Goal: Information Seeking & Learning: Learn about a topic

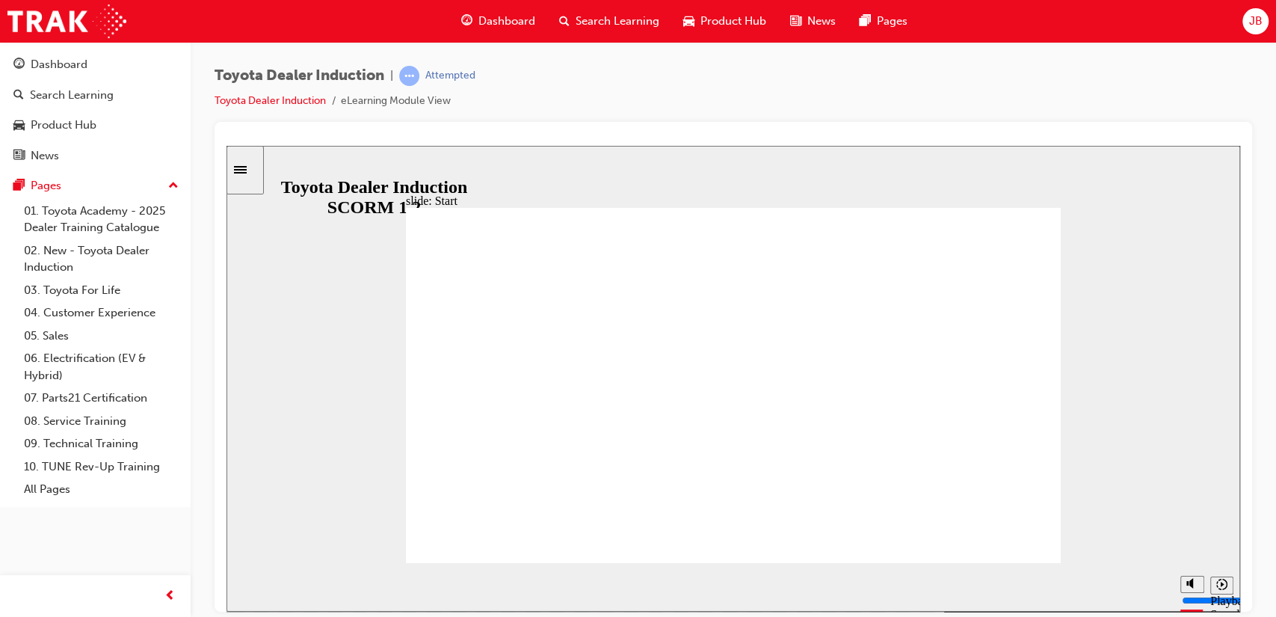
drag, startPoint x: 1200, startPoint y: 215, endPoint x: 1203, endPoint y: 283, distance: 67.3
click at [1203, 283] on div "slide: Start TOYOTA DEALER INDUCTION START START TOYOTA DEALER INDUCTION START …" at bounding box center [732, 378] width 1013 height 466
type input "20300"
type input "9"
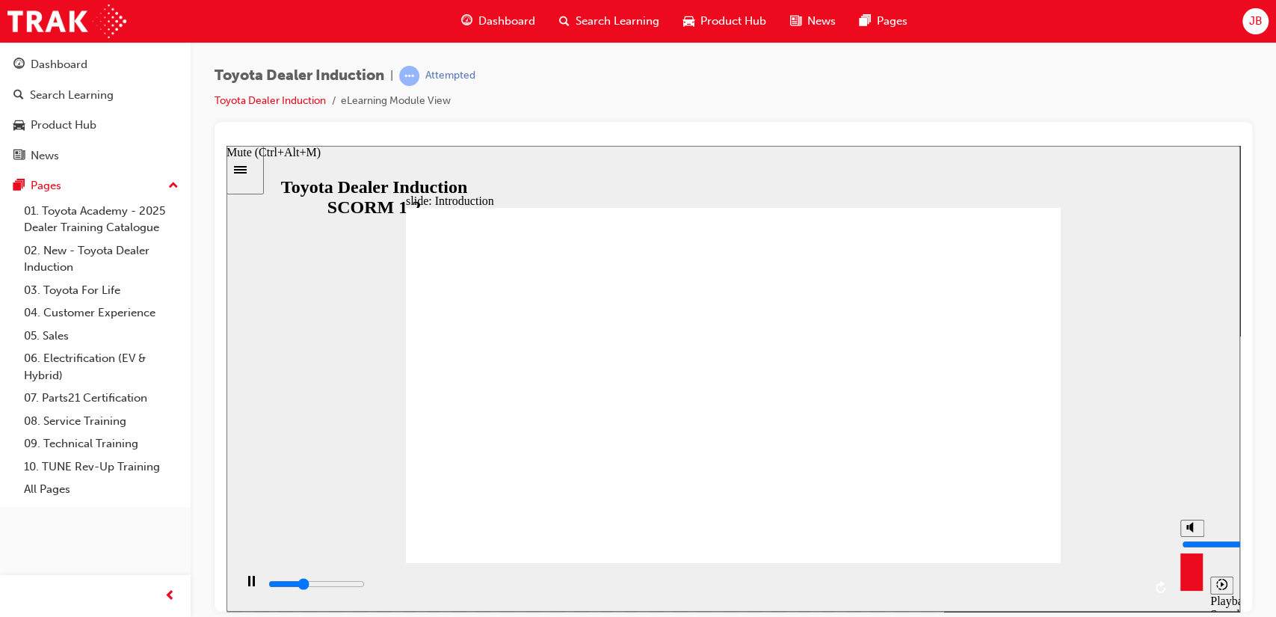
type input "20500"
type input "10"
type input "21100"
drag, startPoint x: 1189, startPoint y: 530, endPoint x: 1193, endPoint y: 516, distance: 14.0
type input "10"
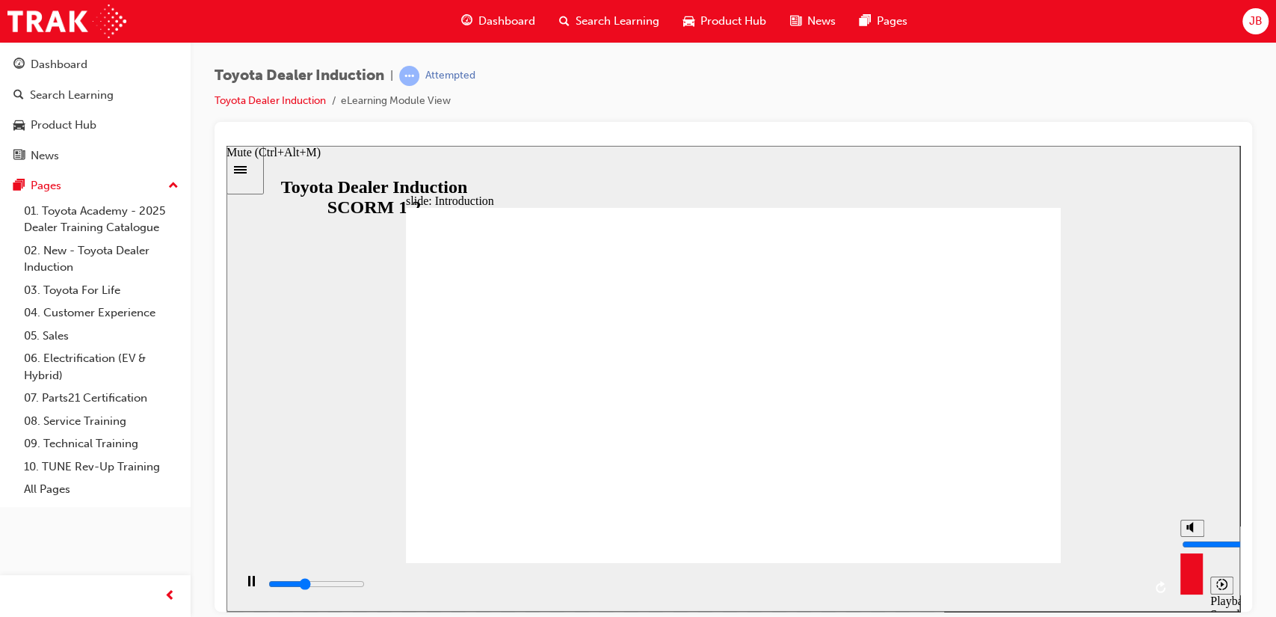
click at [1193, 537] on input "volume" at bounding box center [1230, 543] width 96 height 12
click at [1191, 529] on circle "Mute (Ctrl+Alt+M)" at bounding box center [1193, 526] width 5 height 5
type input "49400"
type input "0"
click at [1191, 529] on circle "Unmute (Ctrl+Alt+M)" at bounding box center [1193, 526] width 5 height 5
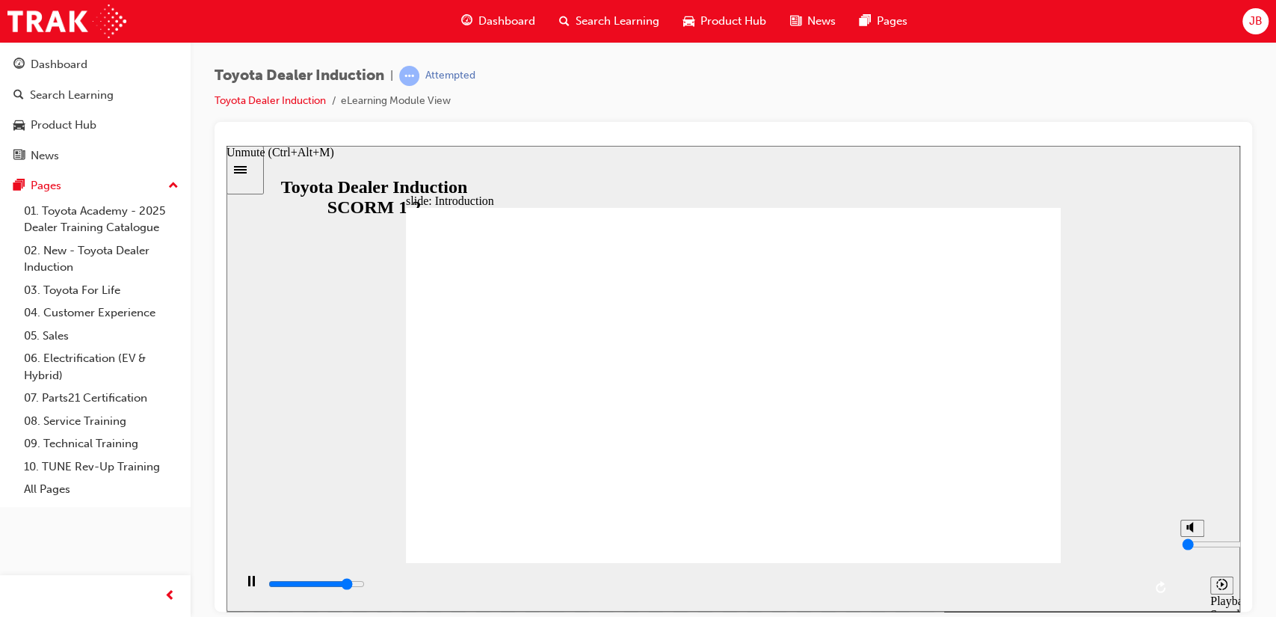
type input "50200"
type input "10"
type input "54400"
type input "5800"
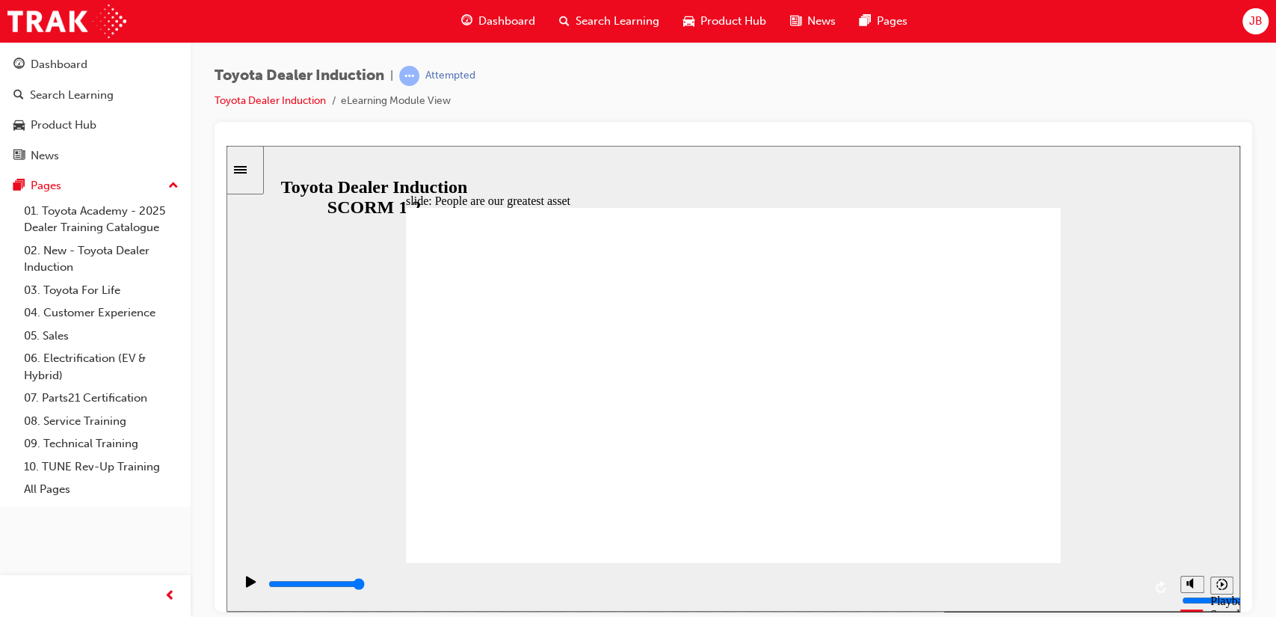
type input "7500"
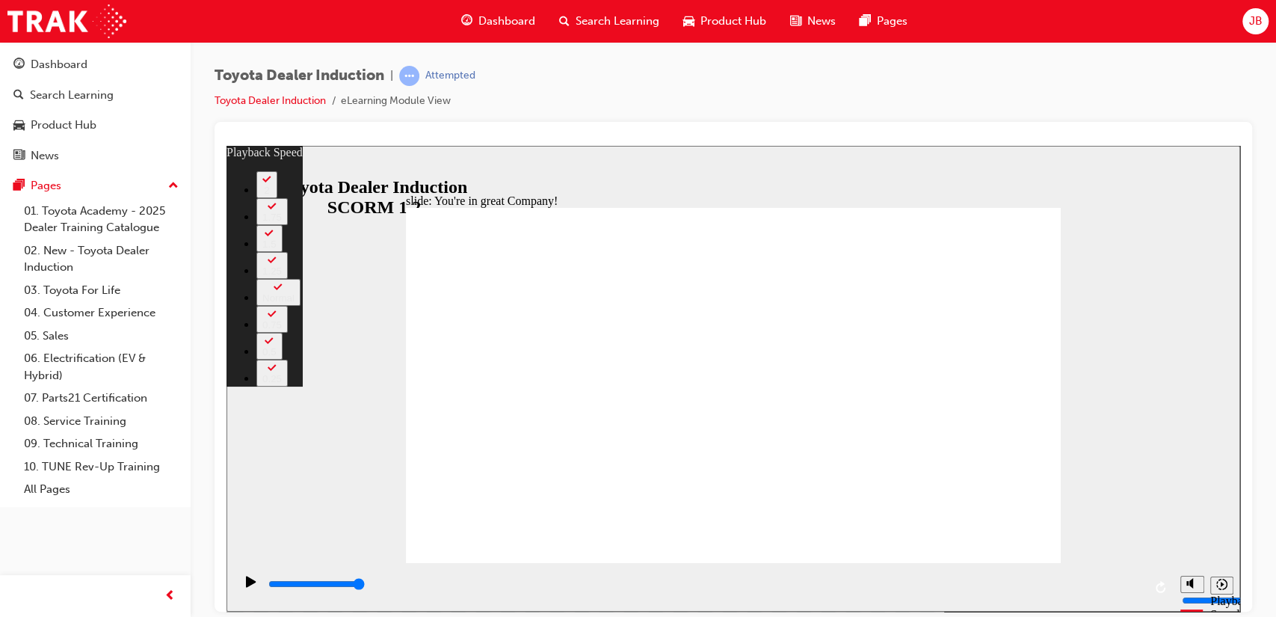
type input "156"
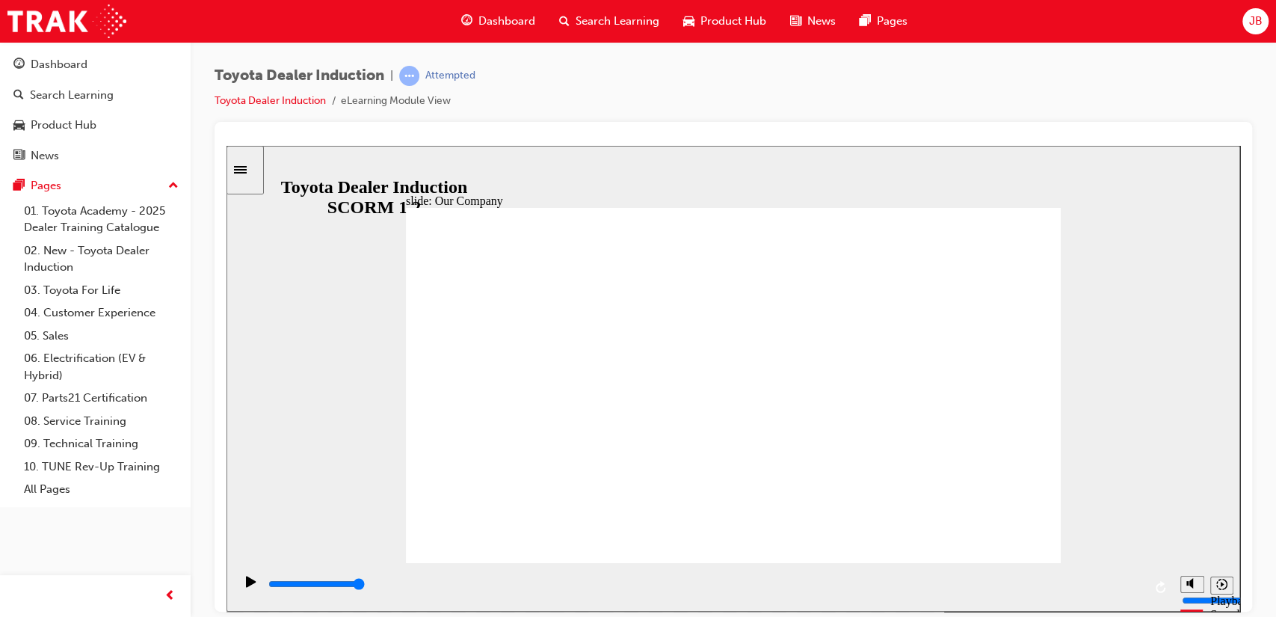
drag, startPoint x: 975, startPoint y: 543, endPoint x: 1034, endPoint y: 518, distance: 64.7
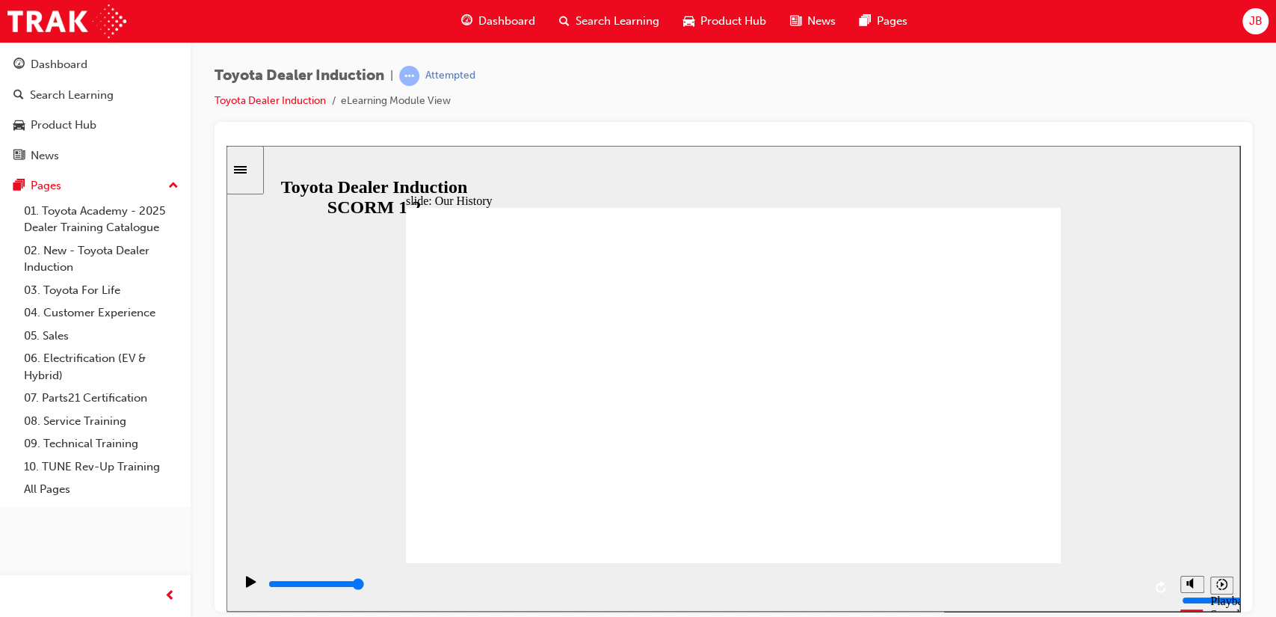
click at [240, 584] on div "Play (Ctrl+Alt+P)" at bounding box center [250, 587] width 25 height 25
drag, startPoint x: 871, startPoint y: 366, endPoint x: 889, endPoint y: 497, distance: 132.0
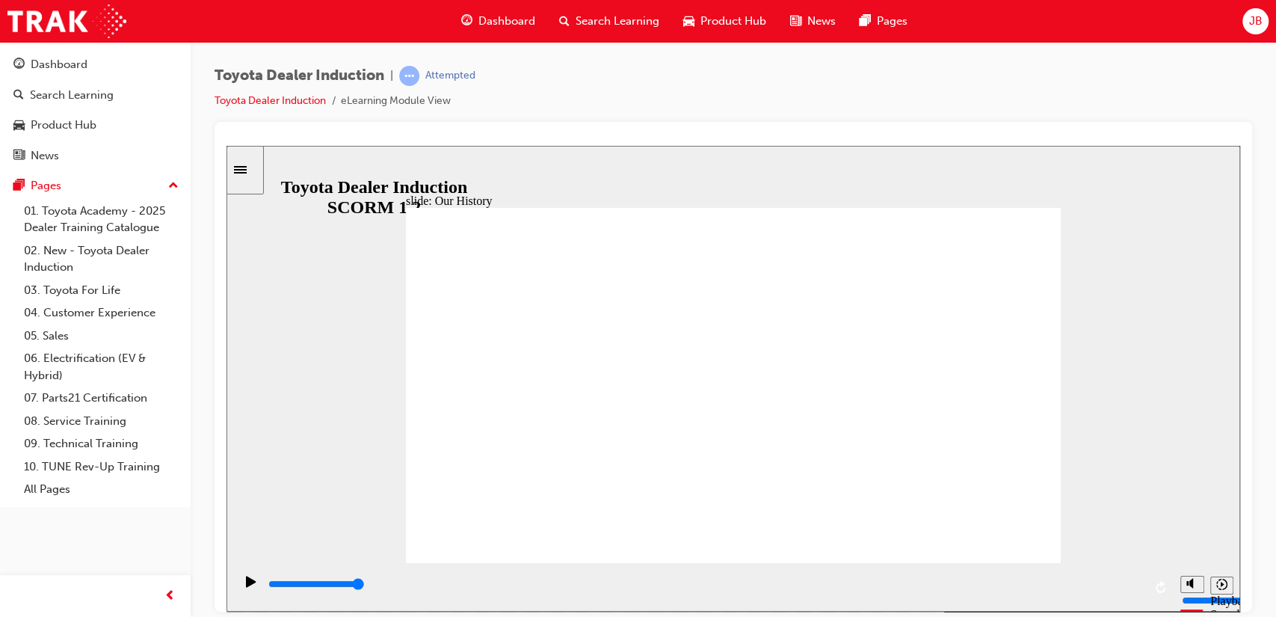
drag, startPoint x: 889, startPoint y: 497, endPoint x: 525, endPoint y: 475, distance: 364.6
drag, startPoint x: 555, startPoint y: 493, endPoint x: 596, endPoint y: 494, distance: 41.1
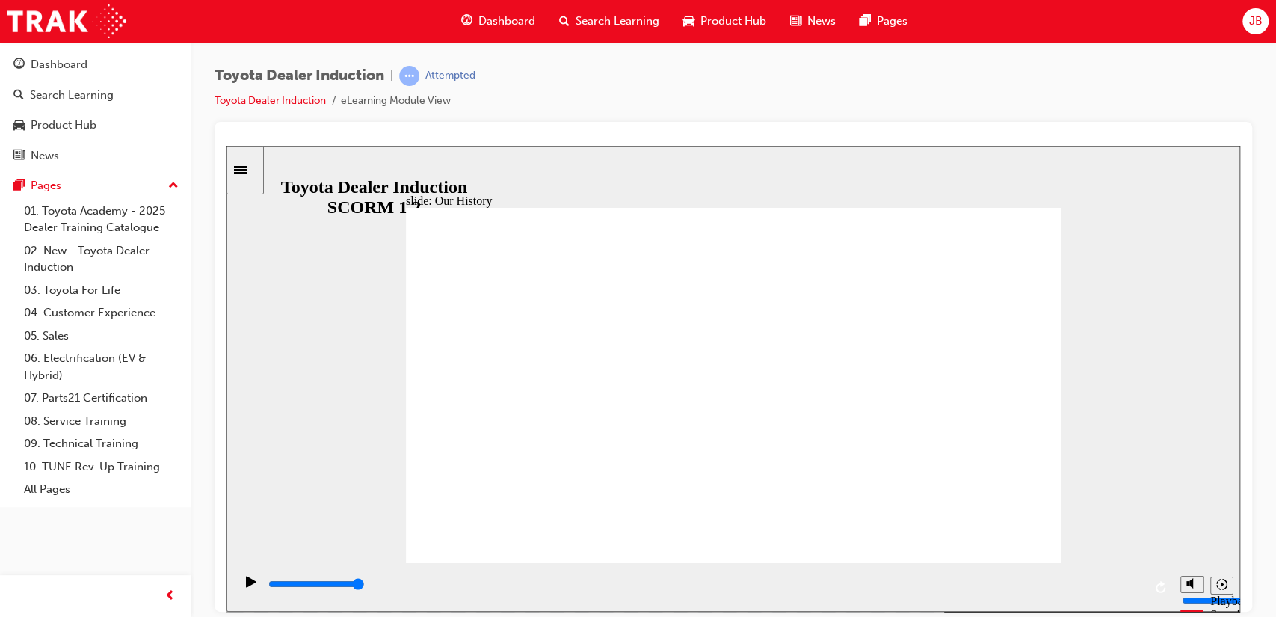
drag, startPoint x: 546, startPoint y: 486, endPoint x: 613, endPoint y: 487, distance: 66.5
drag, startPoint x: 549, startPoint y: 436, endPoint x: 899, endPoint y: 306, distance: 373.6
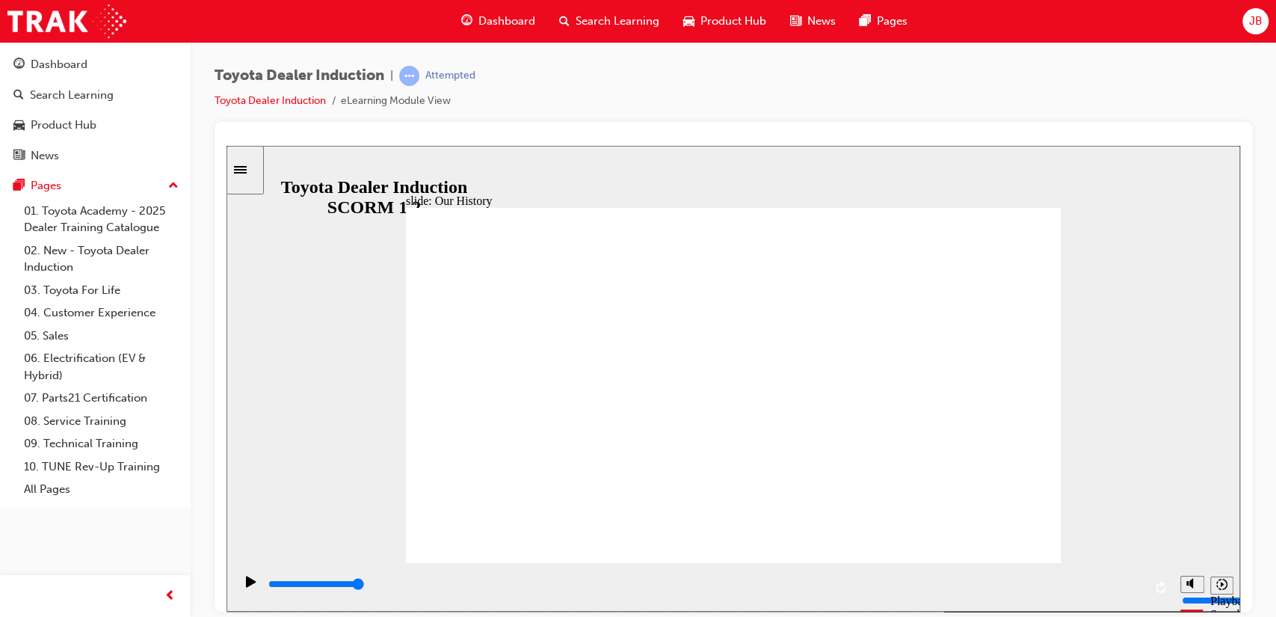
click at [1160, 584] on icon "Replay (Ctrl+Alt+R)" at bounding box center [1160, 586] width 10 height 12
drag, startPoint x: 910, startPoint y: 489, endPoint x: 794, endPoint y: 410, distance: 139.7
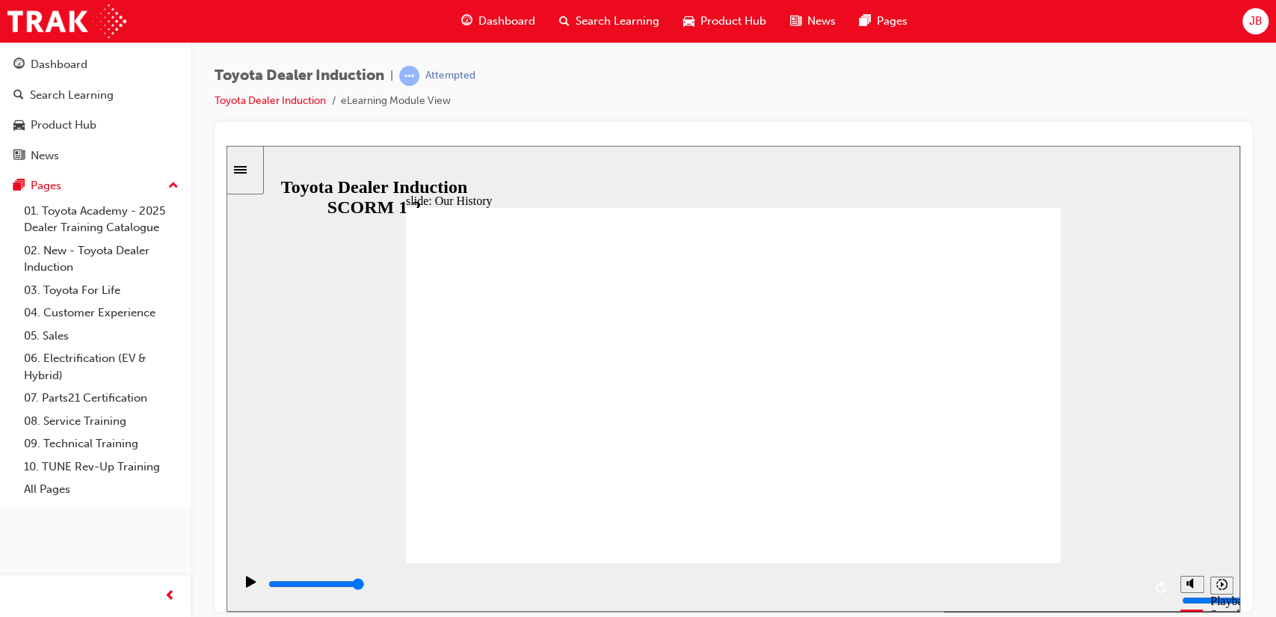
drag, startPoint x: 552, startPoint y: 490, endPoint x: 534, endPoint y: 493, distance: 17.3
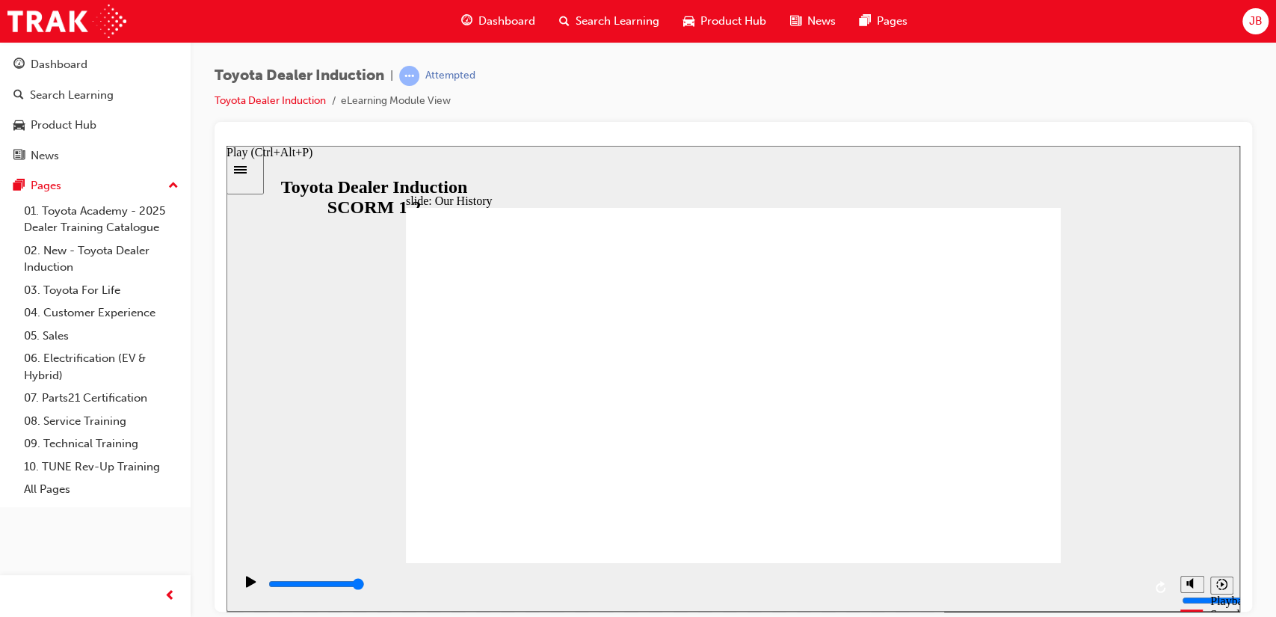
click at [248, 583] on icon "Play (Ctrl+Alt+P)" at bounding box center [251, 581] width 10 height 12
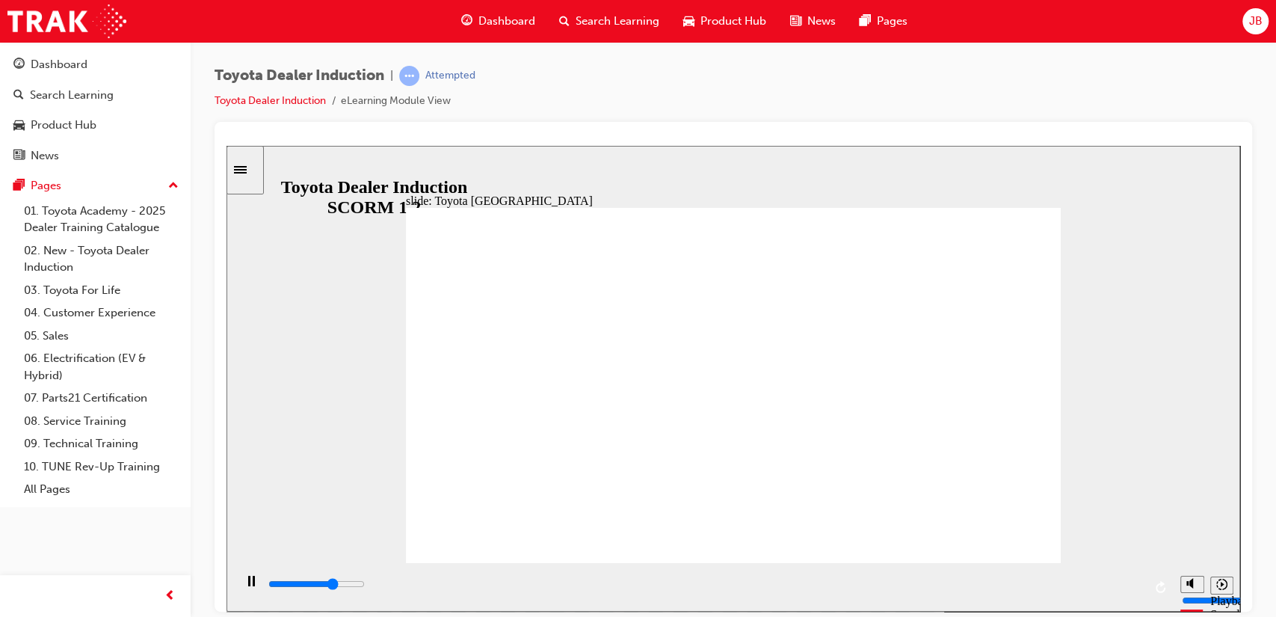
click at [1132, 587] on div "playback controls" at bounding box center [705, 583] width 876 height 16
drag, startPoint x: 1133, startPoint y: 587, endPoint x: 951, endPoint y: 616, distance: 184.6
click at [951, 611] on html "slide: Our History Group 1 Freeform 3 Freeform 1 Freeform 2 Freeform 4 Rectangl…" at bounding box center [732, 378] width 1013 height 466
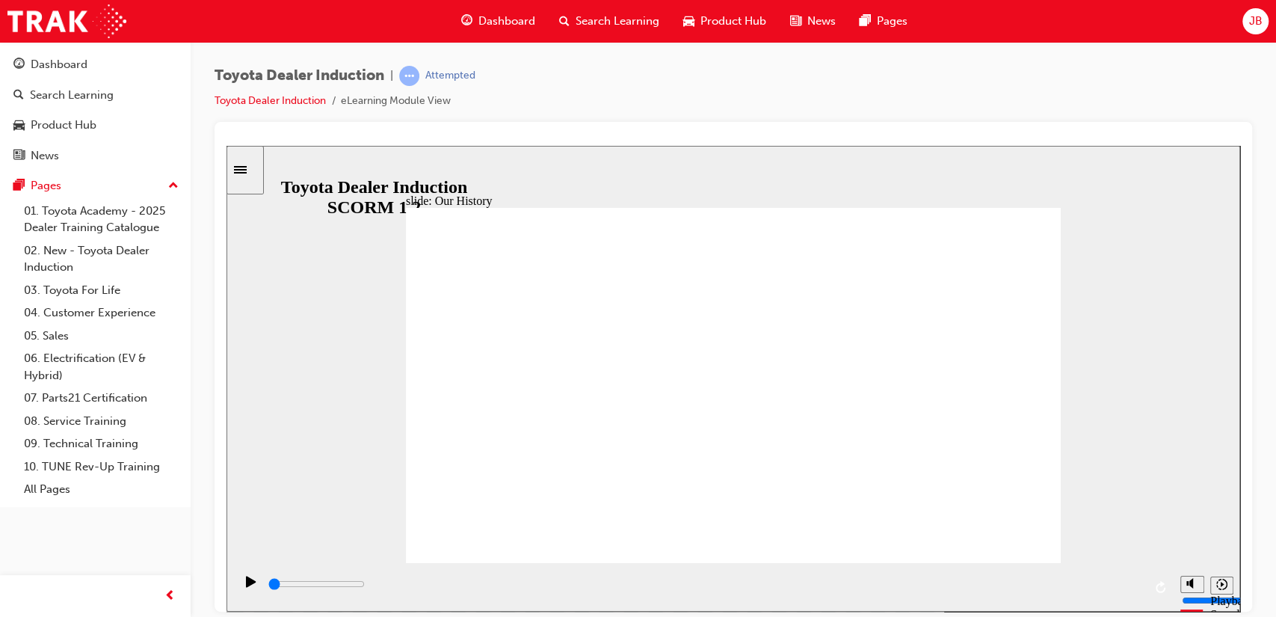
drag, startPoint x: 945, startPoint y: 587, endPoint x: 249, endPoint y: 616, distance: 697.1
click at [249, 611] on html "slide: Our History Group 1 Freeform 3 Freeform 1 Freeform 2 Freeform 4 Rectangl…" at bounding box center [732, 378] width 1013 height 466
click at [246, 584] on icon "Play (Ctrl+Alt+P)" at bounding box center [251, 580] width 10 height 11
type input "8300"
drag, startPoint x: 555, startPoint y: 495, endPoint x: 604, endPoint y: 497, distance: 49.4
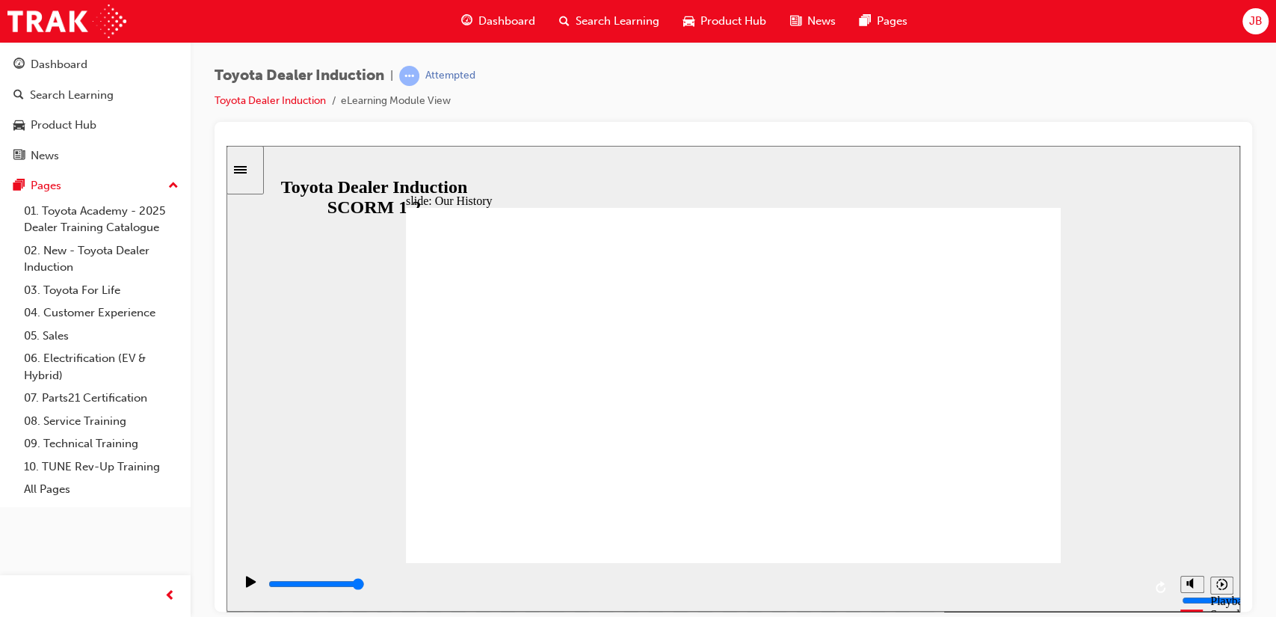
drag, startPoint x: 746, startPoint y: 528, endPoint x: 720, endPoint y: 522, distance: 26.3
drag, startPoint x: 543, startPoint y: 488, endPoint x: 551, endPoint y: 493, distance: 8.7
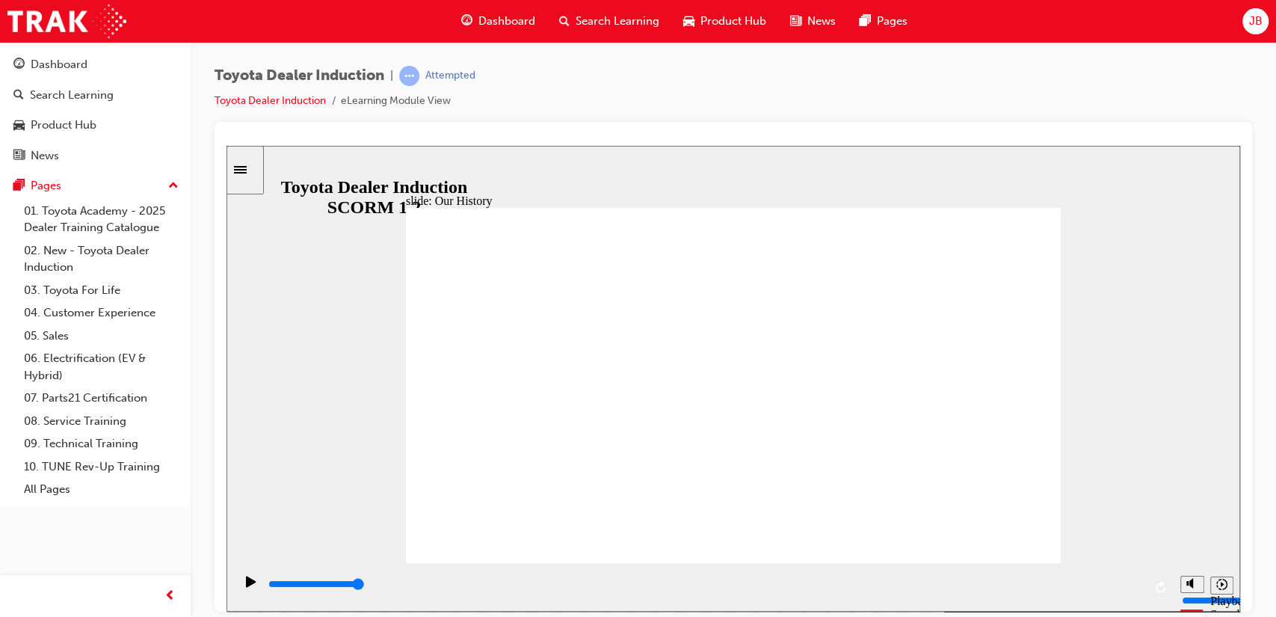
drag, startPoint x: 551, startPoint y: 493, endPoint x: 610, endPoint y: 493, distance: 59.0
drag, startPoint x: 732, startPoint y: 491, endPoint x: 944, endPoint y: 494, distance: 212.3
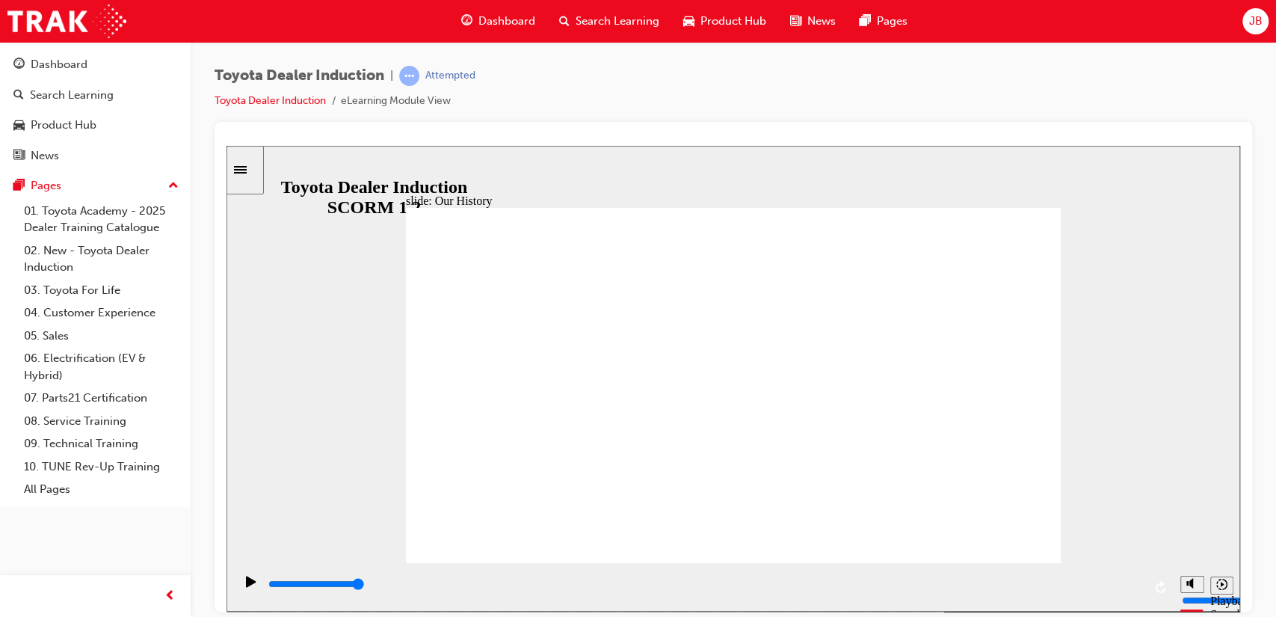
drag, startPoint x: 911, startPoint y: 490, endPoint x: 750, endPoint y: 392, distance: 189.2
drag, startPoint x: 547, startPoint y: 487, endPoint x: 615, endPoint y: 481, distance: 68.3
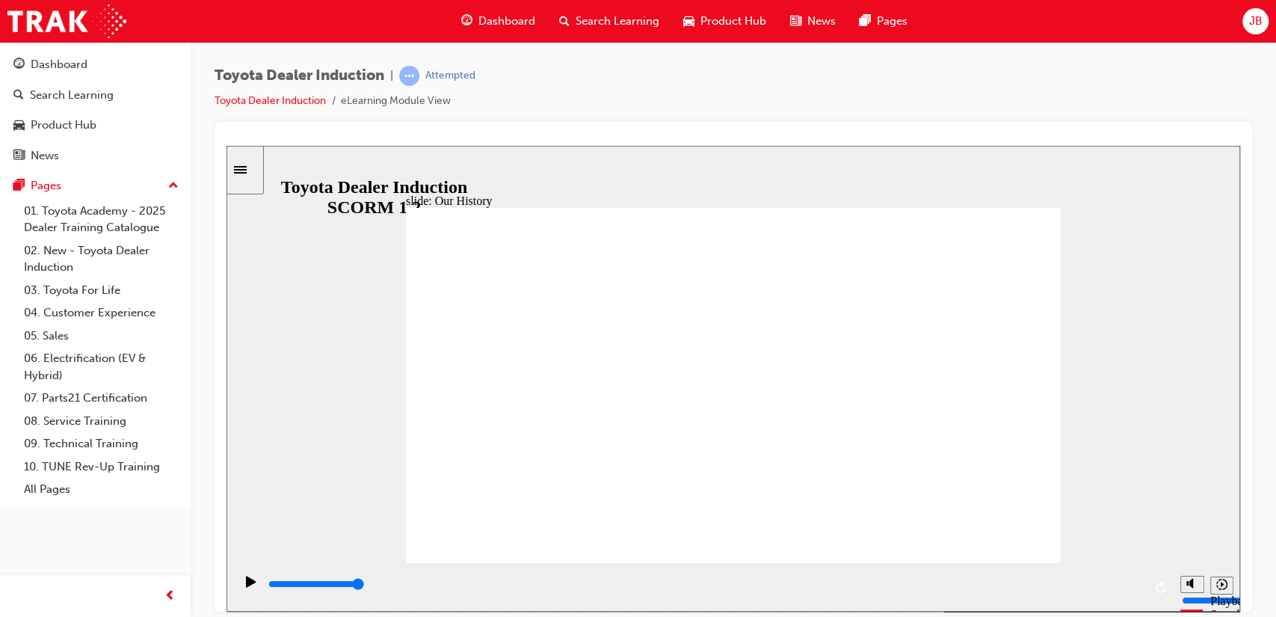
click at [1223, 581] on icon "Playback speed" at bounding box center [1221, 583] width 11 height 11
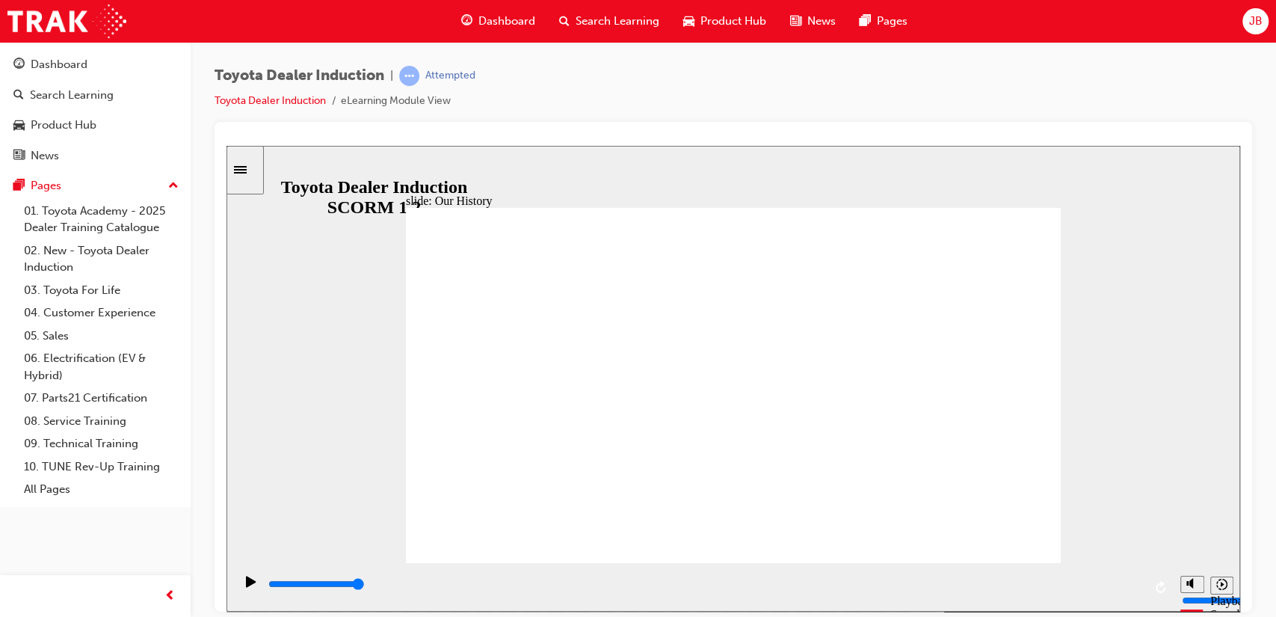
drag, startPoint x: 912, startPoint y: 493, endPoint x: 741, endPoint y: 492, distance: 170.4
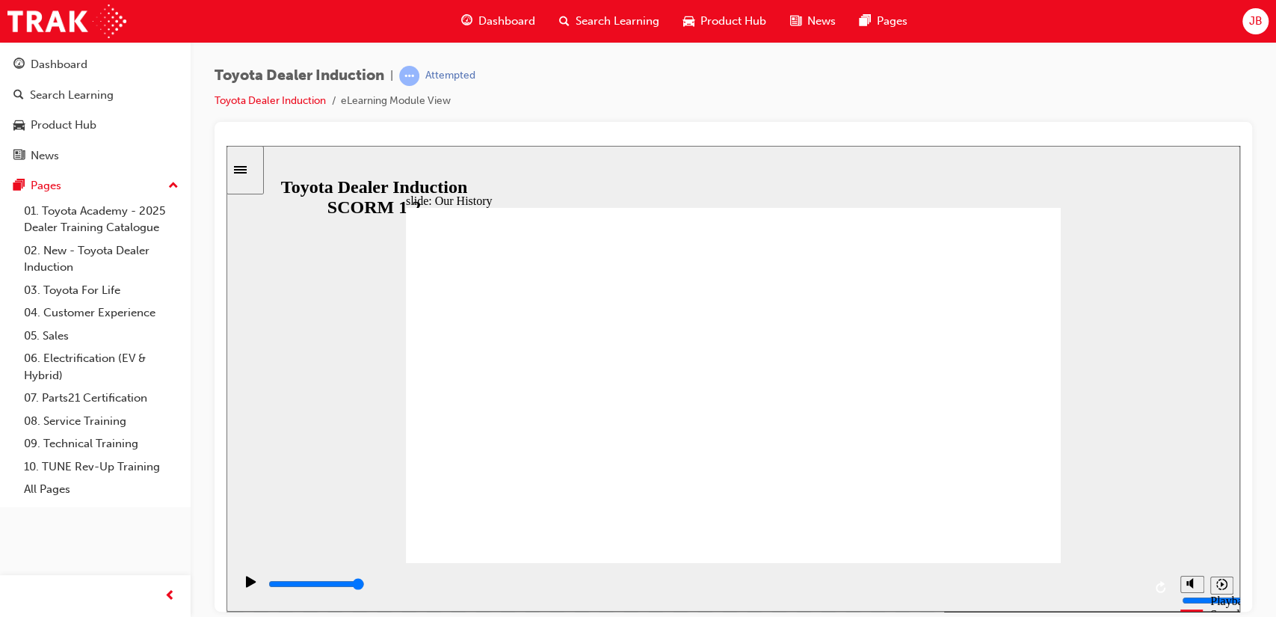
drag, startPoint x: 546, startPoint y: 487, endPoint x: 555, endPoint y: 490, distance: 9.5
drag, startPoint x: 555, startPoint y: 490, endPoint x: 617, endPoint y: 499, distance: 61.9
drag, startPoint x: 548, startPoint y: 488, endPoint x: 646, endPoint y: 495, distance: 98.9
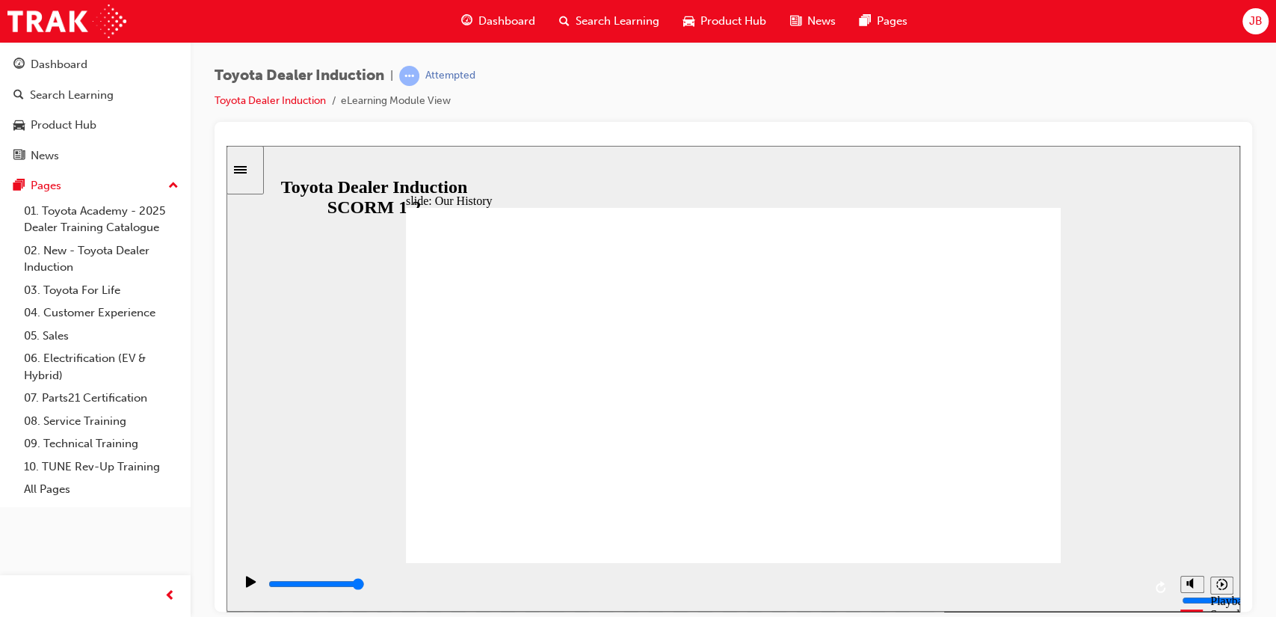
drag, startPoint x: 725, startPoint y: 487, endPoint x: 807, endPoint y: 504, distance: 84.1
drag, startPoint x: 730, startPoint y: 494, endPoint x: 807, endPoint y: 487, distance: 77.3
drag, startPoint x: 798, startPoint y: 490, endPoint x: 726, endPoint y: 493, distance: 72.6
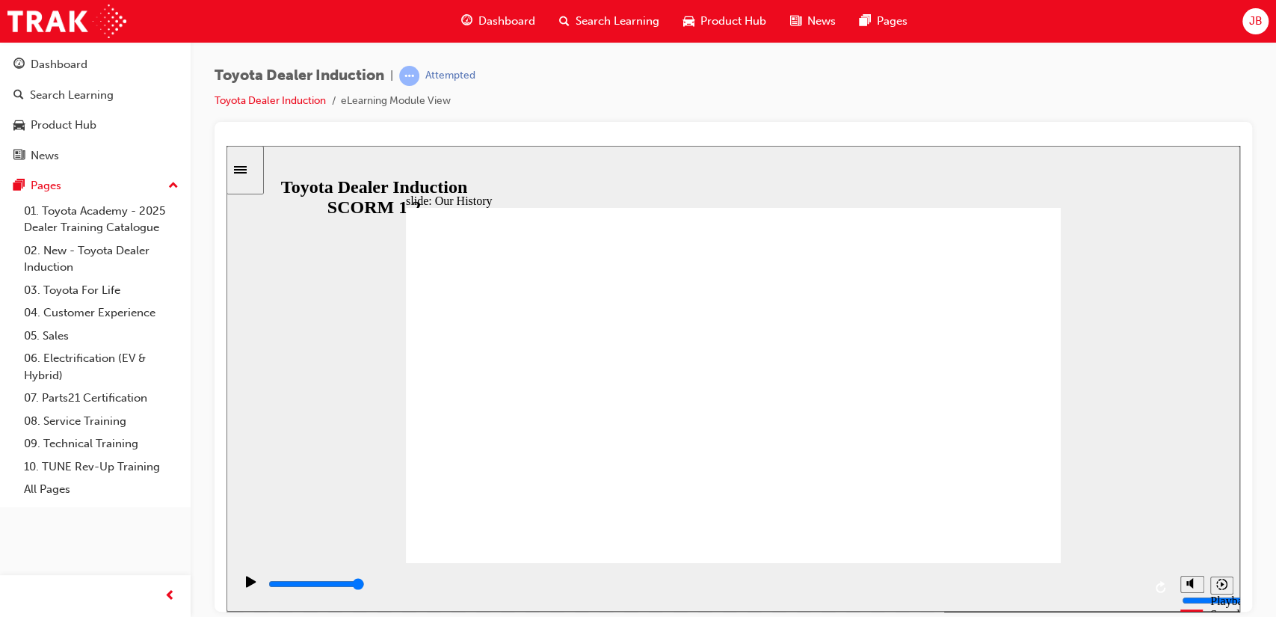
drag, startPoint x: 726, startPoint y: 493, endPoint x: 800, endPoint y: 495, distance: 74.0
drag, startPoint x: 728, startPoint y: 491, endPoint x: 817, endPoint y: 505, distance: 90.1
drag, startPoint x: 729, startPoint y: 494, endPoint x: 574, endPoint y: 485, distance: 155.0
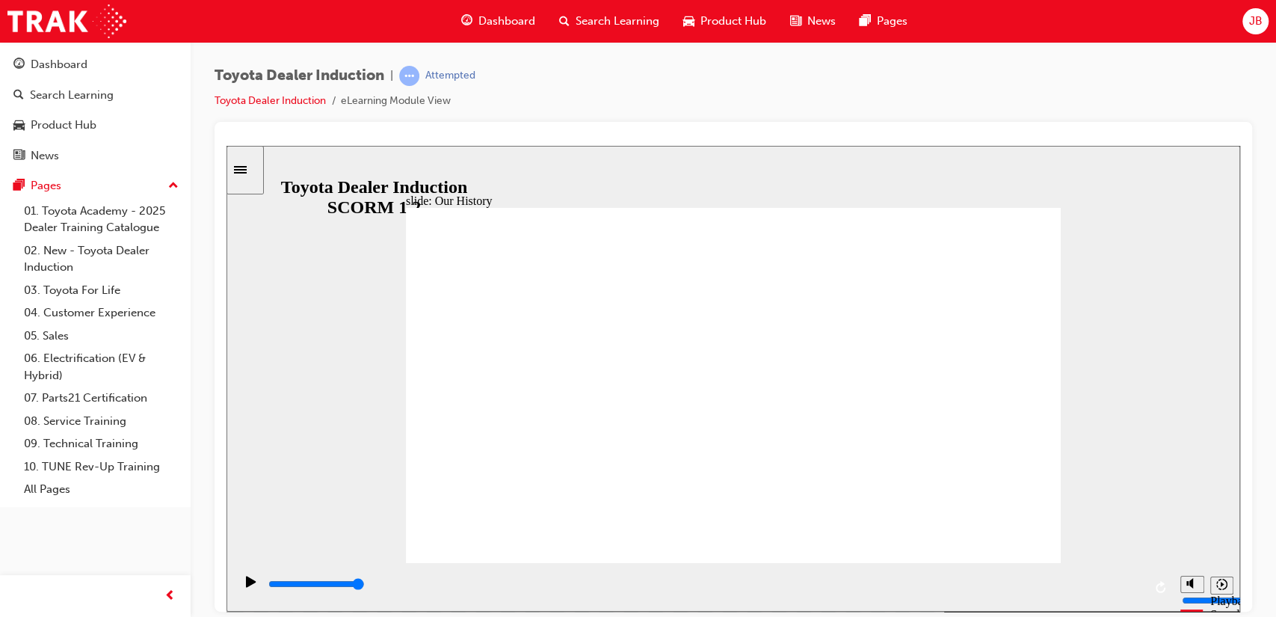
type input "2"
drag, startPoint x: 556, startPoint y: 490, endPoint x: 771, endPoint y: 483, distance: 214.6
drag, startPoint x: 729, startPoint y: 490, endPoint x: 903, endPoint y: 495, distance: 174.2
drag, startPoint x: 917, startPoint y: 493, endPoint x: 768, endPoint y: 516, distance: 150.5
drag, startPoint x: 726, startPoint y: 486, endPoint x: 544, endPoint y: 493, distance: 182.5
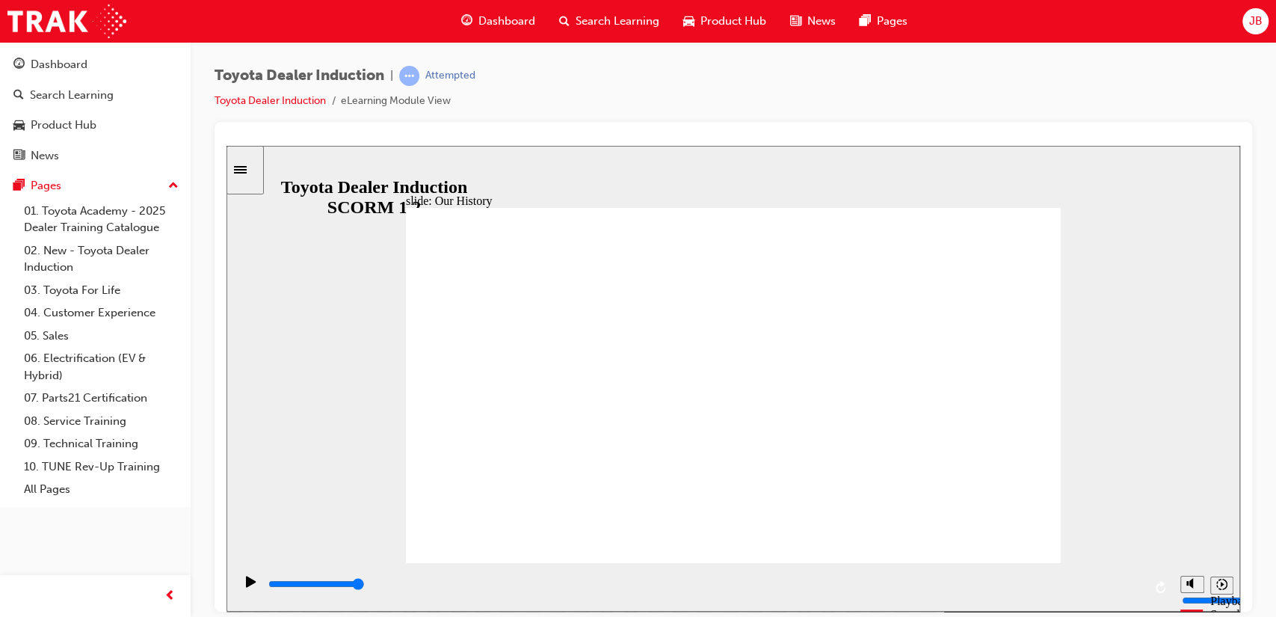
drag, startPoint x: 553, startPoint y: 490, endPoint x: 729, endPoint y: 501, distance: 176.8
type input "3"
drag, startPoint x: 730, startPoint y: 495, endPoint x: 919, endPoint y: 504, distance: 189.3
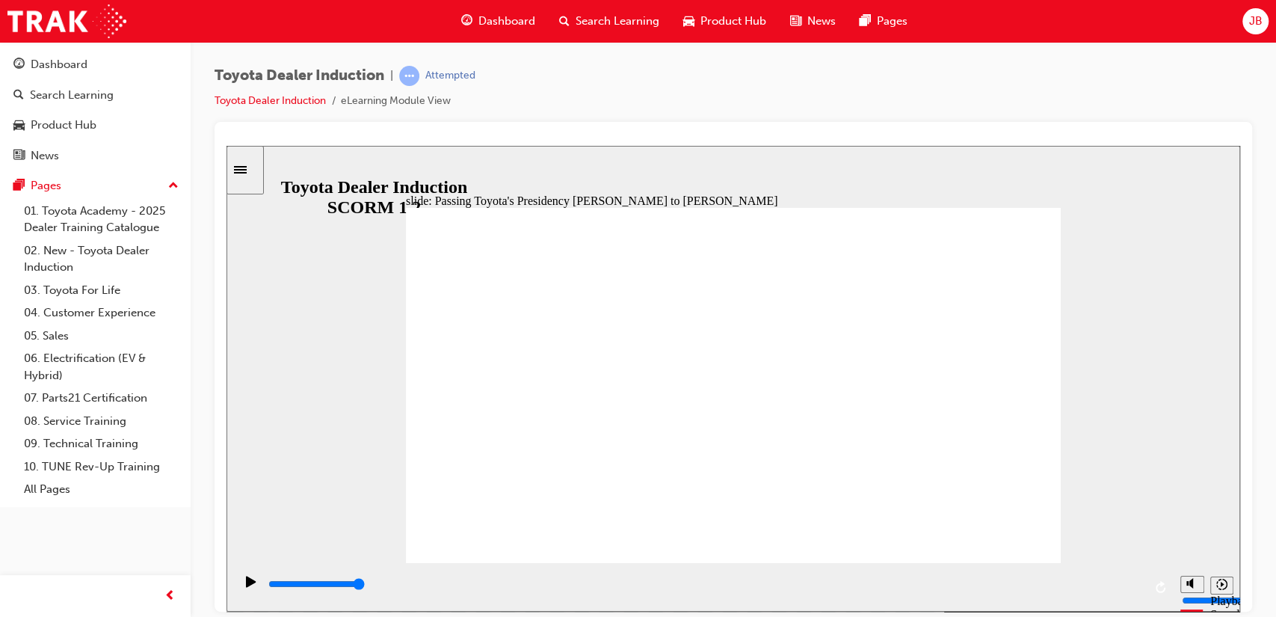
type input "5000"
radio input "true"
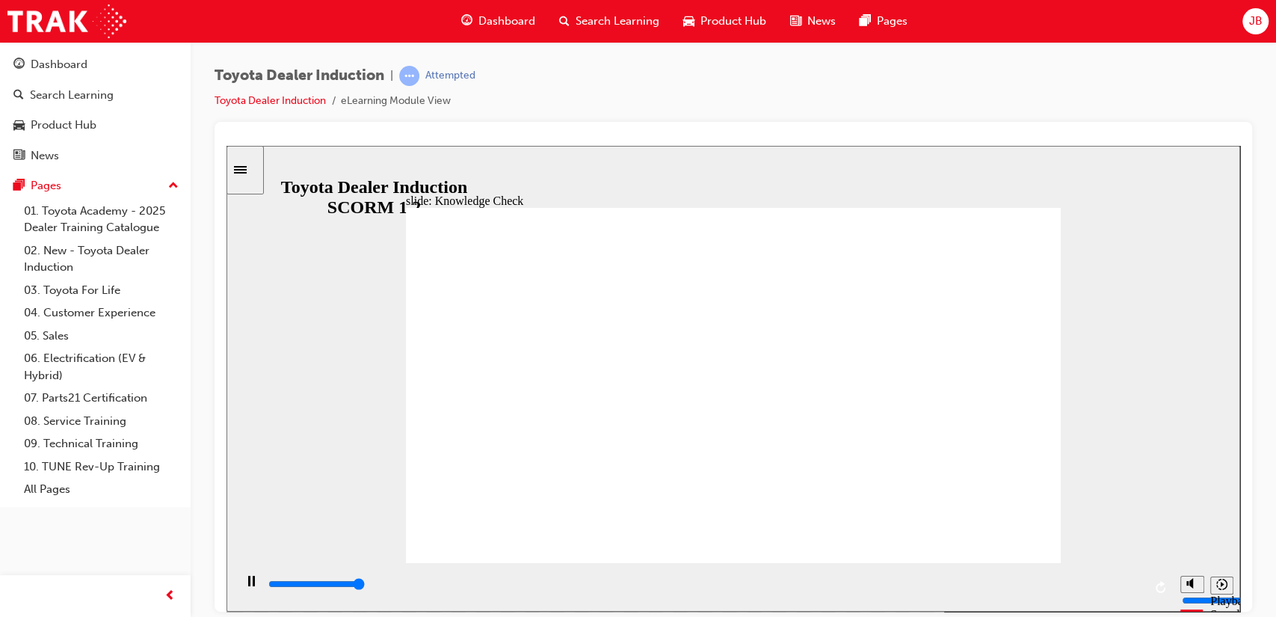
type input "5000"
radio input "true"
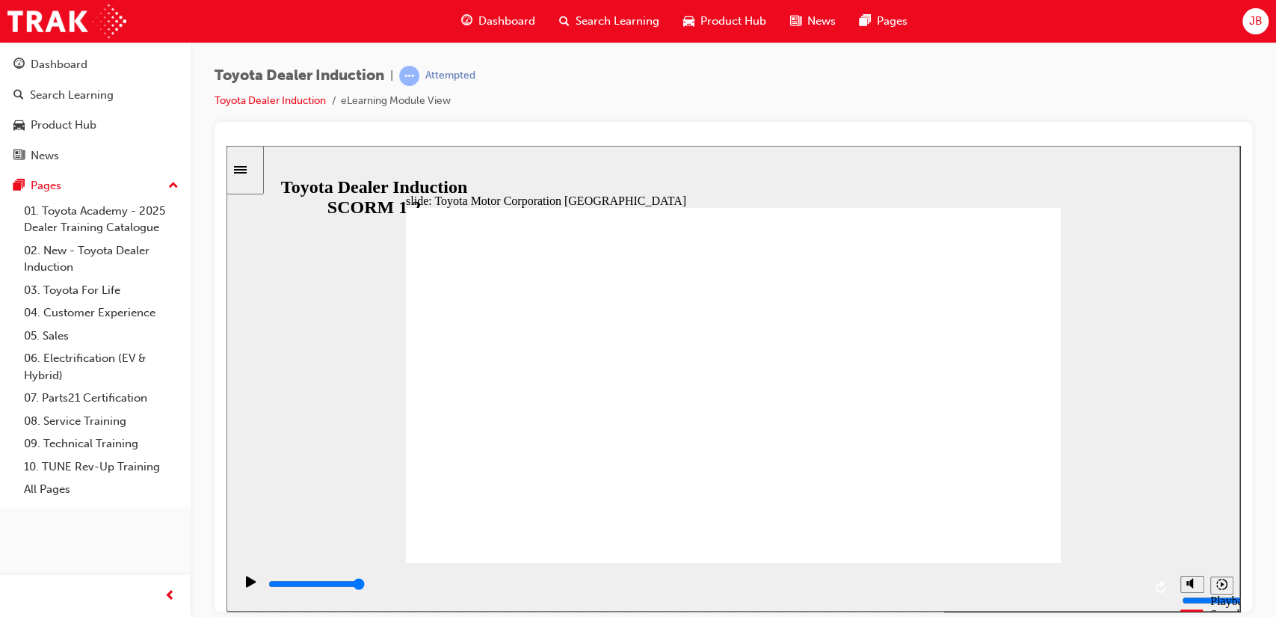
type input "15300"
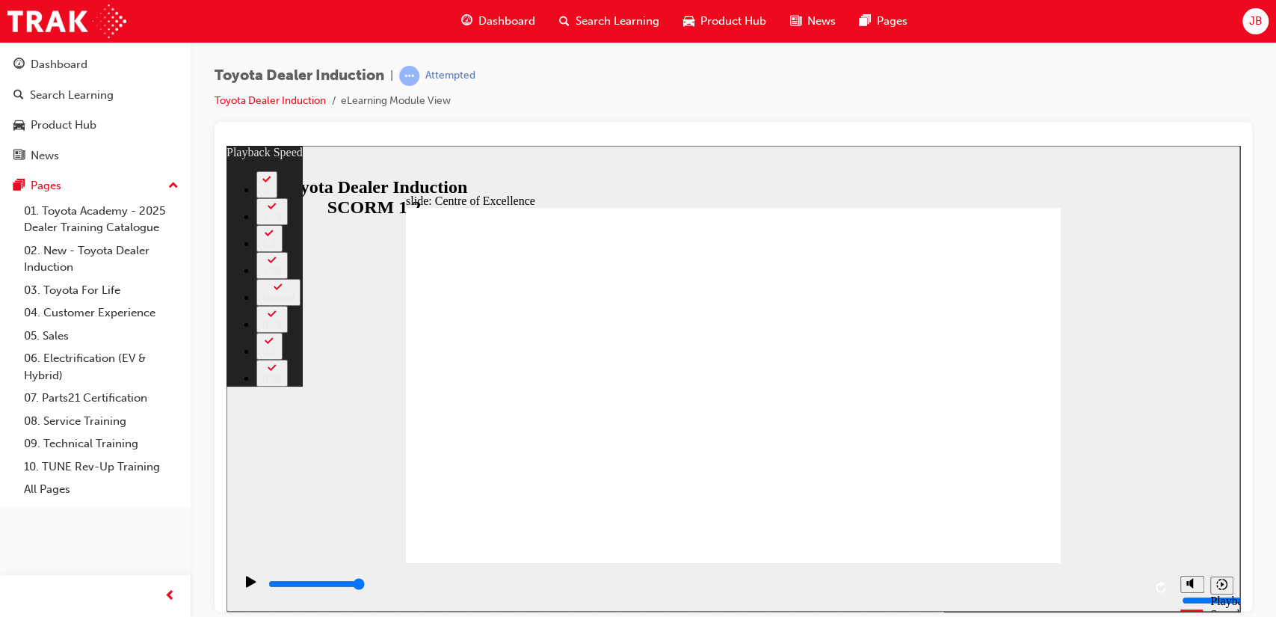
drag, startPoint x: 437, startPoint y: 530, endPoint x: 569, endPoint y: 526, distance: 132.3
drag, startPoint x: 569, startPoint y: 526, endPoint x: 679, endPoint y: 519, distance: 110.1
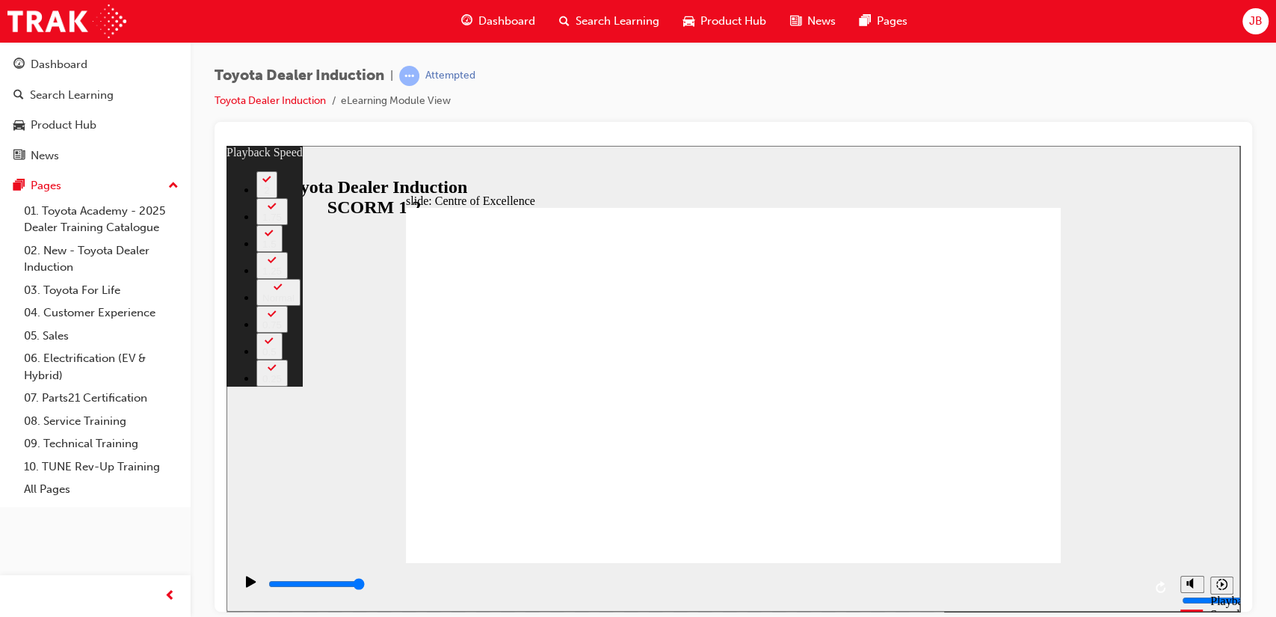
drag, startPoint x: 730, startPoint y: 530, endPoint x: 777, endPoint y: 532, distance: 47.1
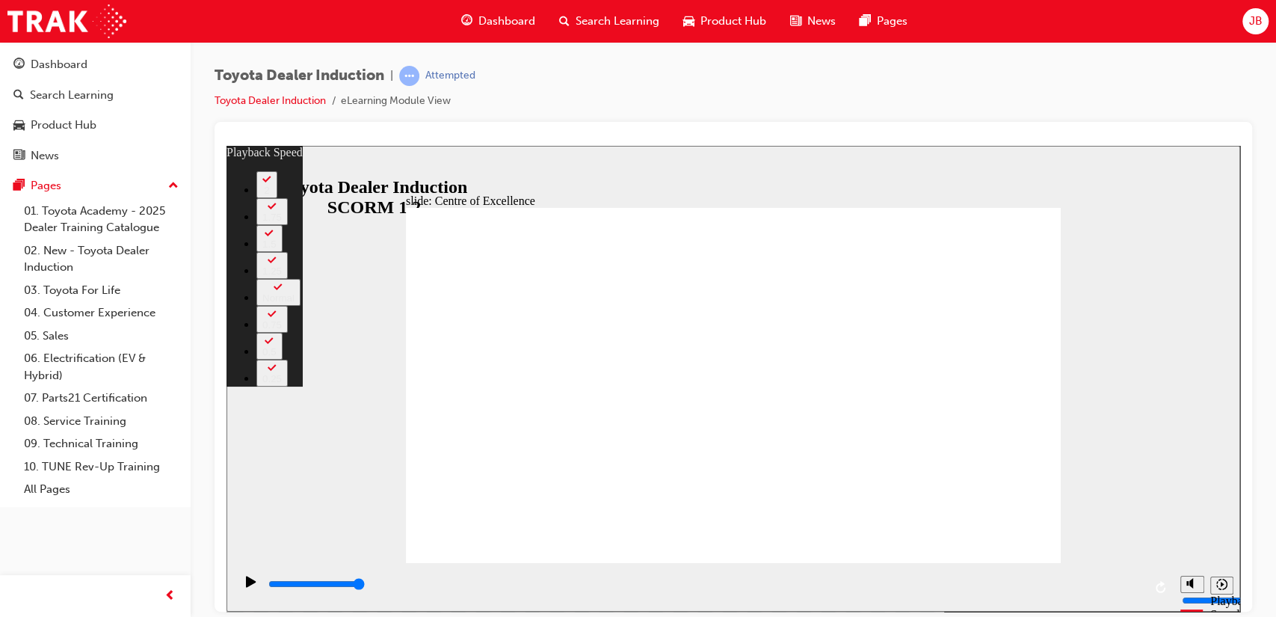
type input "248"
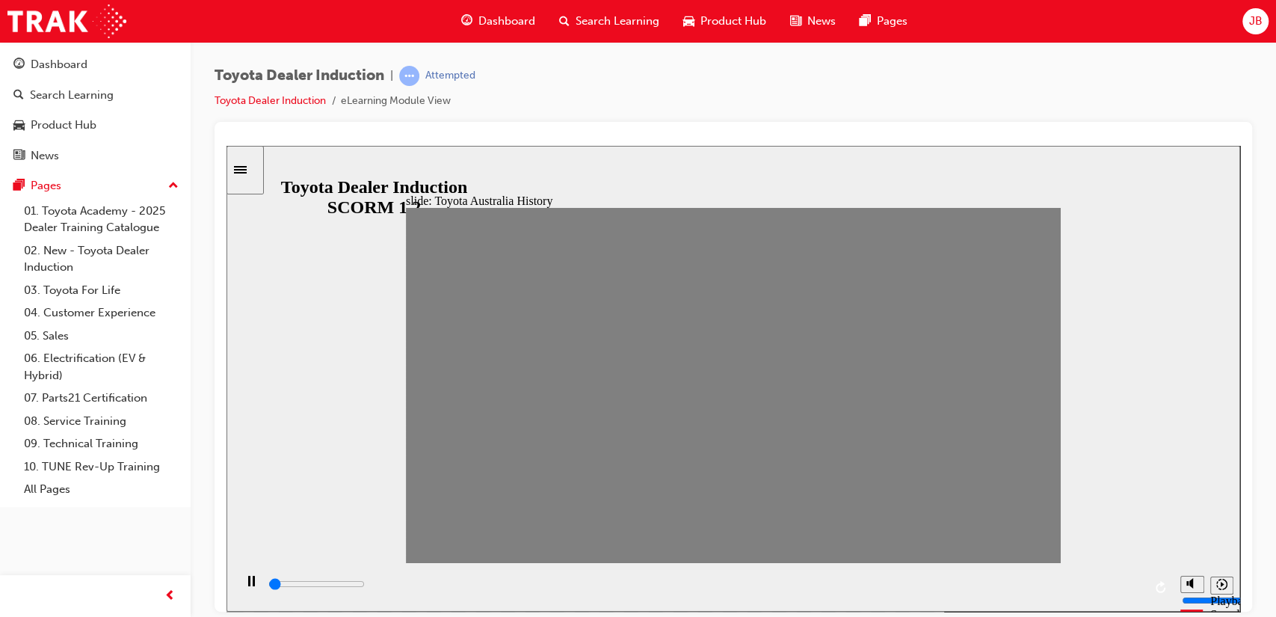
drag, startPoint x: 425, startPoint y: 395, endPoint x: 459, endPoint y: 395, distance: 34.4
drag, startPoint x: 457, startPoint y: 392, endPoint x: 490, endPoint y: 392, distance: 32.1
drag, startPoint x: 490, startPoint y: 392, endPoint x: 526, endPoint y: 391, distance: 36.7
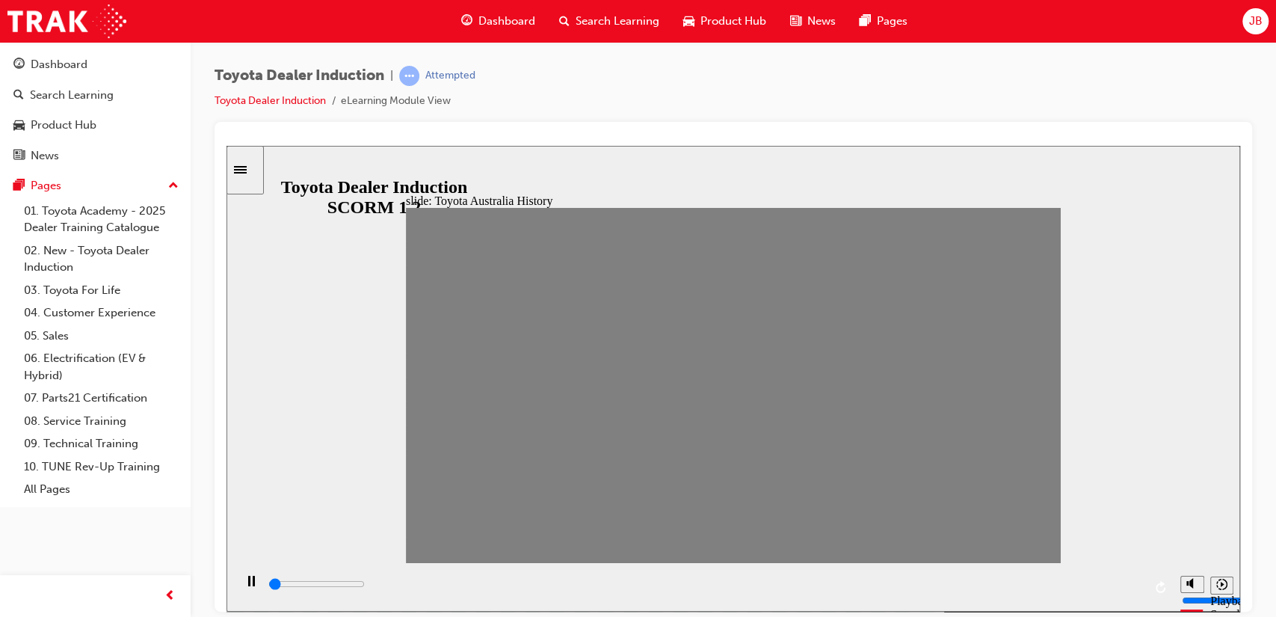
drag, startPoint x: 519, startPoint y: 395, endPoint x: 558, endPoint y: 398, distance: 38.9
drag, startPoint x: 552, startPoint y: 391, endPoint x: 575, endPoint y: 392, distance: 23.9
drag, startPoint x: 575, startPoint y: 392, endPoint x: 616, endPoint y: 384, distance: 41.0
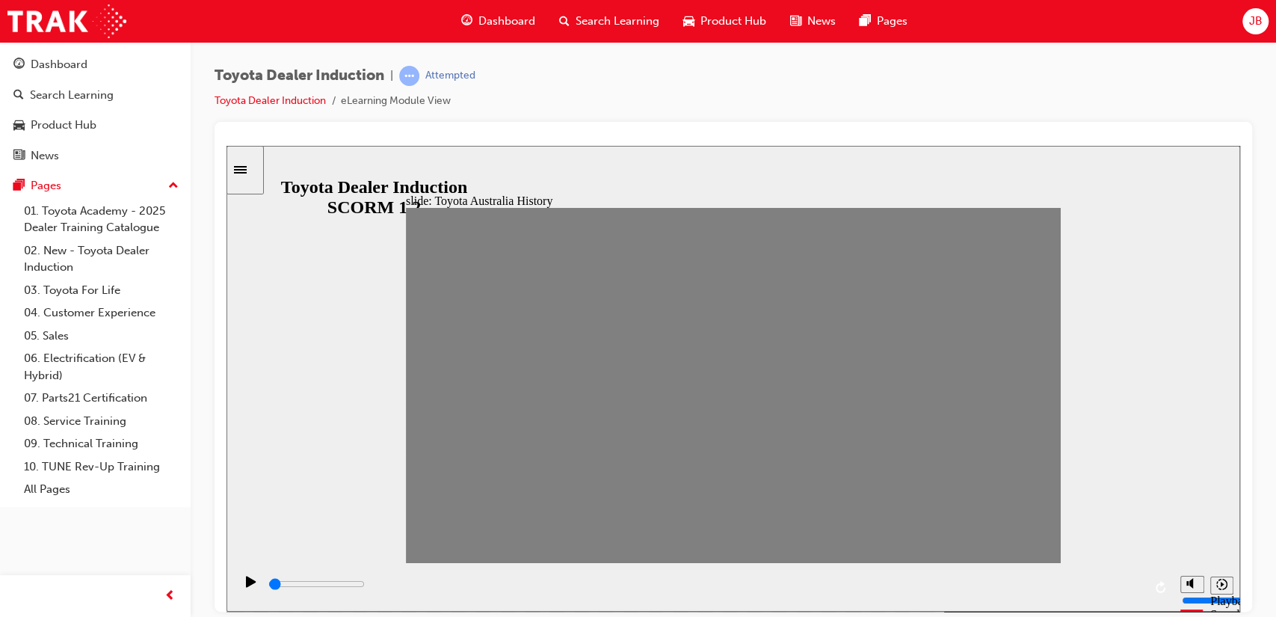
drag, startPoint x: 616, startPoint y: 384, endPoint x: 636, endPoint y: 383, distance: 20.2
drag, startPoint x: 634, startPoint y: 392, endPoint x: 650, endPoint y: 394, distance: 16.5
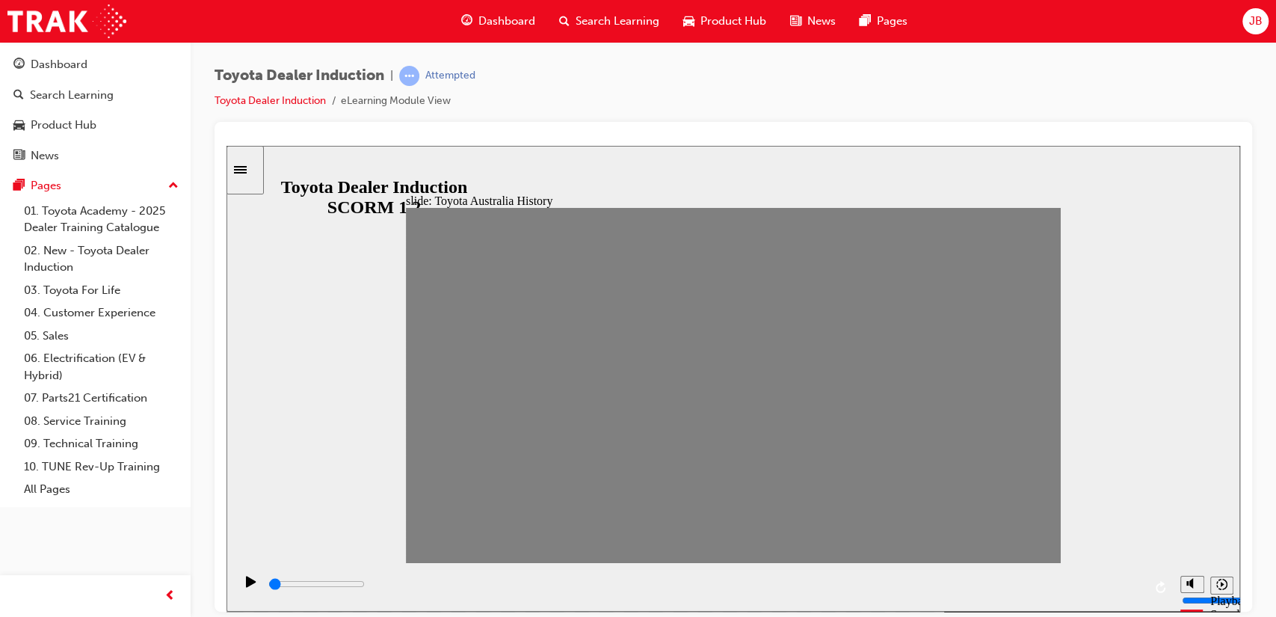
drag, startPoint x: 671, startPoint y: 392, endPoint x: 700, endPoint y: 389, distance: 28.6
drag, startPoint x: 700, startPoint y: 389, endPoint x: 722, endPoint y: 395, distance: 23.4
drag, startPoint x: 722, startPoint y: 395, endPoint x: 729, endPoint y: 390, distance: 8.5
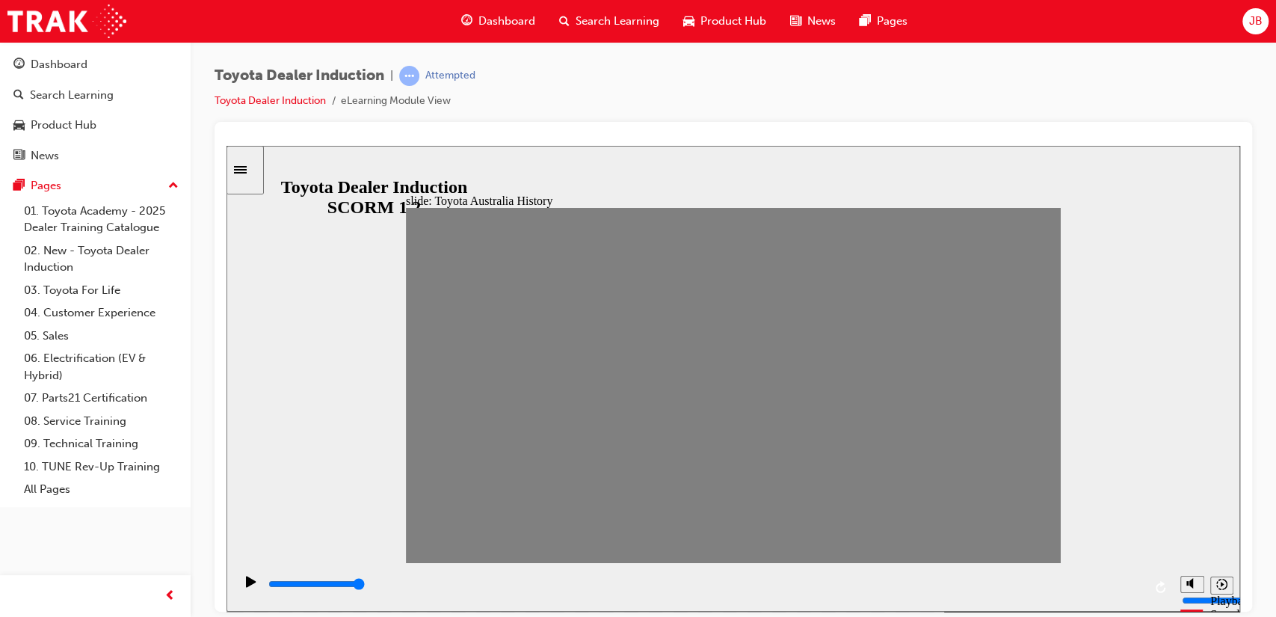
drag, startPoint x: 729, startPoint y: 390, endPoint x: 753, endPoint y: 390, distance: 24.7
drag, startPoint x: 753, startPoint y: 390, endPoint x: 771, endPoint y: 396, distance: 18.2
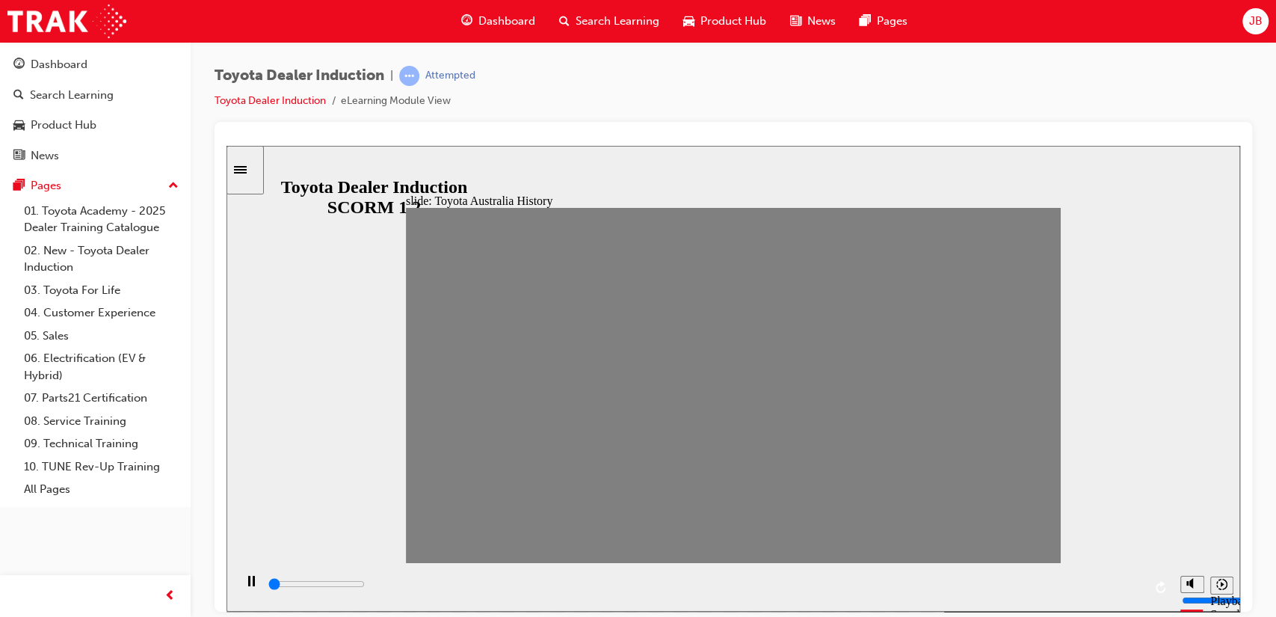
drag, startPoint x: 789, startPoint y: 392, endPoint x: 820, endPoint y: 393, distance: 30.7
drag, startPoint x: 820, startPoint y: 393, endPoint x: 835, endPoint y: 399, distance: 16.1
drag, startPoint x: 822, startPoint y: 391, endPoint x: 862, endPoint y: 385, distance: 40.1
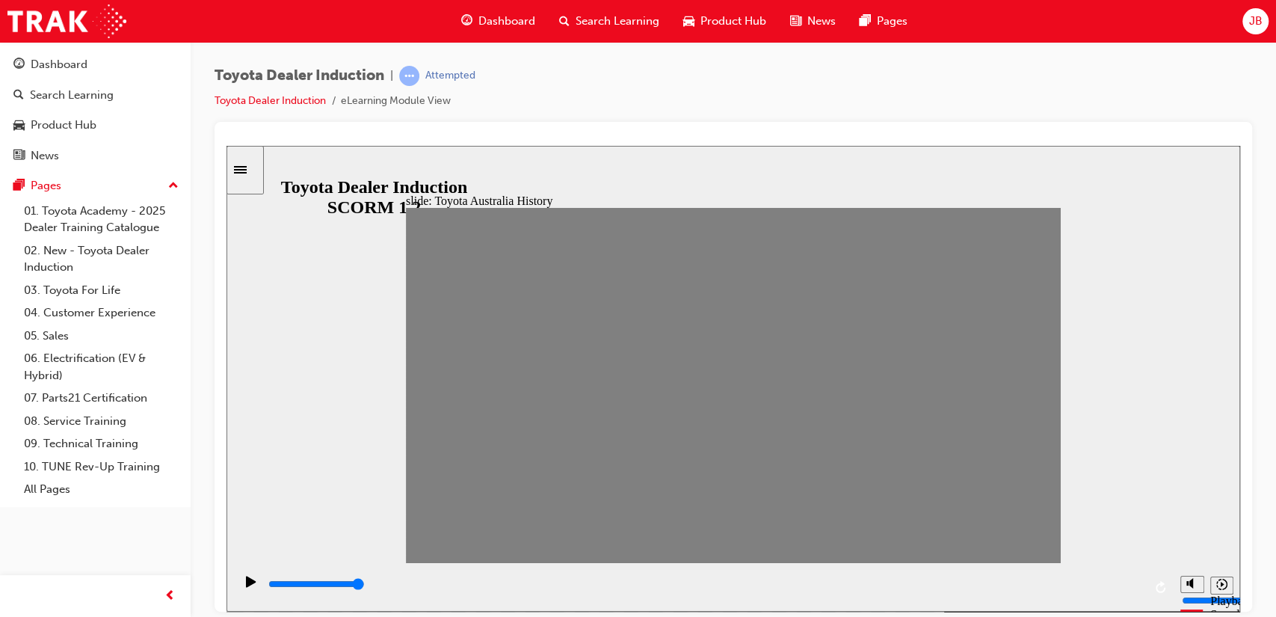
drag, startPoint x: 862, startPoint y: 385, endPoint x: 848, endPoint y: 390, distance: 15.1
drag, startPoint x: 848, startPoint y: 390, endPoint x: 869, endPoint y: 392, distance: 21.8
drag, startPoint x: 880, startPoint y: 392, endPoint x: 897, endPoint y: 393, distance: 17.3
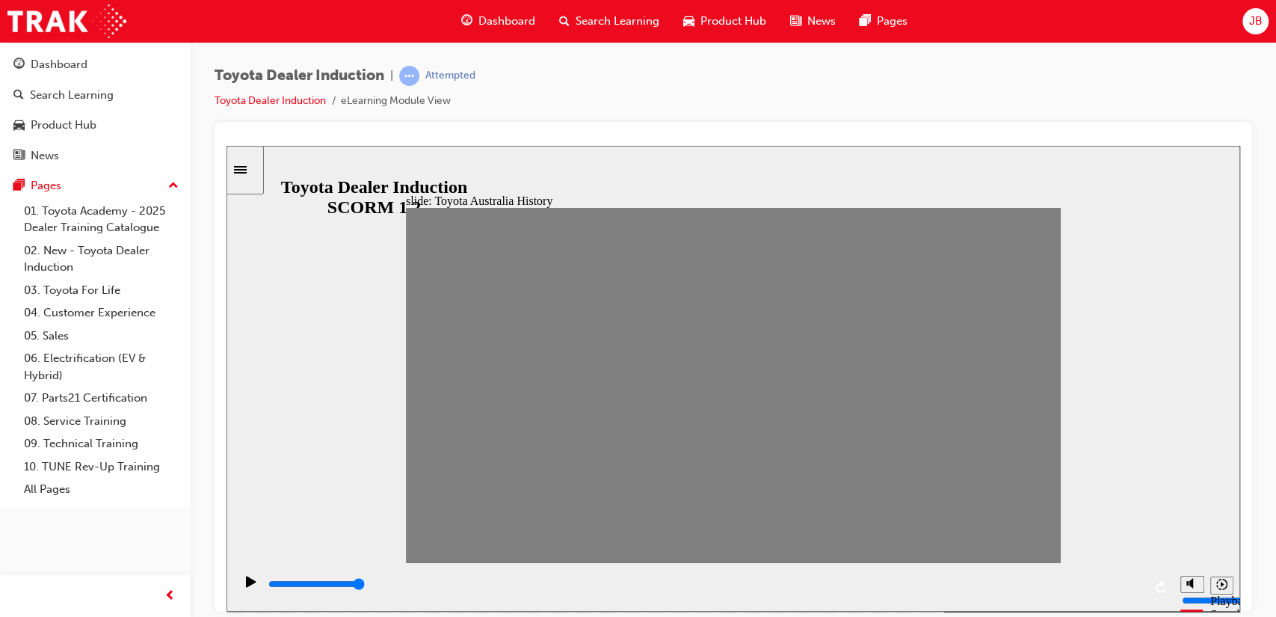
drag, startPoint x: 905, startPoint y: 391, endPoint x: 928, endPoint y: 394, distance: 23.4
drag, startPoint x: 944, startPoint y: 395, endPoint x: 956, endPoint y: 395, distance: 12.0
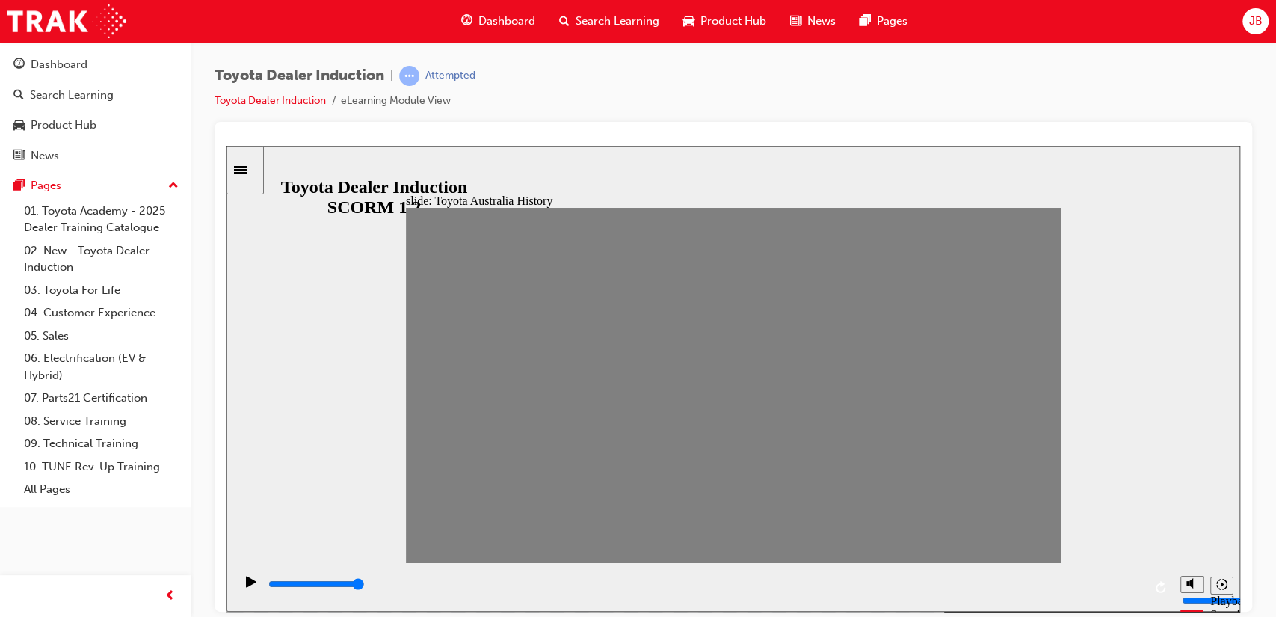
drag, startPoint x: 940, startPoint y: 395, endPoint x: 964, endPoint y: 396, distance: 24.0
drag, startPoint x: 969, startPoint y: 392, endPoint x: 1004, endPoint y: 388, distance: 36.2
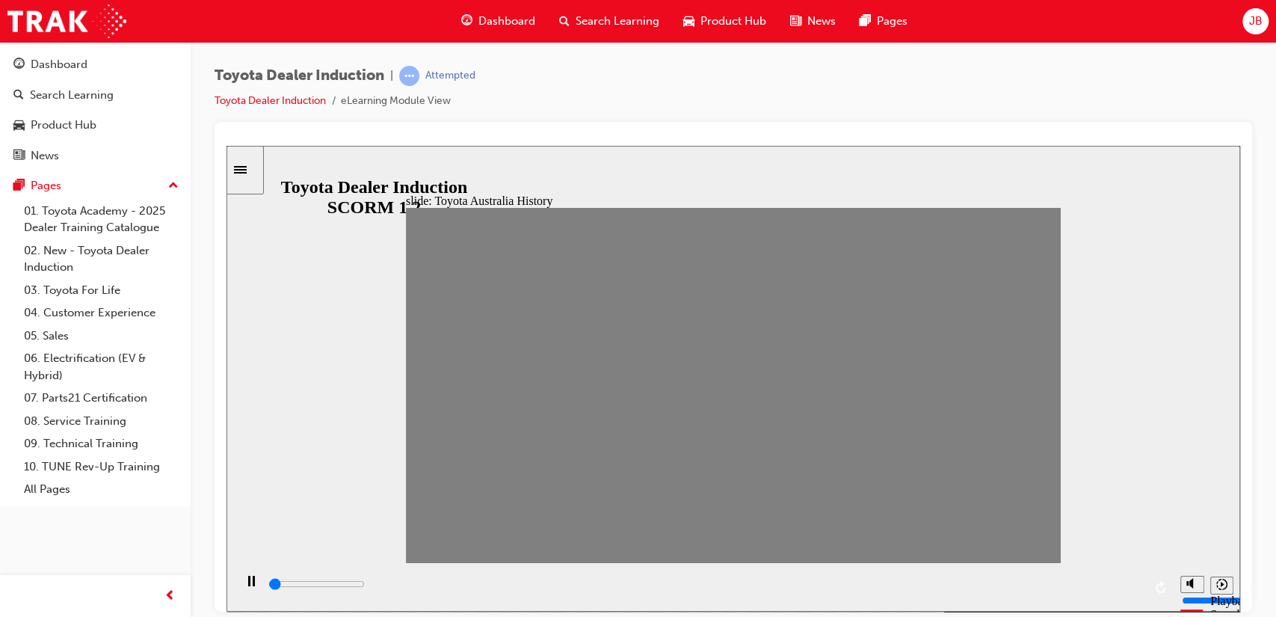
drag, startPoint x: 1000, startPoint y: 392, endPoint x: 1021, endPoint y: 398, distance: 21.6
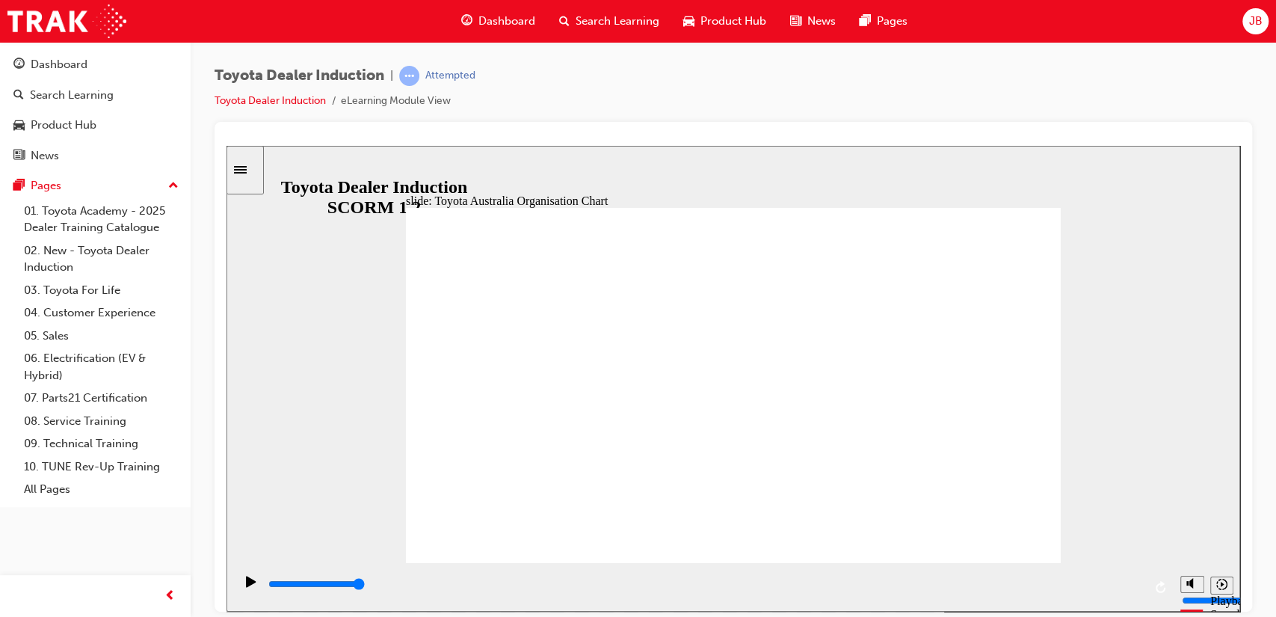
type input "5000"
radio input "true"
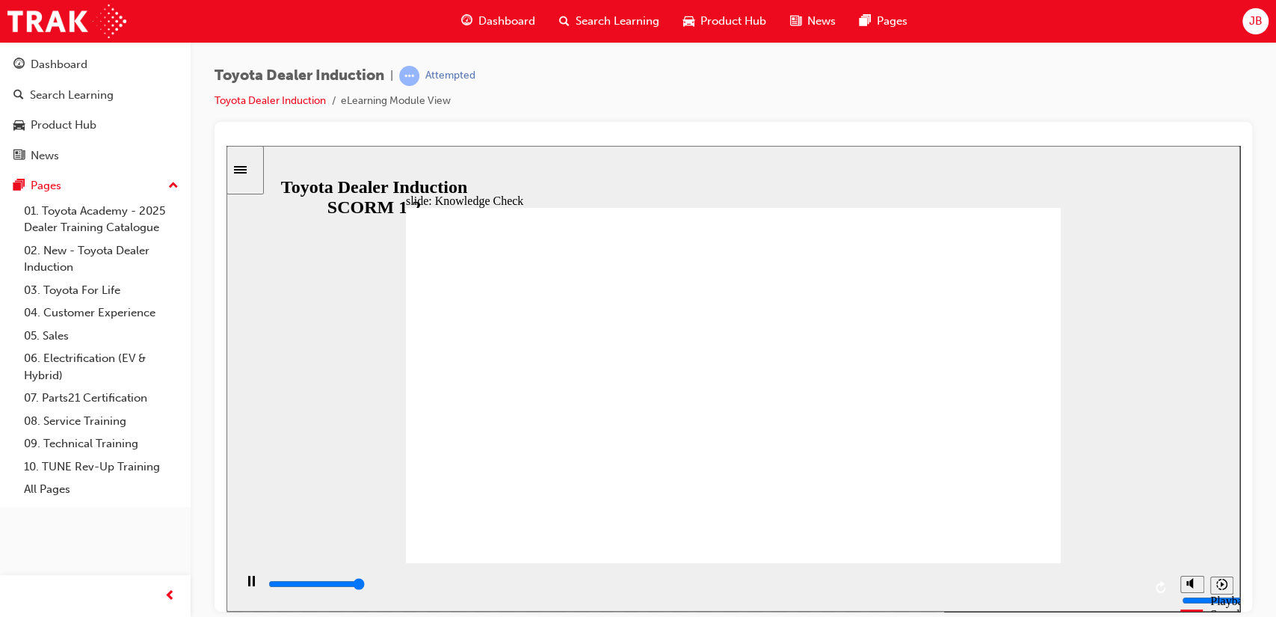
type input "5000"
radio input "true"
type input "5000"
radio input "true"
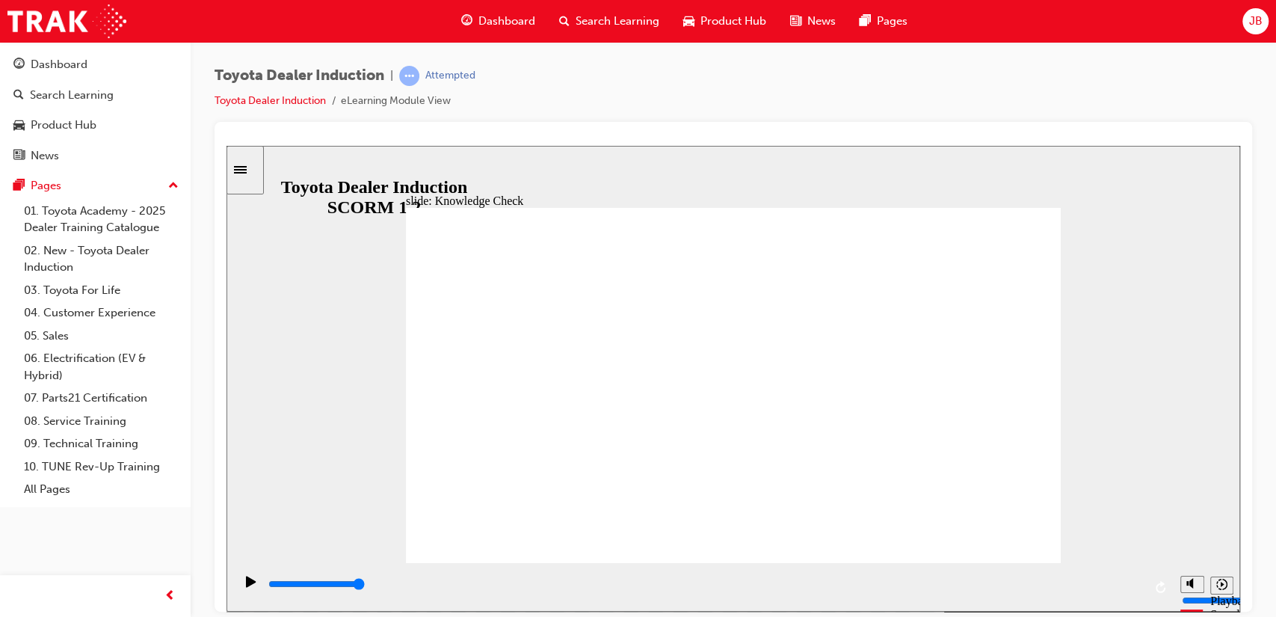
drag, startPoint x: 733, startPoint y: 300, endPoint x: 714, endPoint y: 445, distance: 145.4
type input "4200"
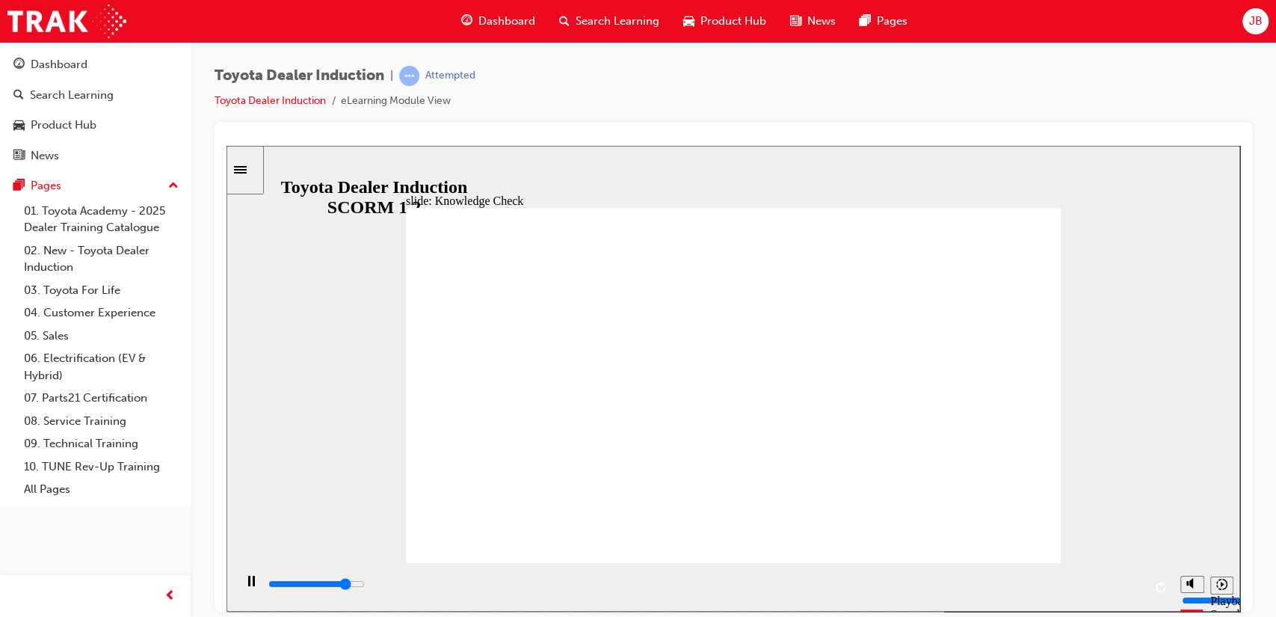
radio input "true"
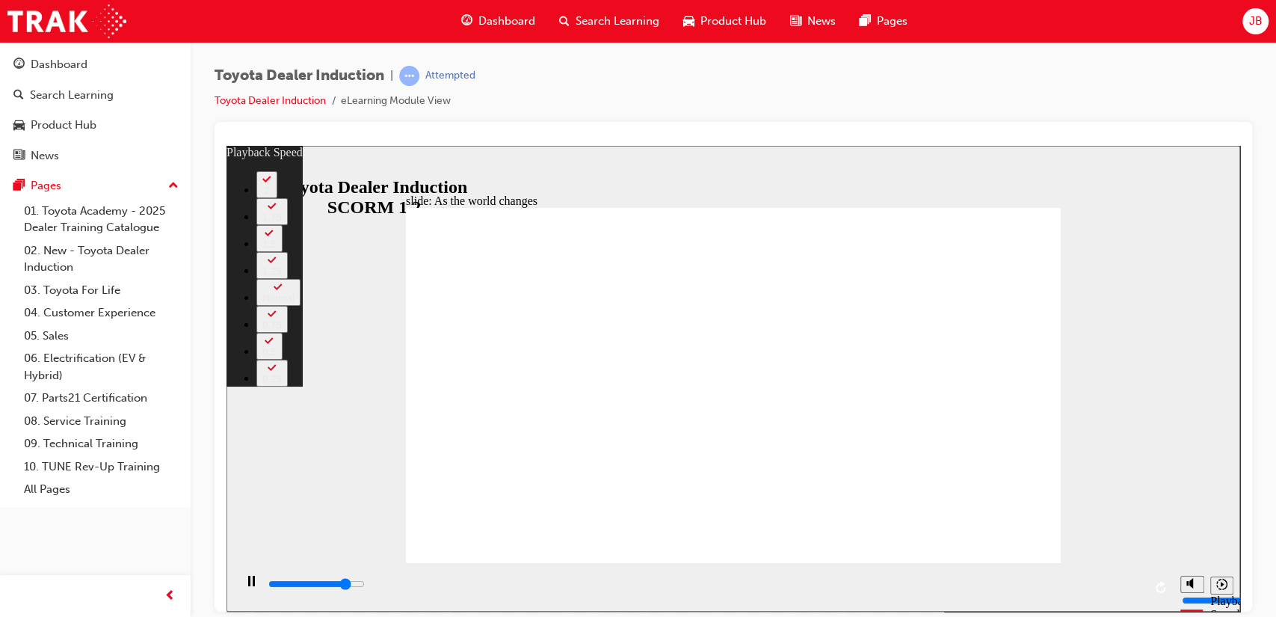
type input "7800"
type input "0"
type input "8100"
type input "1"
type input "8300"
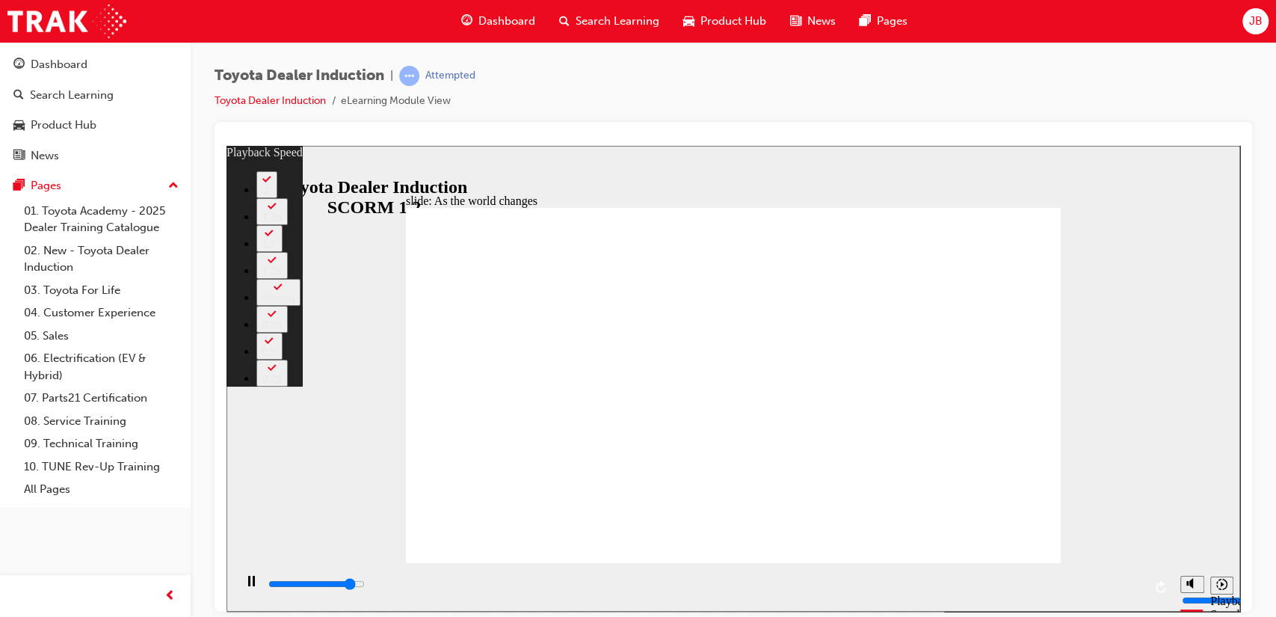
type input "1"
type input "8600"
type input "1"
type input "8900"
type input "1"
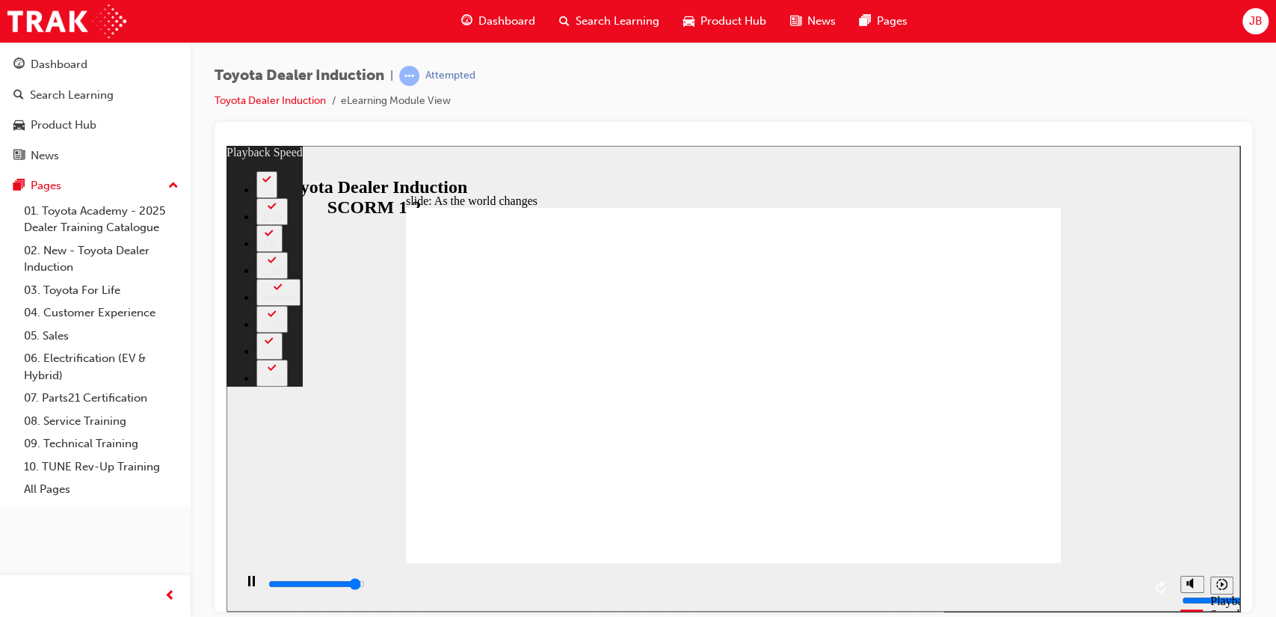
type input "8900"
type input "1"
type input "9100"
type input "1"
type input "9100"
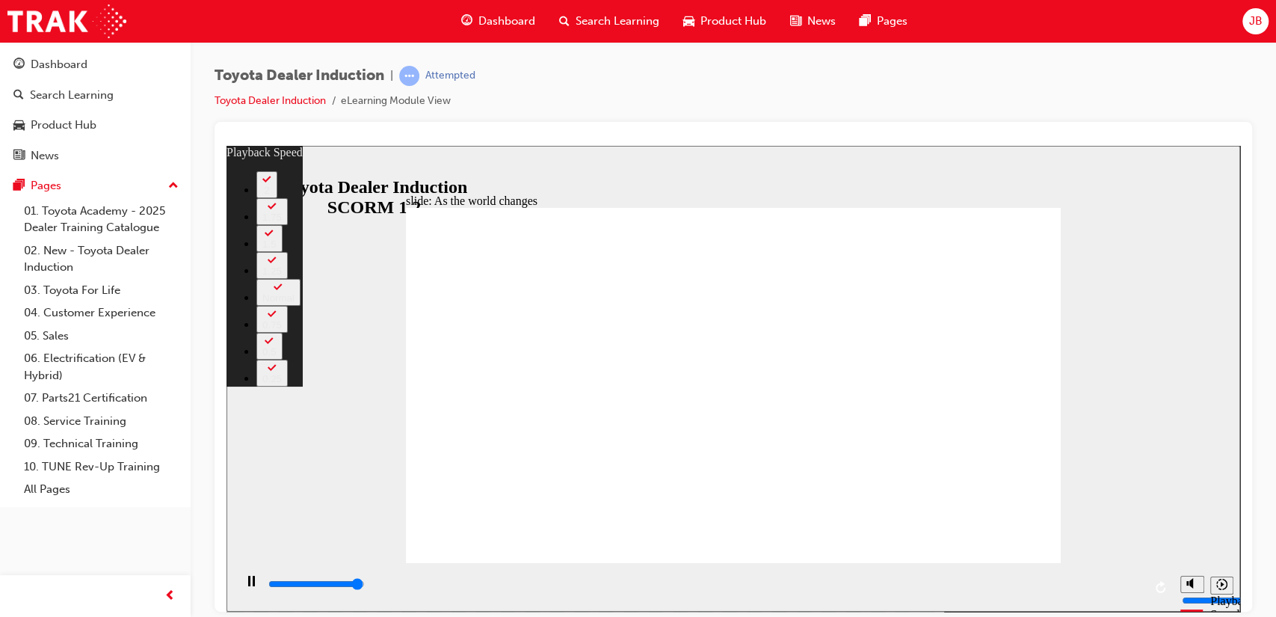
type input "2"
type input "9200"
drag, startPoint x: 420, startPoint y: 534, endPoint x: 490, endPoint y: 543, distance: 70.9
drag, startPoint x: 496, startPoint y: 532, endPoint x: 715, endPoint y: 549, distance: 219.6
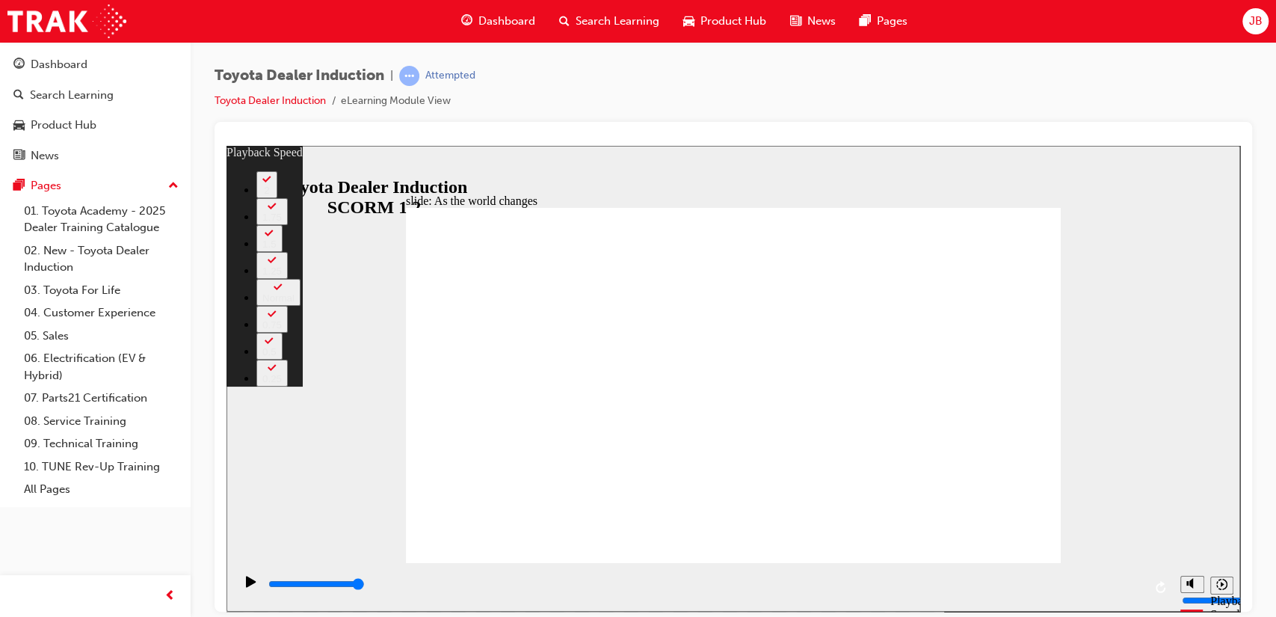
drag, startPoint x: 720, startPoint y: 530, endPoint x: 939, endPoint y: 548, distance: 219.7
drag, startPoint x: 946, startPoint y: 531, endPoint x: 1001, endPoint y: 532, distance: 55.3
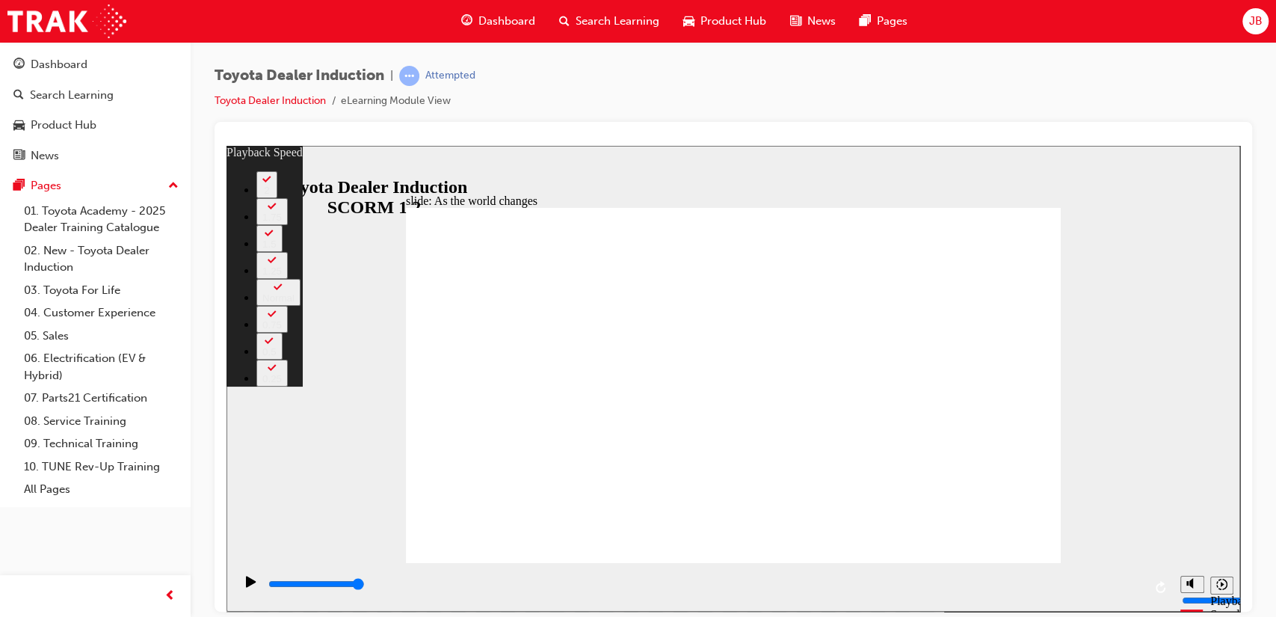
drag, startPoint x: 1001, startPoint y: 532, endPoint x: 1056, endPoint y: 534, distance: 54.6
click at [1134, 555] on div "slide: As the world changes Rectangle 2 playback speed 2 1.75 1.5 1.25 Normal 0…" at bounding box center [732, 378] width 1013 height 466
type input "128"
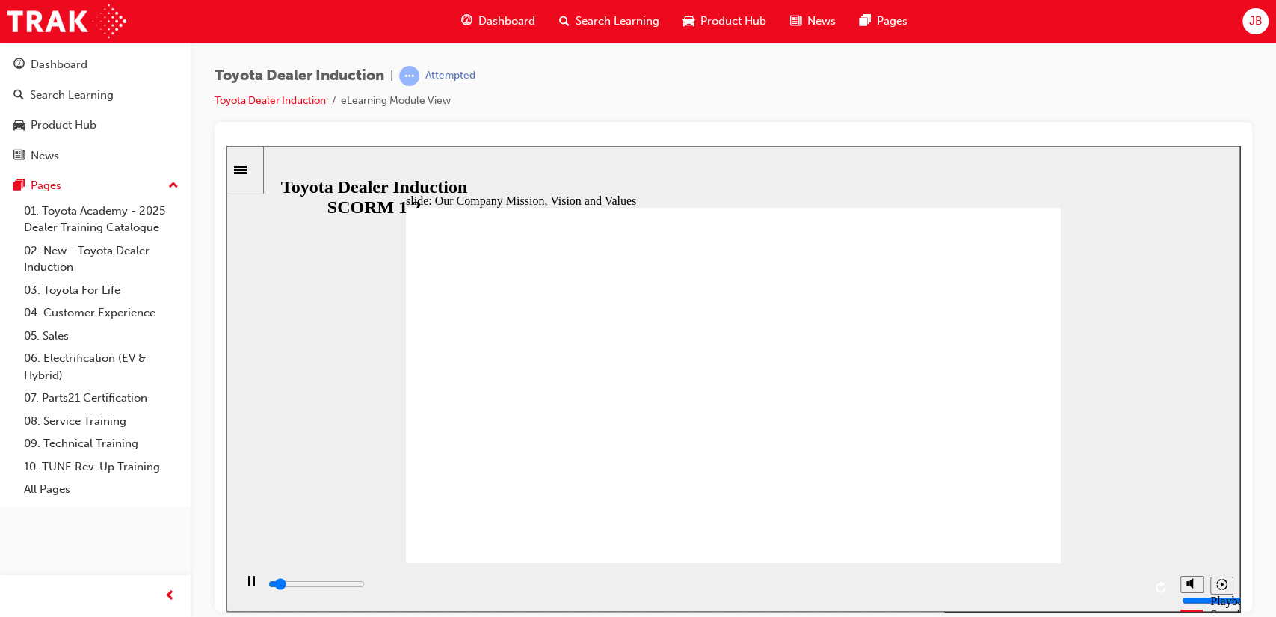
type input "30000"
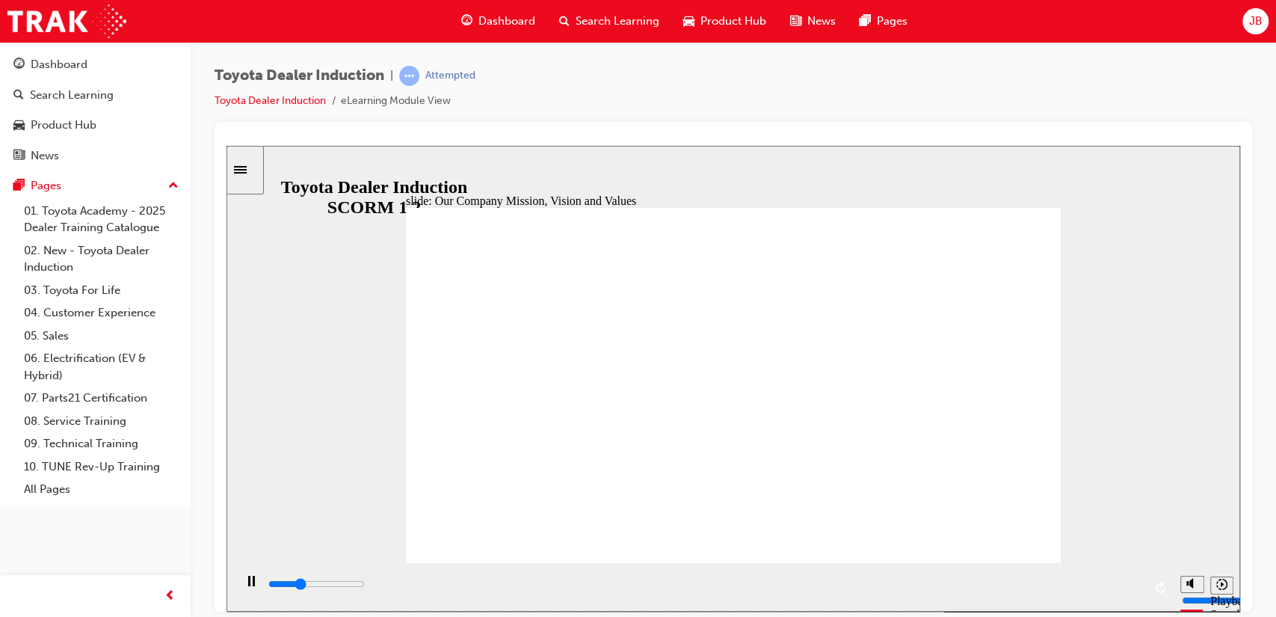
click at [844, 581] on div "playback controls" at bounding box center [705, 583] width 876 height 16
drag, startPoint x: 844, startPoint y: 581, endPoint x: 1124, endPoint y: 574, distance: 280.3
click at [1124, 574] on div "playback controls" at bounding box center [703, 586] width 939 height 49
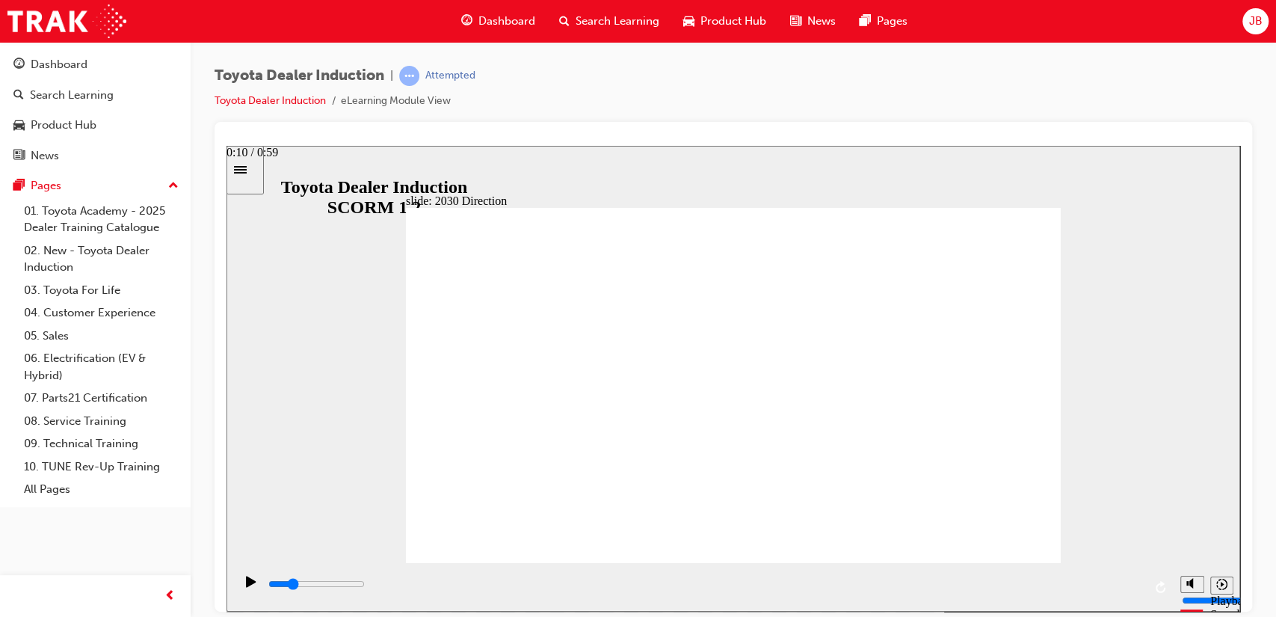
drag, startPoint x: 359, startPoint y: 585, endPoint x: 474, endPoint y: 599, distance: 115.9
click at [474, 592] on div "playback controls" at bounding box center [705, 583] width 876 height 16
drag, startPoint x: 499, startPoint y: 583, endPoint x: 801, endPoint y: 579, distance: 302.0
click at [801, 579] on div "playback controls" at bounding box center [705, 583] width 876 height 16
drag, startPoint x: 847, startPoint y: 581, endPoint x: 992, endPoint y: 578, distance: 145.8
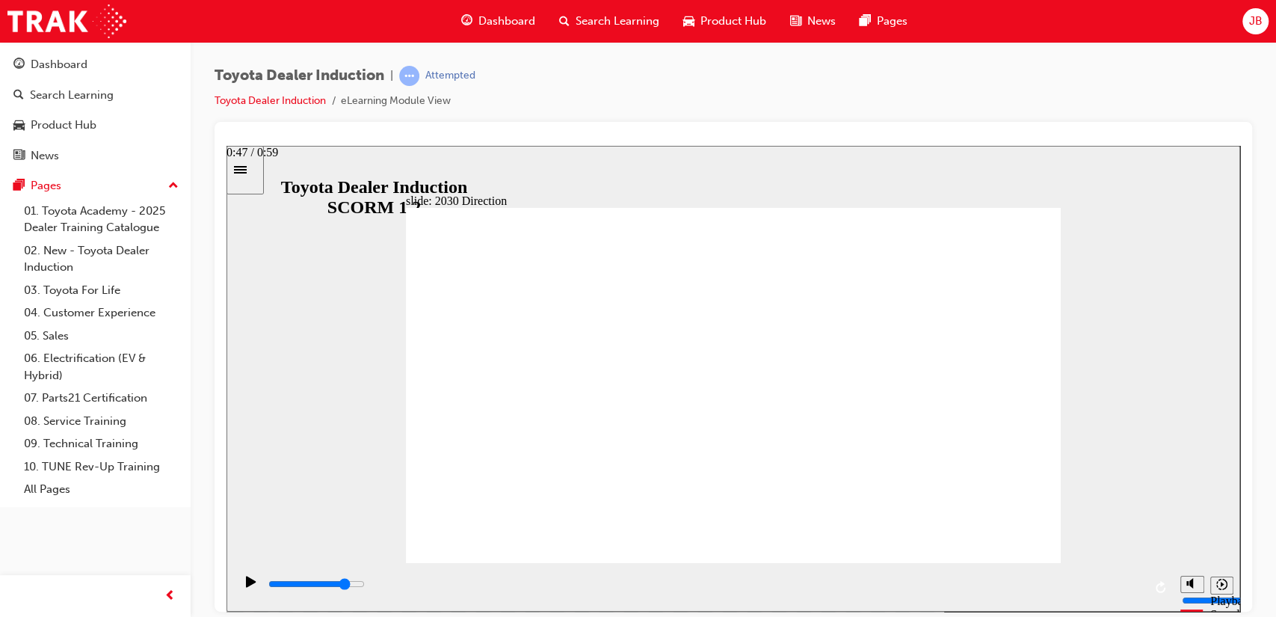
click at [992, 578] on div "playback controls" at bounding box center [705, 586] width 876 height 22
click at [1106, 583] on div "playback controls" at bounding box center [705, 583] width 876 height 16
click at [365, 584] on input "slide progress" at bounding box center [316, 583] width 96 height 12
type input "5000"
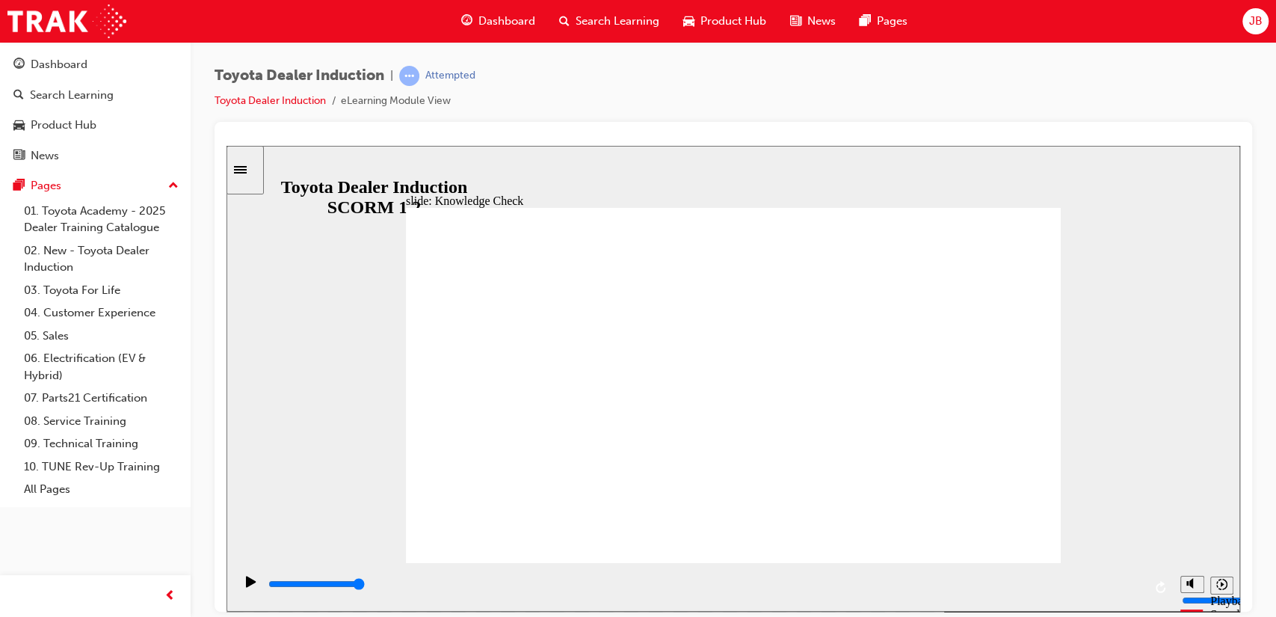
type input "h"
type input "ha"
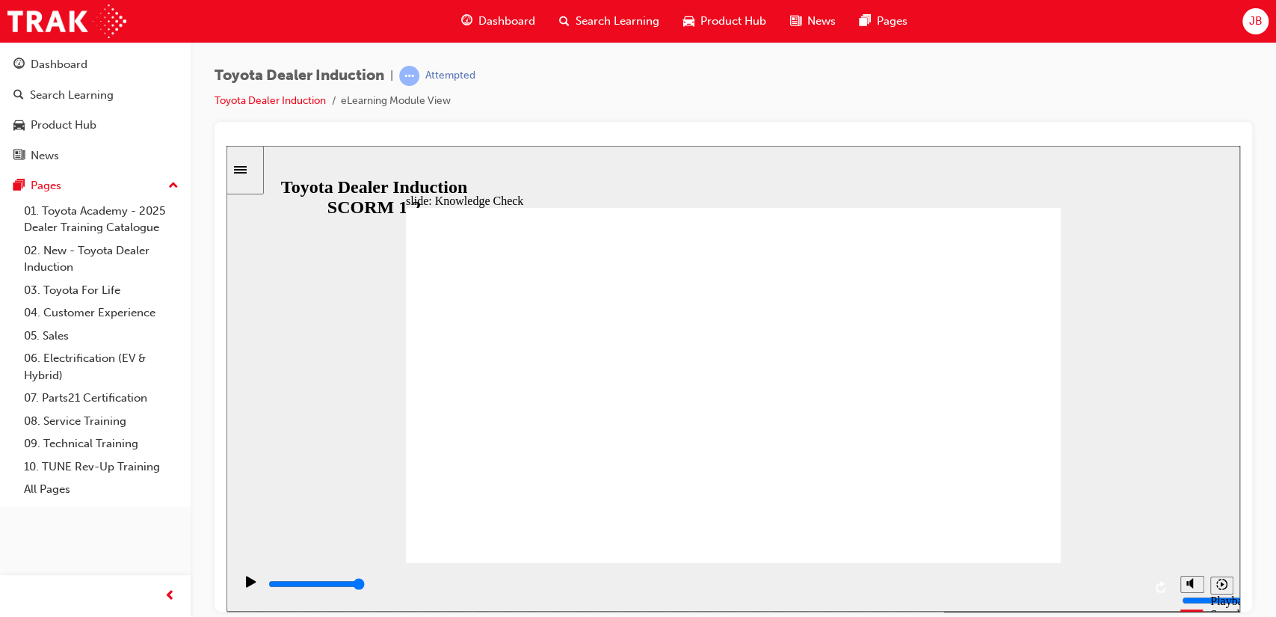
type input "hap"
type input "happ"
type input "happi"
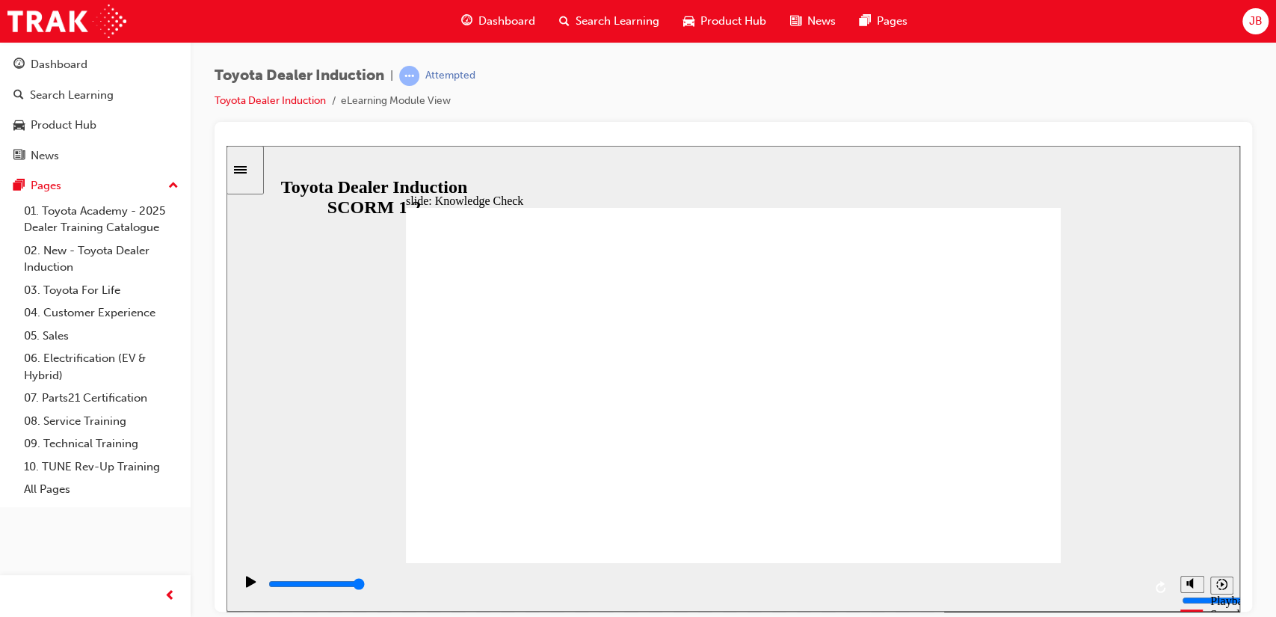
type input "happi"
type input "happin"
type input "happine"
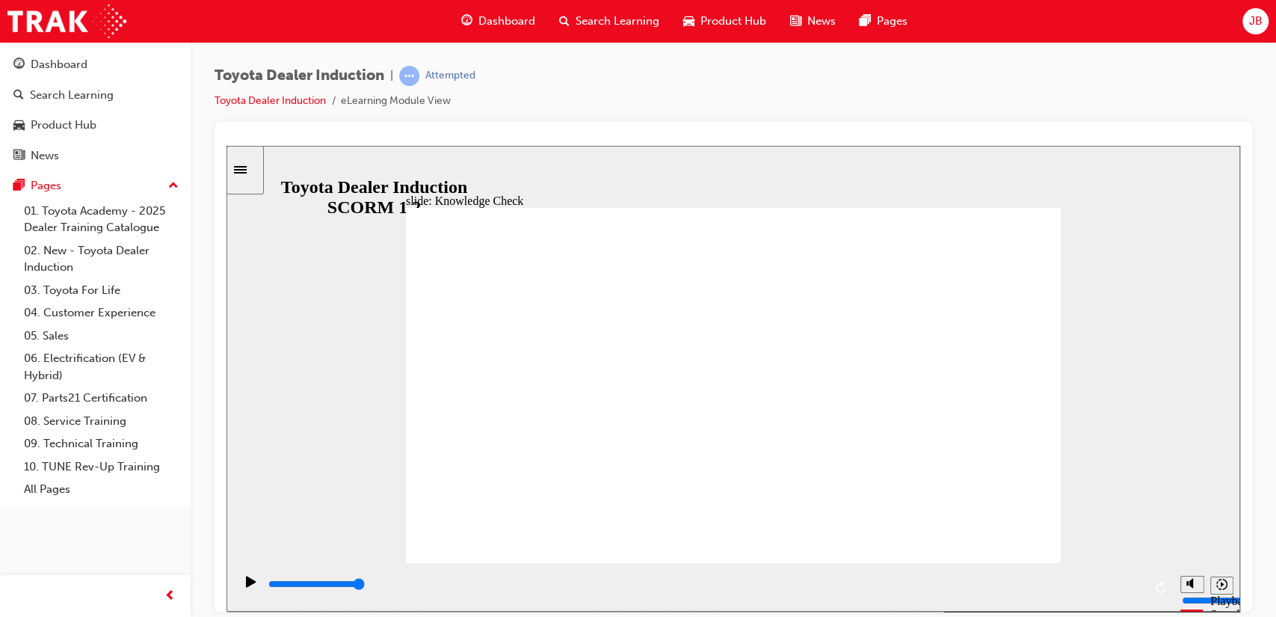
type input "happines"
type input "happiness"
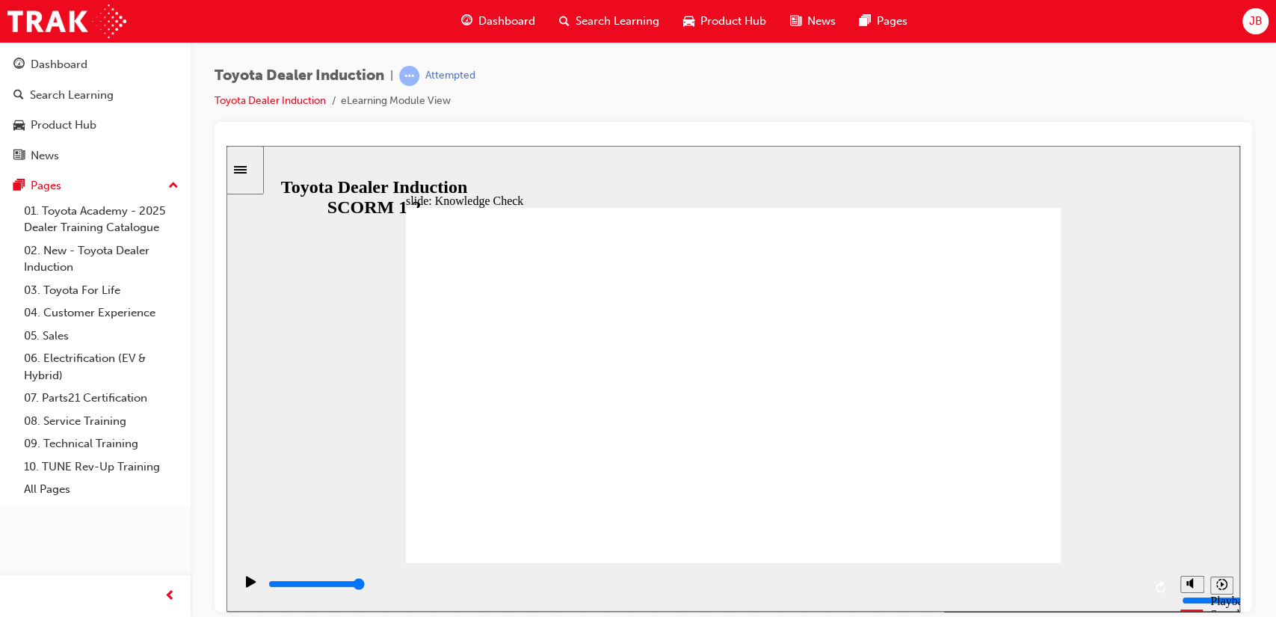
type input "happiness"
type input "5000"
type input "m"
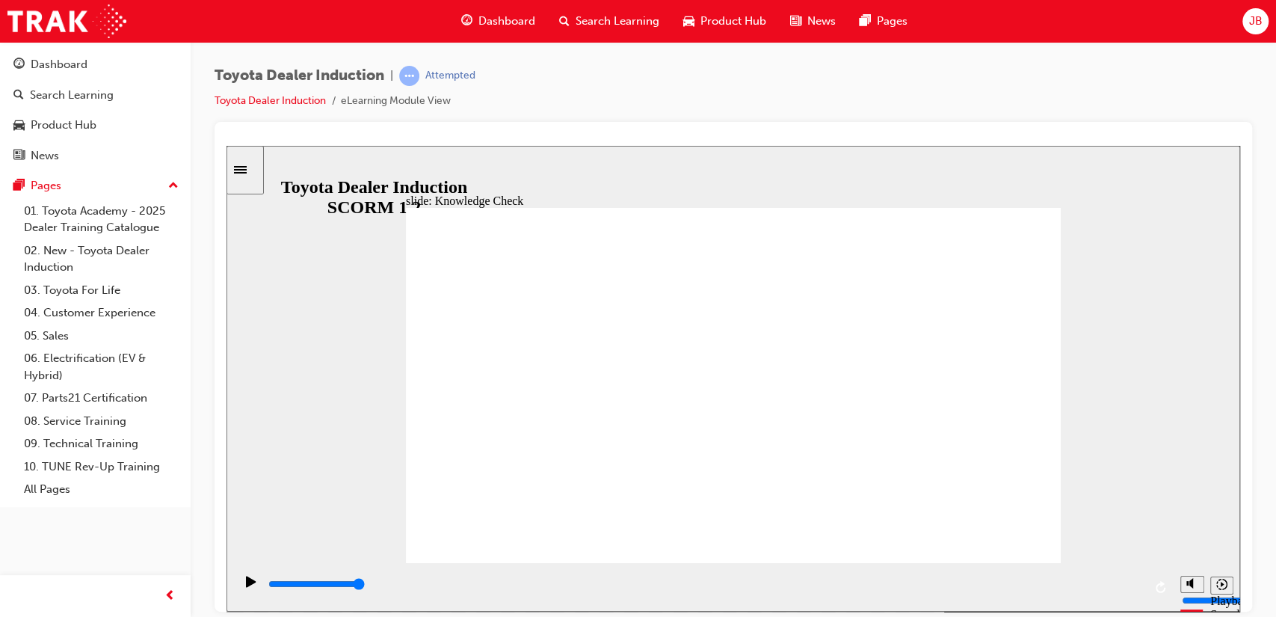
type input "m"
type input "mo"
type input "mov"
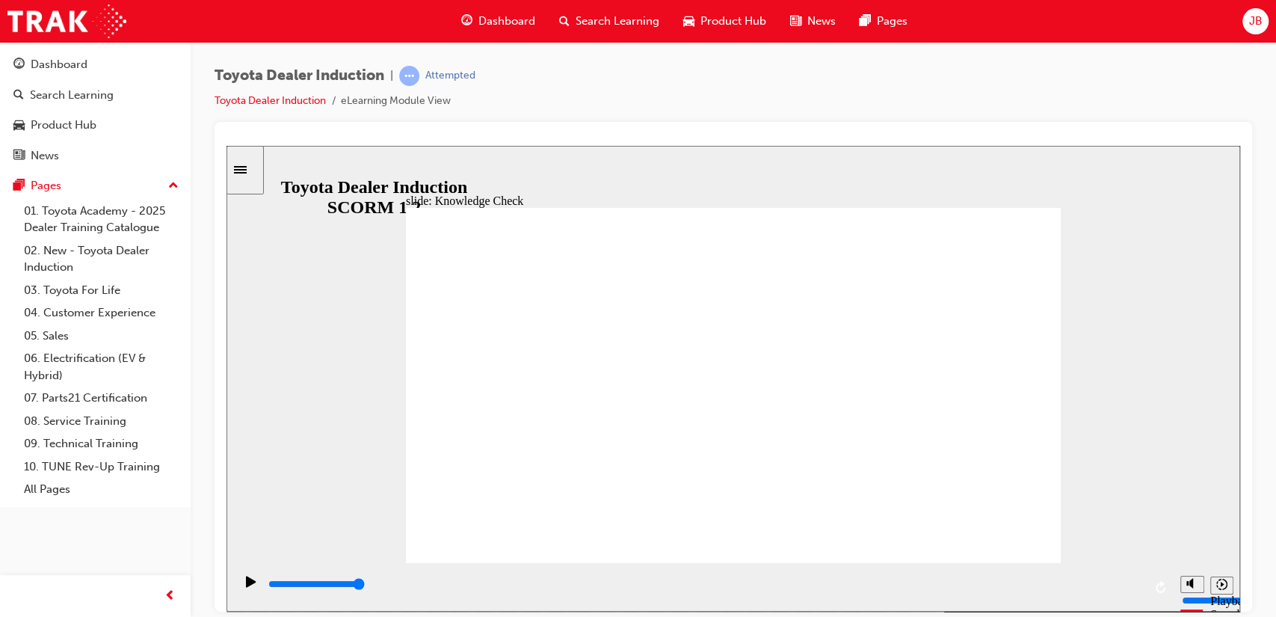
type input "move"
type input "moved"
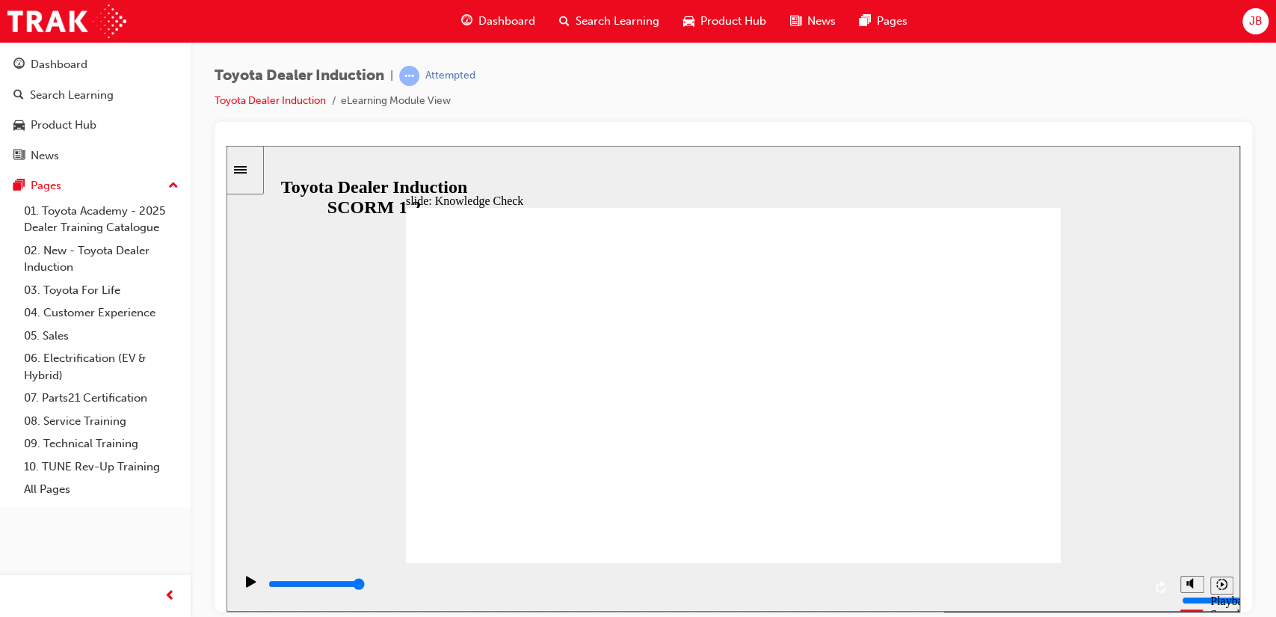
type input "moved"
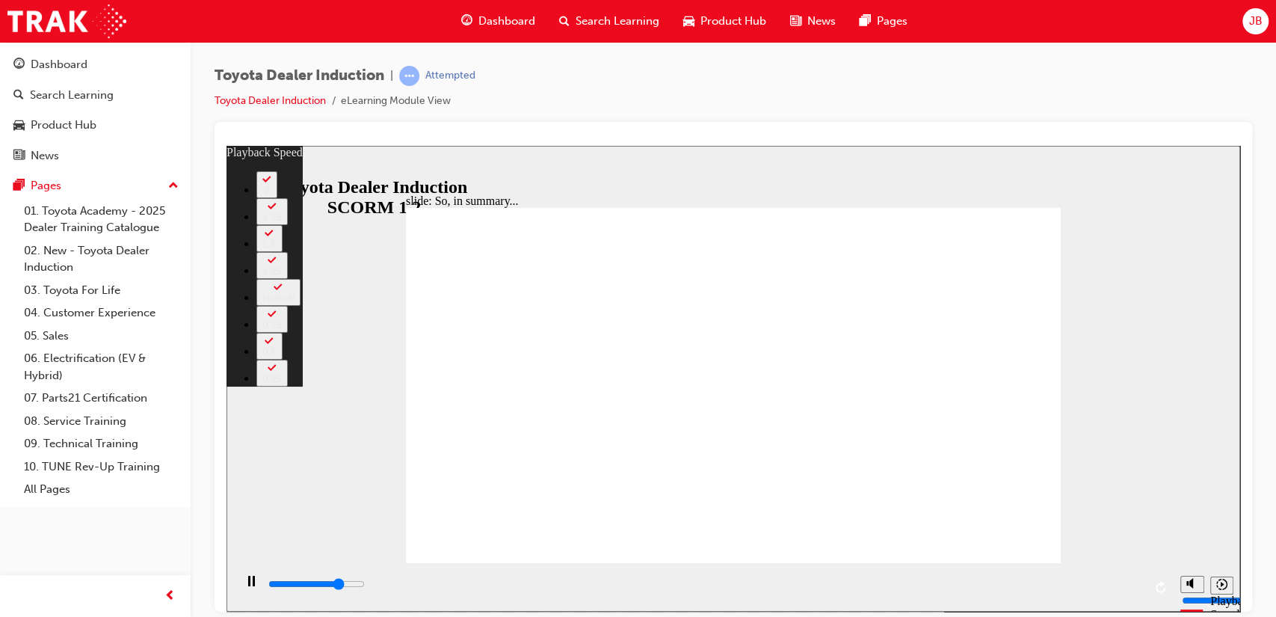
type input "5000"
type input "0"
type input "5300"
type input "0"
type input "5500"
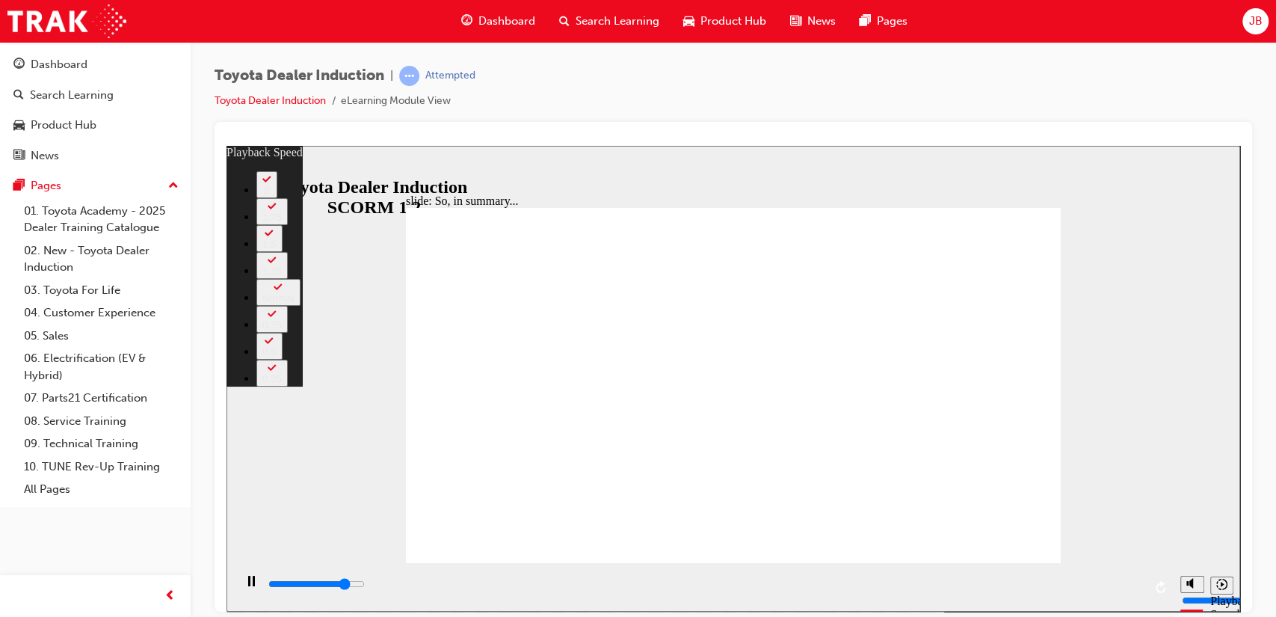
type input "1"
type input "5800"
type input "1"
type input "6100"
type input "1"
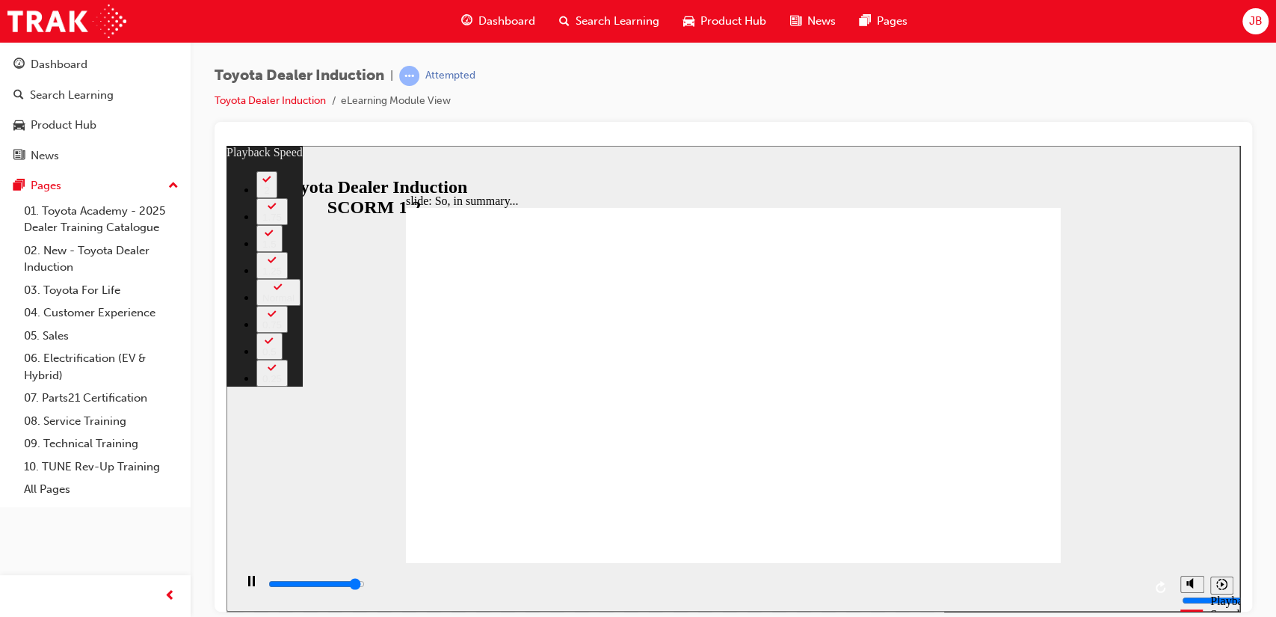
type input "6300"
type input "1"
type input "6500"
type input "2"
type input "6500"
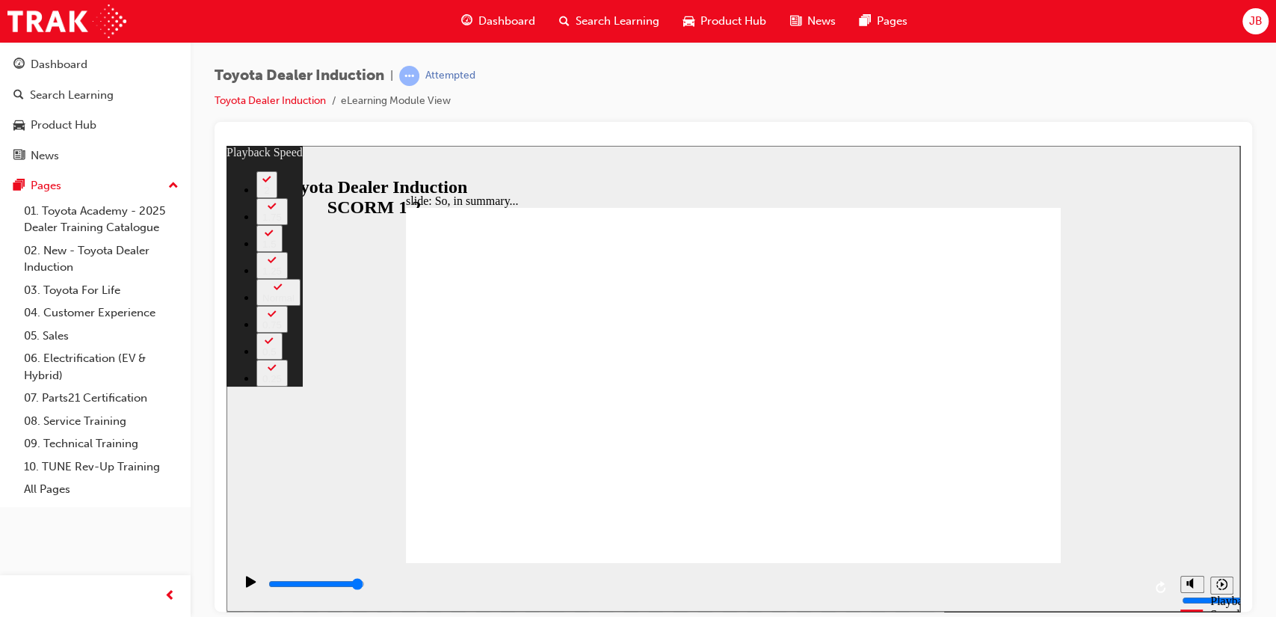
drag, startPoint x: 450, startPoint y: 531, endPoint x: 623, endPoint y: 534, distance: 172.7
drag, startPoint x: 623, startPoint y: 534, endPoint x: 723, endPoint y: 532, distance: 100.9
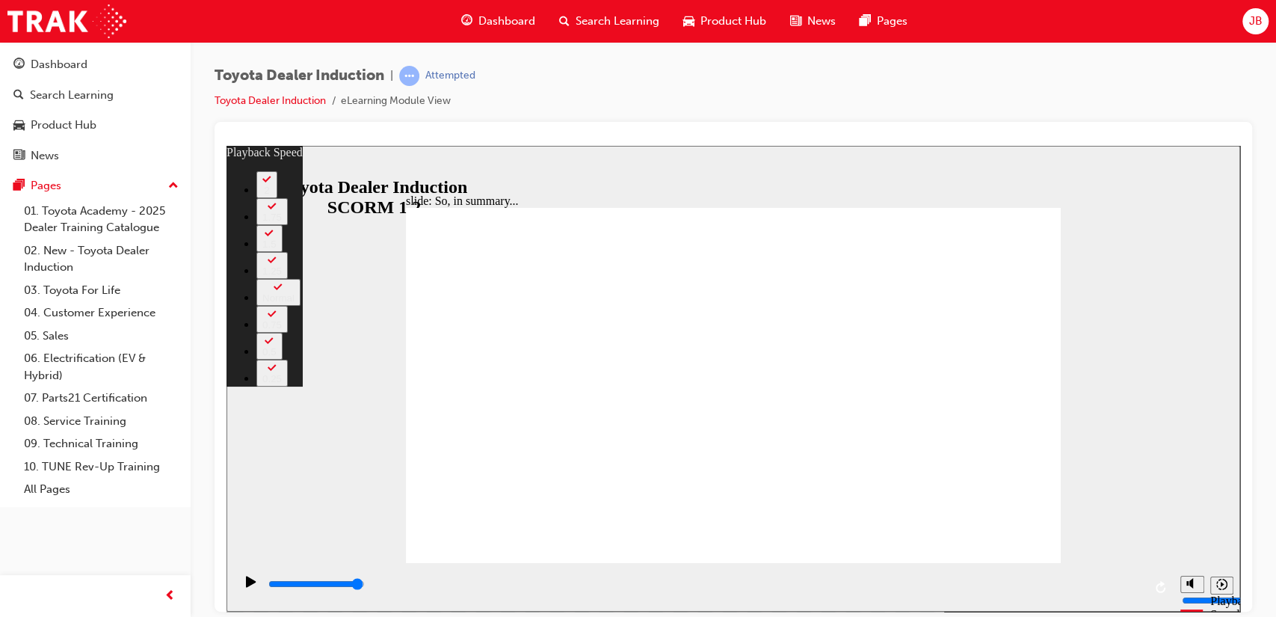
drag, startPoint x: 723, startPoint y: 532, endPoint x: 814, endPoint y: 533, distance: 90.4
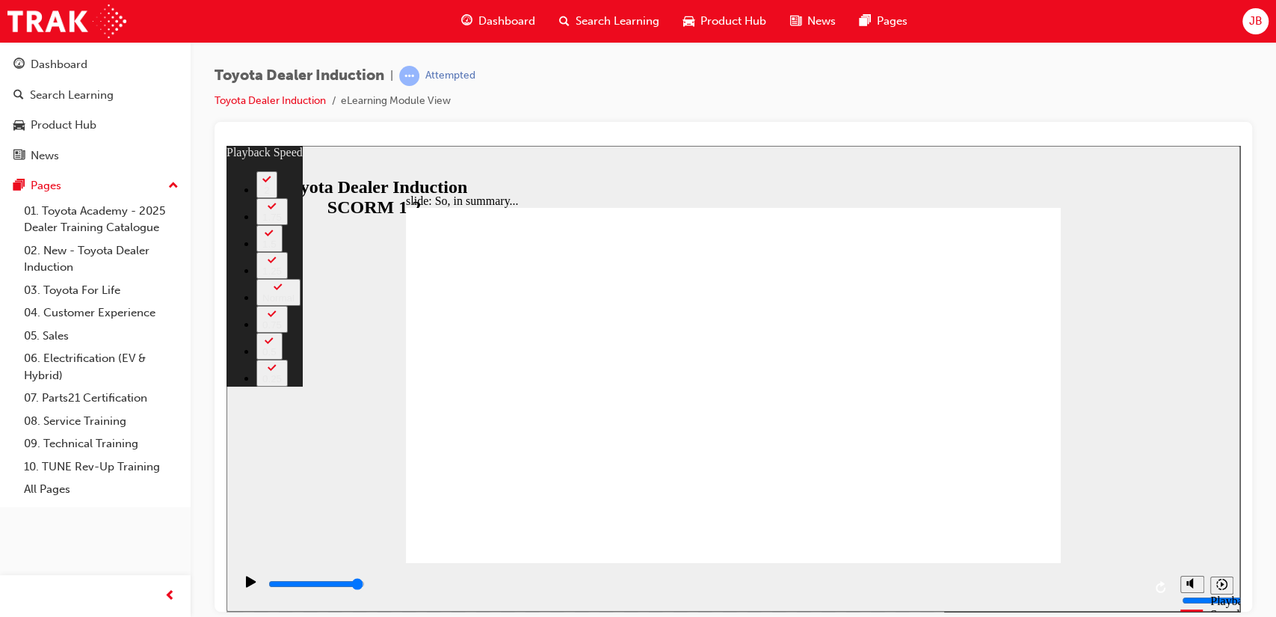
drag, startPoint x: 1028, startPoint y: 528, endPoint x: 1043, endPoint y: 534, distance: 16.4
type input "128"
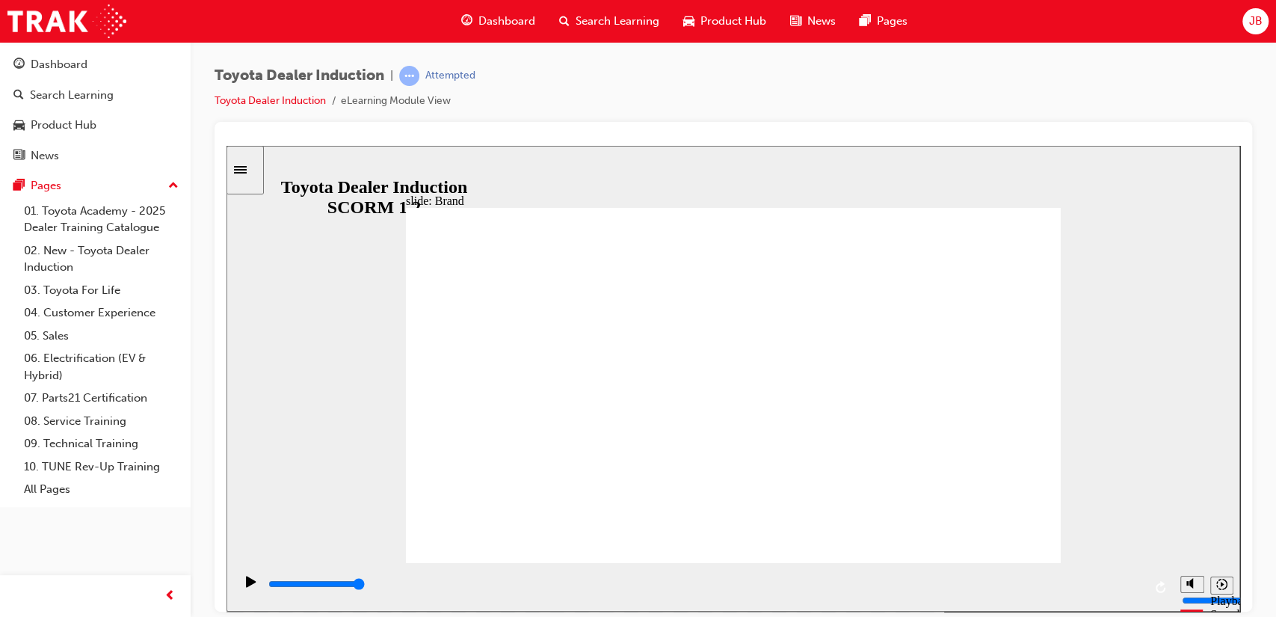
drag, startPoint x: 594, startPoint y: 584, endPoint x: 842, endPoint y: 524, distance: 255.4
click at [842, 524] on div "slide: The Toyota brand BACK BACK NEXT NEXT The Toyota brand most recognised in…" at bounding box center [732, 378] width 1013 height 466
drag, startPoint x: 1024, startPoint y: 587, endPoint x: 1062, endPoint y: 584, distance: 38.3
click at [1062, 584] on div "playback controls" at bounding box center [705, 583] width 876 height 16
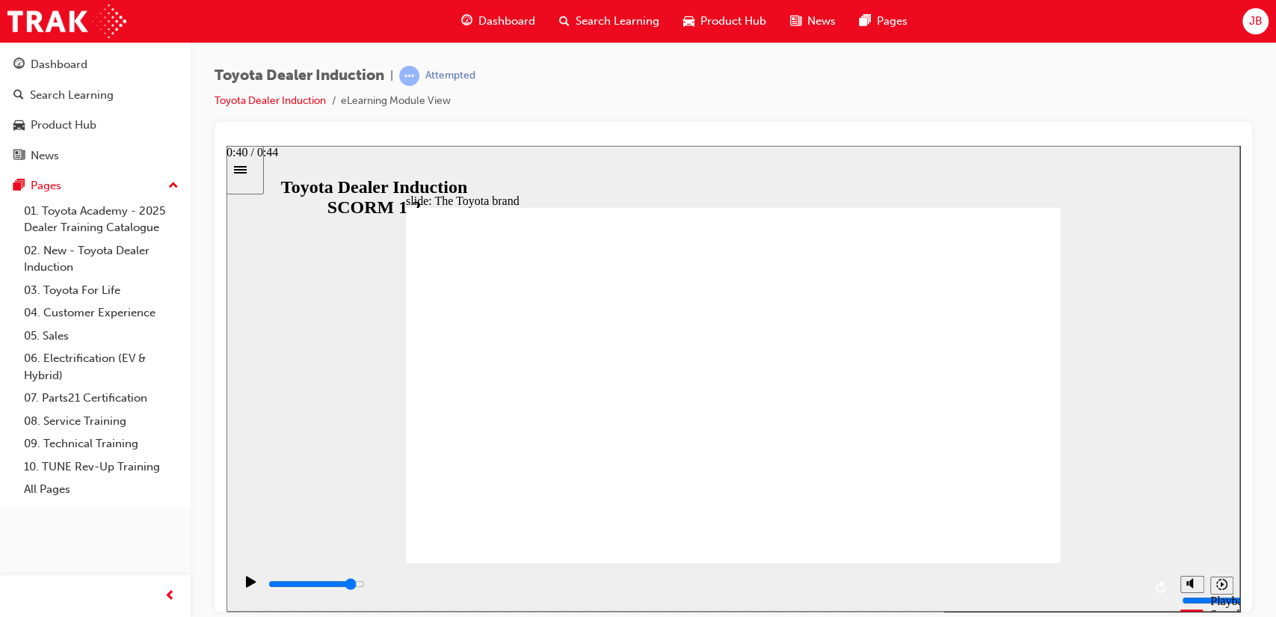
click at [1062, 584] on div "playback controls" at bounding box center [705, 583] width 876 height 16
drag, startPoint x: 1062, startPoint y: 584, endPoint x: 1095, endPoint y: 581, distance: 33.0
click at [1095, 581] on div "playback controls" at bounding box center [705, 583] width 876 height 16
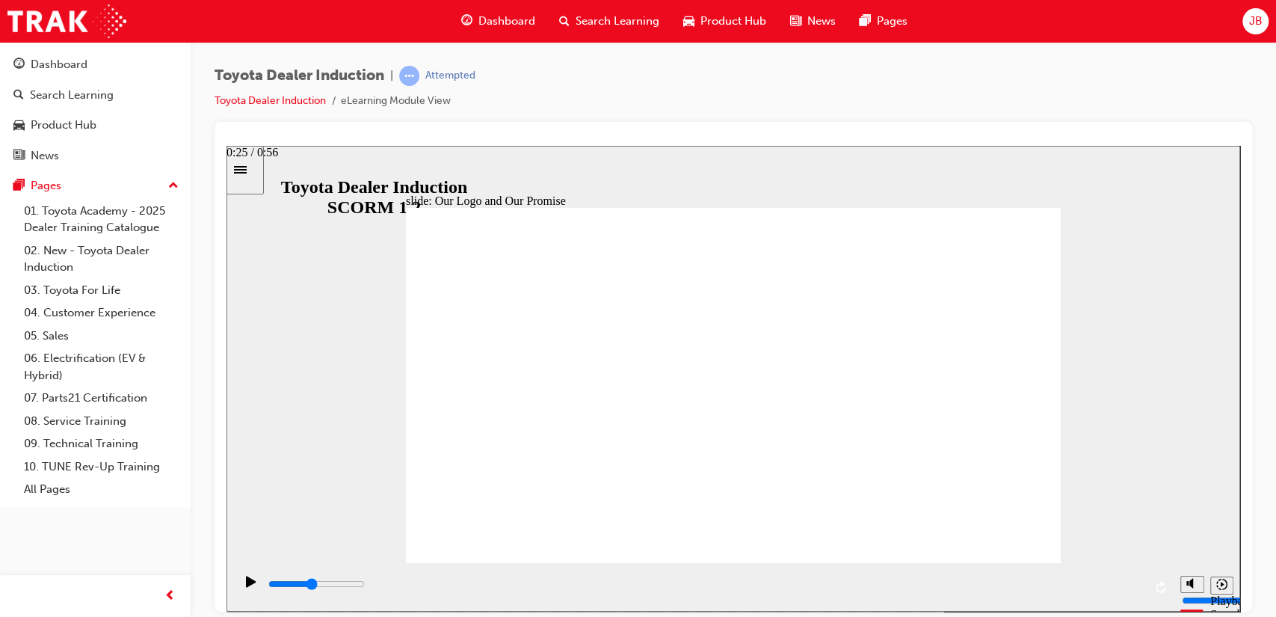
click at [654, 582] on div "playback controls" at bounding box center [705, 583] width 876 height 16
click at [736, 578] on div "playback controls" at bounding box center [705, 586] width 876 height 22
click at [833, 587] on div "playback controls" at bounding box center [705, 583] width 876 height 16
drag, startPoint x: 898, startPoint y: 587, endPoint x: 1161, endPoint y: 584, distance: 263.8
click at [1161, 584] on div "playback controls" at bounding box center [703, 586] width 939 height 49
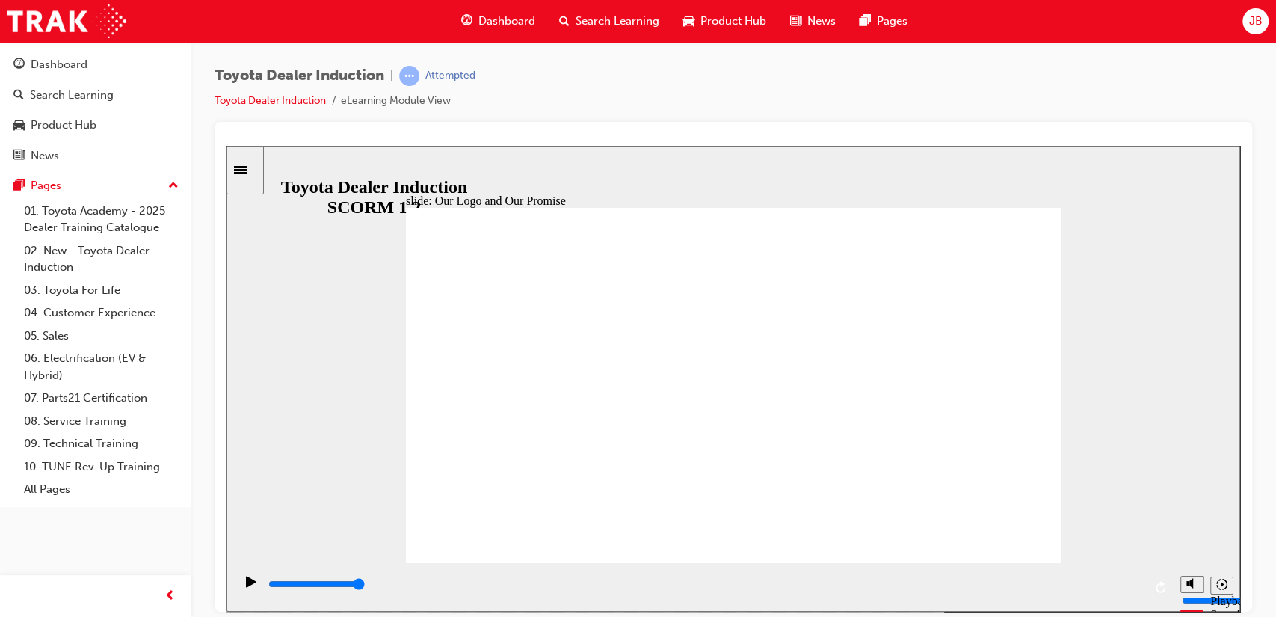
drag, startPoint x: 461, startPoint y: 581, endPoint x: 837, endPoint y: 606, distance: 376.8
click at [837, 606] on div "playback controls" at bounding box center [703, 586] width 939 height 49
drag, startPoint x: 892, startPoint y: 579, endPoint x: 1139, endPoint y: 590, distance: 246.9
click at [1139, 590] on div "playback controls" at bounding box center [705, 583] width 876 height 16
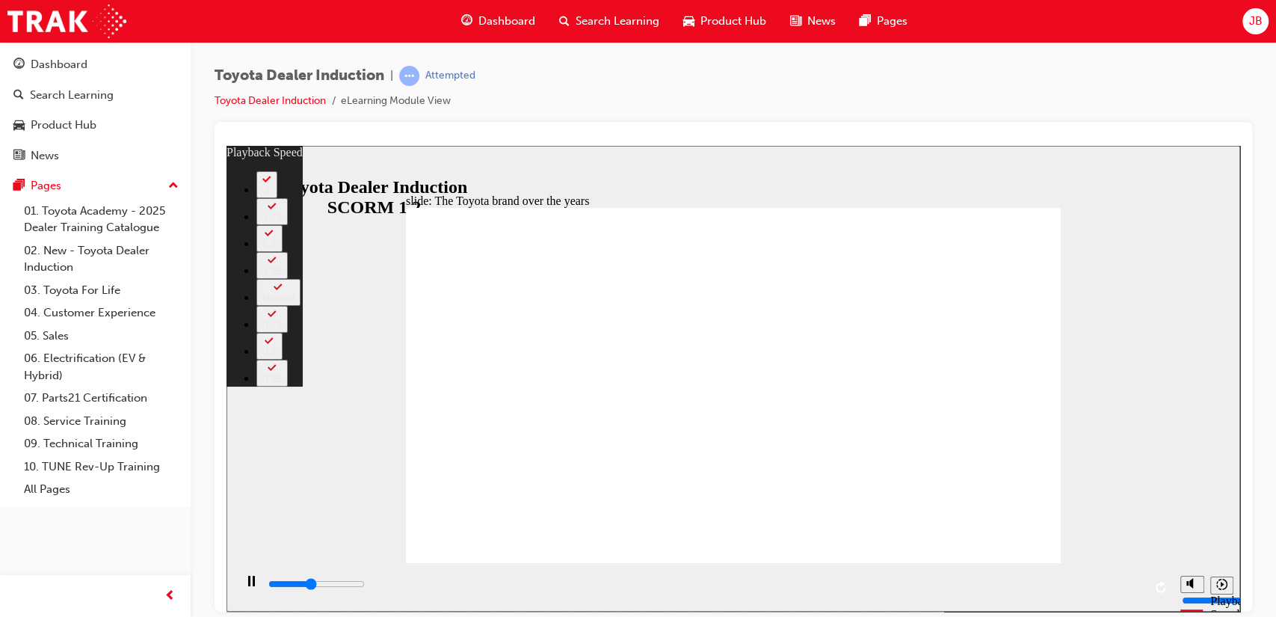
type input "3700"
type input "0"
type input "3900"
type input "0"
type input "4200"
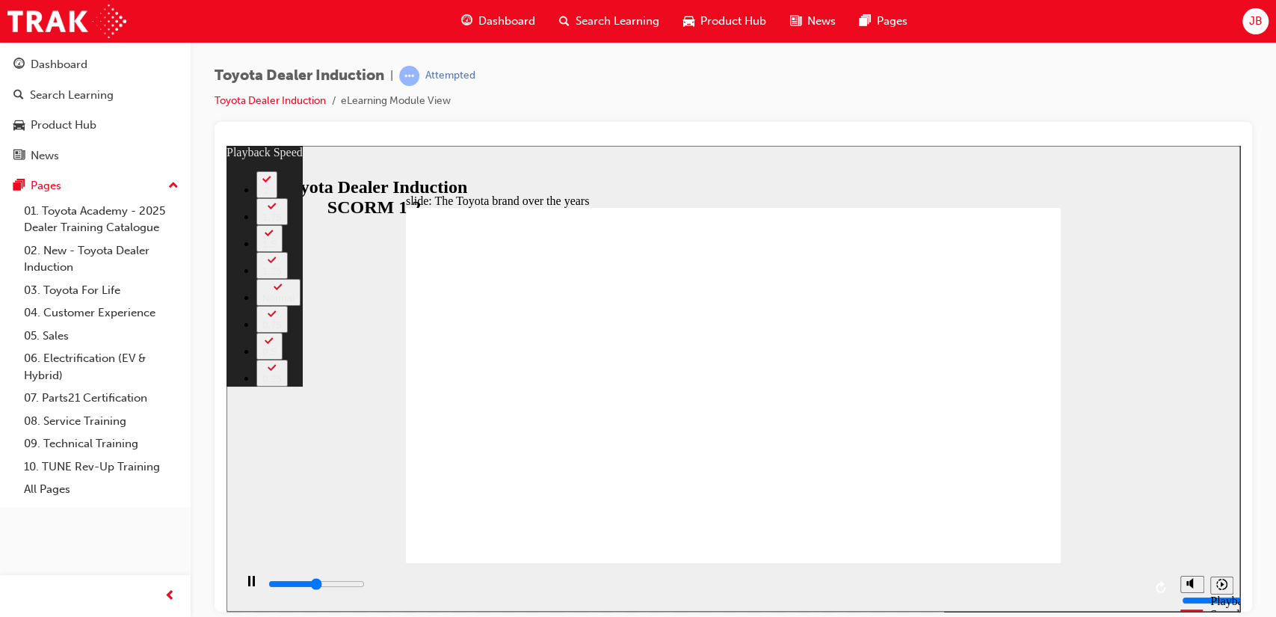
type input "1"
type input "4400"
type input "1"
type input "4700"
type input "1"
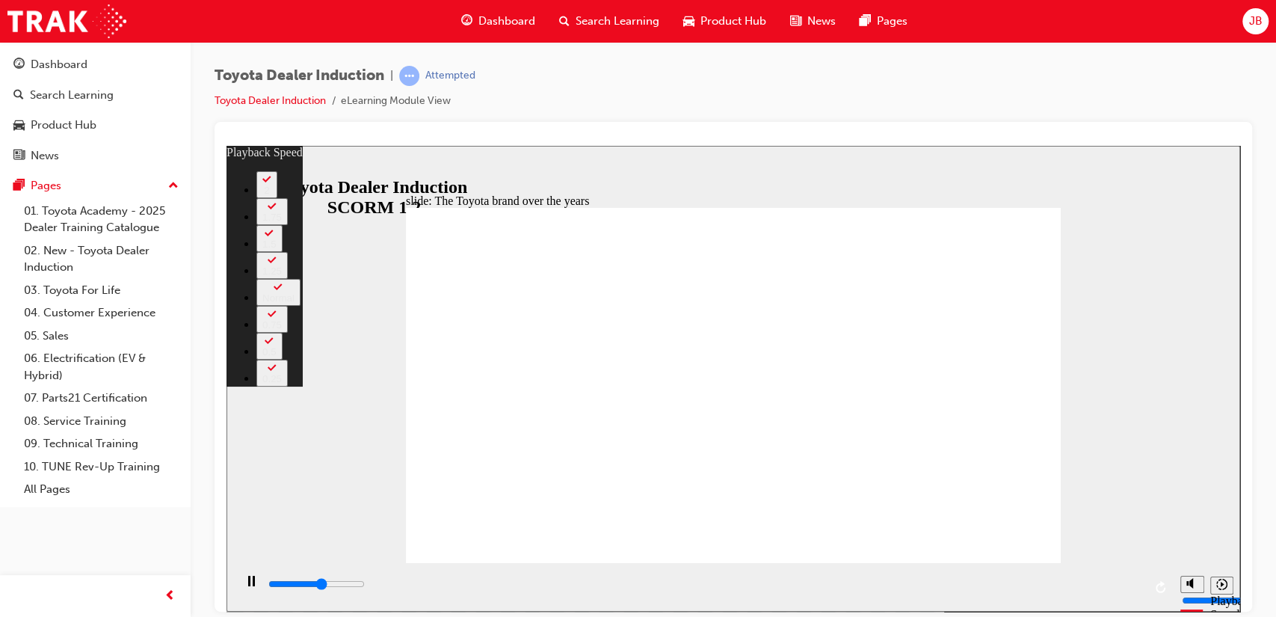
type input "4800"
type input "1"
type input "5000"
type input "1"
type input "5000"
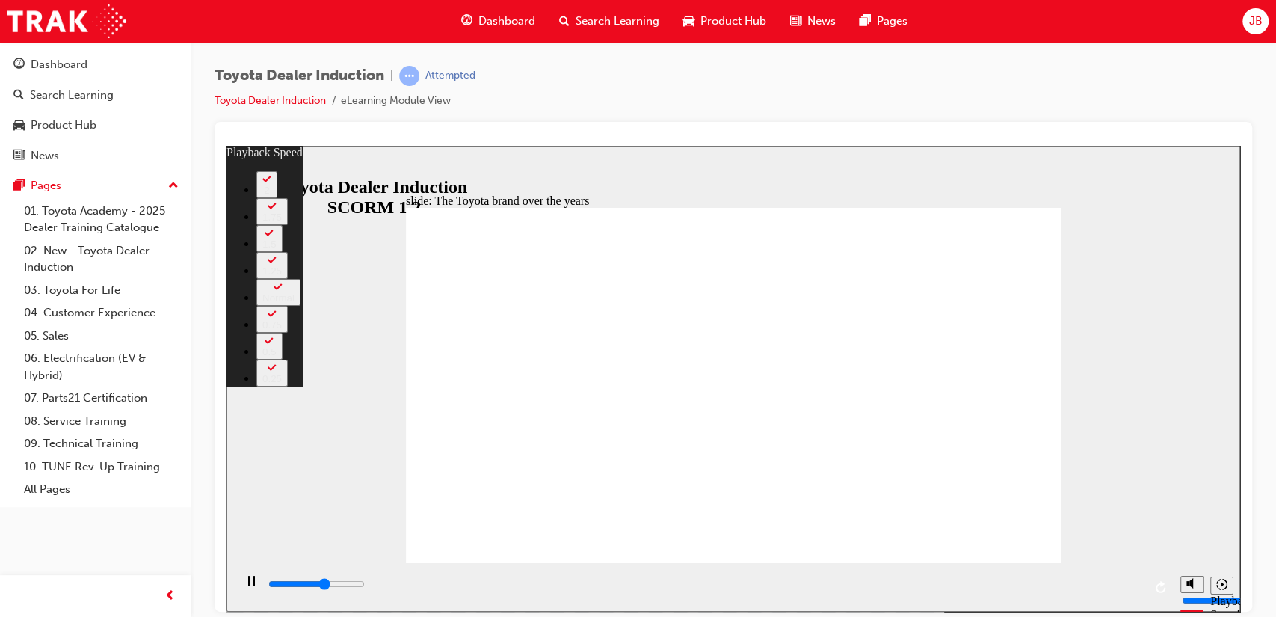
type input "1"
type input "5200"
type input "2"
type input "5500"
type input "2"
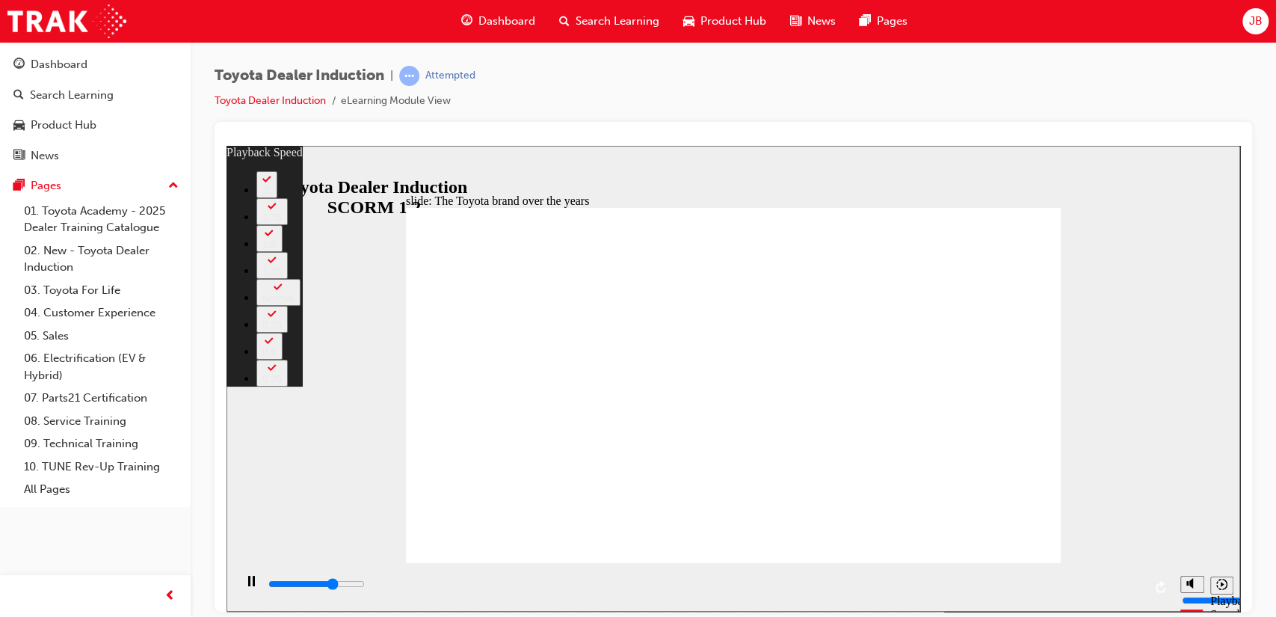
type input "5800"
type input "2"
type input "6000"
type input "2"
type input "6300"
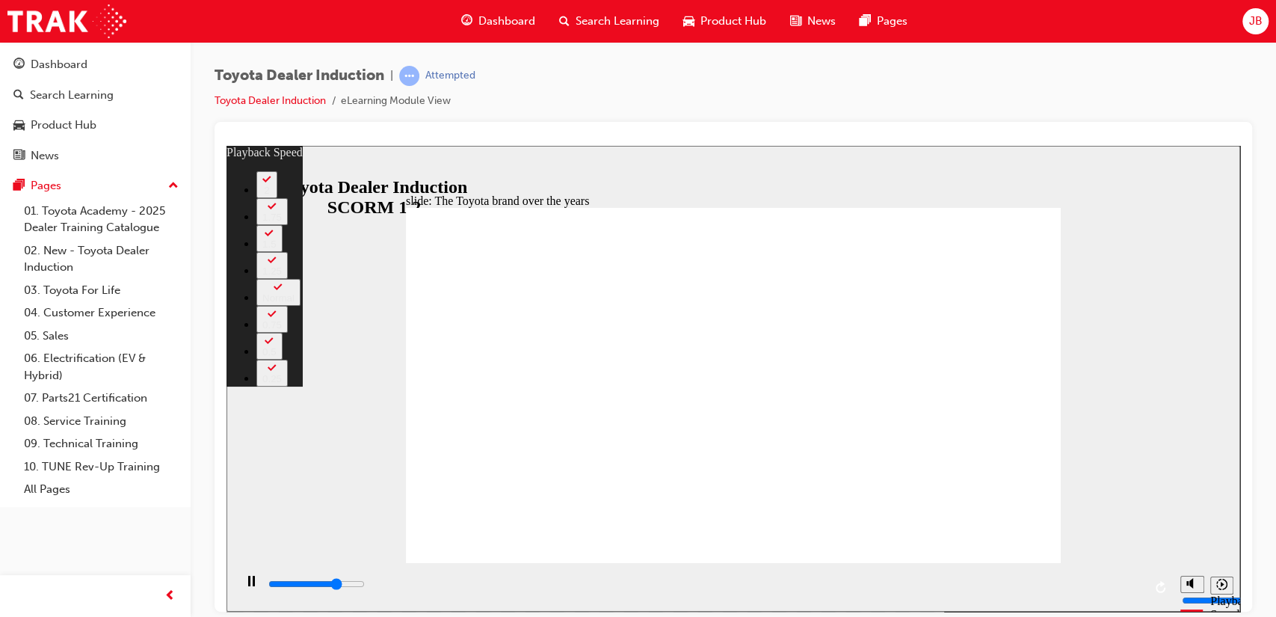
type input "2"
type input "6300"
type input "2"
type input "6500"
type input "7"
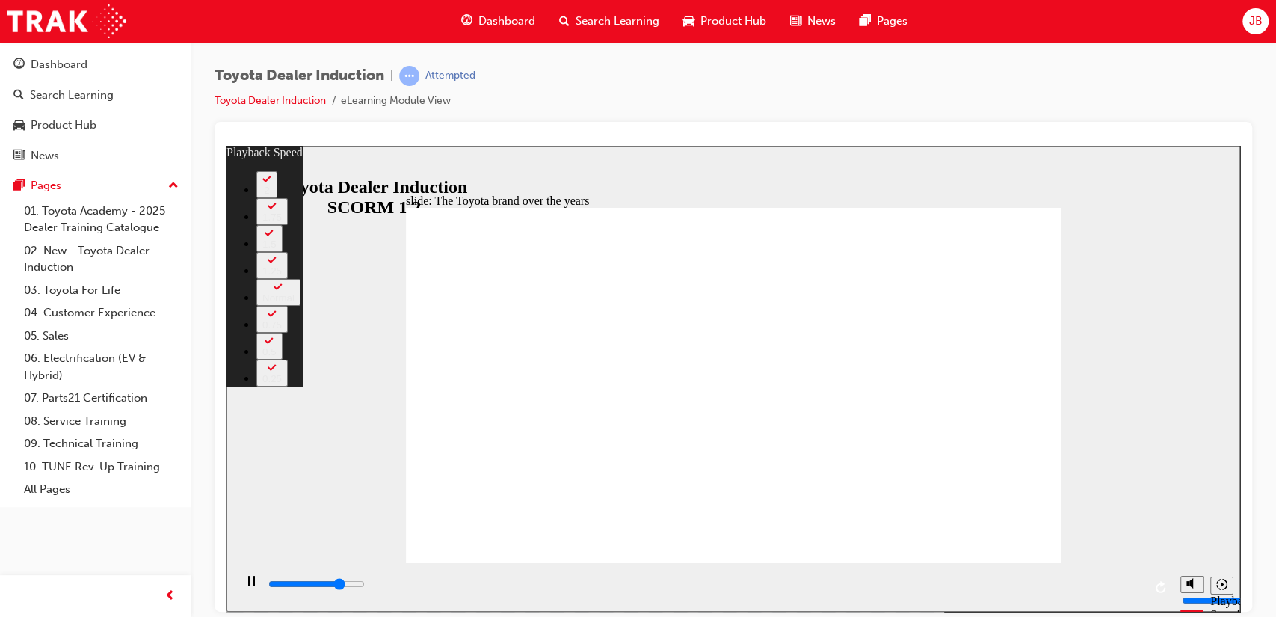
type input "6500"
type input "7"
type input "6500"
type input "14"
type input "6500"
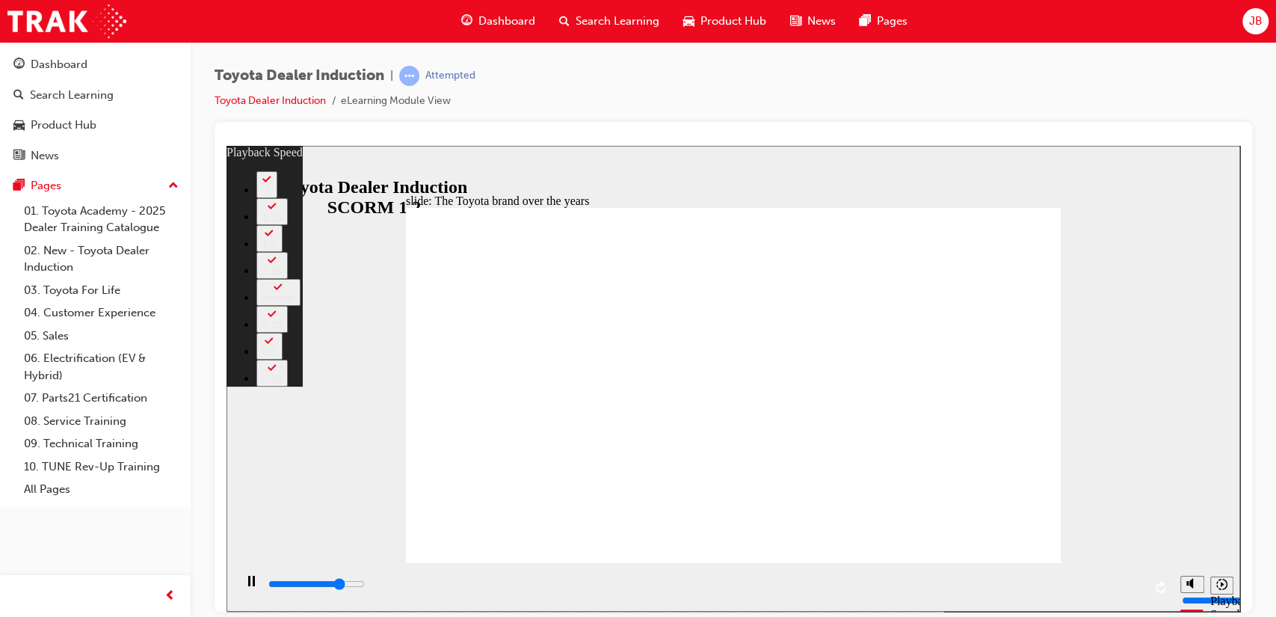
type input "14"
type input "6600"
type input "18"
type input "6600"
type input "19"
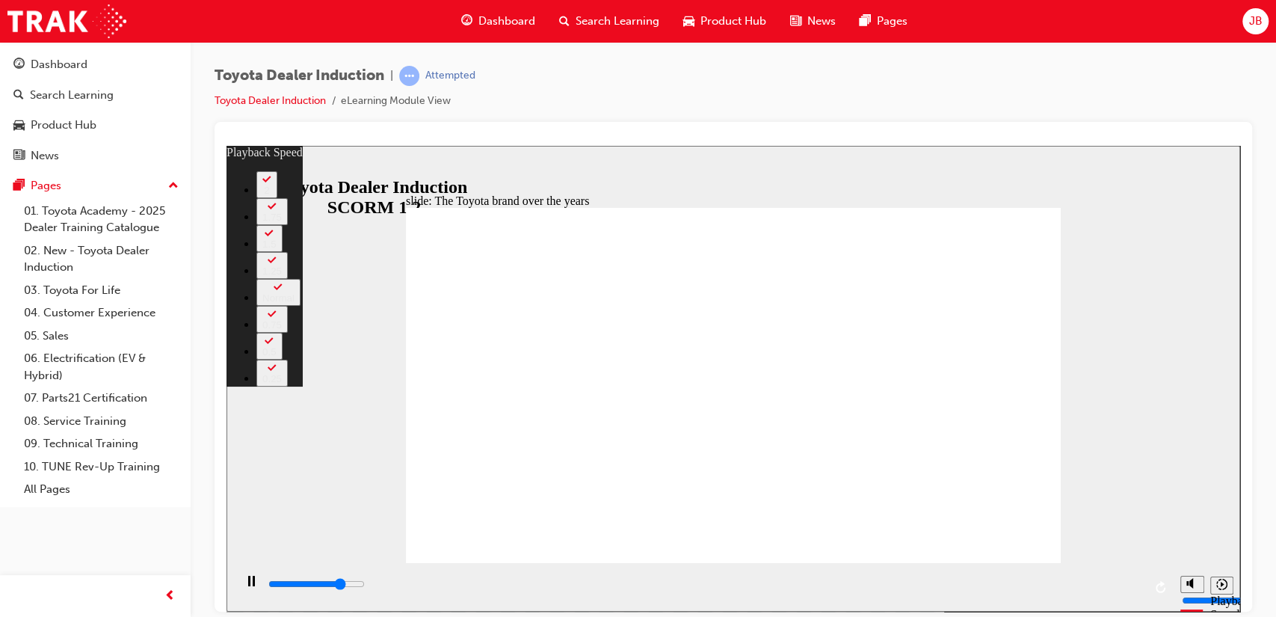
type input "6600"
type input "21"
type input "6600"
type input "22"
type input "6600"
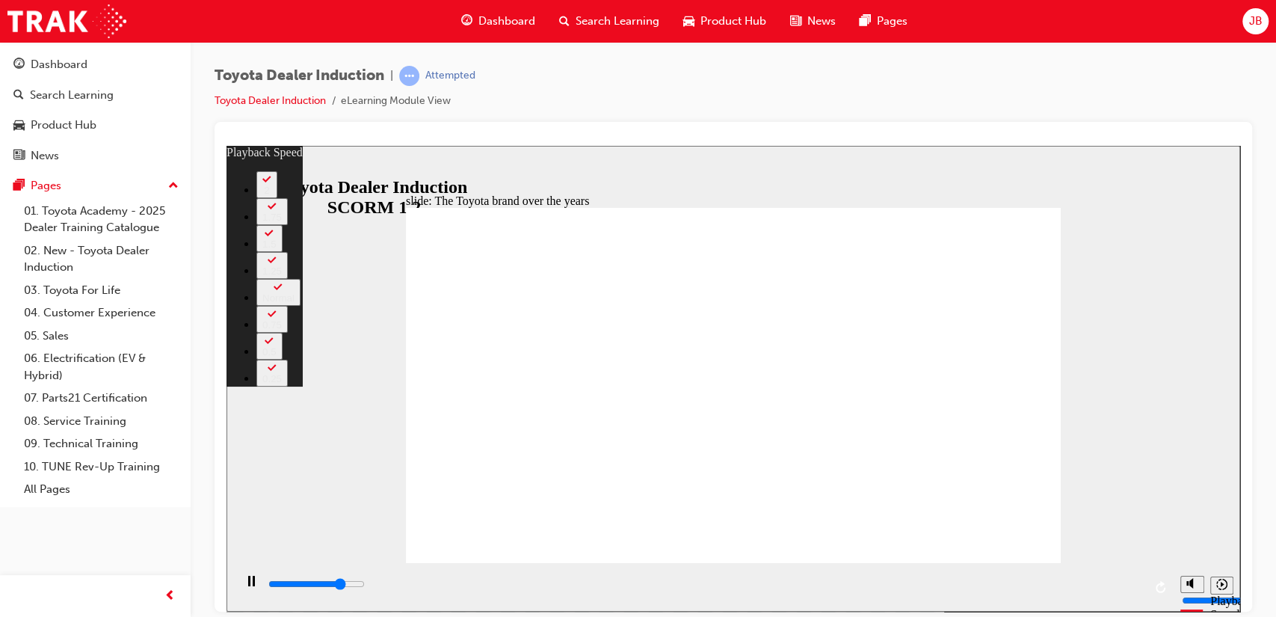
type input "23"
type input "6600"
type input "23"
type input "6700"
type input "28"
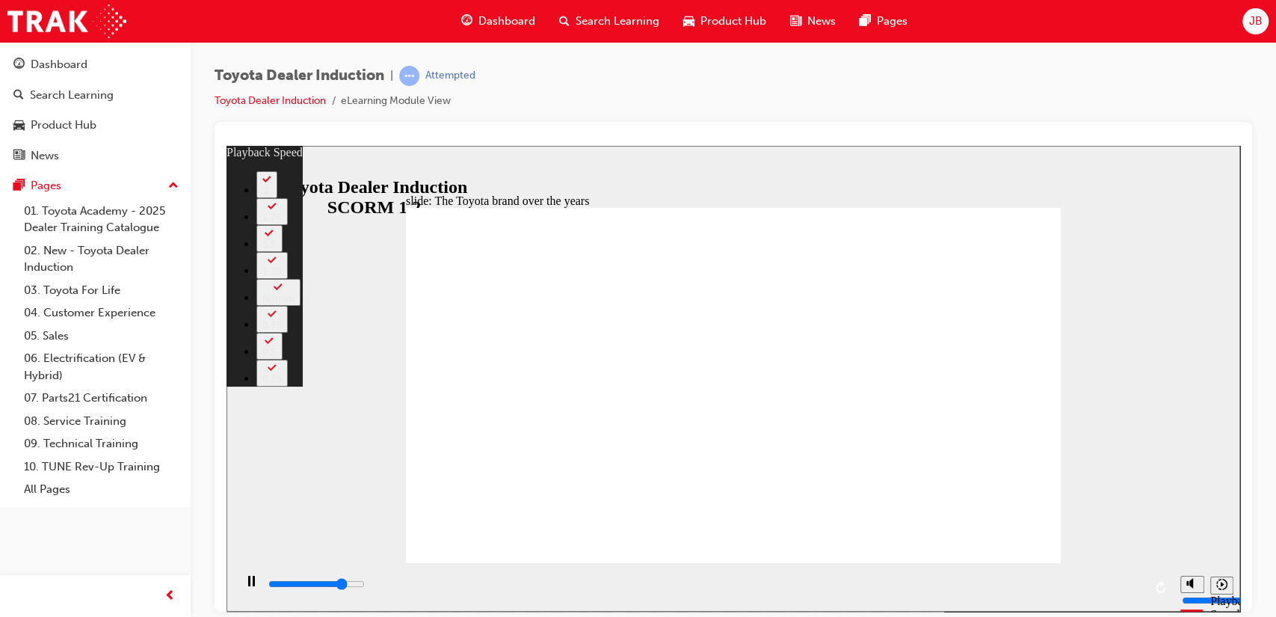
type input "6700"
type input "29"
type input "6800"
type input "30"
type input "6800"
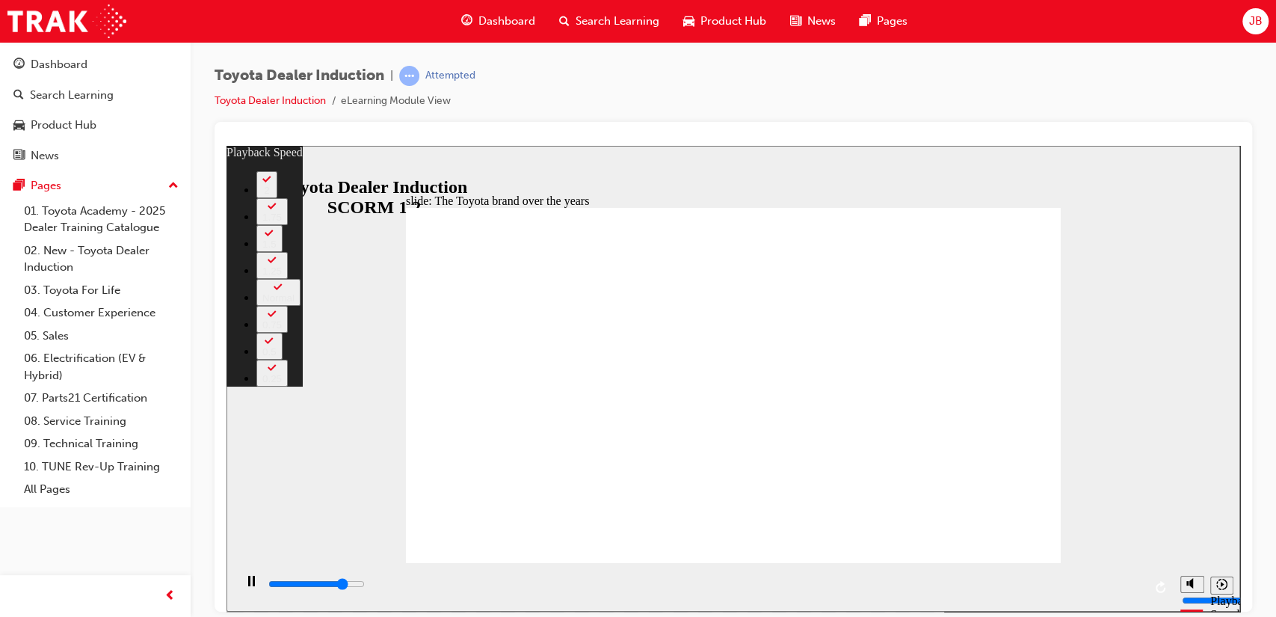
type input "30"
type input "6800"
type input "31"
type input "6800"
type input "32"
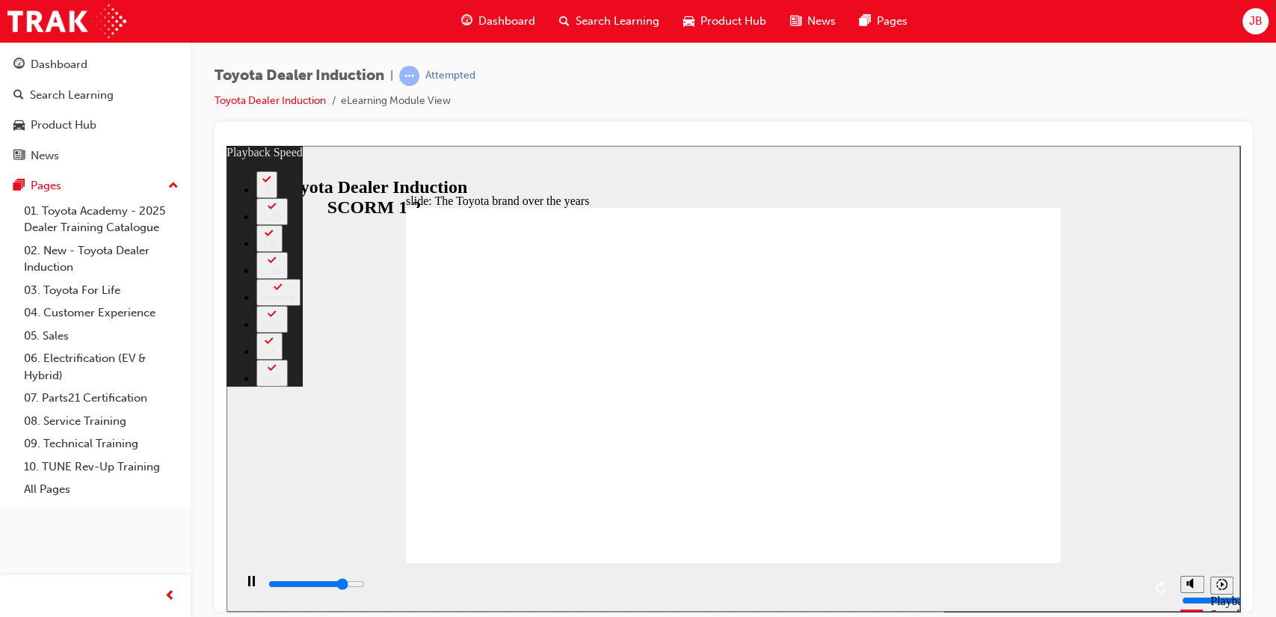
type input "6800"
type input "32"
type input "6800"
type input "32"
type input "6900"
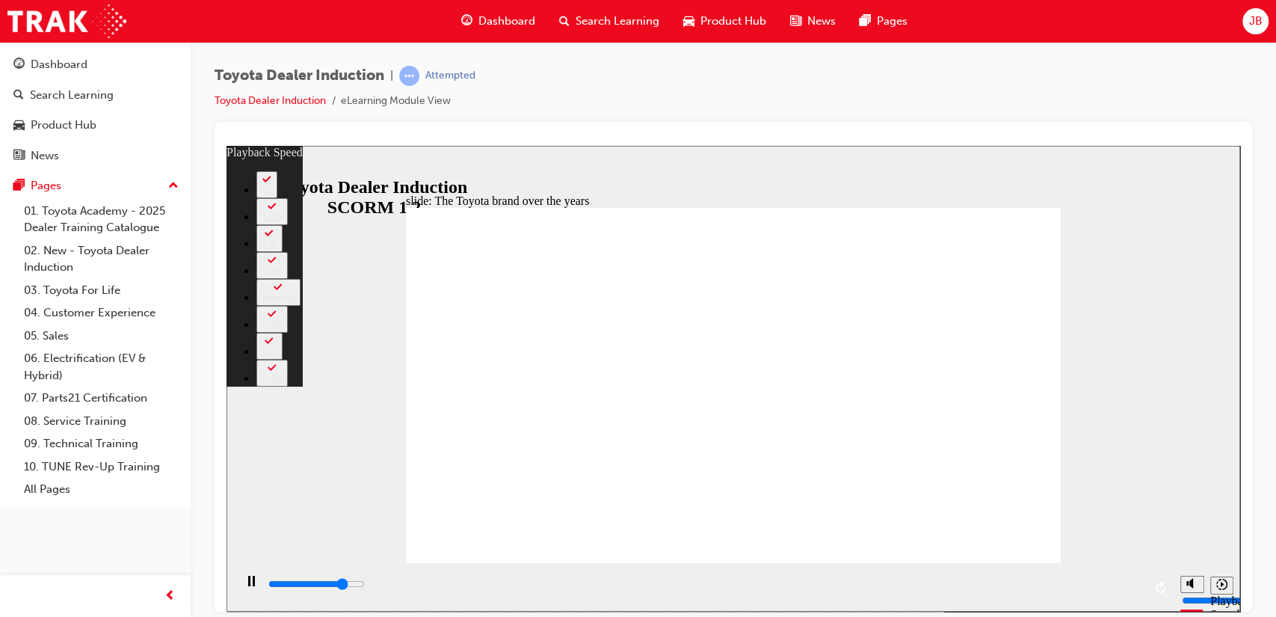
type input "32"
type input "6900"
type input "33"
type input "6900"
type input "33"
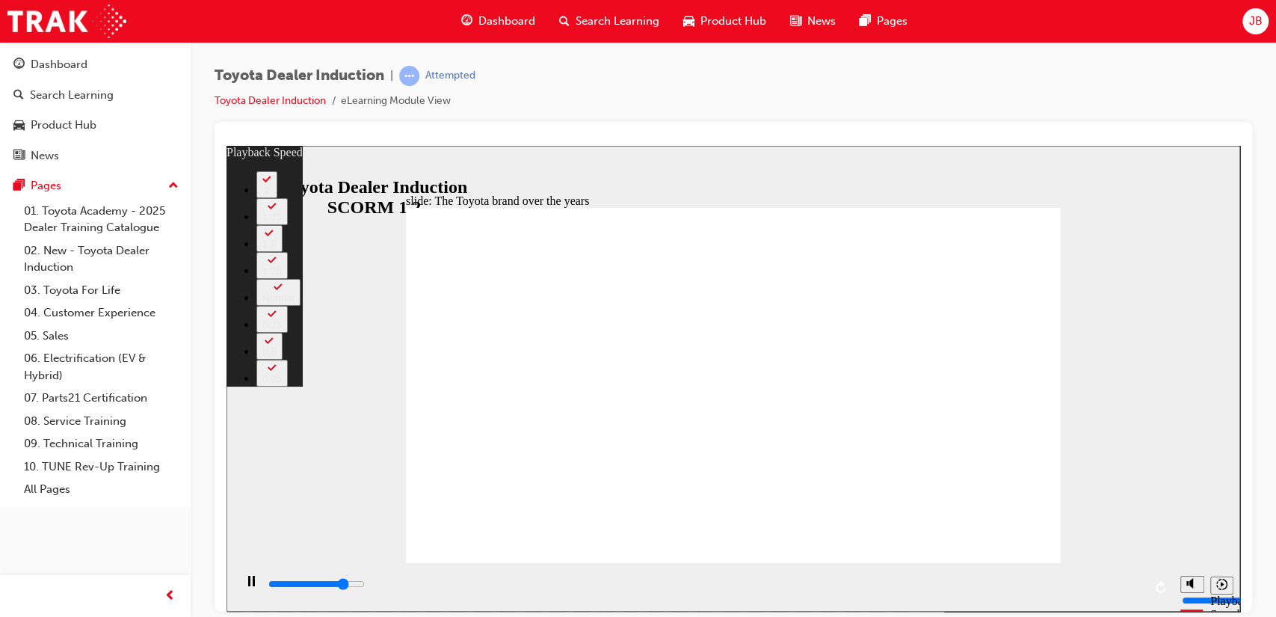
type input "6900"
type input "33"
type input "6900"
type input "33"
type input "7000"
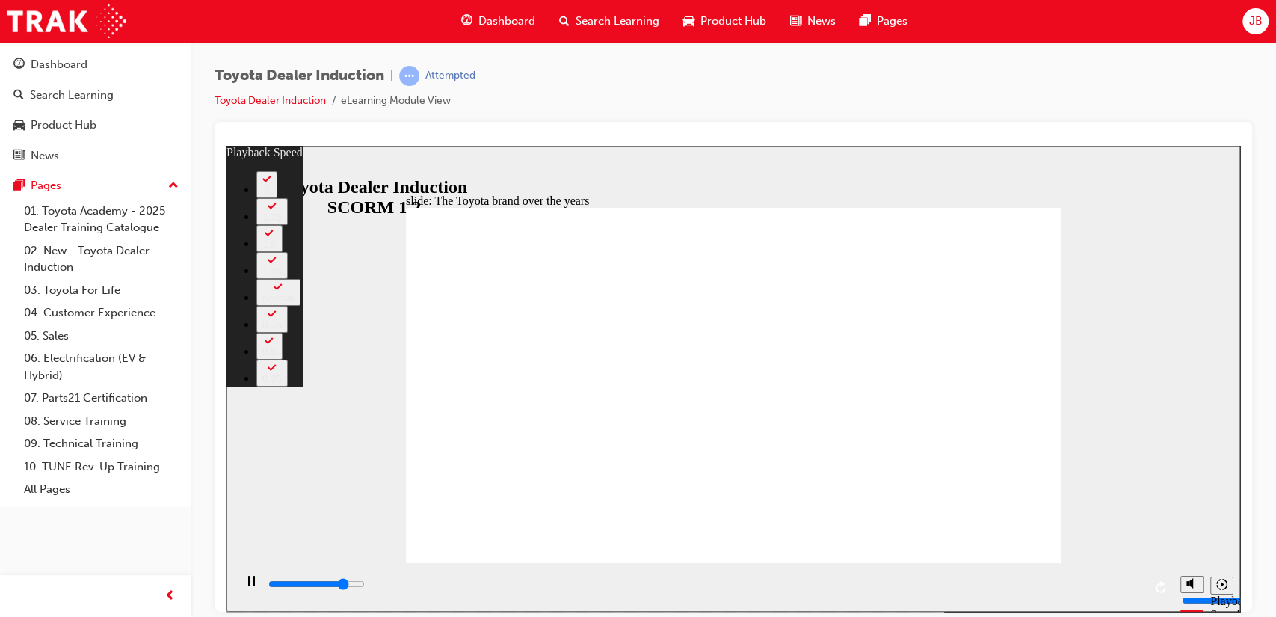
type input "33"
type input "7000"
type input "33"
type input "7000"
type input "34"
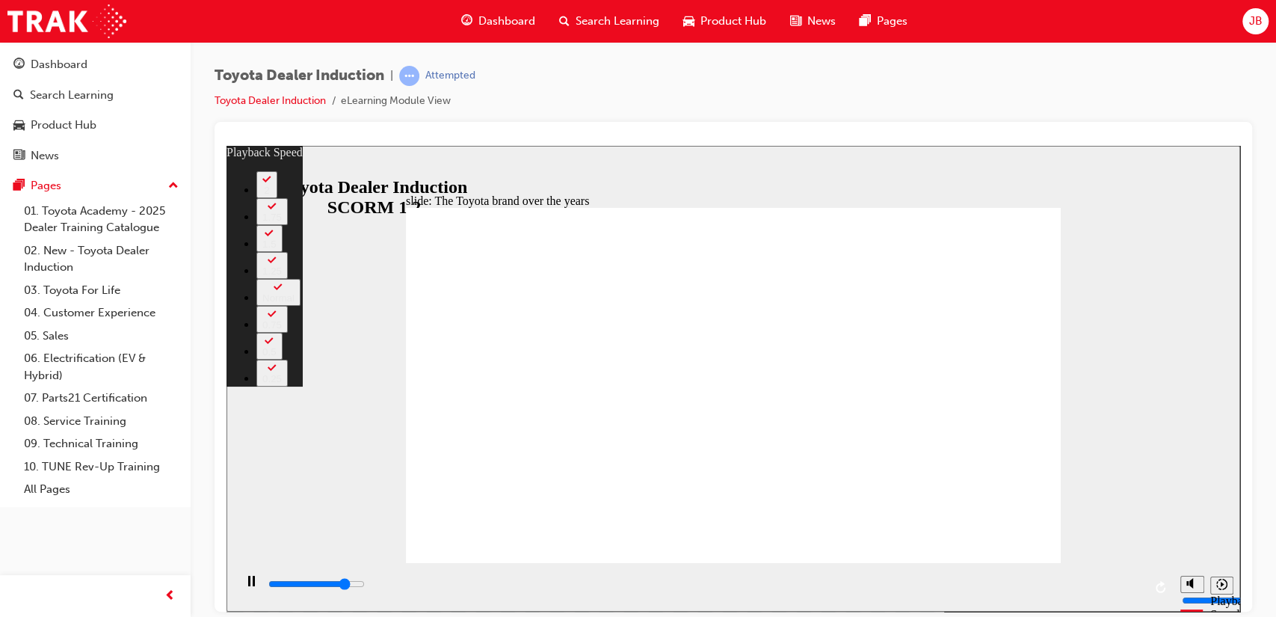
type input "7100"
type input "34"
type input "7100"
type input "34"
type input "7100"
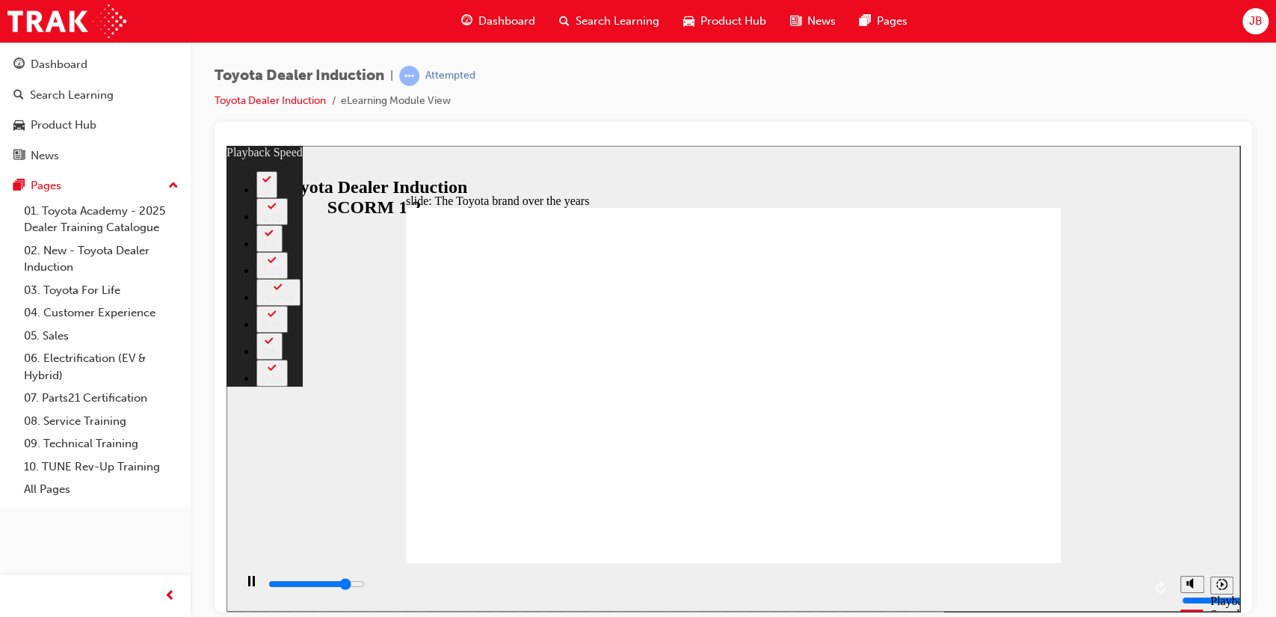
type input "34"
type input "7200"
type input "38"
type input "7200"
type input "40"
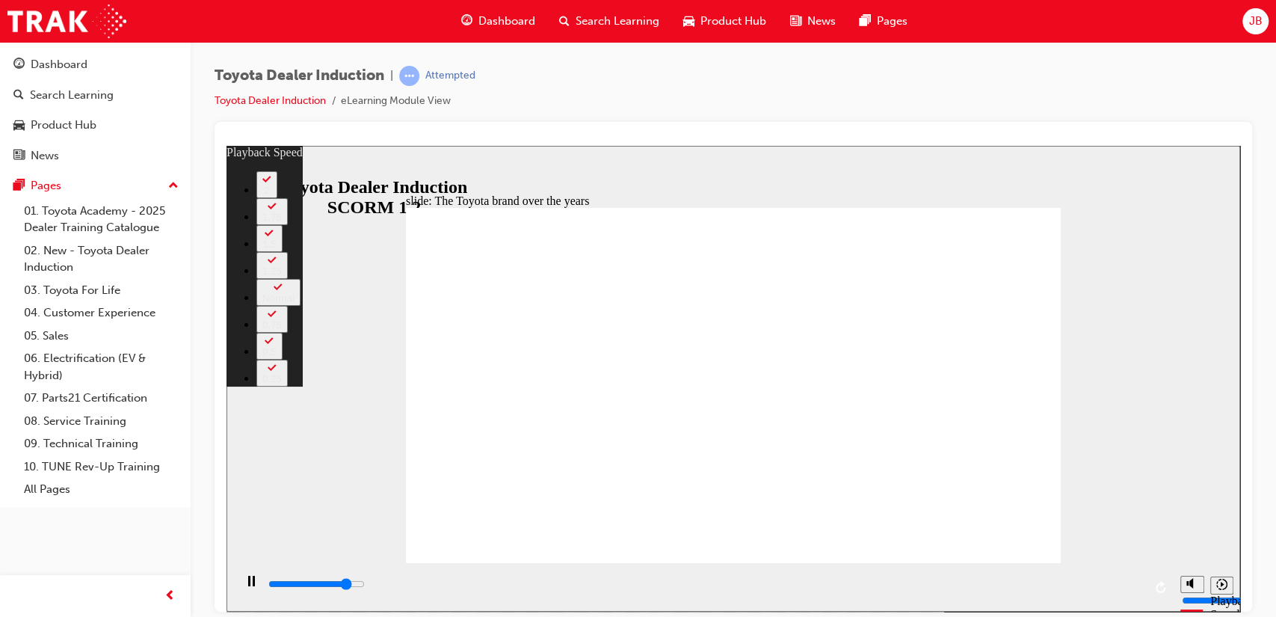
type input "7200"
type input "41"
type input "7200"
type input "42"
type input "7300"
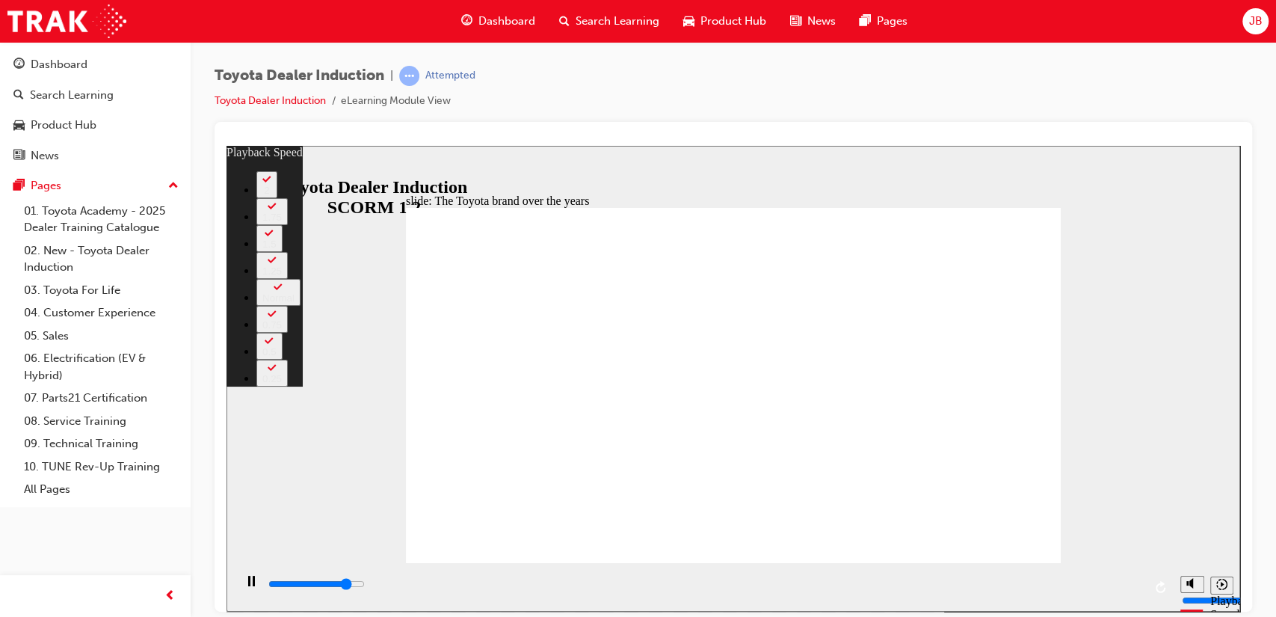
type input "43"
type input "7300"
type input "44"
type input "7300"
type input "45"
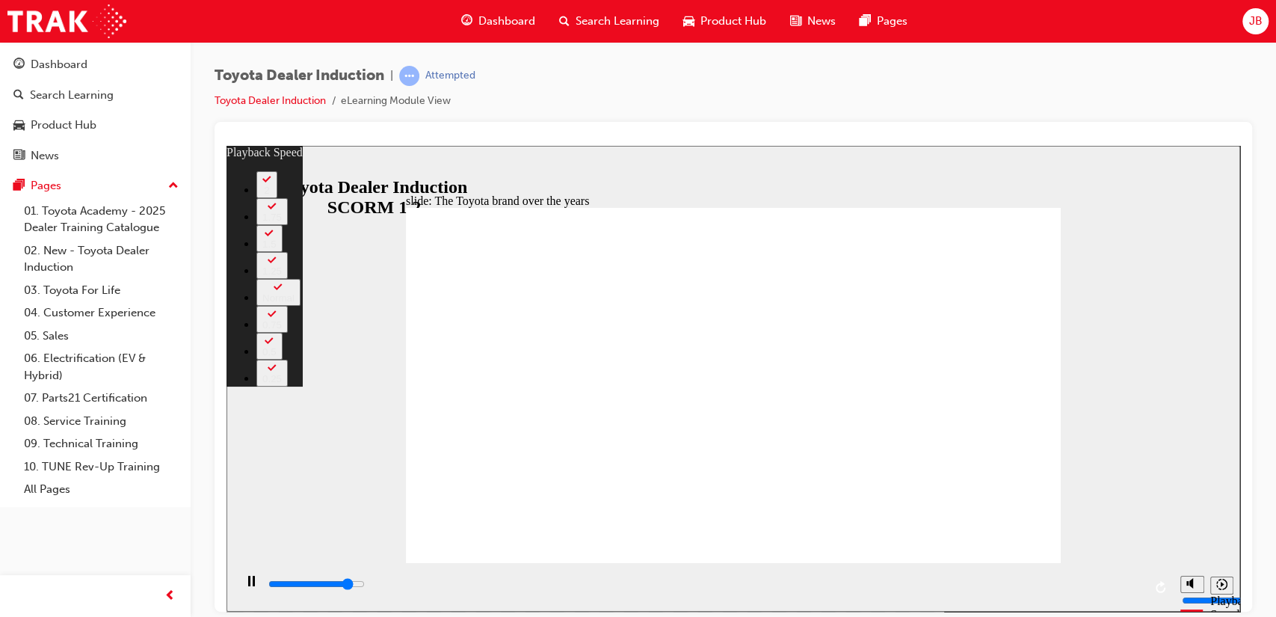
type input "7300"
type input "46"
type input "7300"
type input "48"
type input "7300"
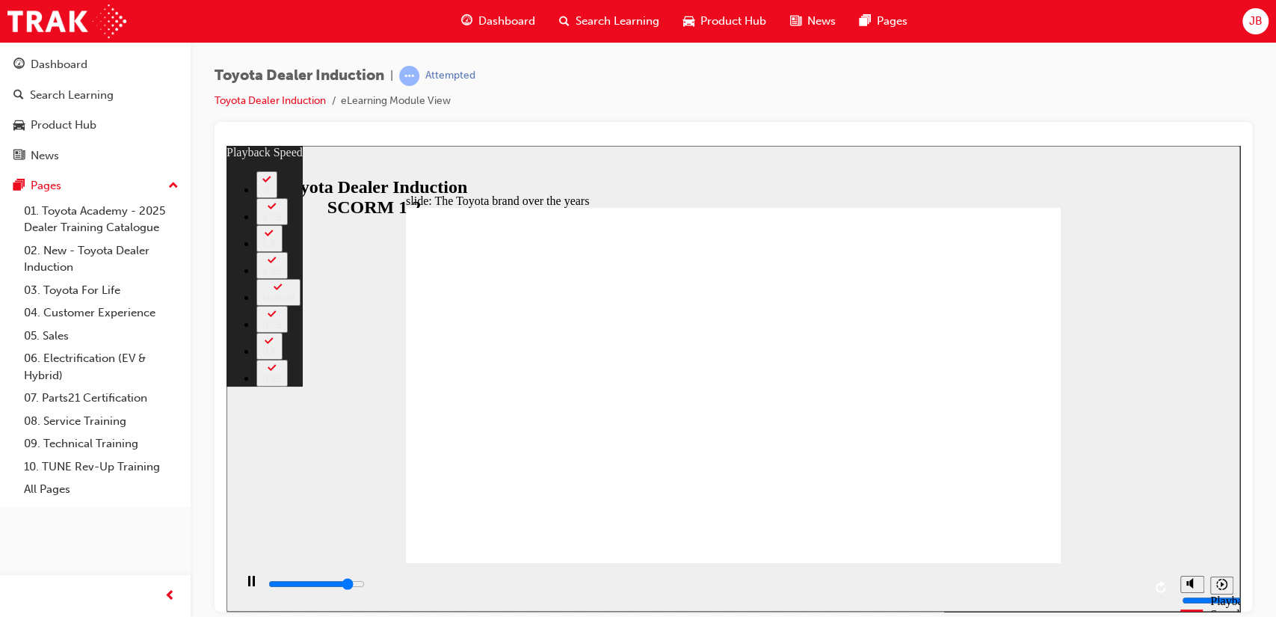
type input "49"
type input "7400"
type input "51"
type input "7400"
type input "52"
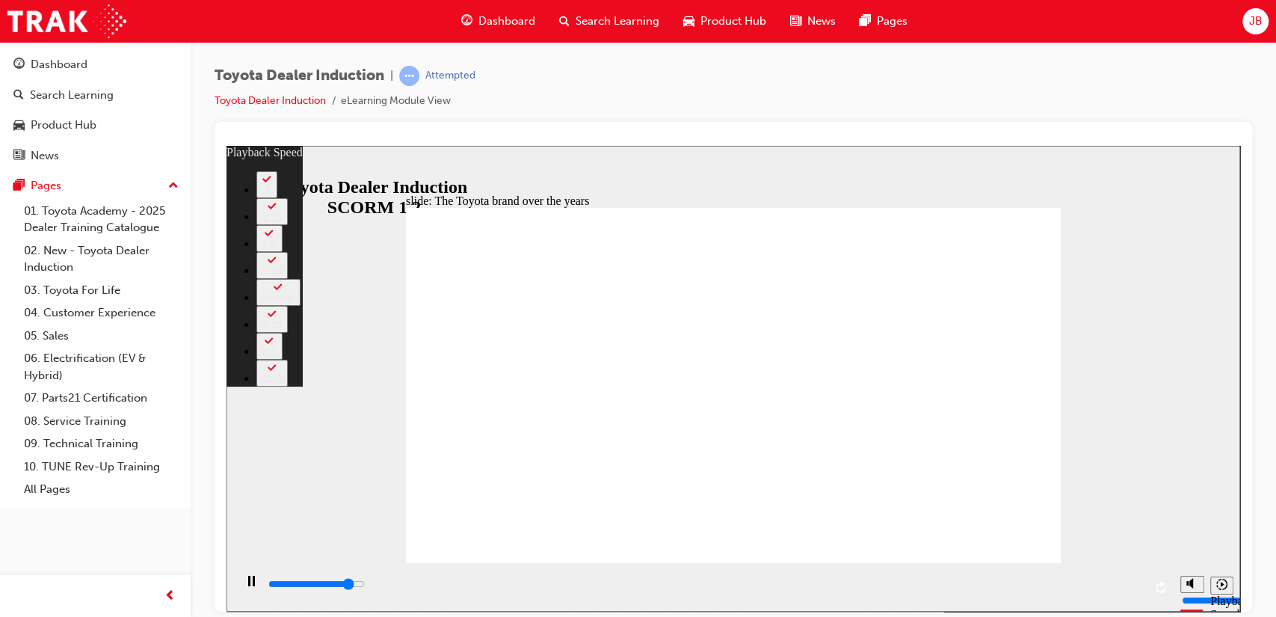
type input "7400"
type input "54"
type input "7400"
type input "54"
drag, startPoint x: 419, startPoint y: 530, endPoint x: 637, endPoint y: 556, distance: 219.0
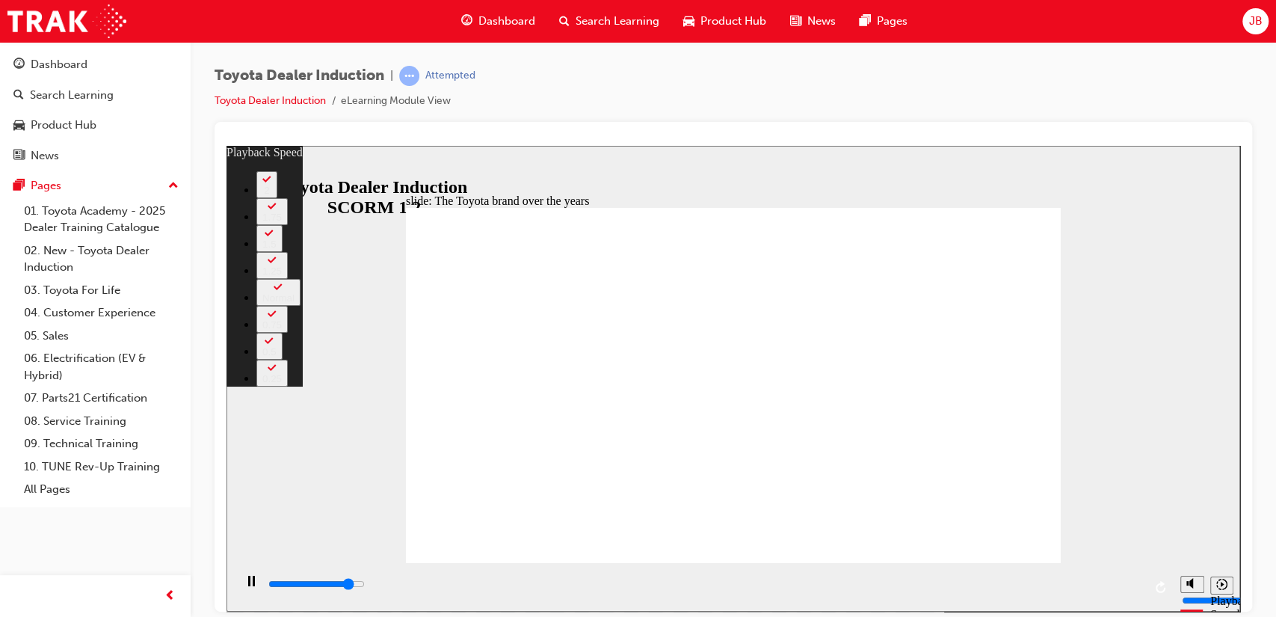
type input "7400"
type input "57"
type input "7500"
type input "57"
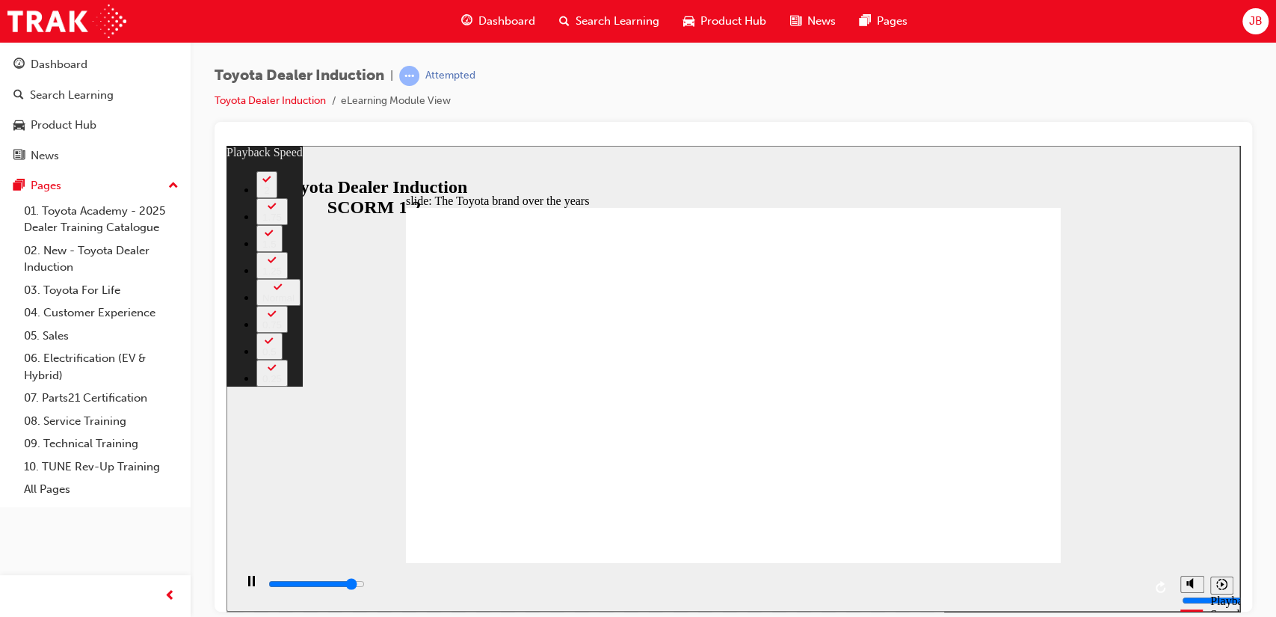
type input "7700"
type input "58"
type input "8000"
type input "58"
type input "8300"
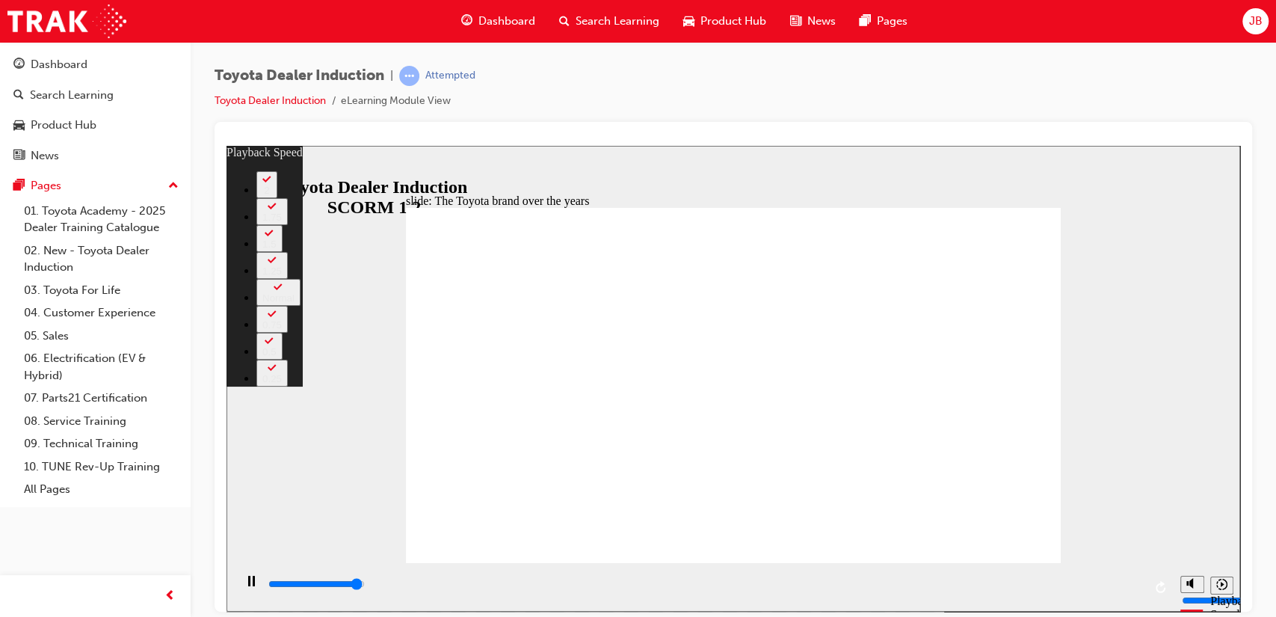
type input "58"
type input "8400"
drag, startPoint x: 655, startPoint y: 528, endPoint x: 1037, endPoint y: 543, distance: 382.2
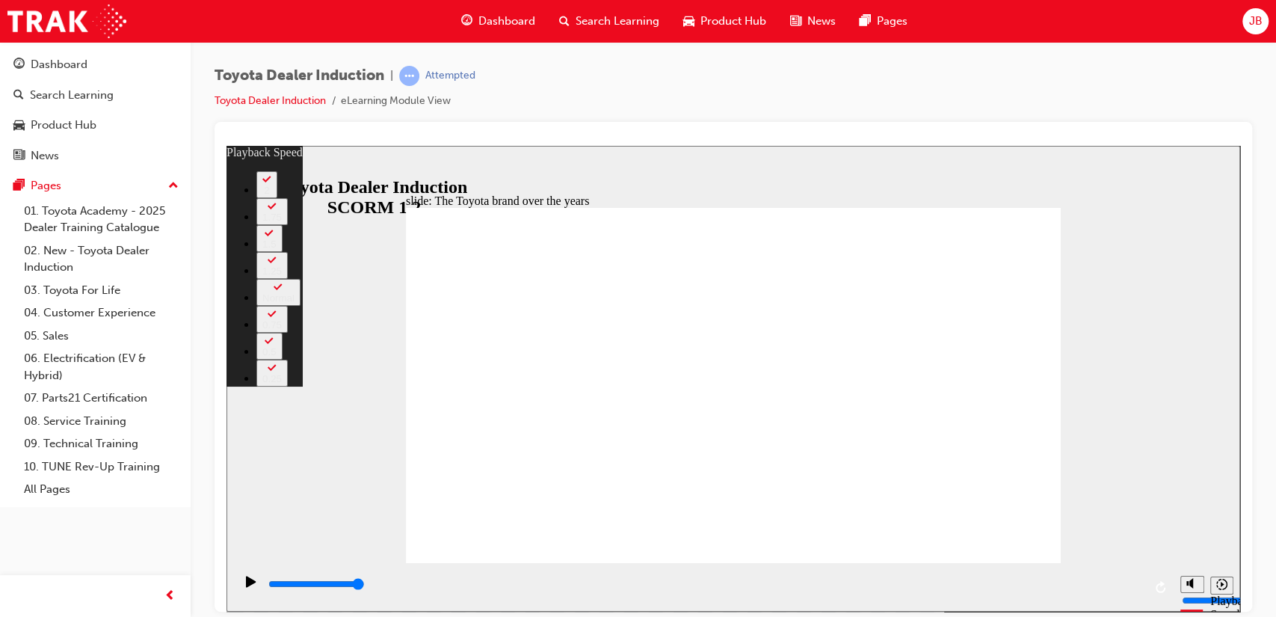
drag, startPoint x: 1052, startPoint y: 531, endPoint x: 1066, endPoint y: 531, distance: 13.5
click at [1066, 531] on div "slide: The Toyota brand over the years Rectangle 2 playback speed 2 1.75 1.5 1.…" at bounding box center [732, 378] width 1013 height 466
type input "165"
click at [280, 582] on div "playback controls" at bounding box center [705, 583] width 876 height 16
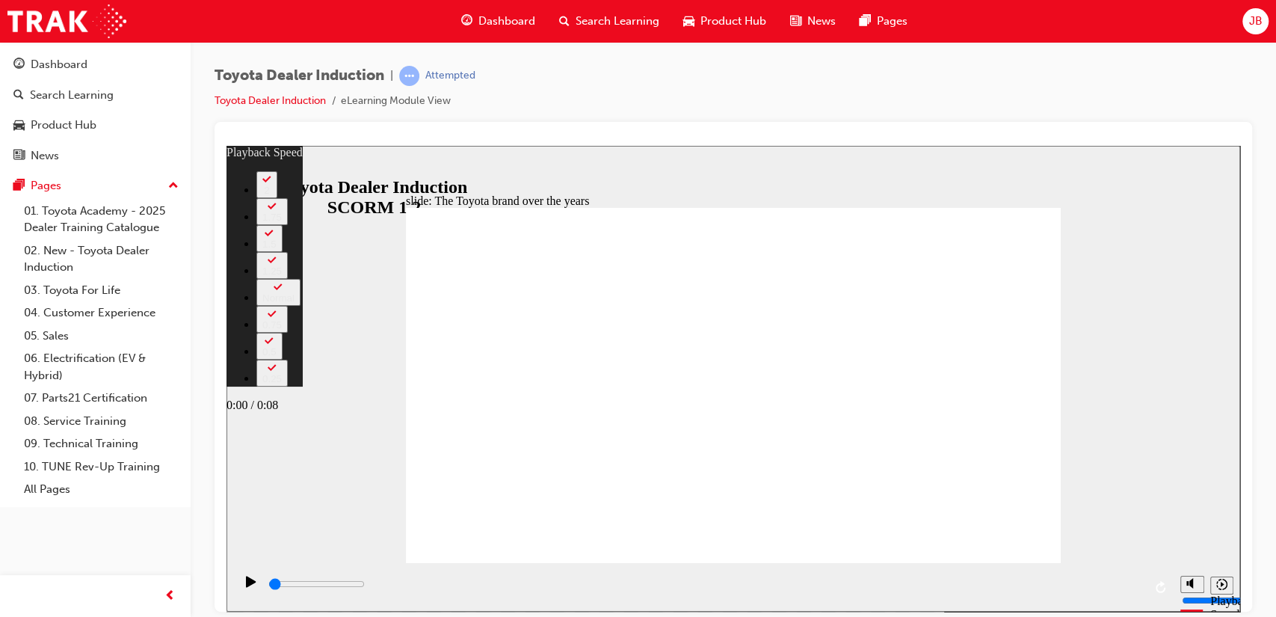
type input "100"
type input "165"
click at [1027, 565] on div "playback controls" at bounding box center [703, 586] width 939 height 49
click at [1163, 583] on icon "Replay (Ctrl+Alt+R)" at bounding box center [1160, 586] width 10 height 12
type input "200"
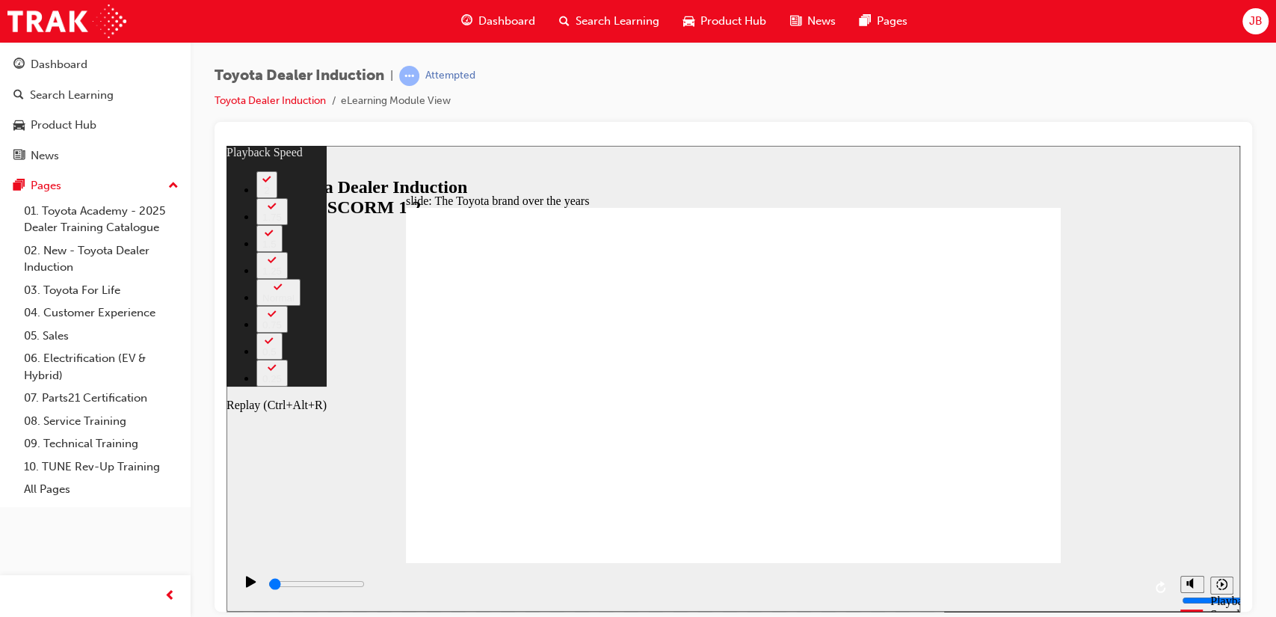
type input "165"
type input "200"
type input "165"
type input "200"
type input "22"
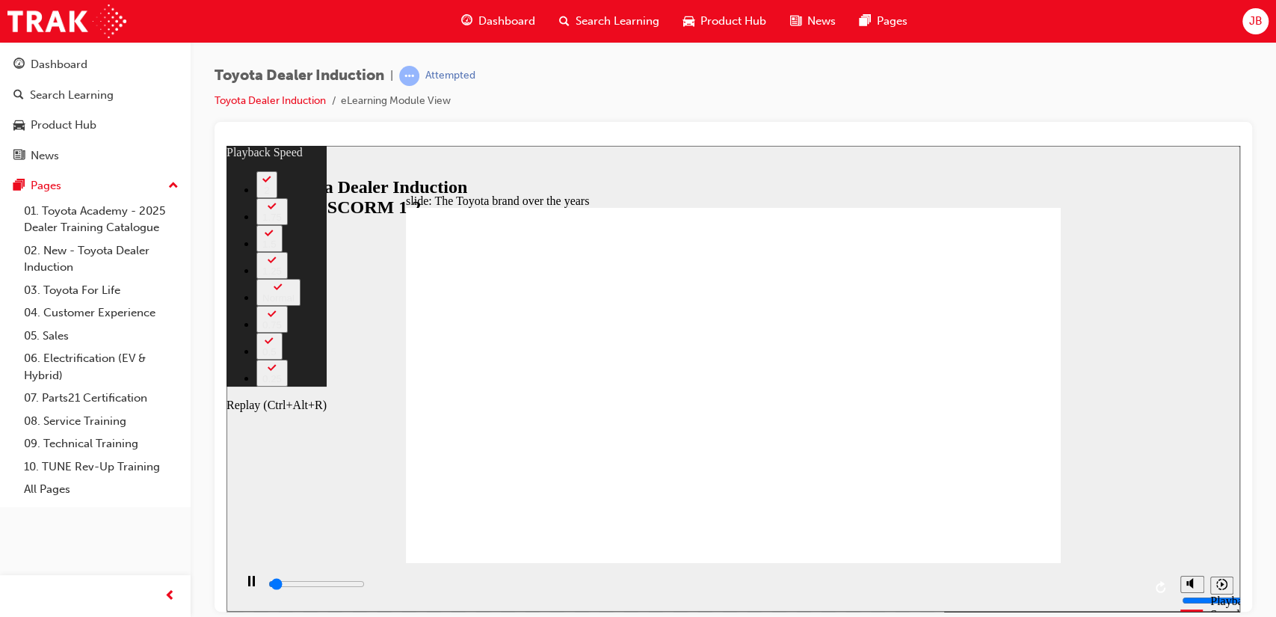
type input "200"
type input "22"
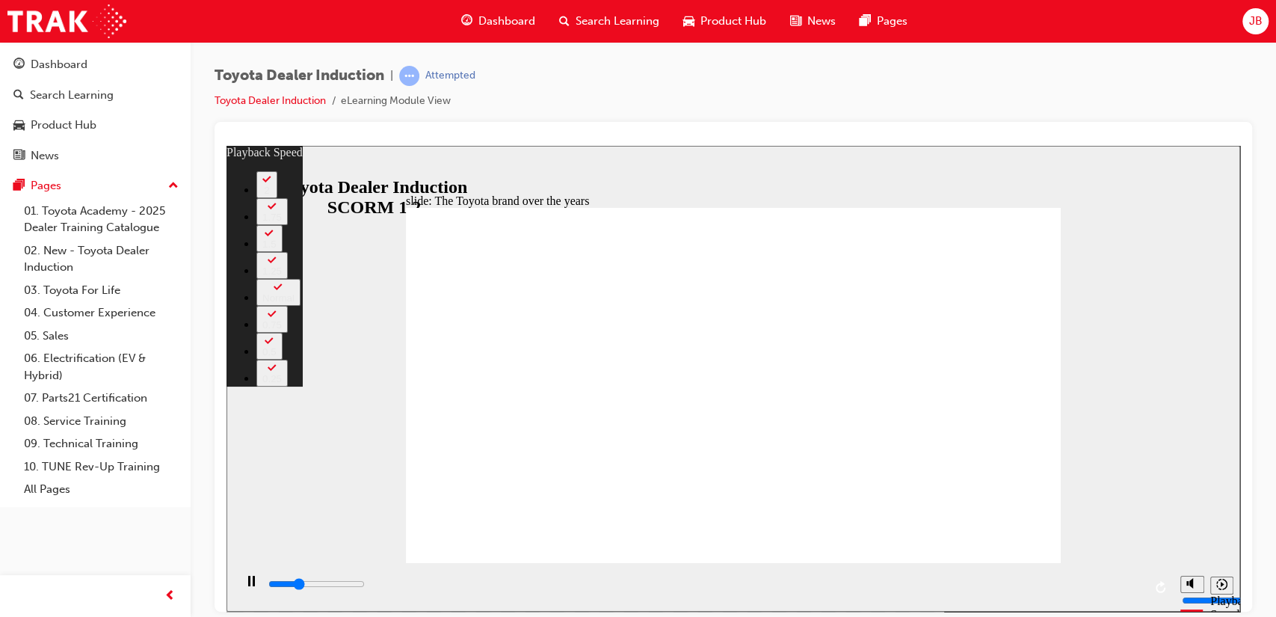
type input "2500"
type input "22"
type input "2800"
type input "22"
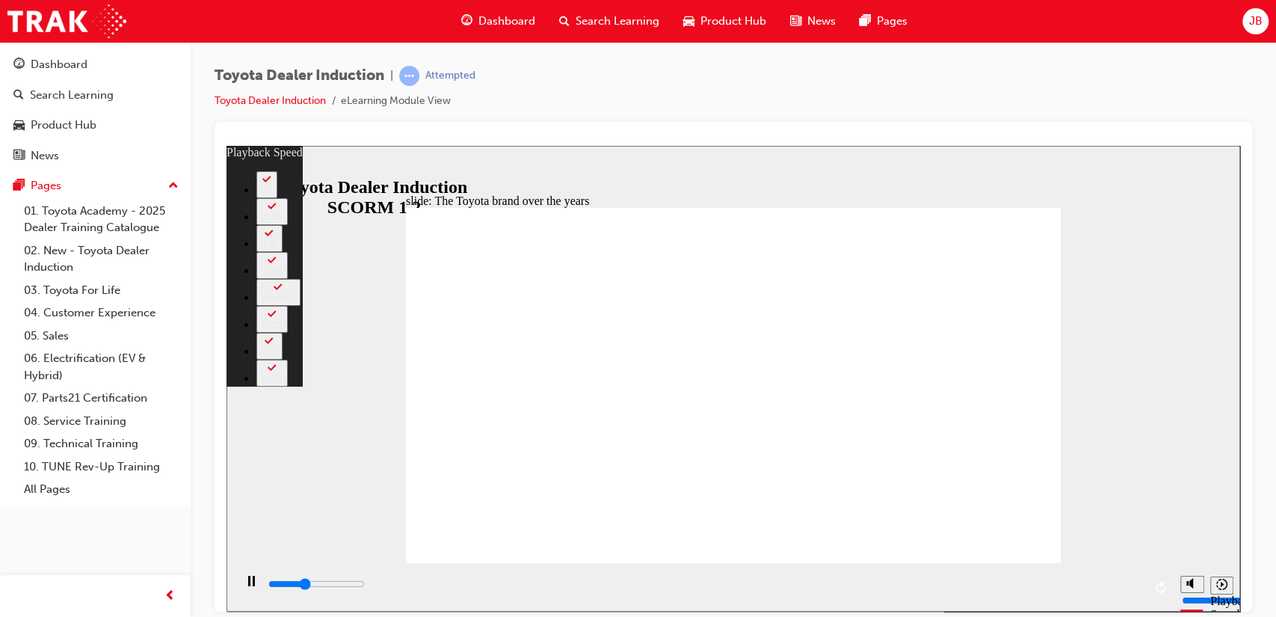
type input "3100"
type input "22"
type input "3300"
type input "22"
type input "3600"
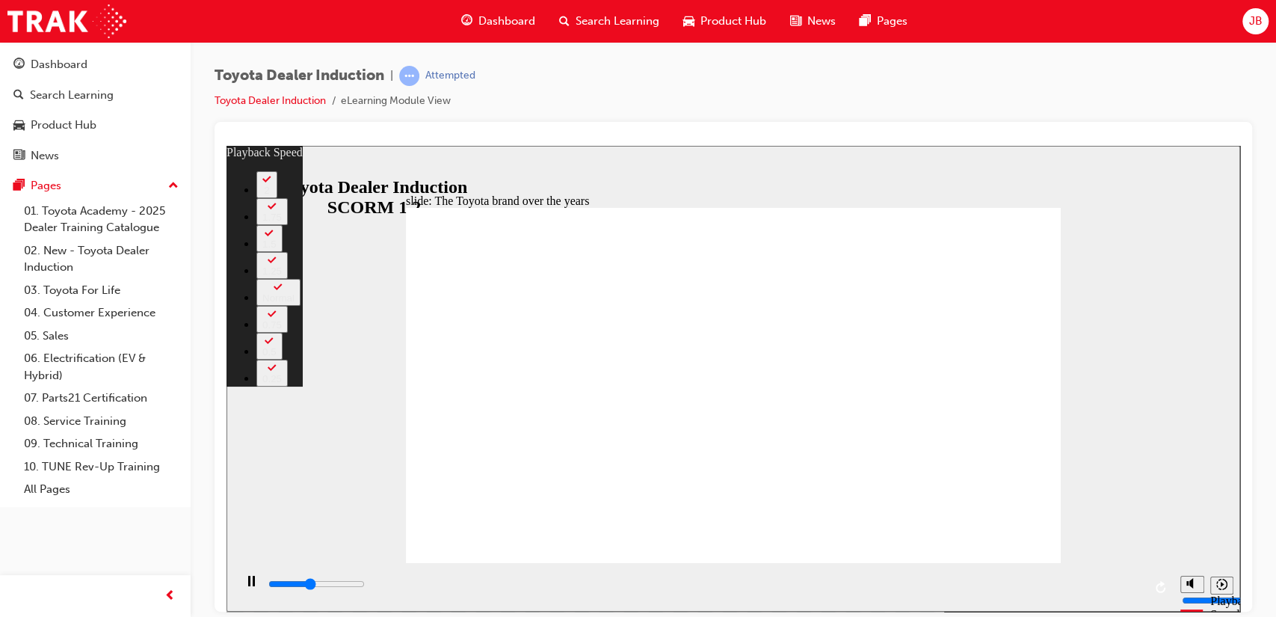
type input "23"
type input "3900"
type input "23"
type input "3900"
type input "23"
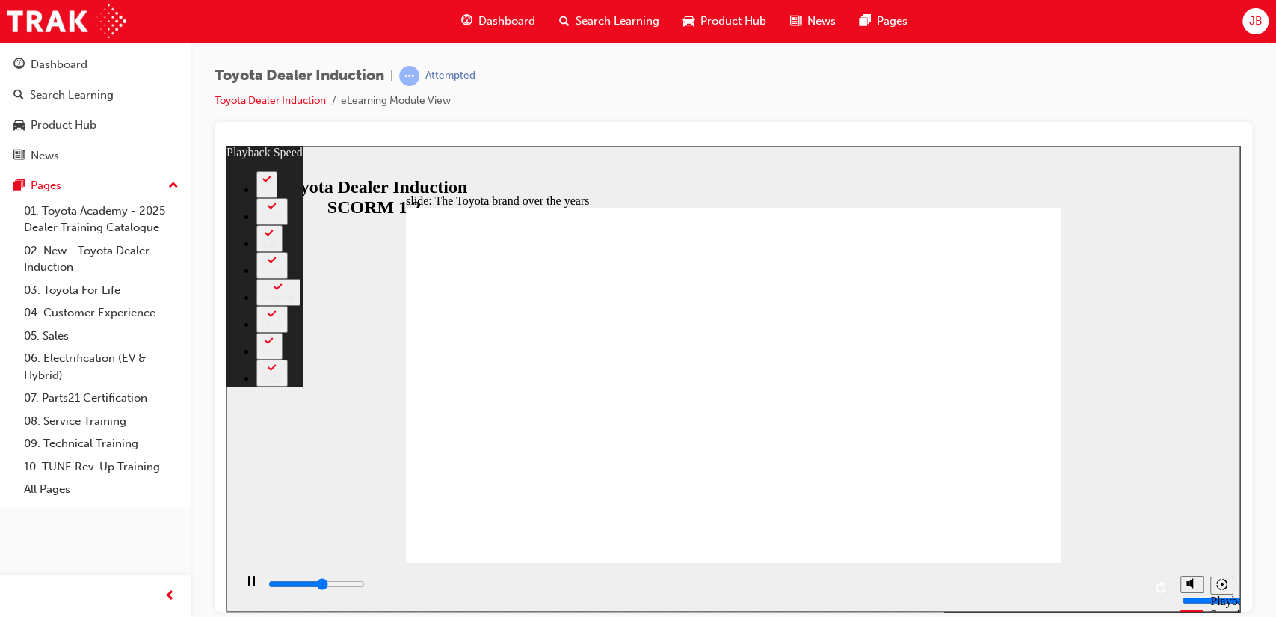
drag, startPoint x: 502, startPoint y: 531, endPoint x: 867, endPoint y: 546, distance: 365.0
drag, startPoint x: 871, startPoint y: 528, endPoint x: 1046, endPoint y: 535, distance: 175.0
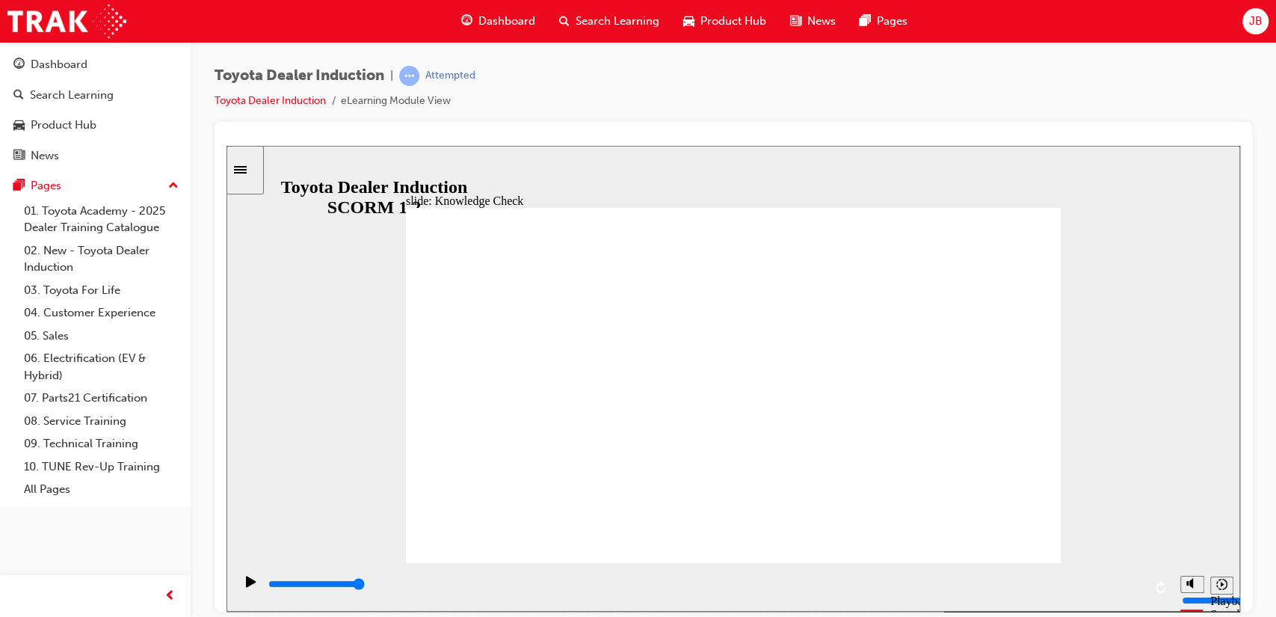
click at [886, 579] on div "playback controls" at bounding box center [705, 583] width 876 height 16
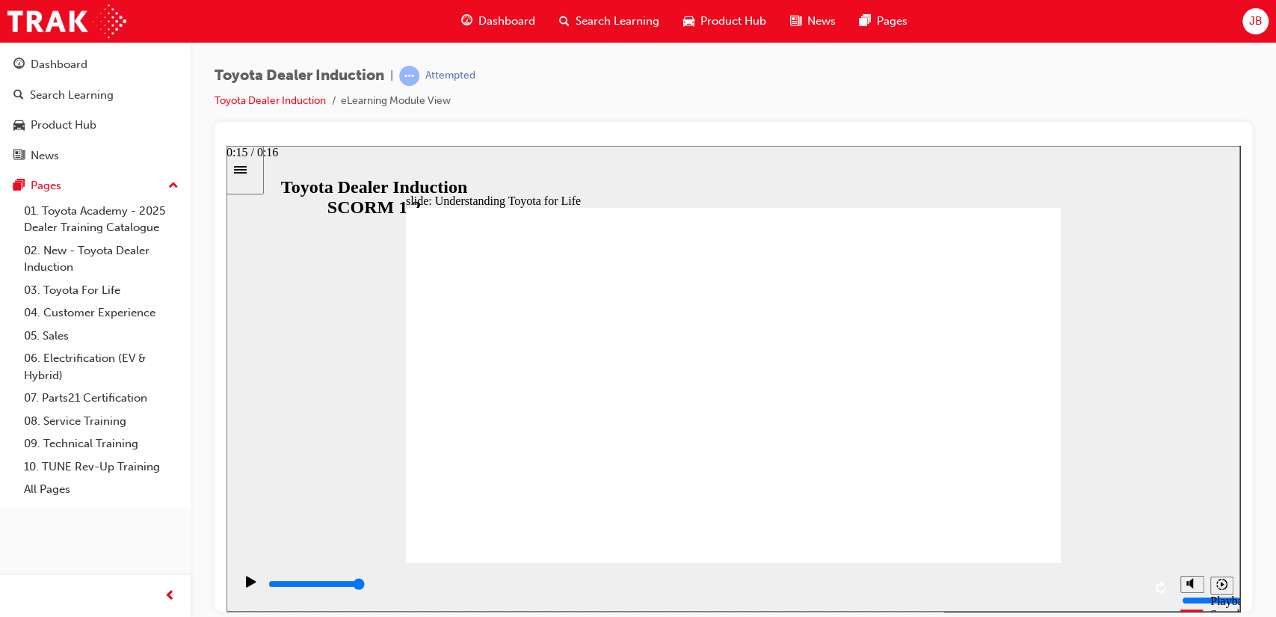
drag, startPoint x: 962, startPoint y: 584, endPoint x: 1171, endPoint y: 587, distance: 209.3
click at [1171, 587] on div "playback controls" at bounding box center [703, 586] width 939 height 49
drag, startPoint x: 327, startPoint y: 581, endPoint x: 878, endPoint y: 587, distance: 551.6
click at [878, 587] on div "playback controls" at bounding box center [705, 583] width 876 height 16
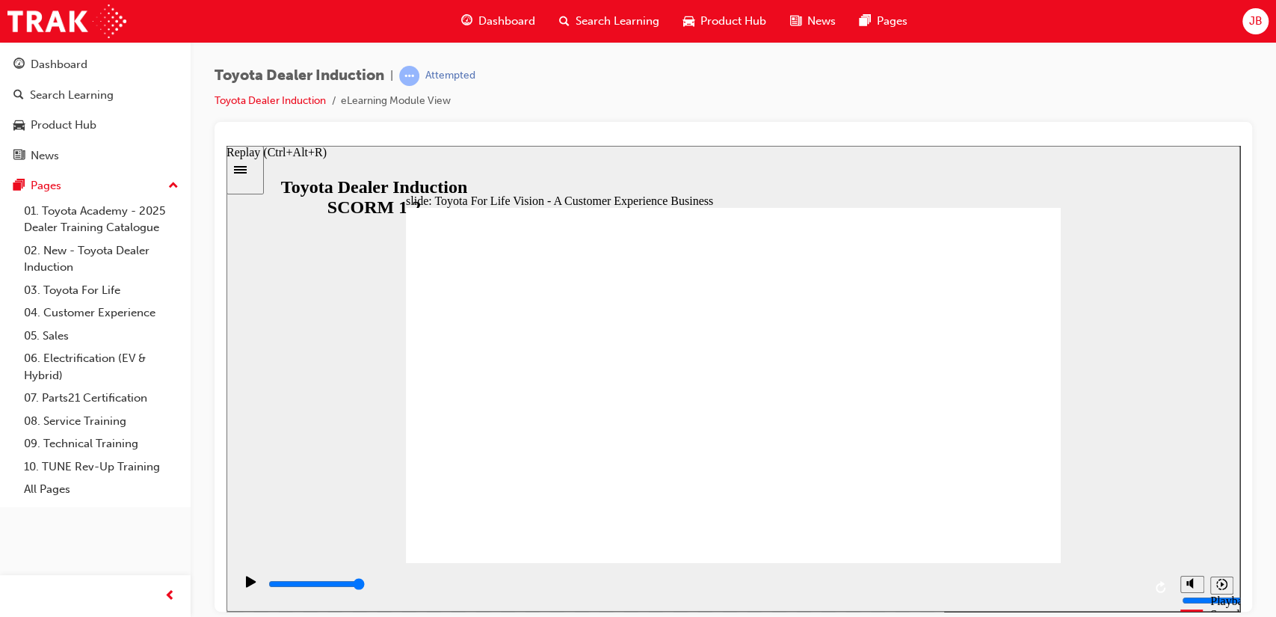
drag, startPoint x: 900, startPoint y: 585, endPoint x: 1177, endPoint y: 592, distance: 277.4
click at [1177, 592] on section "Playback Speed 2 1.75 1.5 1.25" at bounding box center [732, 586] width 1013 height 49
drag, startPoint x: 387, startPoint y: 581, endPoint x: 836, endPoint y: 587, distance: 449.2
click at [836, 587] on div "playback controls" at bounding box center [705, 583] width 876 height 16
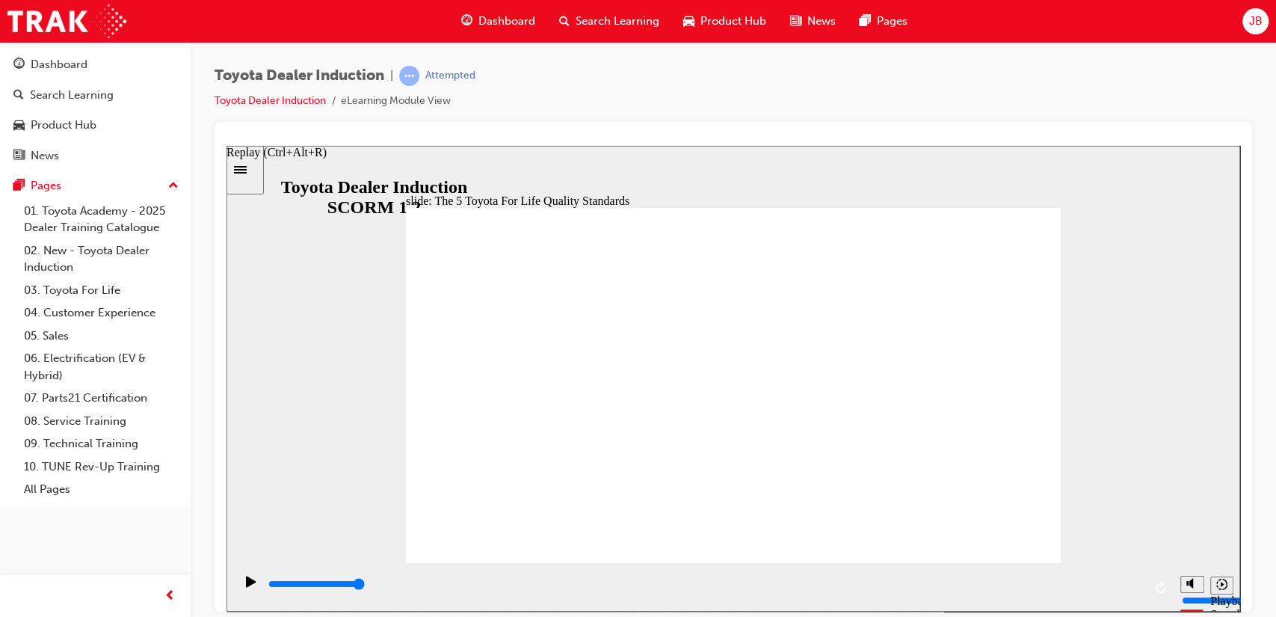
drag, startPoint x: 870, startPoint y: 584, endPoint x: 1178, endPoint y: 597, distance: 308.2
click at [1178, 597] on section "Playback Speed 2 1.75 1.5 1.25" at bounding box center [732, 586] width 1013 height 49
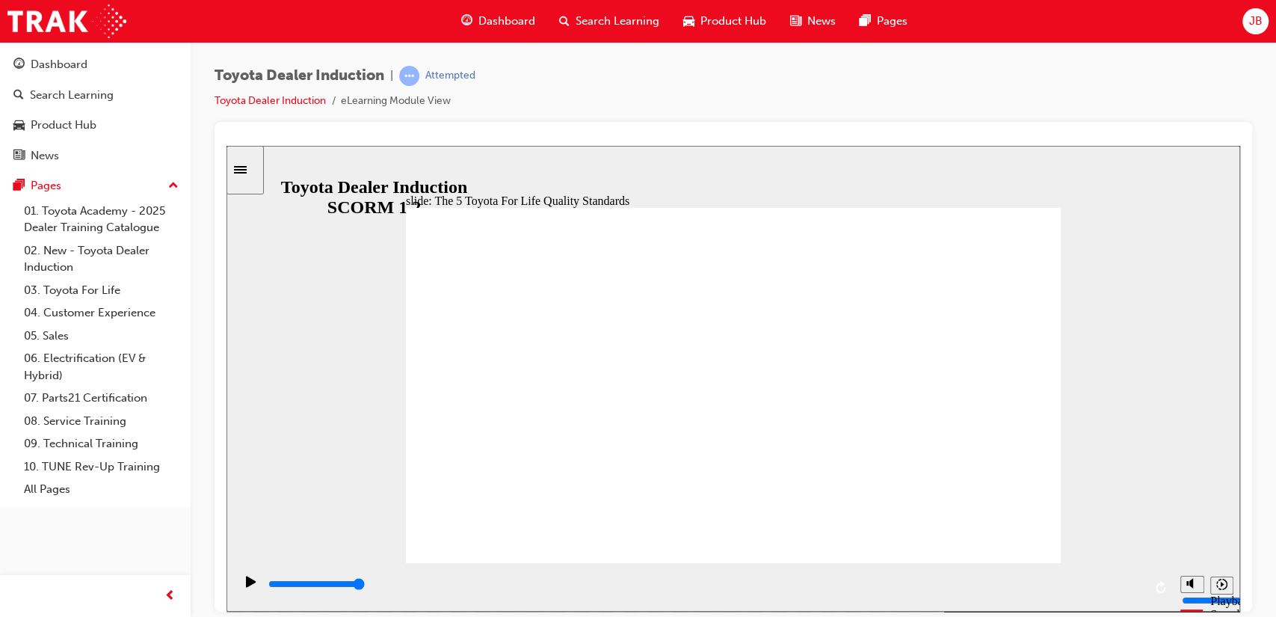
drag, startPoint x: 995, startPoint y: 556, endPoint x: 1021, endPoint y: 519, distance: 45.6
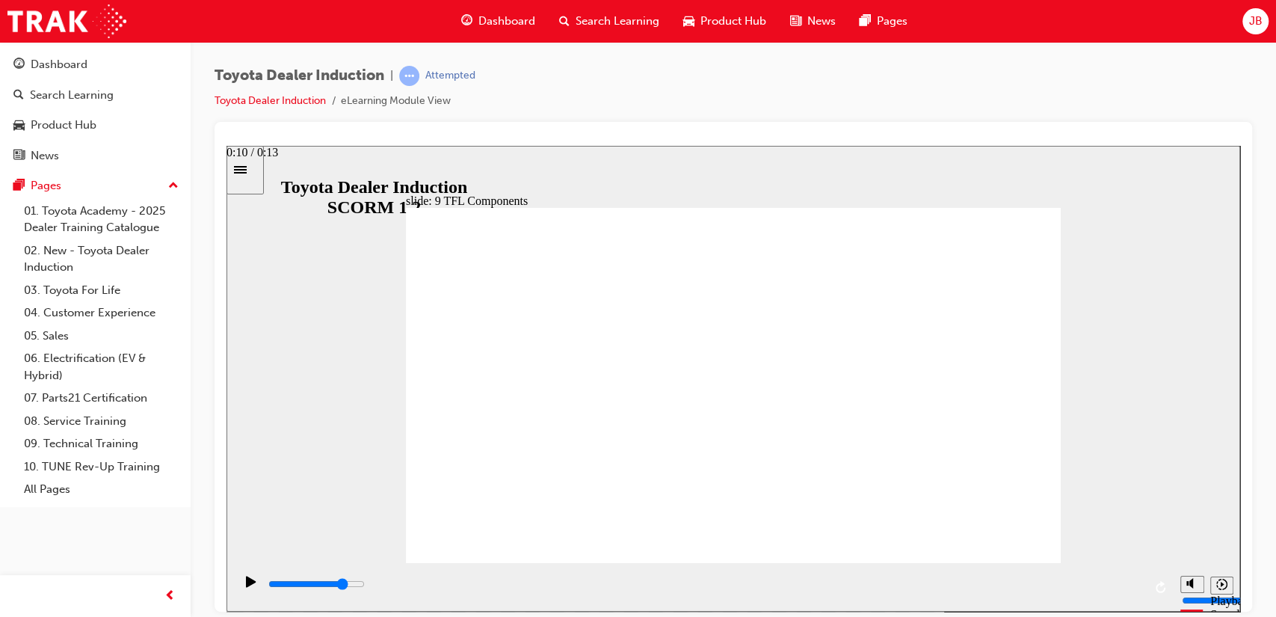
click at [969, 582] on div "playback controls" at bounding box center [705, 583] width 876 height 16
drag, startPoint x: 969, startPoint y: 582, endPoint x: 995, endPoint y: 586, distance: 26.4
click at [995, 586] on div "playback controls" at bounding box center [705, 583] width 876 height 16
click at [1114, 587] on div "playback controls" at bounding box center [705, 583] width 876 height 16
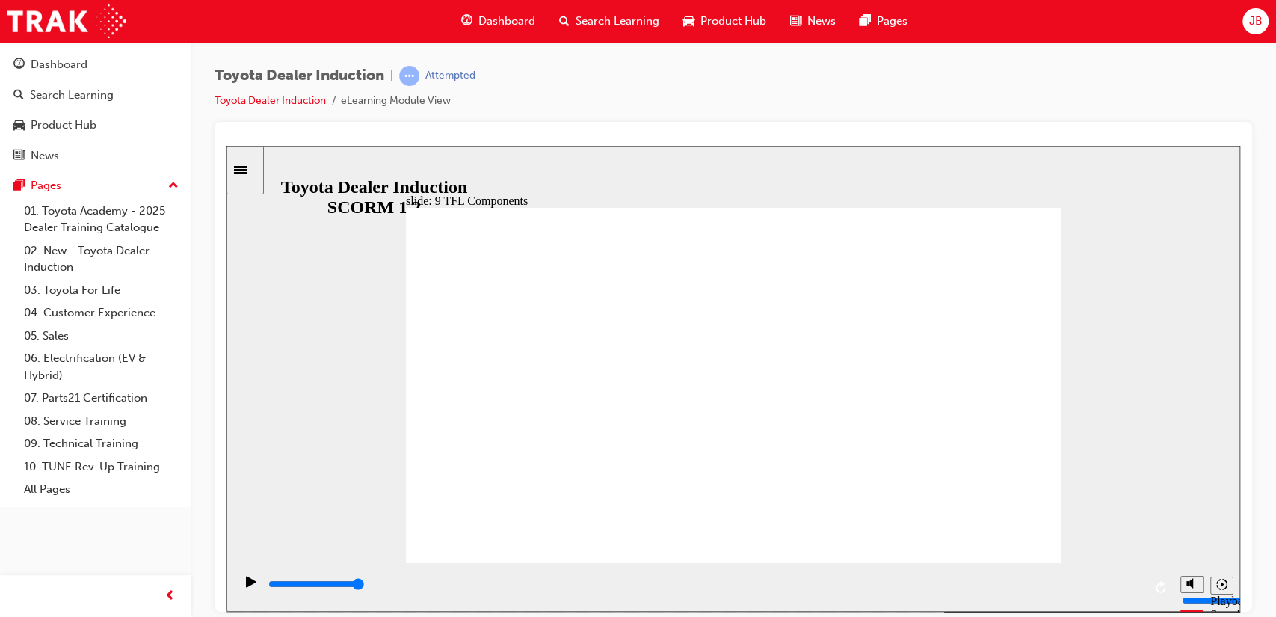
click at [365, 584] on input "slide progress" at bounding box center [316, 583] width 96 height 12
drag, startPoint x: 859, startPoint y: 584, endPoint x: 1099, endPoint y: 595, distance: 240.1
click at [1099, 592] on div "playback controls" at bounding box center [705, 583] width 876 height 16
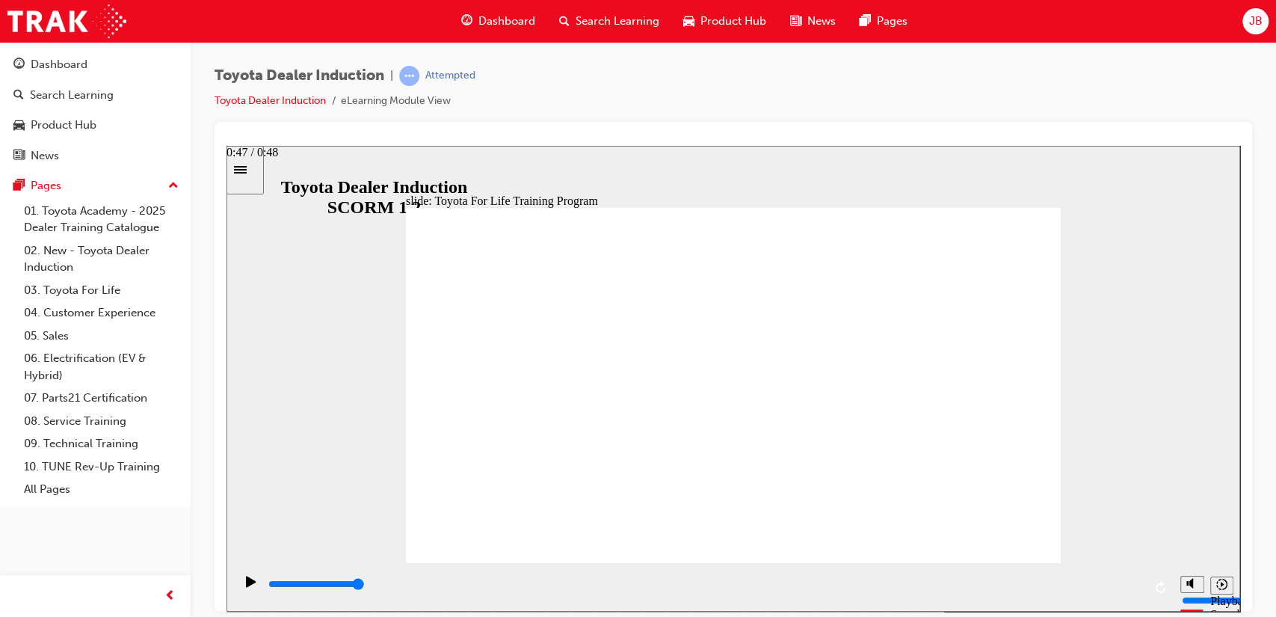
click at [365, 584] on input "slide progress" at bounding box center [316, 583] width 96 height 12
click at [365, 585] on input "slide progress" at bounding box center [316, 583] width 96 height 12
drag, startPoint x: 834, startPoint y: 585, endPoint x: 1090, endPoint y: 591, distance: 256.4
click at [1090, 591] on div "playback controls" at bounding box center [705, 583] width 876 height 16
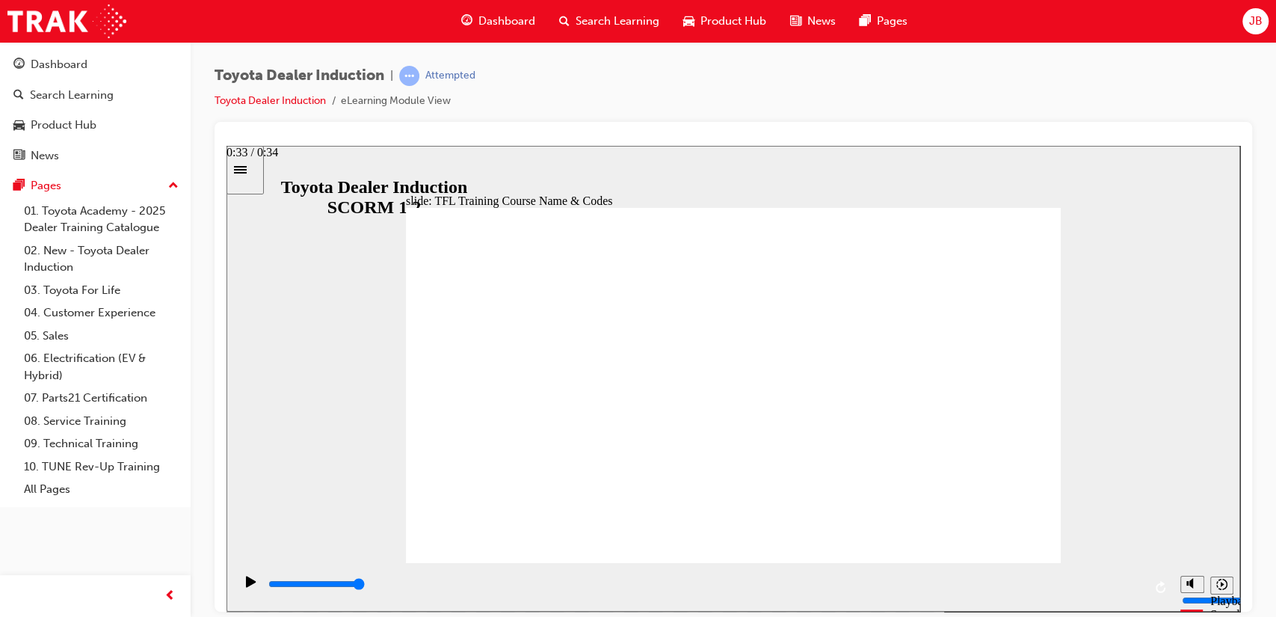
drag, startPoint x: 1116, startPoint y: 584, endPoint x: 1143, endPoint y: 590, distance: 28.3
click at [1143, 590] on div "playback controls" at bounding box center [703, 586] width 939 height 49
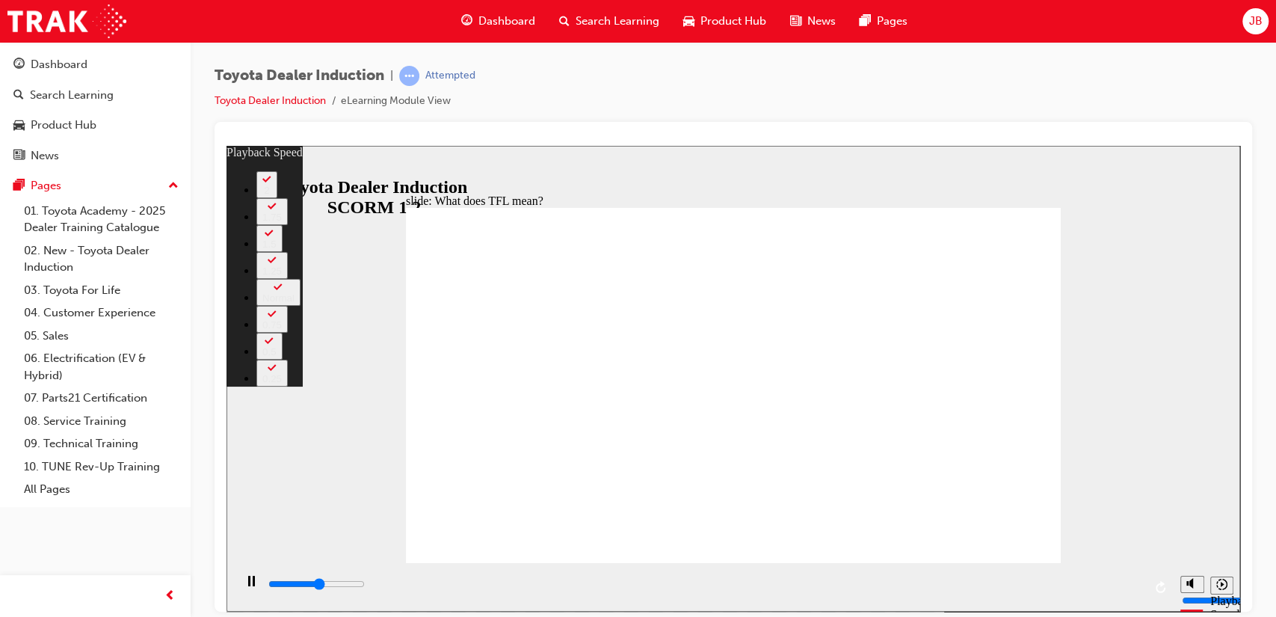
drag, startPoint x: 893, startPoint y: 571, endPoint x: 936, endPoint y: 555, distance: 46.4
click at [936, 555] on div "slide: What does TFL mean? Rectangle 2 playback speed 2 1.75 1.5 1.25 Normal 0.…" at bounding box center [732, 378] width 1013 height 466
click at [1137, 581] on div "playback controls" at bounding box center [705, 583] width 876 height 16
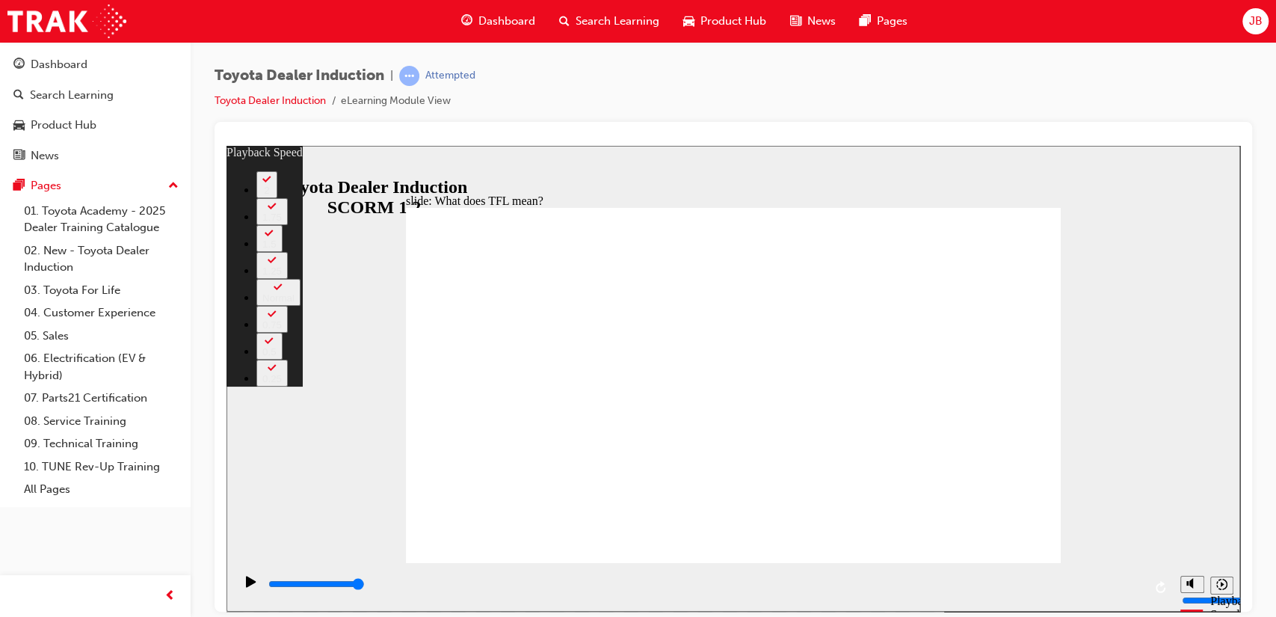
click at [1120, 410] on div "slide: What does TFL mean? Rectangle 2 playback speed 2 1.75 1.5 1.25 Normal 0.…" at bounding box center [732, 378] width 1013 height 466
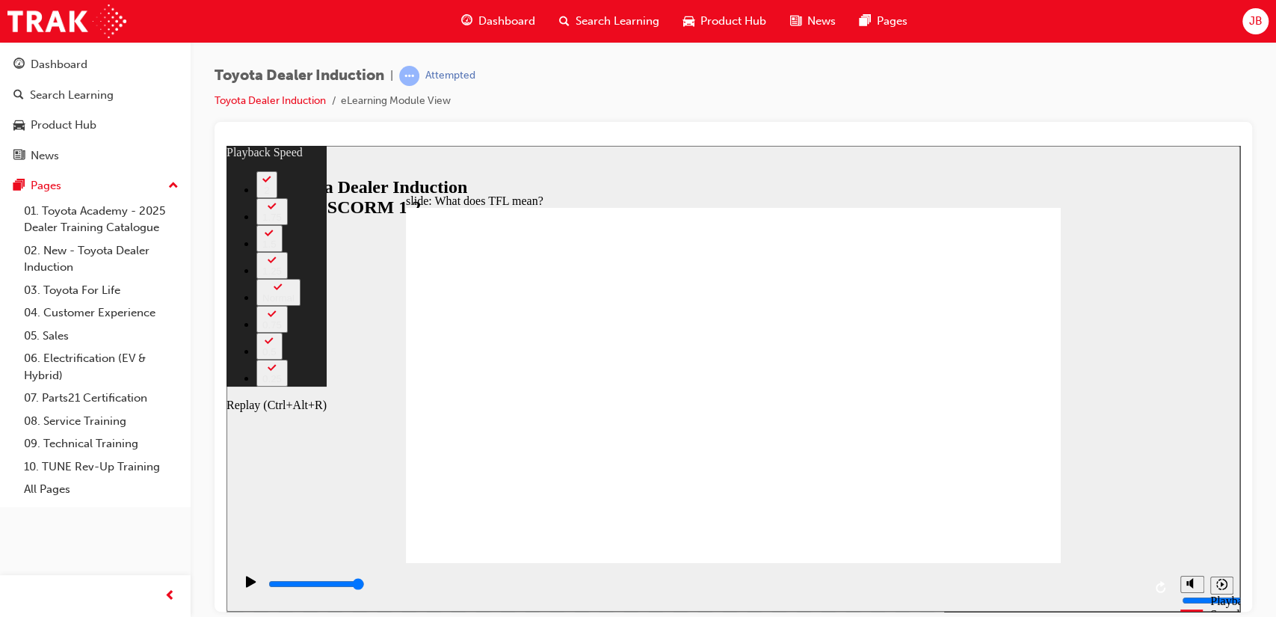
drag, startPoint x: 1136, startPoint y: 579, endPoint x: 1157, endPoint y: 583, distance: 21.3
click at [1157, 583] on div "playback controls" at bounding box center [703, 586] width 939 height 49
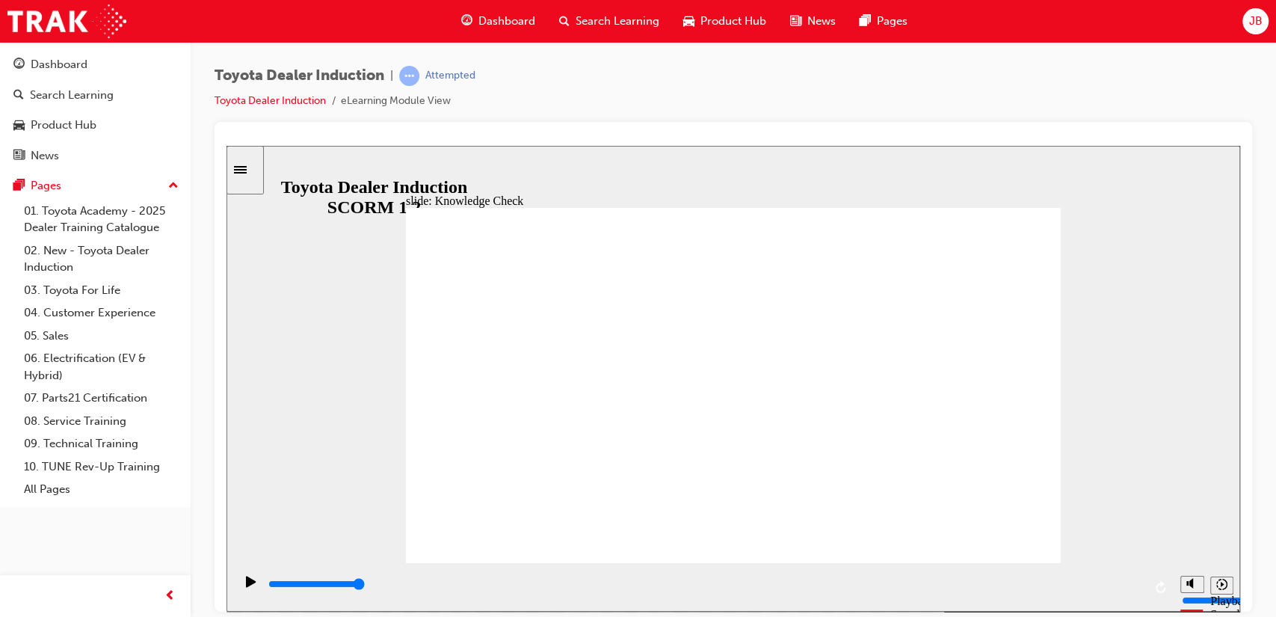
click at [365, 584] on input "slide progress" at bounding box center [316, 583] width 96 height 12
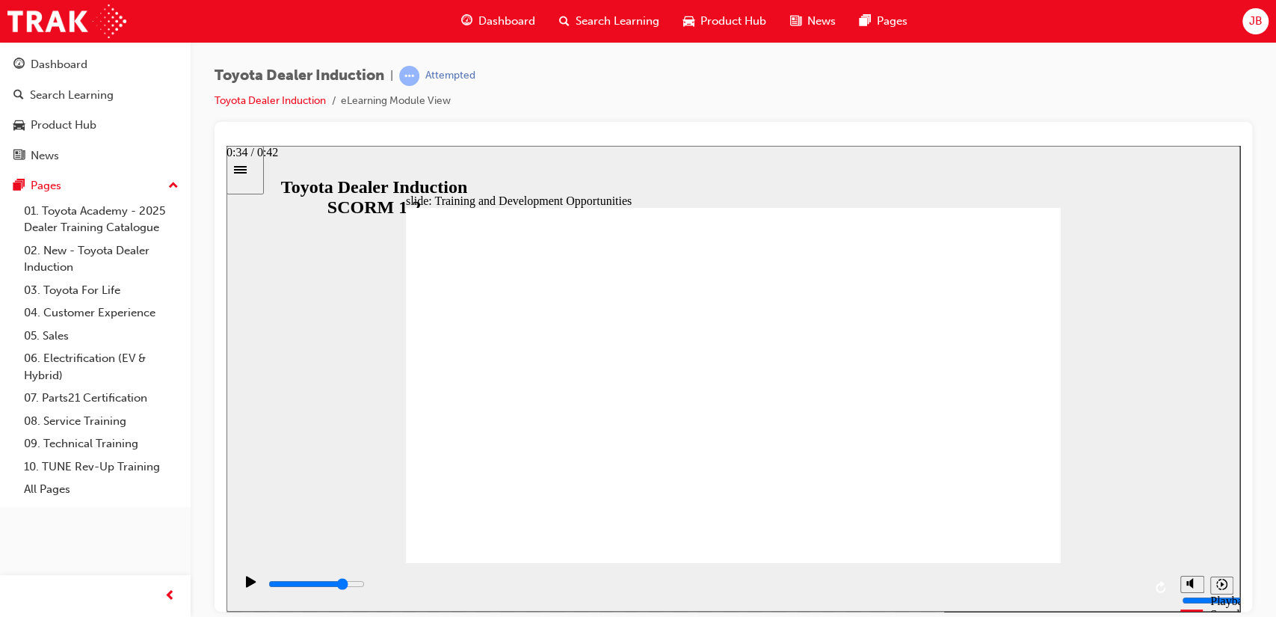
click at [365, 584] on input "slide progress" at bounding box center [316, 583] width 96 height 12
drag, startPoint x: 1058, startPoint y: 575, endPoint x: 1095, endPoint y: 569, distance: 37.2
click at [1095, 569] on div "slide: Training and Development Opportunities BACK BACK NEXT NEXT Training and …" at bounding box center [732, 527] width 1013 height 765
click at [1120, 582] on div "playback controls" at bounding box center [705, 583] width 876 height 16
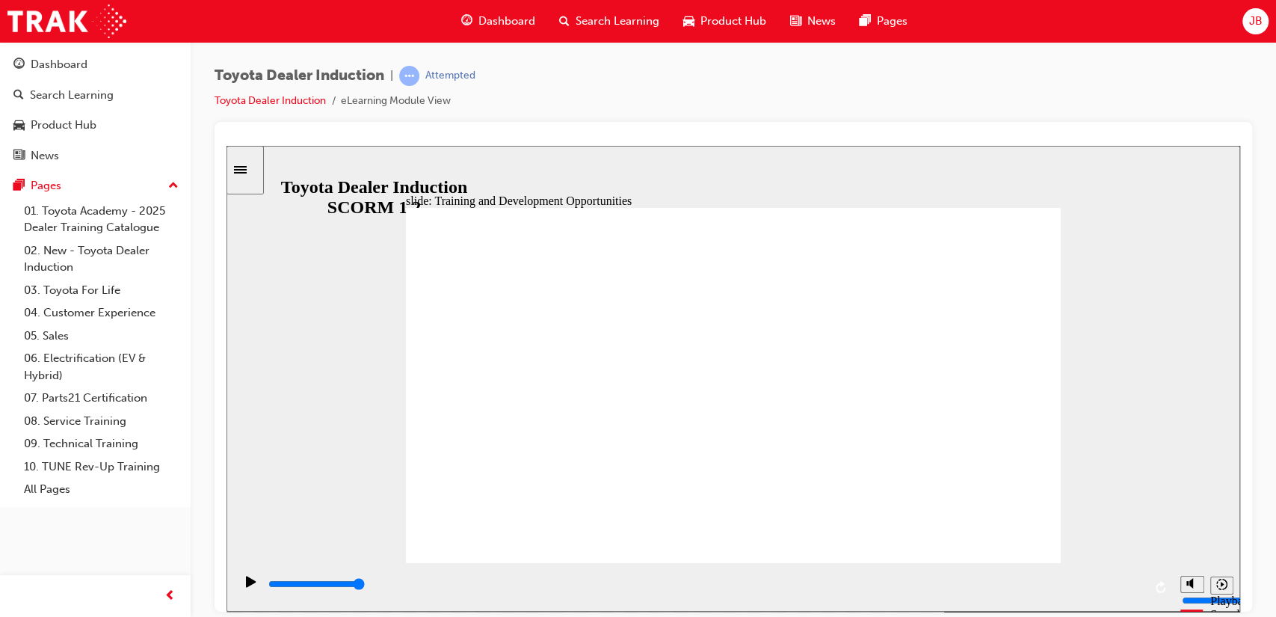
drag, startPoint x: 549, startPoint y: 584, endPoint x: 608, endPoint y: 578, distance: 58.6
click at [608, 578] on div "playback controls" at bounding box center [705, 586] width 876 height 22
click at [365, 584] on input "slide progress" at bounding box center [316, 583] width 96 height 12
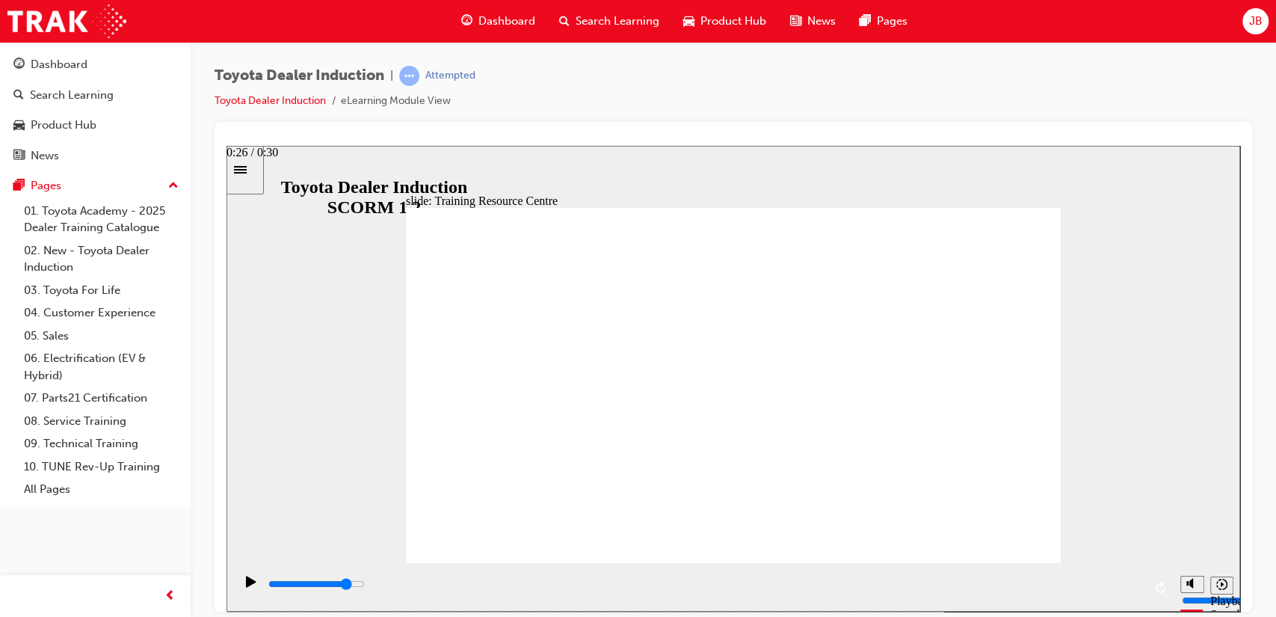
click at [365, 585] on input "slide progress" at bounding box center [316, 583] width 96 height 12
click at [1078, 583] on div "playback controls" at bounding box center [705, 583] width 876 height 16
click at [1124, 582] on div "playback controls" at bounding box center [705, 583] width 876 height 16
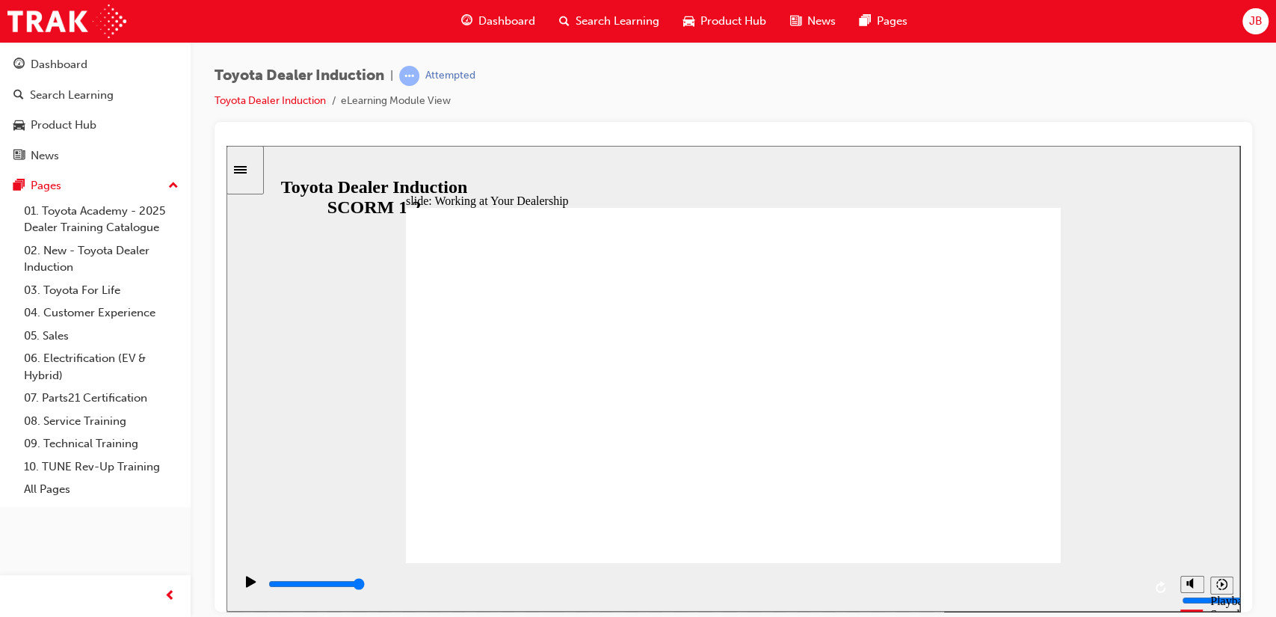
drag, startPoint x: 987, startPoint y: 543, endPoint x: 997, endPoint y: 528, distance: 17.8
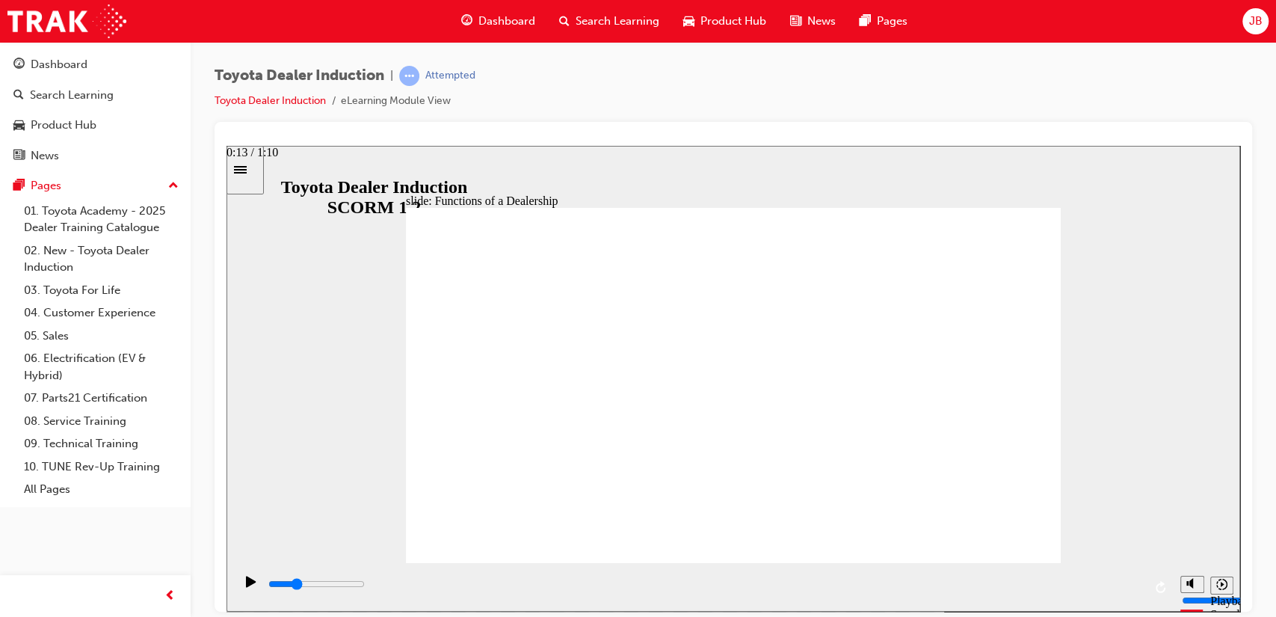
drag, startPoint x: 436, startPoint y: 586, endPoint x: 519, endPoint y: 564, distance: 85.9
click at [519, 564] on div "slide: Functions of a Dealership Rectangle 1 Rectangle 2 Functions of a Dealers…" at bounding box center [732, 527] width 1013 height 765
drag, startPoint x: 666, startPoint y: 584, endPoint x: 1081, endPoint y: 589, distance: 415.6
click at [1081, 589] on div "playback controls" at bounding box center [705, 583] width 876 height 16
drag, startPoint x: 1089, startPoint y: 587, endPoint x: 1146, endPoint y: 593, distance: 57.8
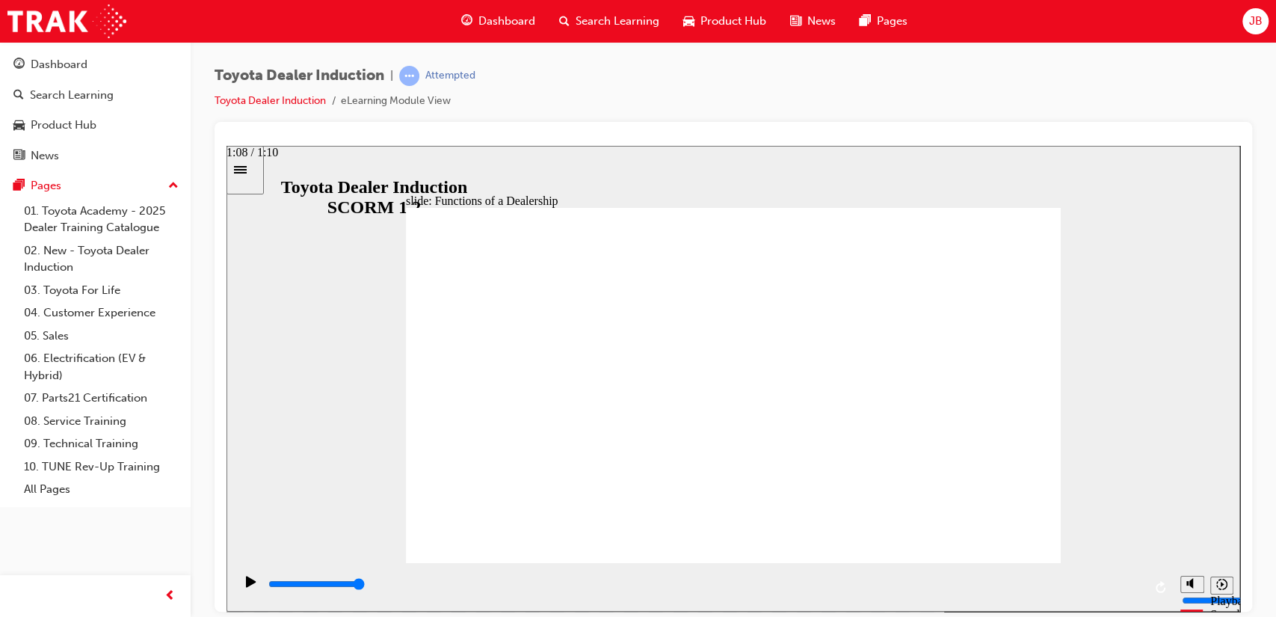
click at [1146, 593] on div "playback controls" at bounding box center [703, 586] width 939 height 49
drag, startPoint x: 801, startPoint y: 443, endPoint x: 649, endPoint y: 344, distance: 181.4
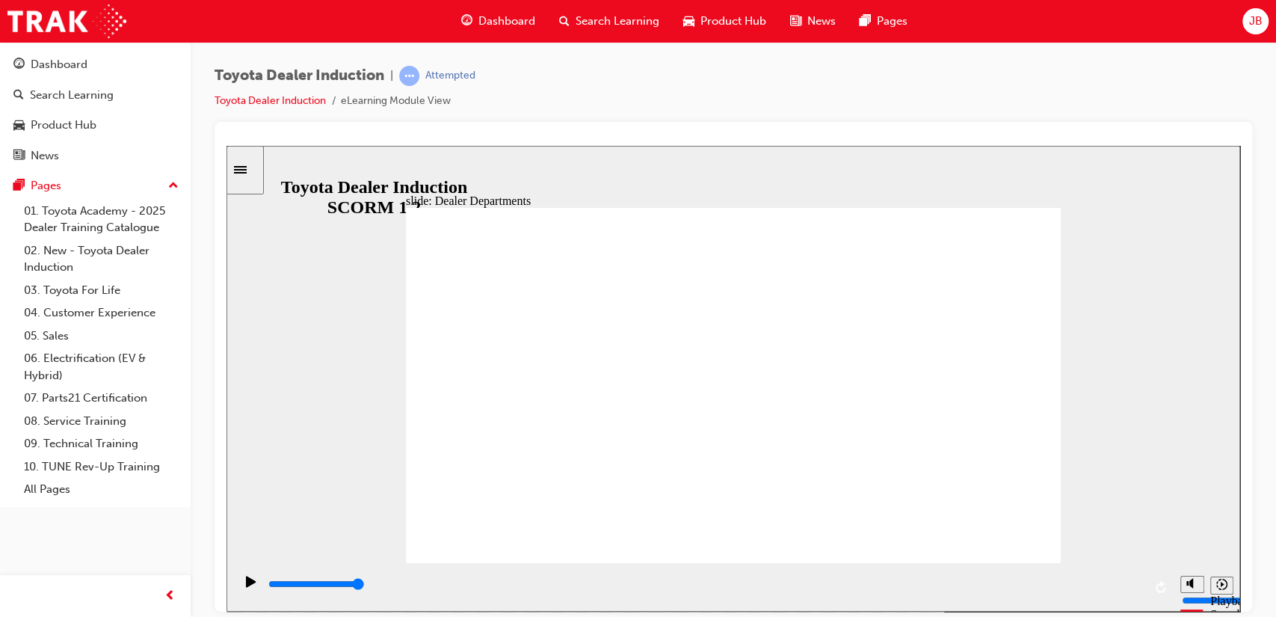
click at [729, 581] on div "playback controls" at bounding box center [705, 583] width 876 height 16
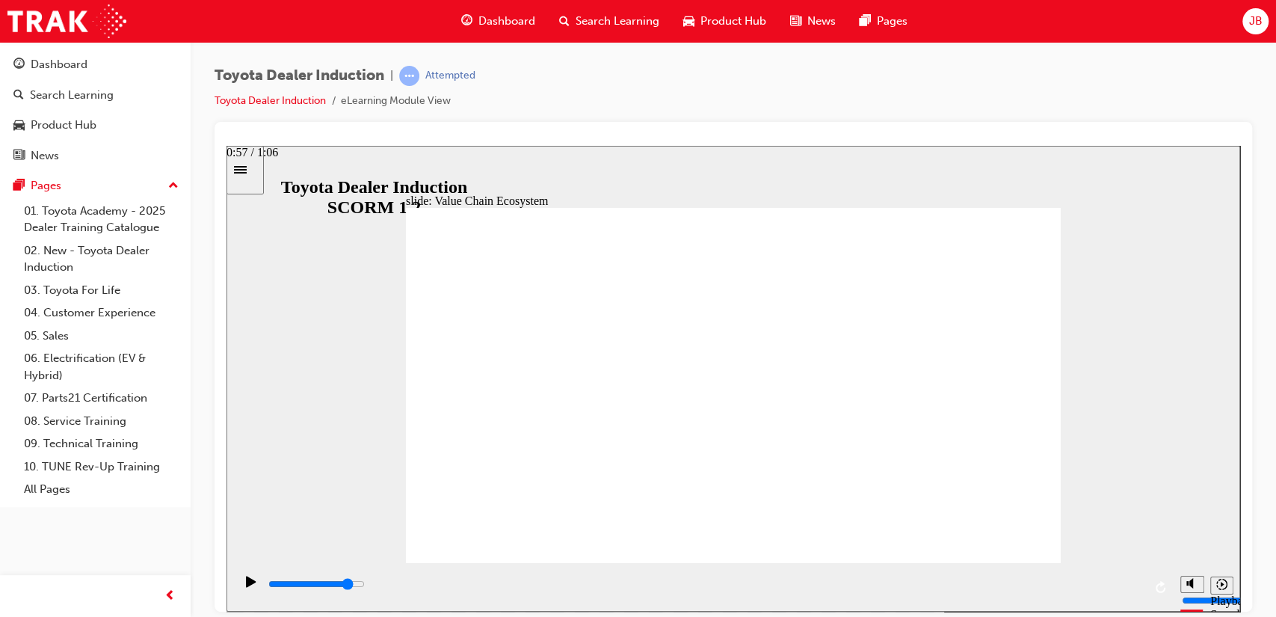
click at [1025, 584] on div "playback controls" at bounding box center [705, 583] width 876 height 16
drag, startPoint x: 1087, startPoint y: 583, endPoint x: 1117, endPoint y: 590, distance: 30.8
click at [1117, 590] on div "playback controls" at bounding box center [705, 583] width 876 height 16
drag, startPoint x: 1117, startPoint y: 590, endPoint x: 1179, endPoint y: 593, distance: 61.4
click at [1179, 593] on section "Playback Speed 2 1.75 1.5 1.25" at bounding box center [732, 586] width 1013 height 49
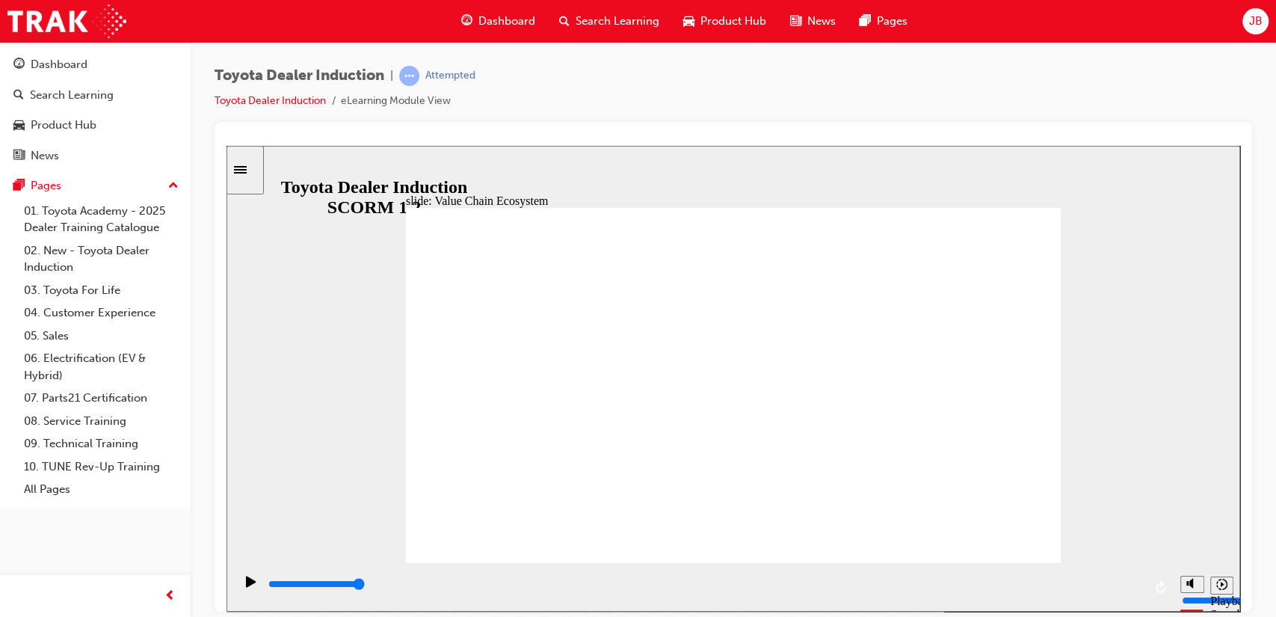
click at [927, 581] on div "playback controls" at bounding box center [705, 583] width 876 height 16
click at [1099, 581] on div "playback controls" at bounding box center [705, 583] width 876 height 16
click at [1104, 366] on div "slide: Value Chain Opportunities At every customer touchpoint there is an oppor…" at bounding box center [732, 378] width 1013 height 466
click at [247, 584] on icon "Play (Ctrl+Alt+P)" at bounding box center [251, 580] width 10 height 11
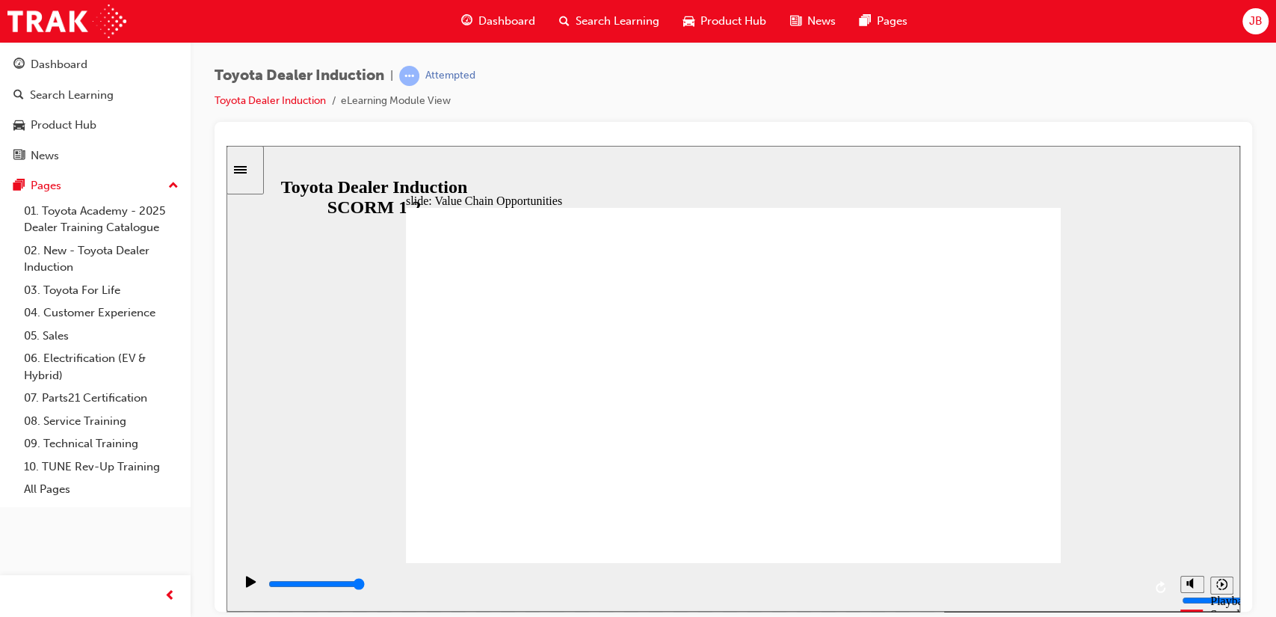
drag, startPoint x: 862, startPoint y: 238, endPoint x: 494, endPoint y: 340, distance: 381.7
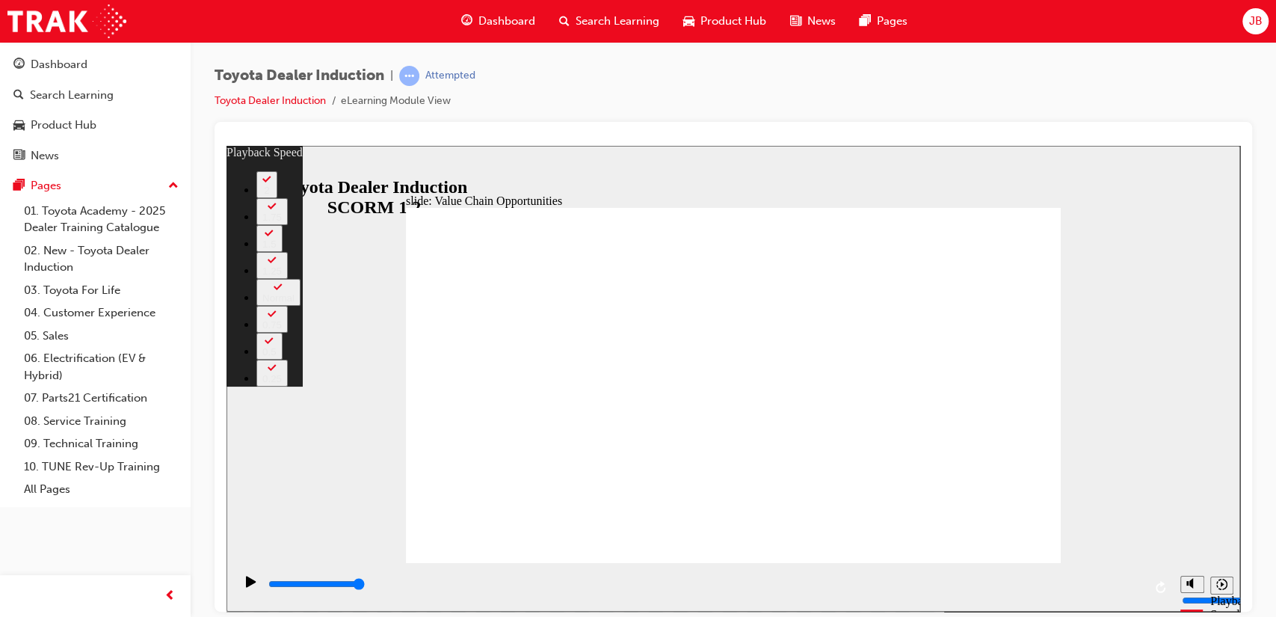
drag, startPoint x: 959, startPoint y: 530, endPoint x: 999, endPoint y: 530, distance: 40.4
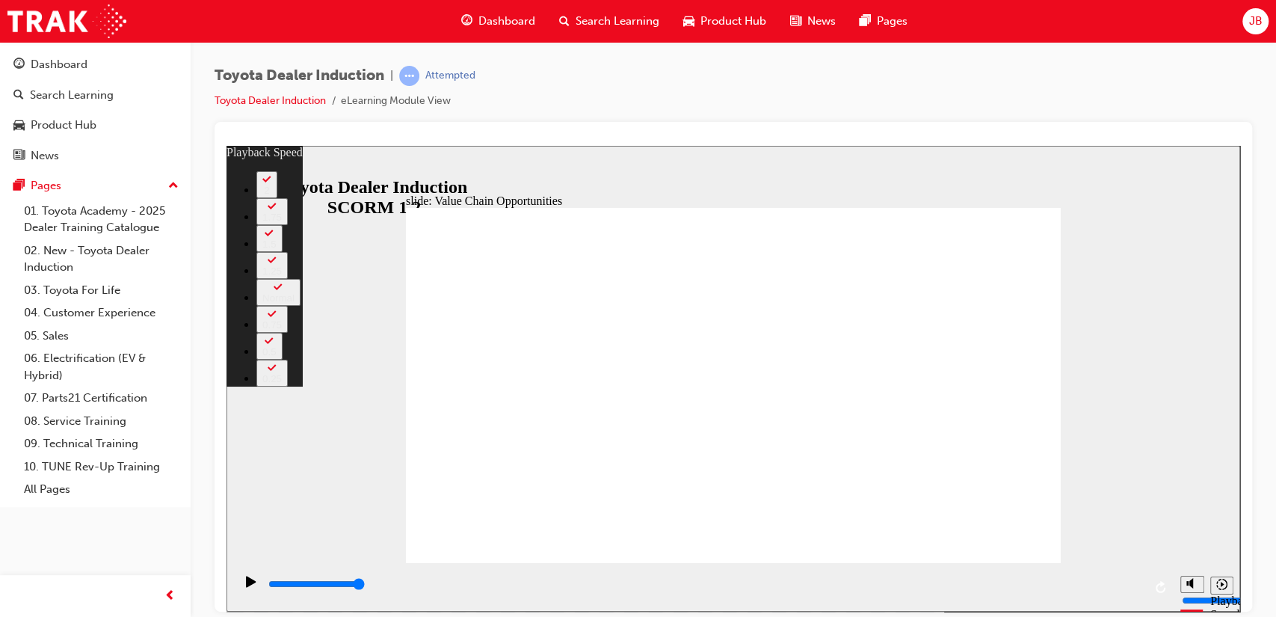
drag, startPoint x: 999, startPoint y: 530, endPoint x: 1067, endPoint y: 529, distance: 68.0
click at [1067, 529] on div "slide: Value Chain Opportunities Rectangle 1 playback speed 2 1.75 1.5 1.25 Nor…" at bounding box center [732, 378] width 1013 height 466
click at [249, 584] on icon "Play (Ctrl+Alt+P)" at bounding box center [251, 581] width 10 height 12
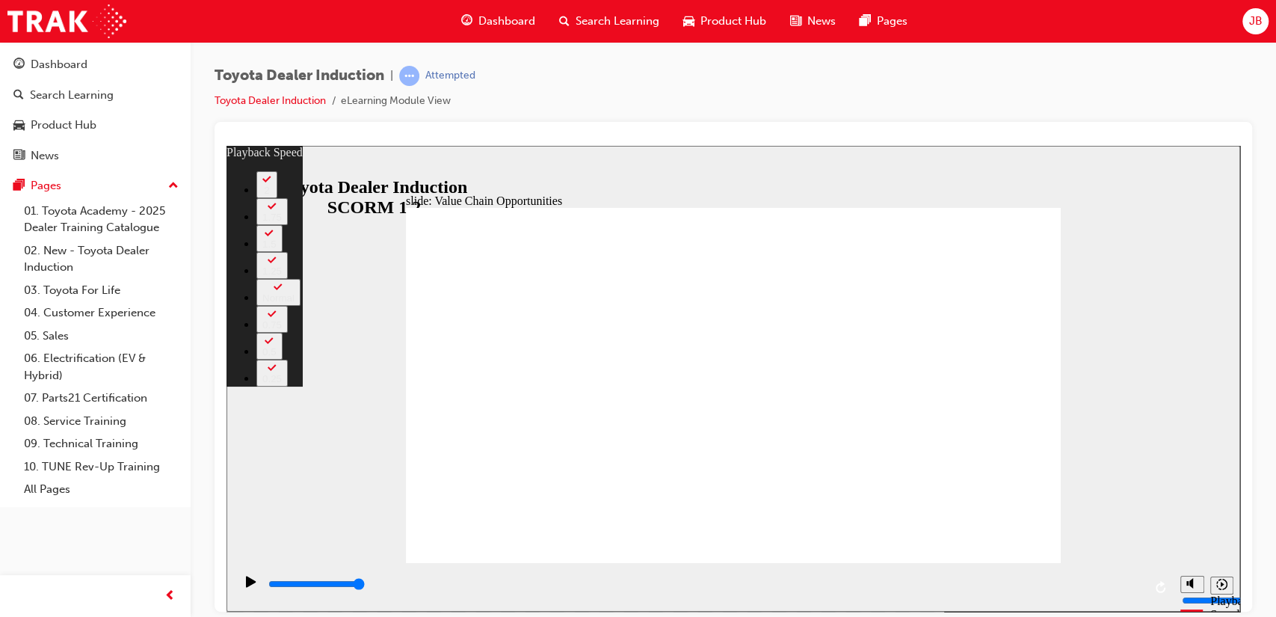
click at [1090, 211] on div "slide: Value Chain Opportunities Rectangle 1 playback speed 2 1.75 1.5 1.25 Nor…" at bounding box center [732, 378] width 1013 height 466
drag, startPoint x: 603, startPoint y: 531, endPoint x: 930, endPoint y: 575, distance: 329.6
click at [930, 575] on div "slide: Value Chain Opportunities Rectangle 1 playback speed 2 1.75 1.5 1.25 Nor…" at bounding box center [732, 378] width 1013 height 466
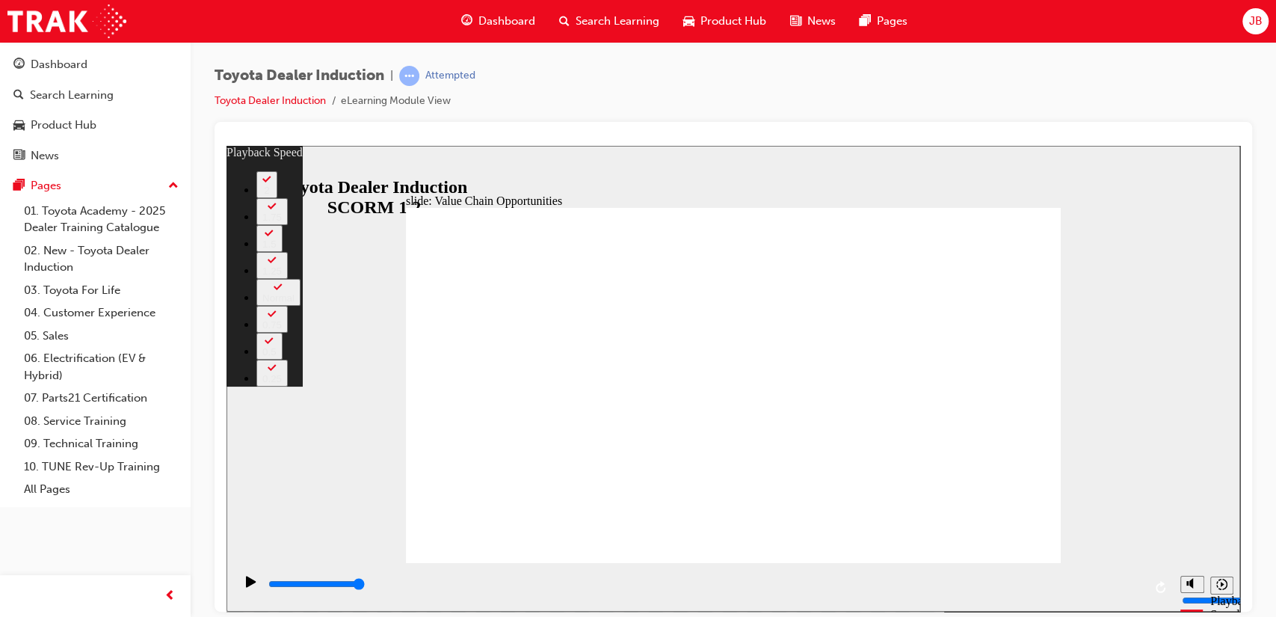
drag, startPoint x: 1009, startPoint y: 528, endPoint x: 1043, endPoint y: 528, distance: 34.4
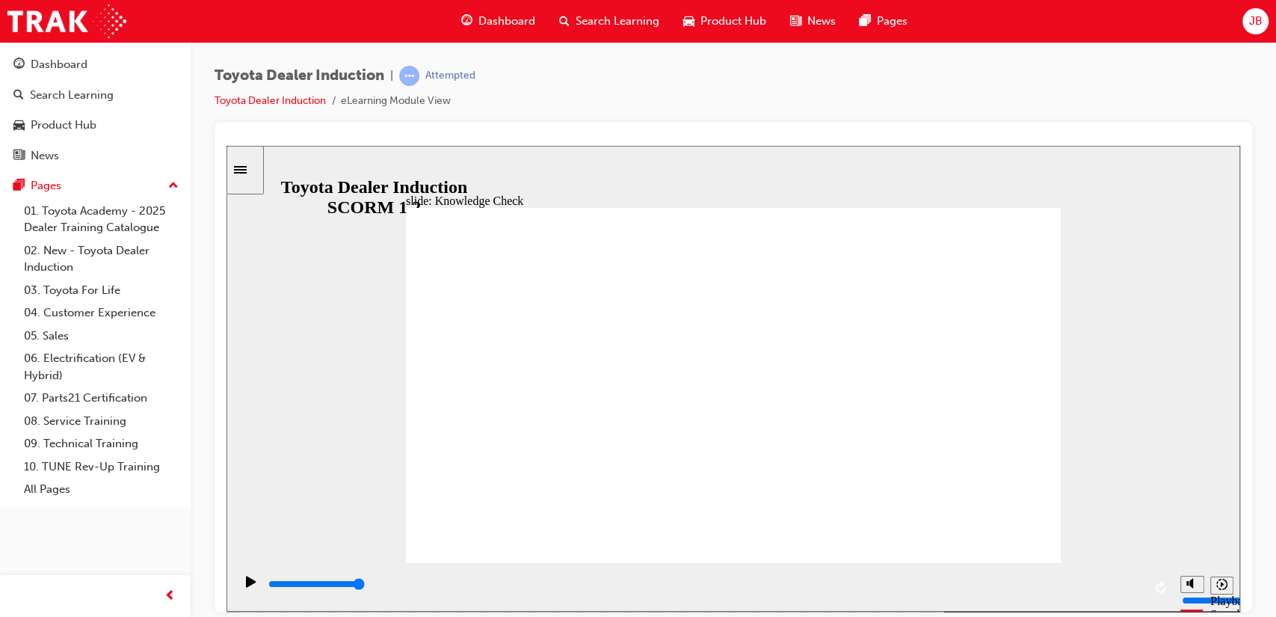
click at [365, 586] on input "slide progress" at bounding box center [316, 583] width 96 height 12
click at [1072, 592] on div "playback controls" at bounding box center [705, 583] width 876 height 16
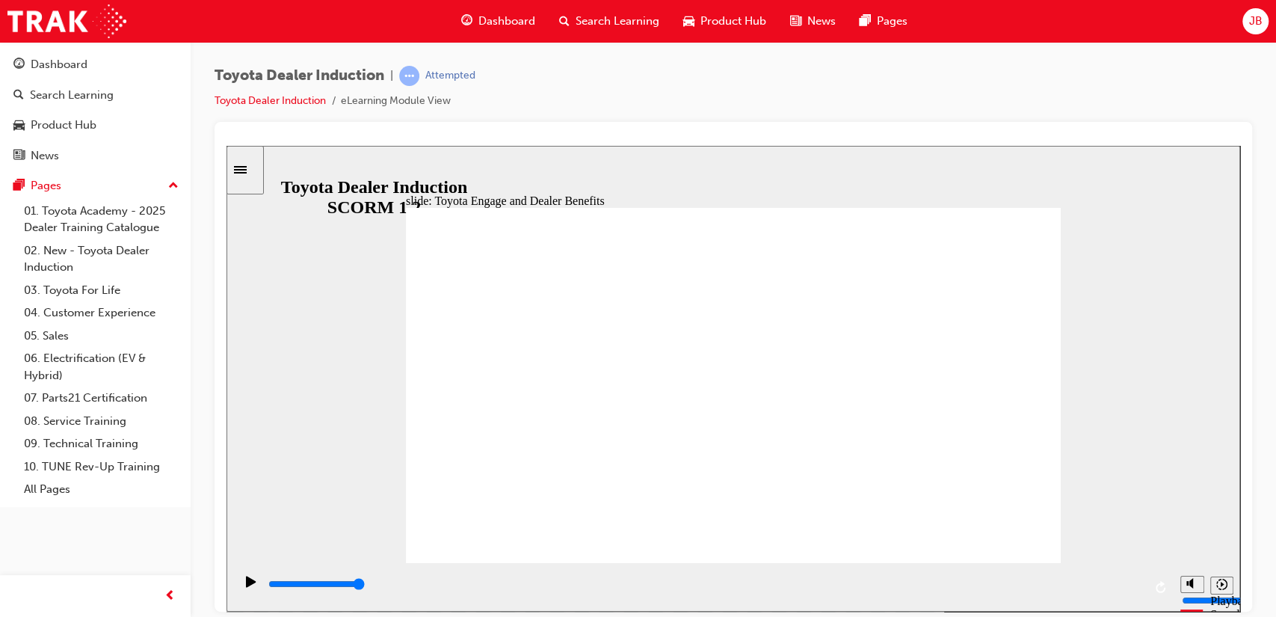
click at [365, 584] on input "slide progress" at bounding box center [316, 583] width 96 height 12
click at [739, 587] on div "playback controls" at bounding box center [705, 583] width 876 height 16
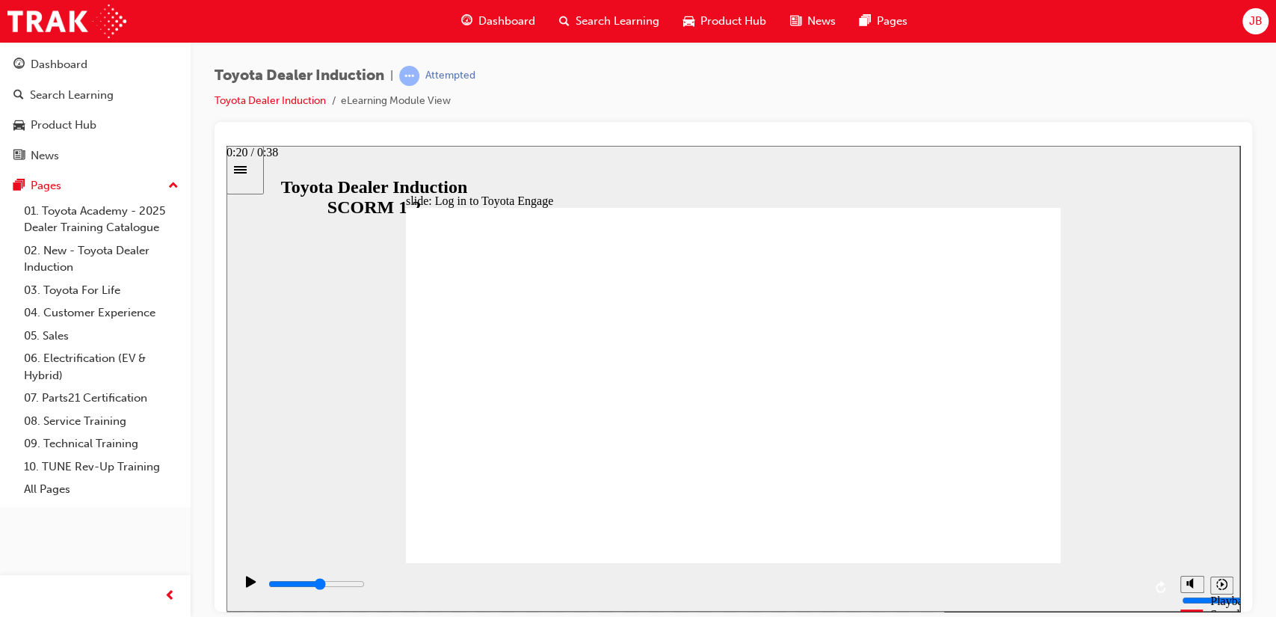
click at [739, 587] on div "playback controls" at bounding box center [705, 583] width 876 height 16
click at [1072, 577] on div "playback controls" at bounding box center [705, 586] width 876 height 22
drag, startPoint x: 1145, startPoint y: 582, endPoint x: 1161, endPoint y: 586, distance: 16.9
click at [1161, 586] on div "playback controls" at bounding box center [703, 586] width 939 height 49
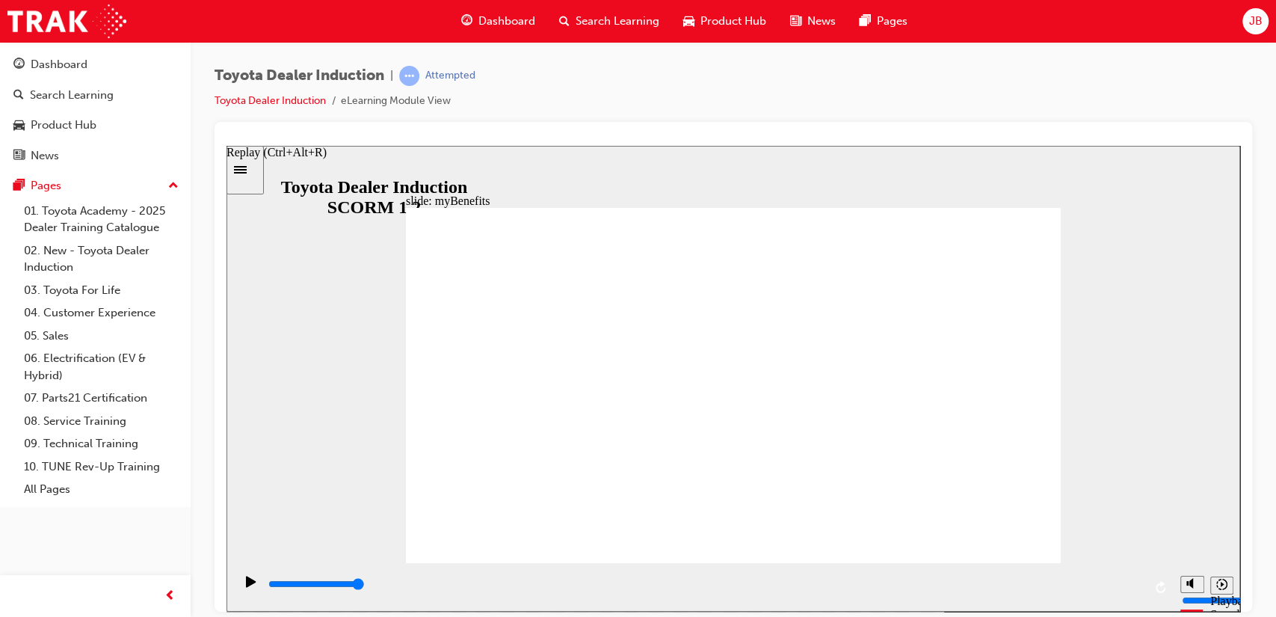
click at [1161, 586] on icon "Replay (Ctrl+Alt+R)" at bounding box center [1161, 586] width 12 height 12
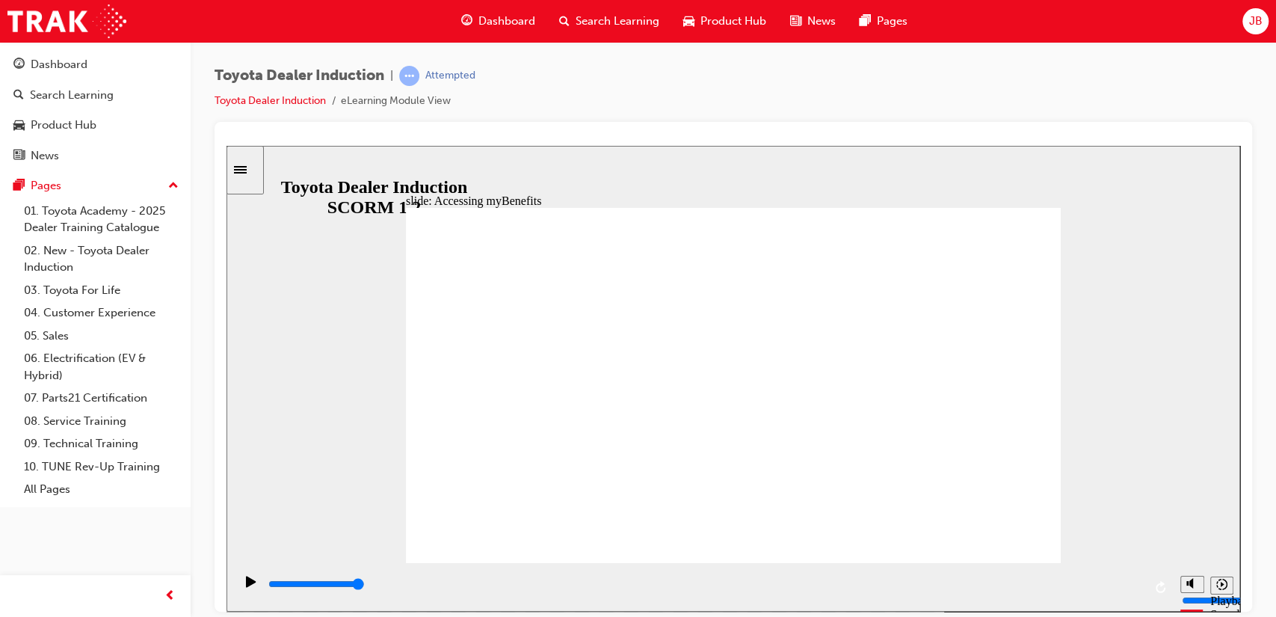
type input "5000"
type input "dealership"
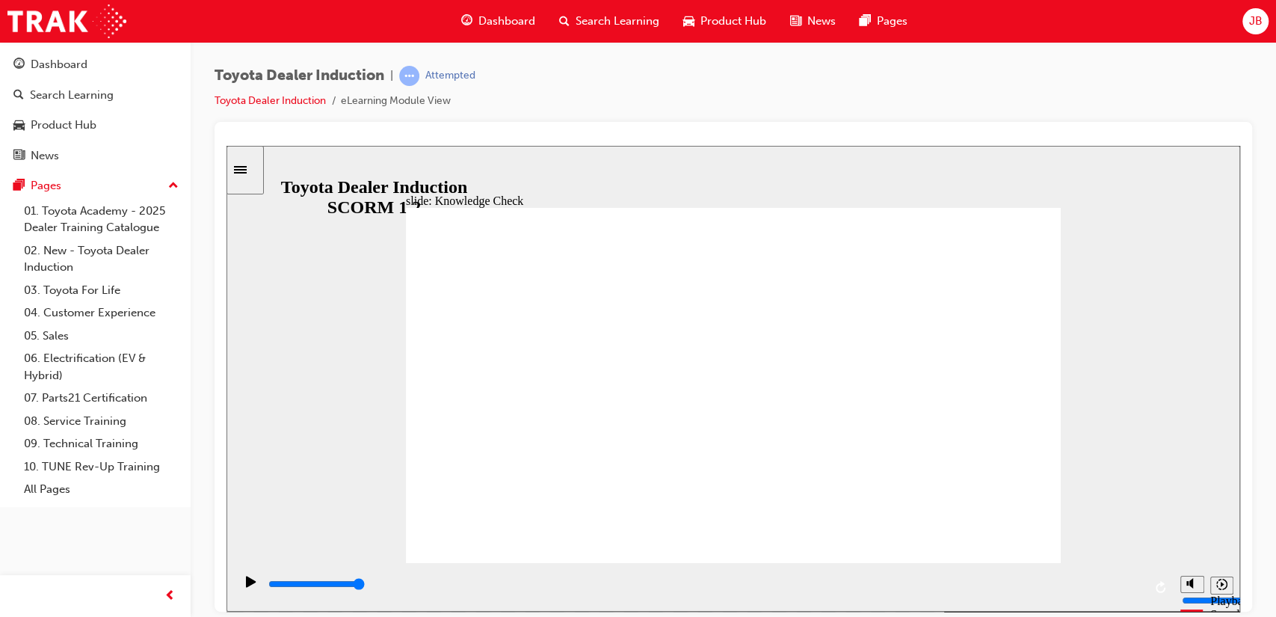
type input "dealership"
type input "800"
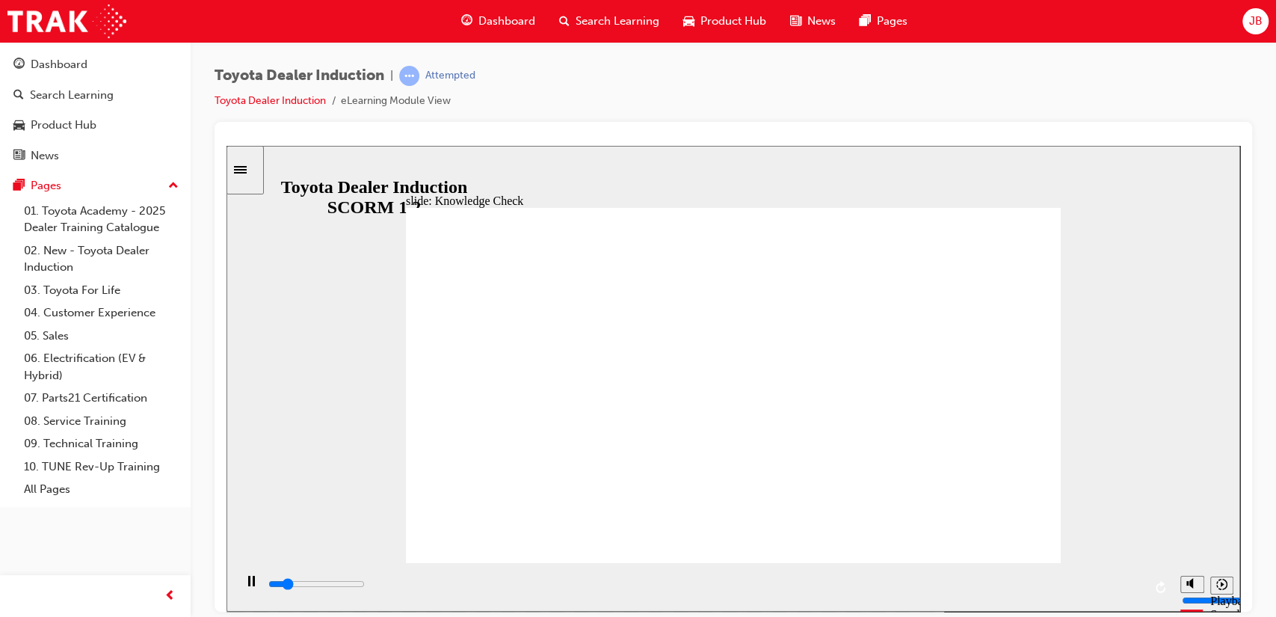
type input "dealership"
drag, startPoint x: 768, startPoint y: 342, endPoint x: 693, endPoint y: 416, distance: 105.7
type input "4400"
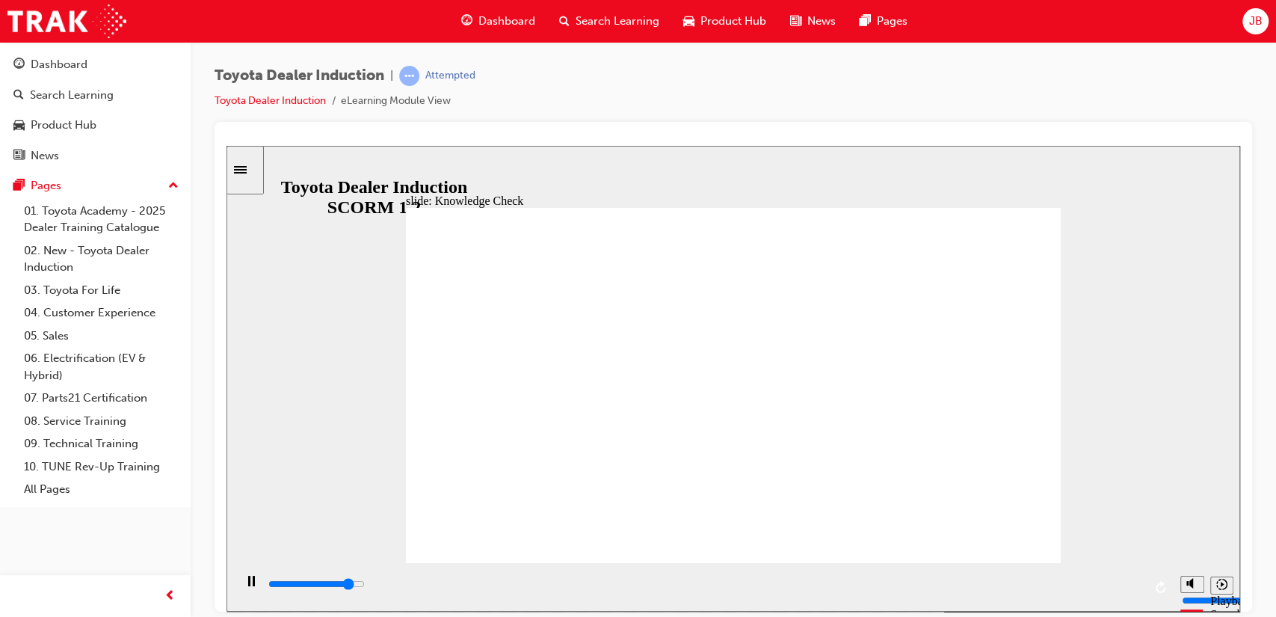
type input "dealershi"
type input "4900"
type input "dealersh"
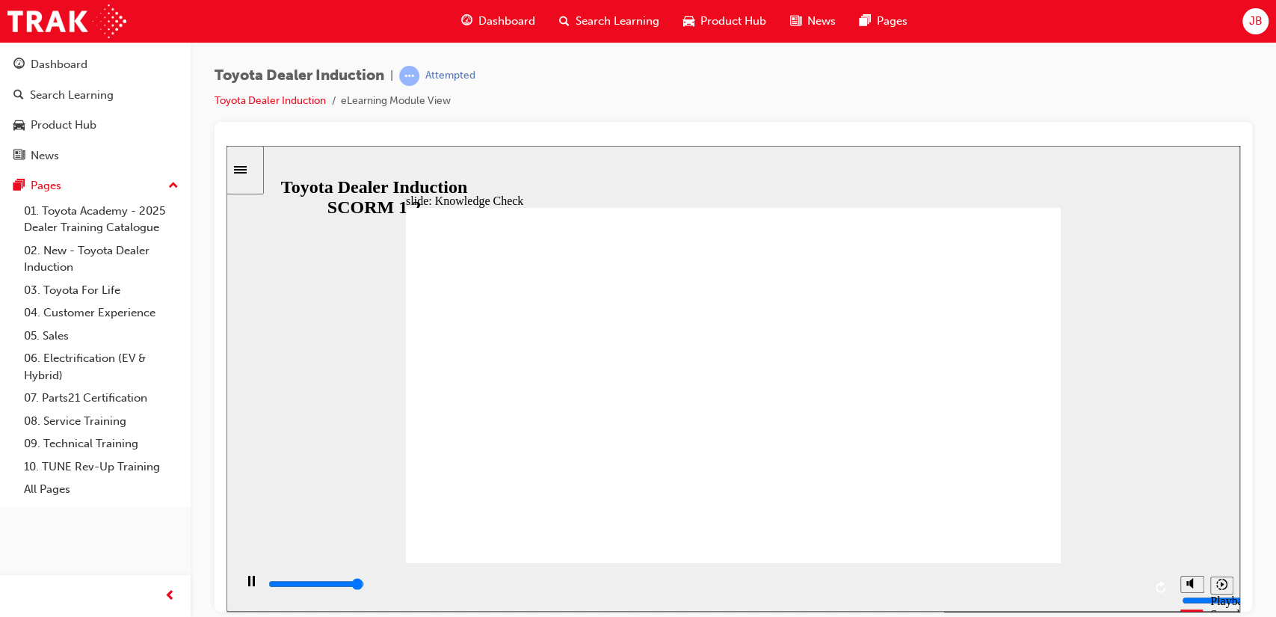
type input "4900"
type input "dealers"
type input "4900"
type input "dealer"
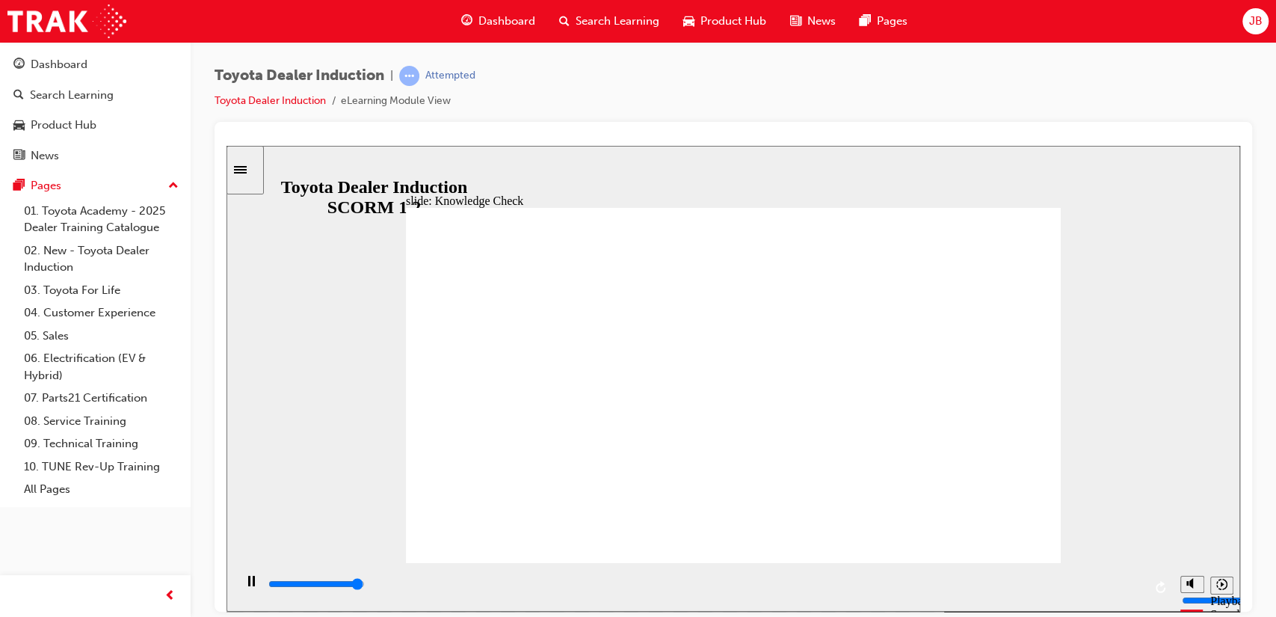
type input "dealer"
type input "5000"
type input "deale"
type input "5000"
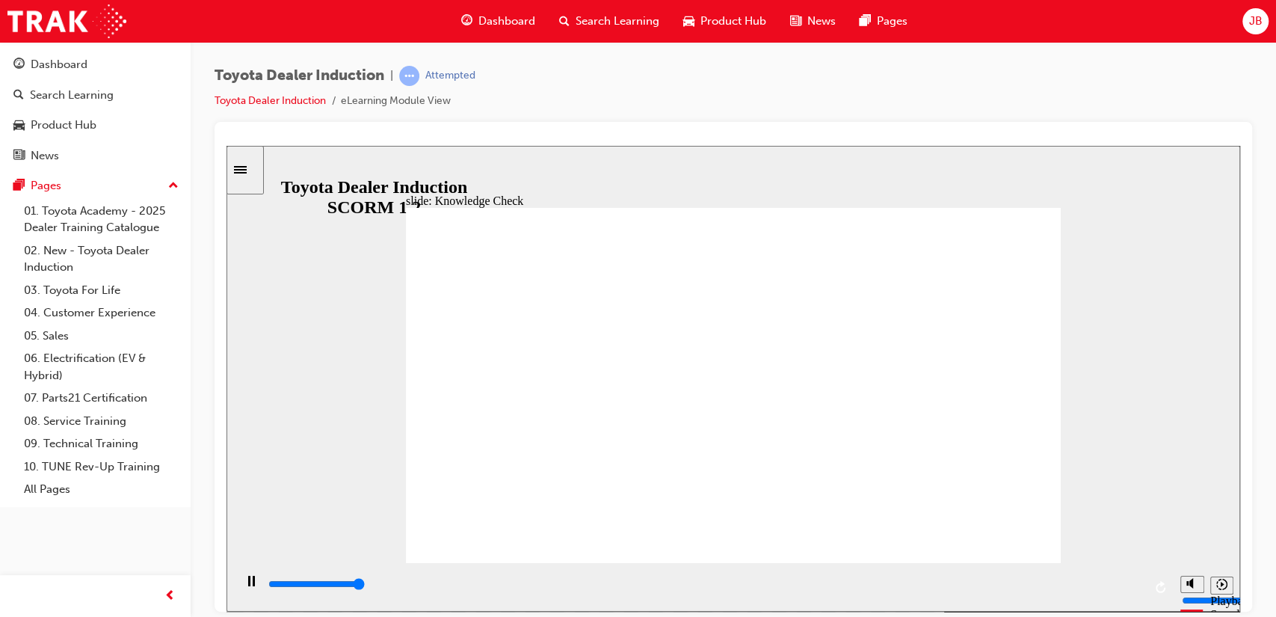
type input "deal"
type input "5000"
type input "dea"
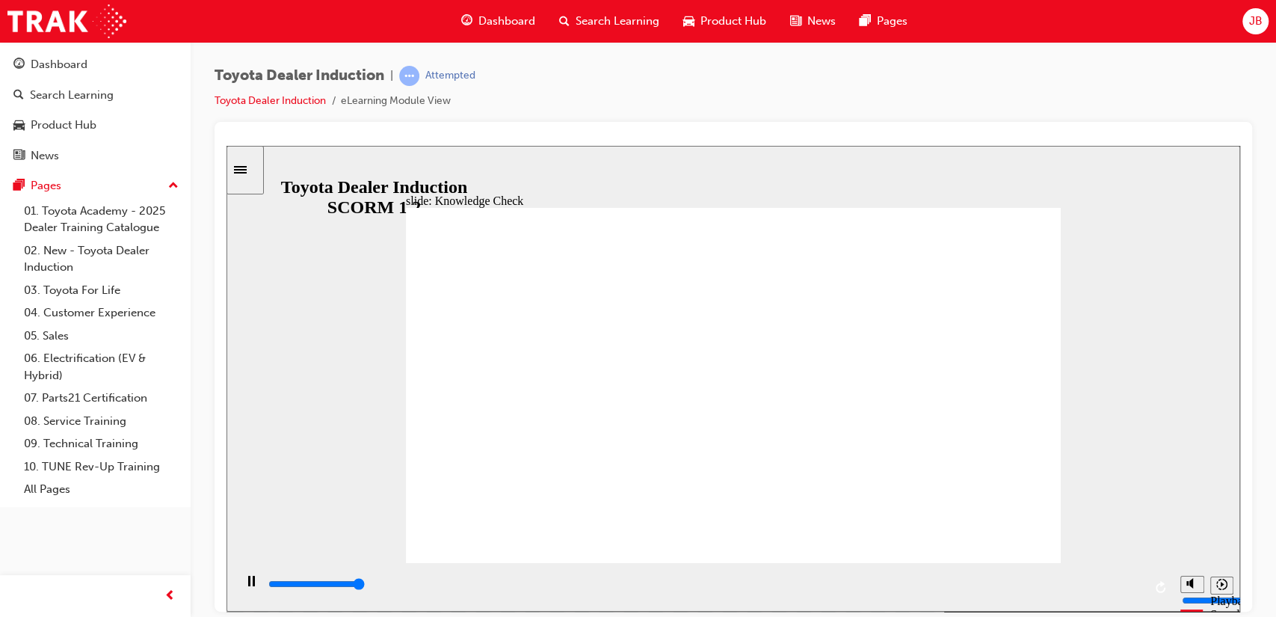
type input "de"
type input "d"
type input "t"
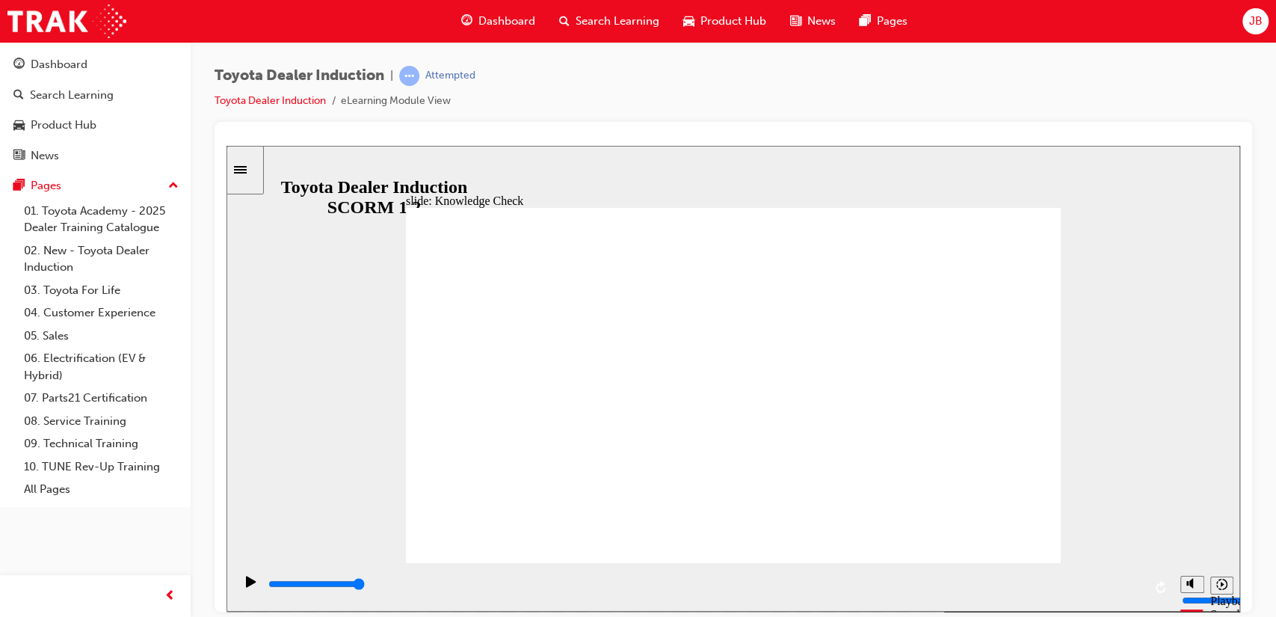
type input "t"
type input "to"
type input "tot"
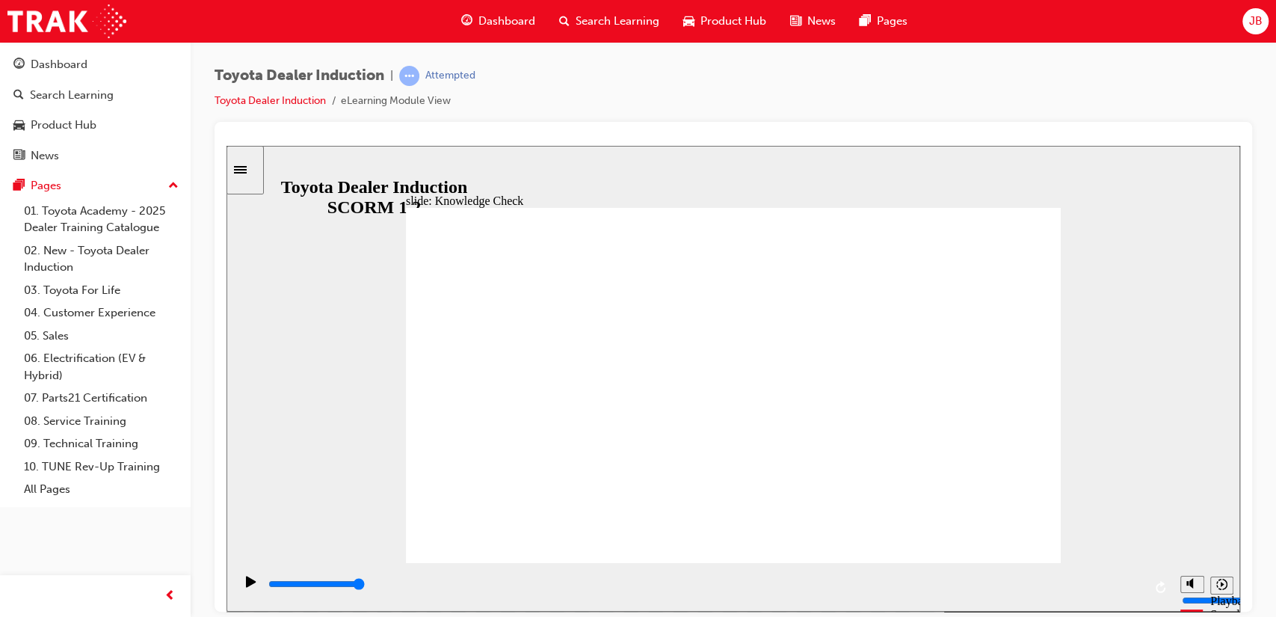
type input "to"
type input "toy"
type input "toyo"
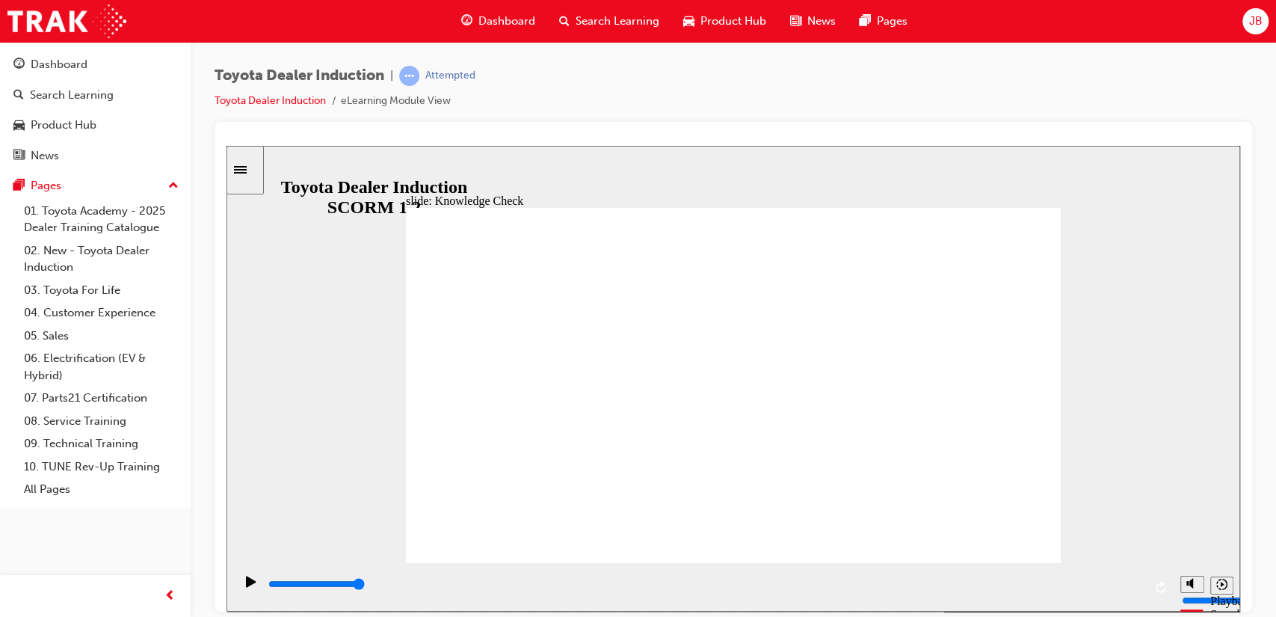
type input "toyo"
type input "toyot"
type input "toyota"
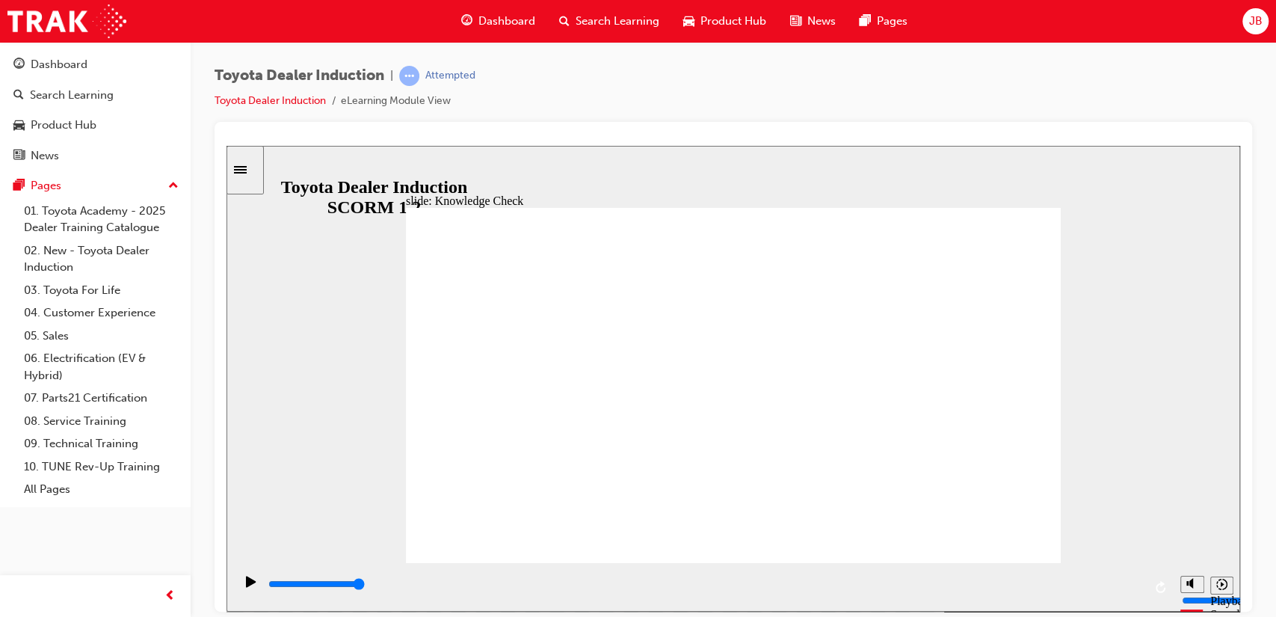
type input "toyota"
type input "toyota ed"
type input "toyota edn"
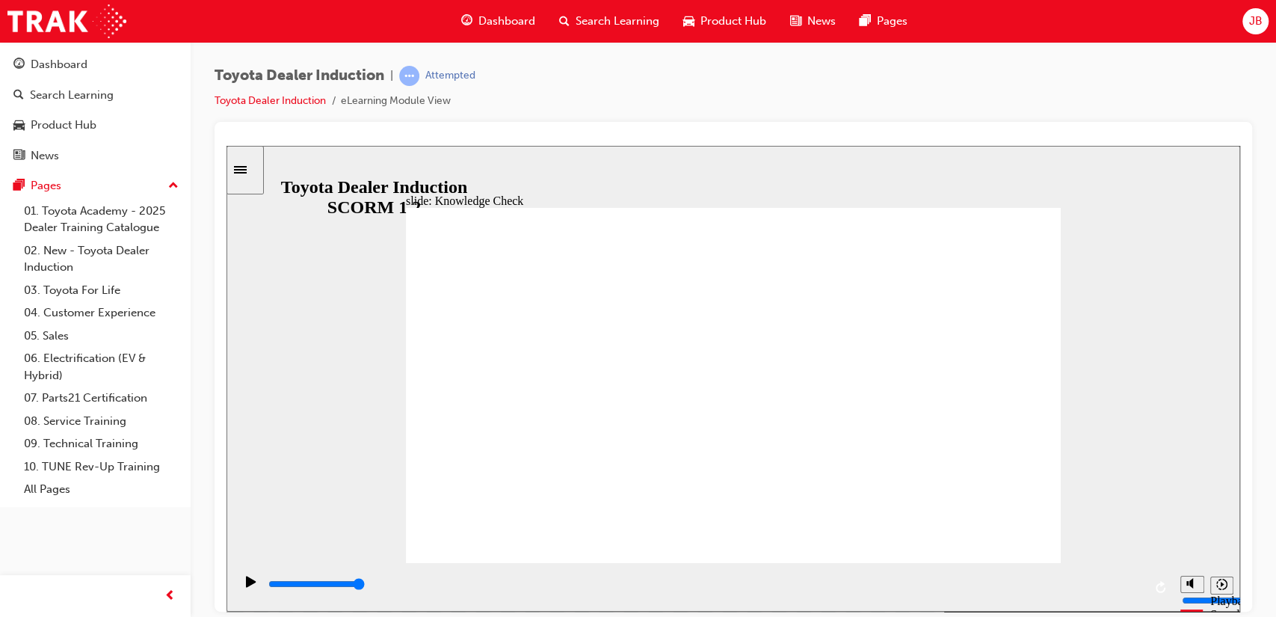
type input "toyota edn"
type input "toyota edng"
type input "toyota ednga"
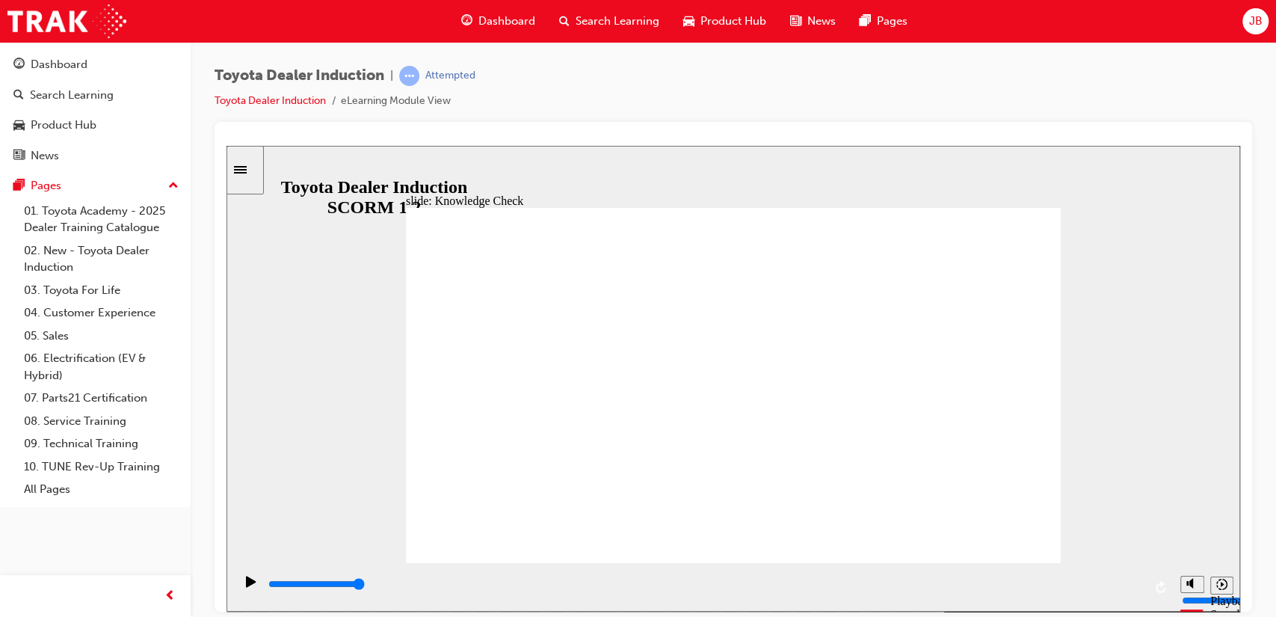
type input "toyota edngag"
type input "toyota edngage"
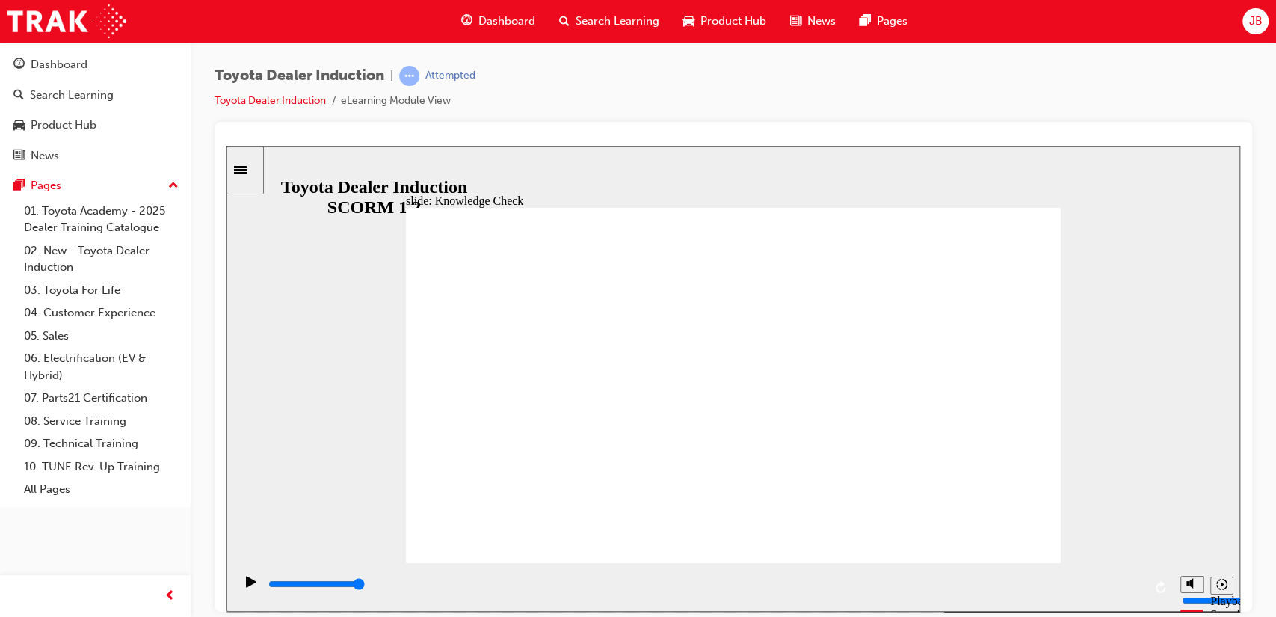
type input "toyota edngage"
click at [628, 591] on div "playback controls" at bounding box center [705, 583] width 876 height 16
click at [916, 581] on div "playback controls" at bounding box center [705, 583] width 876 height 16
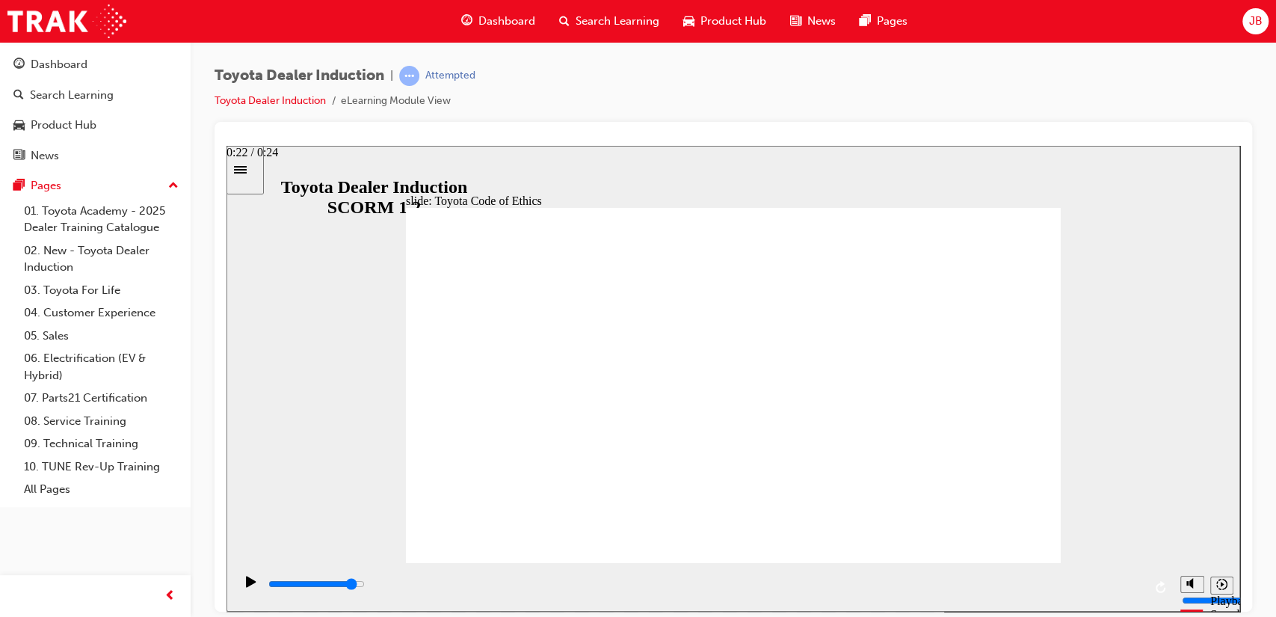
click at [1066, 589] on div "playback controls" at bounding box center [705, 583] width 876 height 16
drag, startPoint x: 1126, startPoint y: 578, endPoint x: 1136, endPoint y: 583, distance: 11.4
click at [1136, 583] on div "playback controls" at bounding box center [705, 586] width 876 height 22
click at [365, 586] on input "slide progress" at bounding box center [316, 583] width 96 height 12
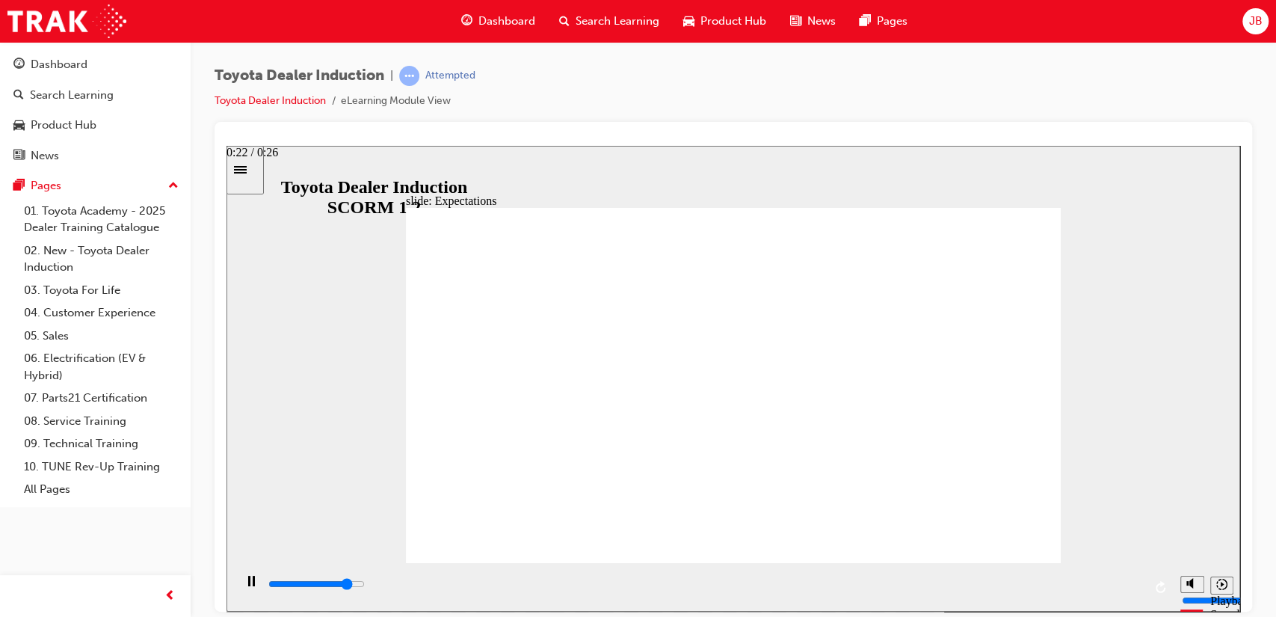
click at [365, 584] on input "slide progress" at bounding box center [316, 583] width 96 height 12
drag, startPoint x: 1084, startPoint y: 583, endPoint x: 1126, endPoint y: 581, distance: 41.9
click at [1126, 581] on div "playback controls" at bounding box center [705, 583] width 876 height 16
drag, startPoint x: 1141, startPoint y: 584, endPoint x: 1164, endPoint y: 583, distance: 23.2
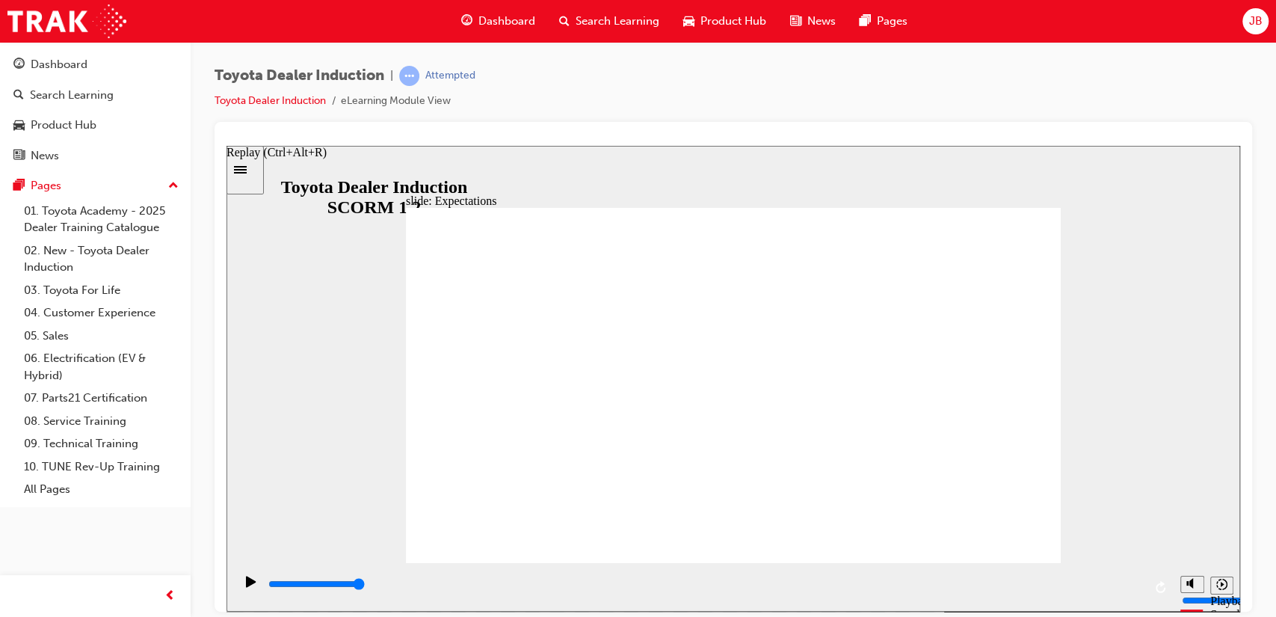
click at [1164, 583] on div "playback controls" at bounding box center [703, 586] width 939 height 49
click at [365, 584] on input "slide progress" at bounding box center [316, 583] width 96 height 12
drag, startPoint x: 1056, startPoint y: 583, endPoint x: 1118, endPoint y: 584, distance: 62.0
click at [1118, 584] on div "playback controls" at bounding box center [705, 583] width 876 height 16
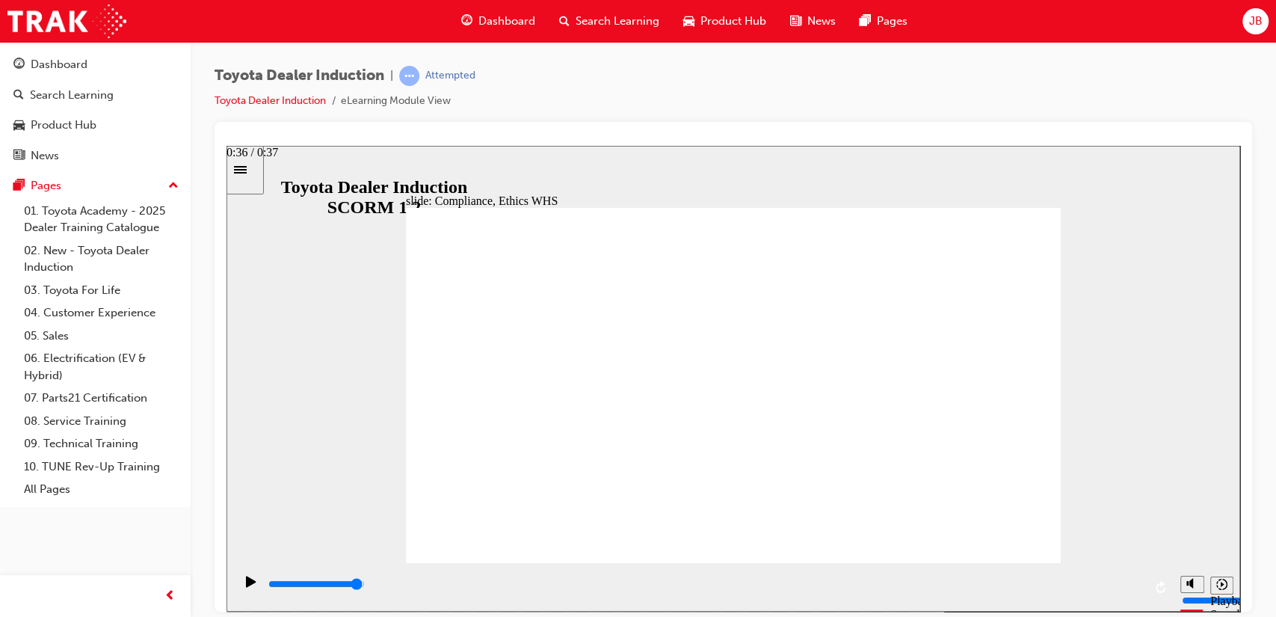
click at [365, 584] on input "slide progress" at bounding box center [316, 583] width 96 height 12
type input "7700"
checkbox input "true"
type input "8400"
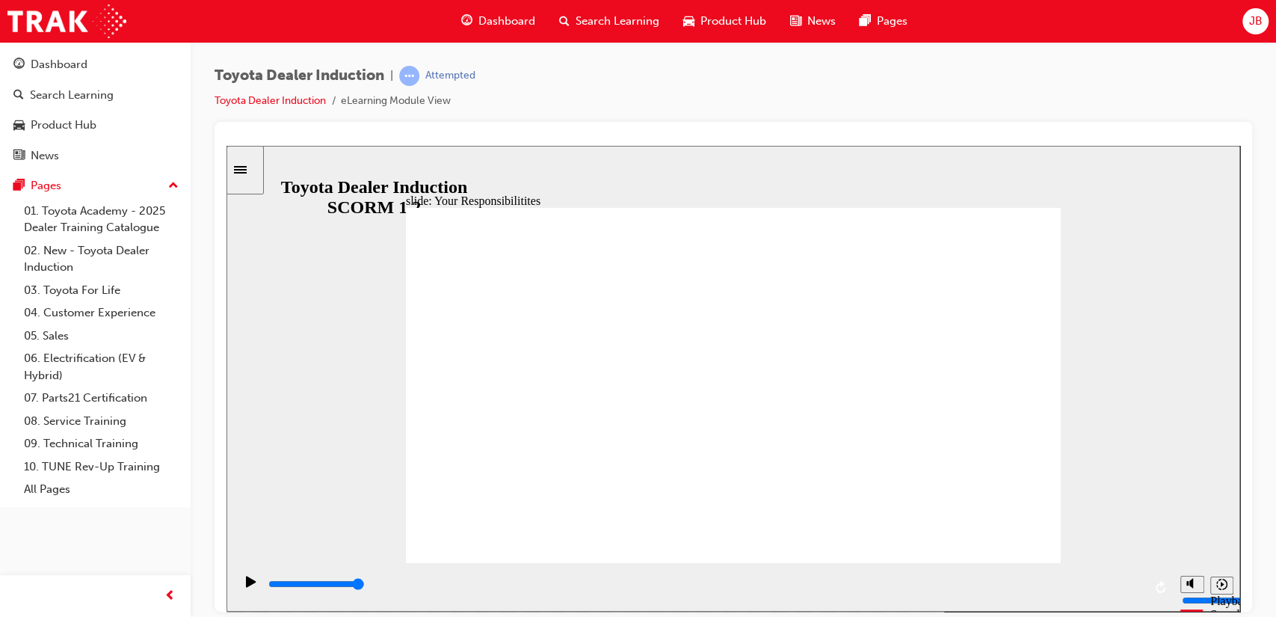
checkbox input "true"
drag, startPoint x: 463, startPoint y: 376, endPoint x: 465, endPoint y: 403, distance: 27.0
checkbox input "true"
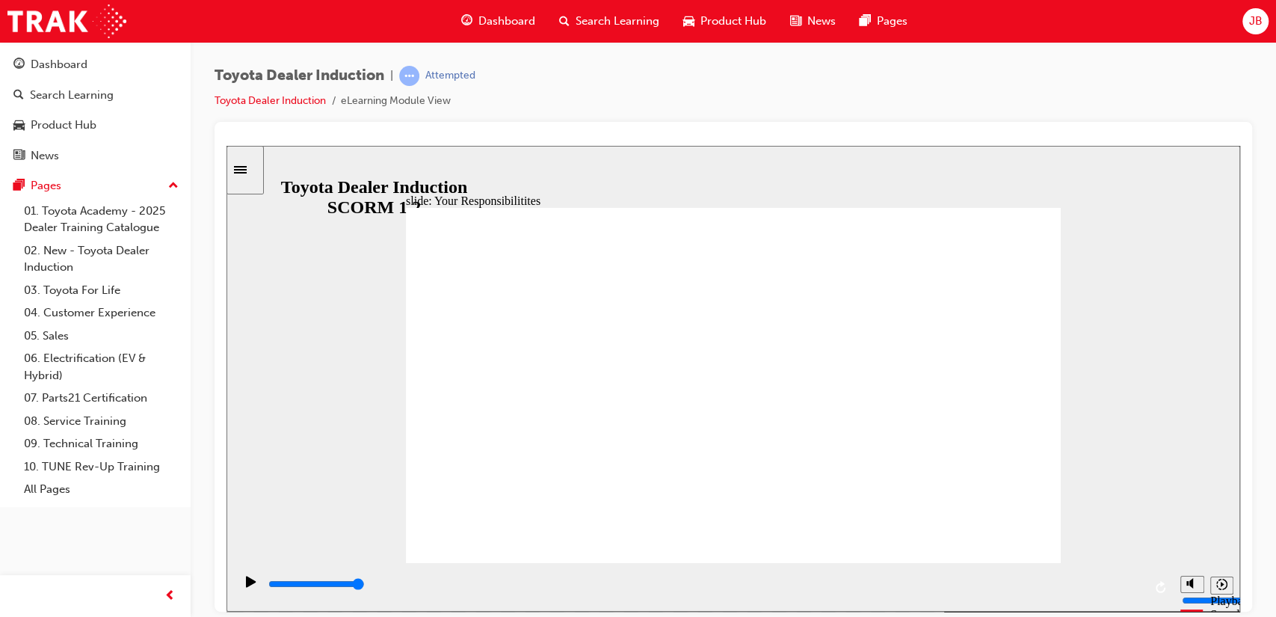
checkbox input "true"
drag, startPoint x: 880, startPoint y: 588, endPoint x: 1004, endPoint y: 588, distance: 124.8
click at [1004, 588] on div "playback controls" at bounding box center [705, 583] width 876 height 16
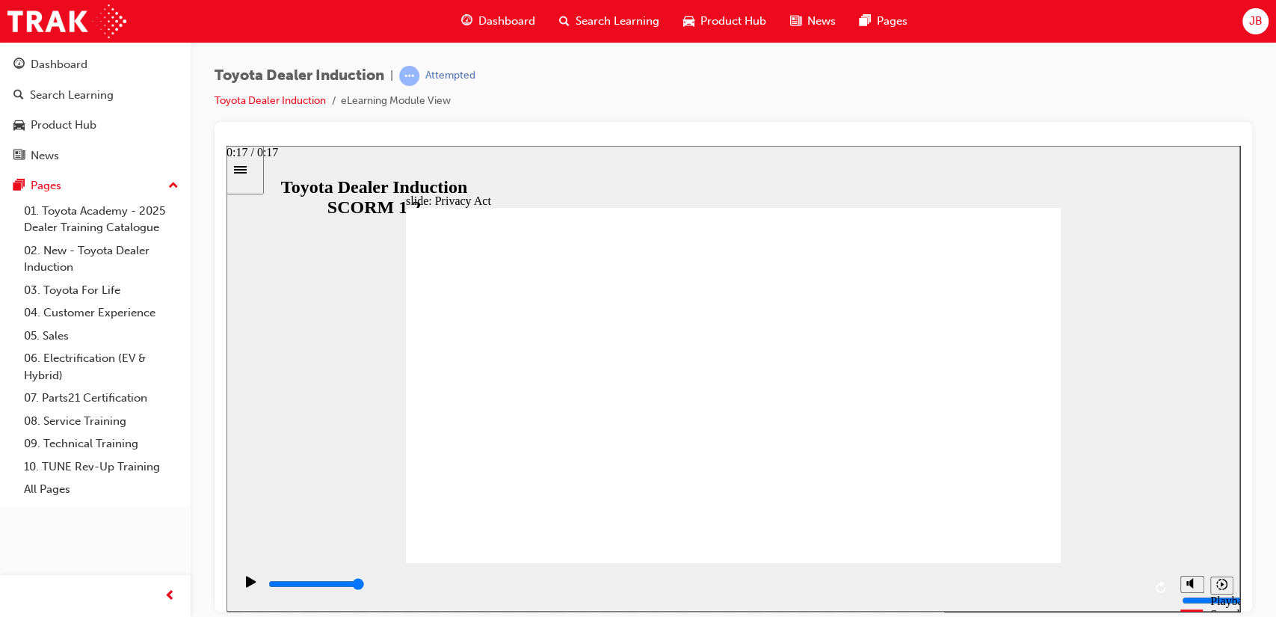
drag, startPoint x: 1004, startPoint y: 588, endPoint x: 1136, endPoint y: 590, distance: 131.6
click at [1136, 590] on div "playback controls" at bounding box center [705, 583] width 876 height 16
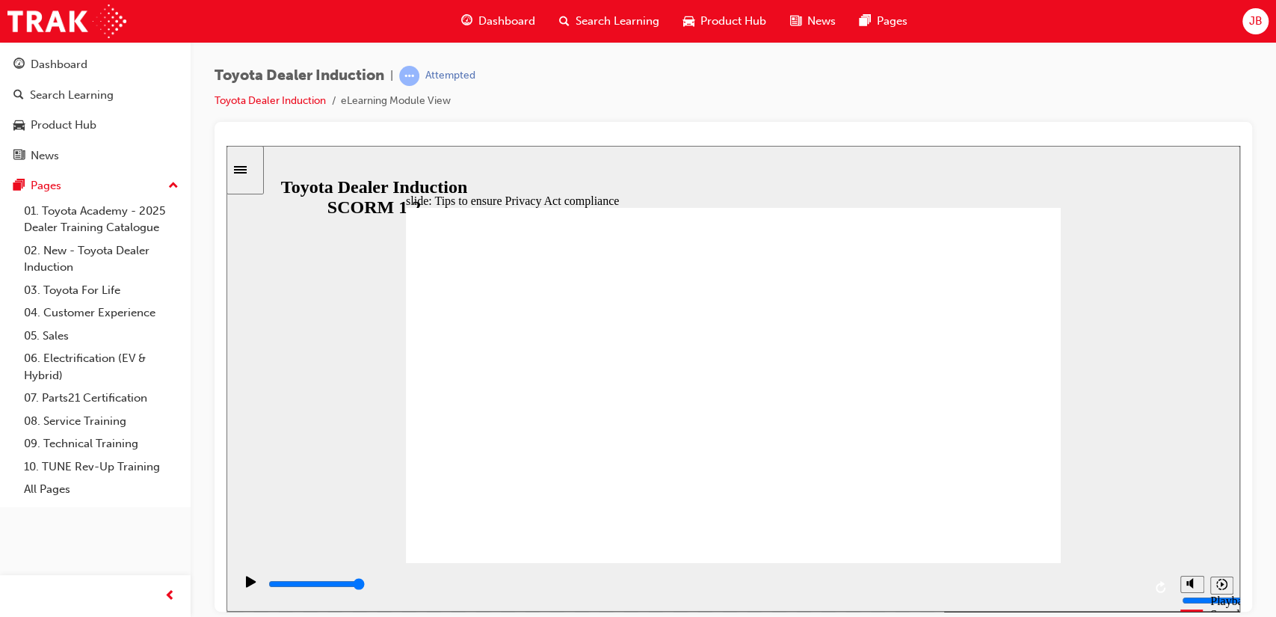
click at [736, 580] on div "playback controls" at bounding box center [705, 583] width 876 height 16
click at [861, 582] on div "playback controls" at bounding box center [705, 583] width 876 height 16
drag, startPoint x: 1031, startPoint y: 586, endPoint x: 1103, endPoint y: 587, distance: 72.5
click at [365, 587] on input "slide progress" at bounding box center [316, 583] width 96 height 12
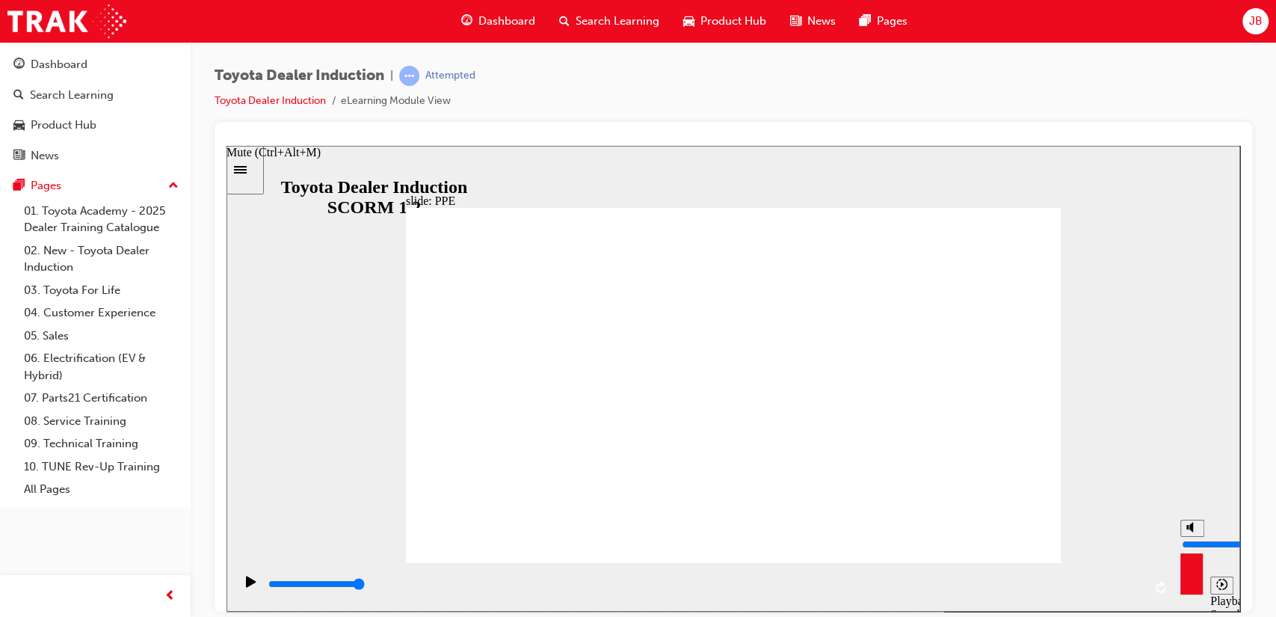
drag, startPoint x: 1103, startPoint y: 587, endPoint x: 1231, endPoint y: 588, distance: 127.8
click at [1231, 588] on section "Playback Speed 2 1.75 1.5 1.25" at bounding box center [732, 586] width 1013 height 49
click at [909, 583] on div "playback controls" at bounding box center [705, 583] width 876 height 16
click at [1102, 584] on div "playback controls" at bounding box center [705, 583] width 876 height 16
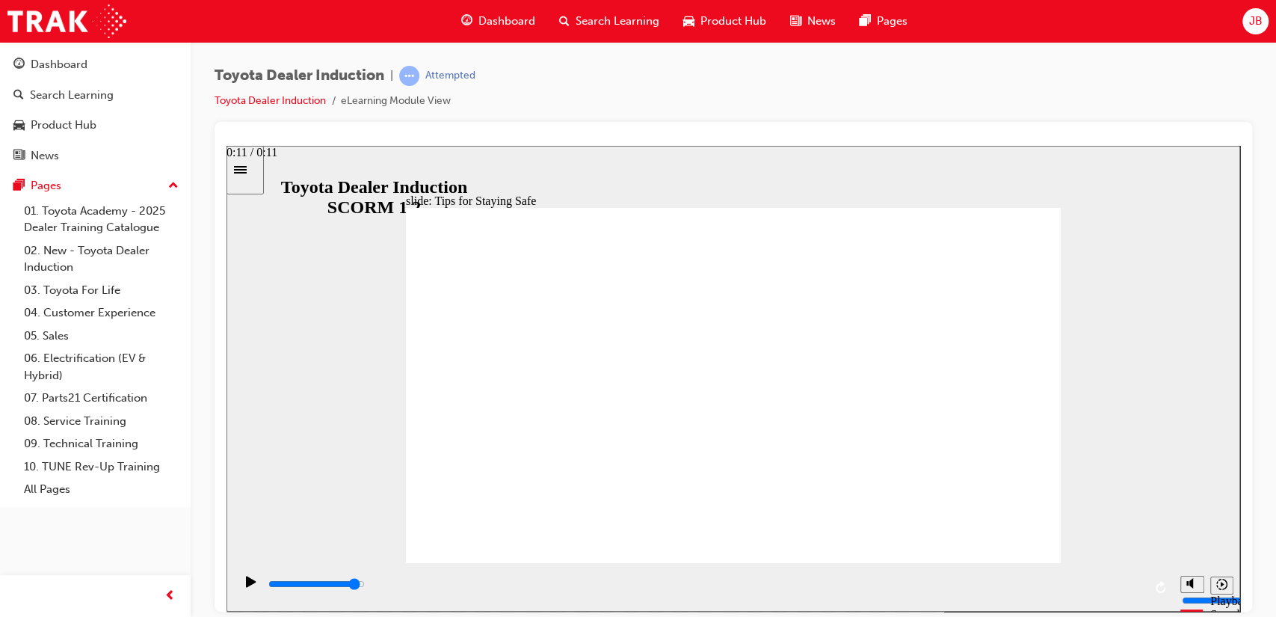
click at [1102, 584] on div "playback controls" at bounding box center [705, 583] width 876 height 16
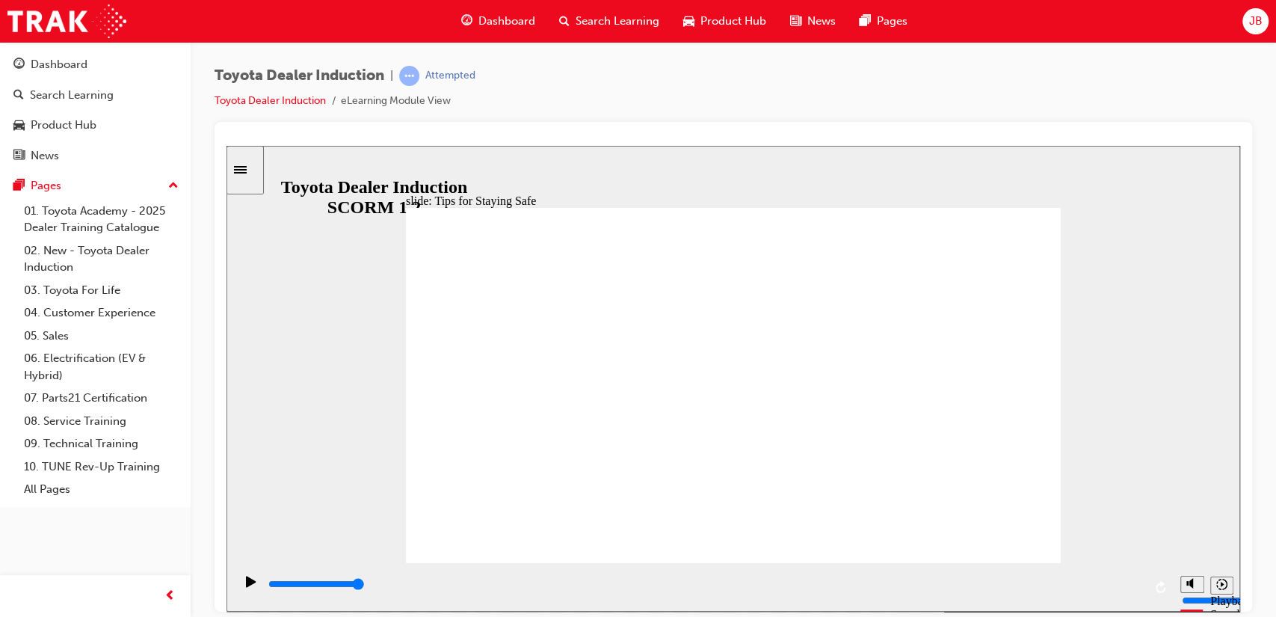
type input "5000"
checkbox input "true"
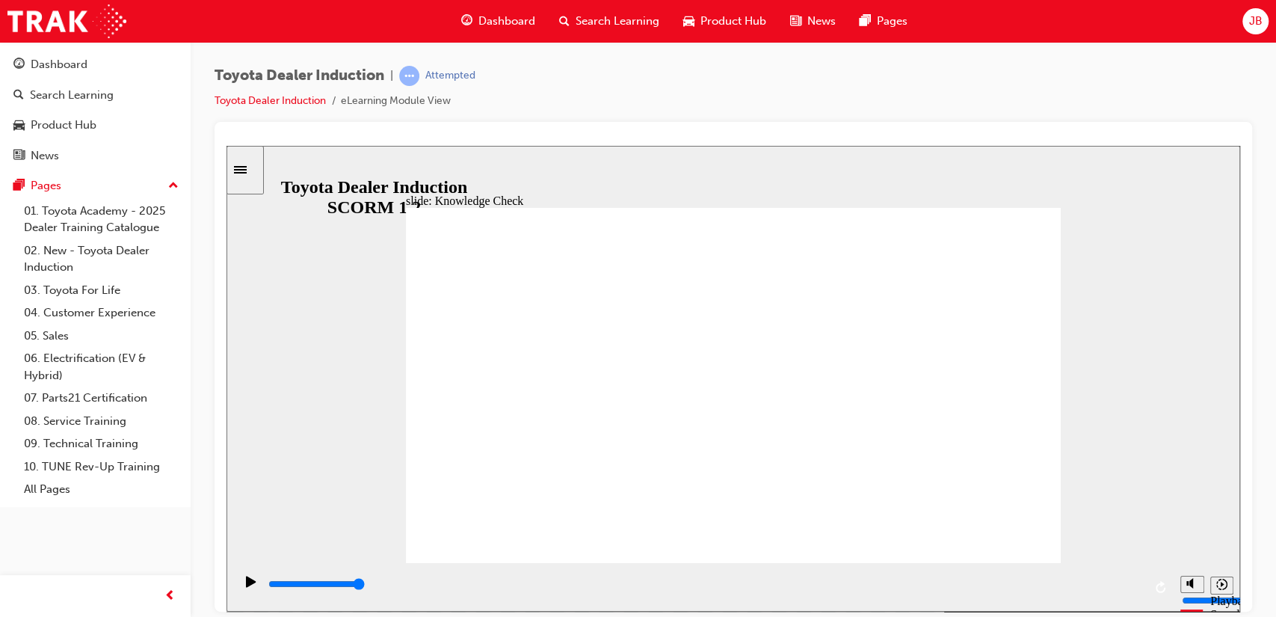
checkbox input "true"
type input "5000"
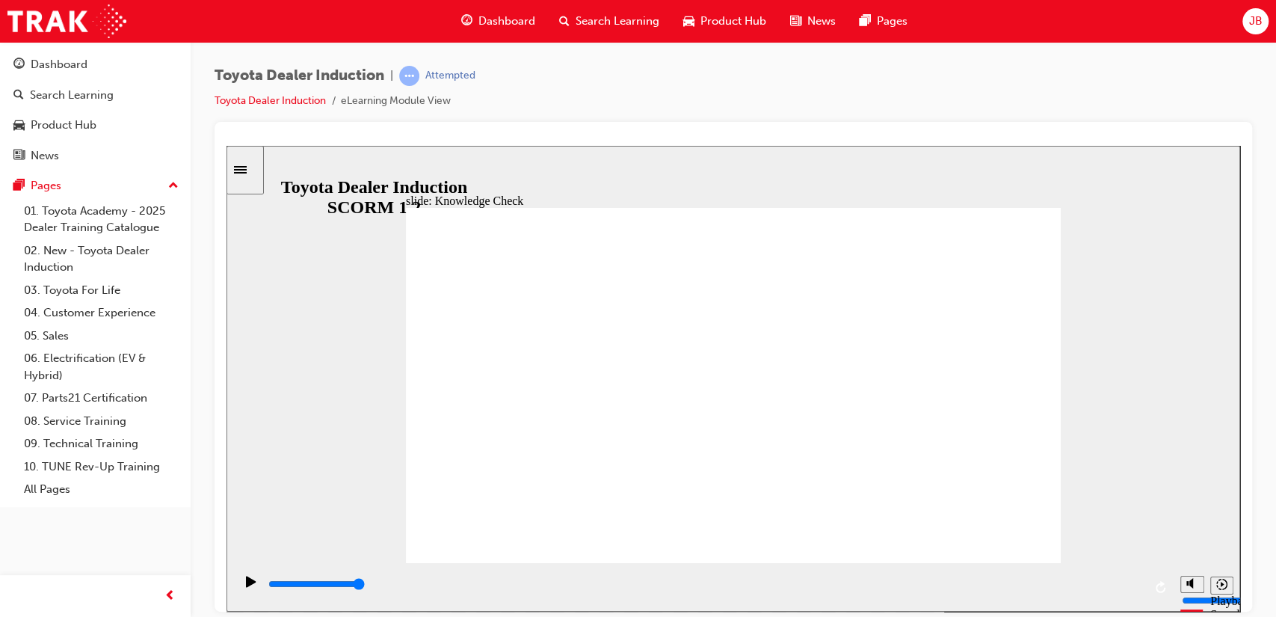
radio input "true"
type input "5000"
checkbox input "true"
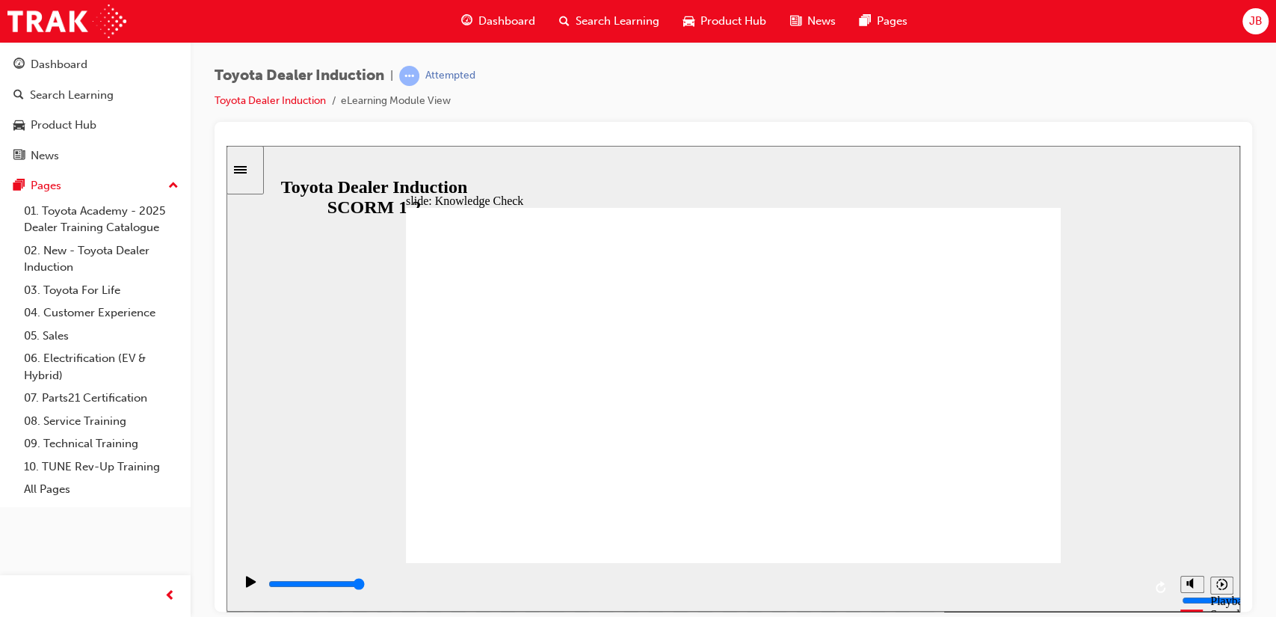
checkbox input "true"
type input "5000"
checkbox input "true"
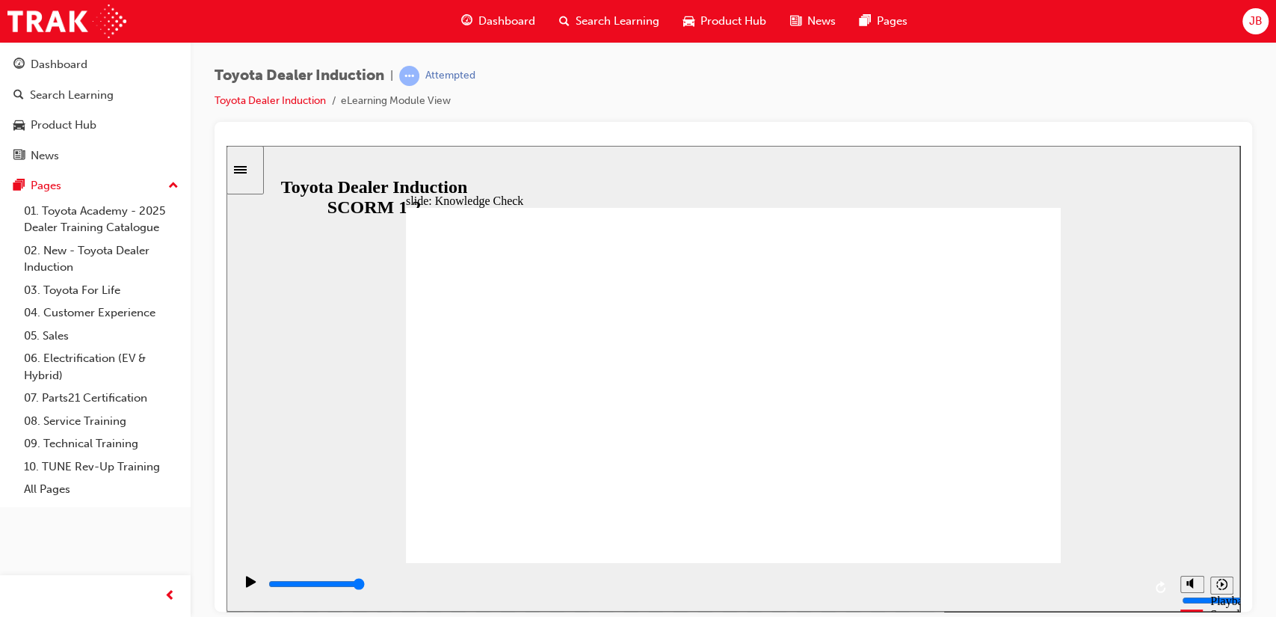
checkbox input "true"
type input "9900"
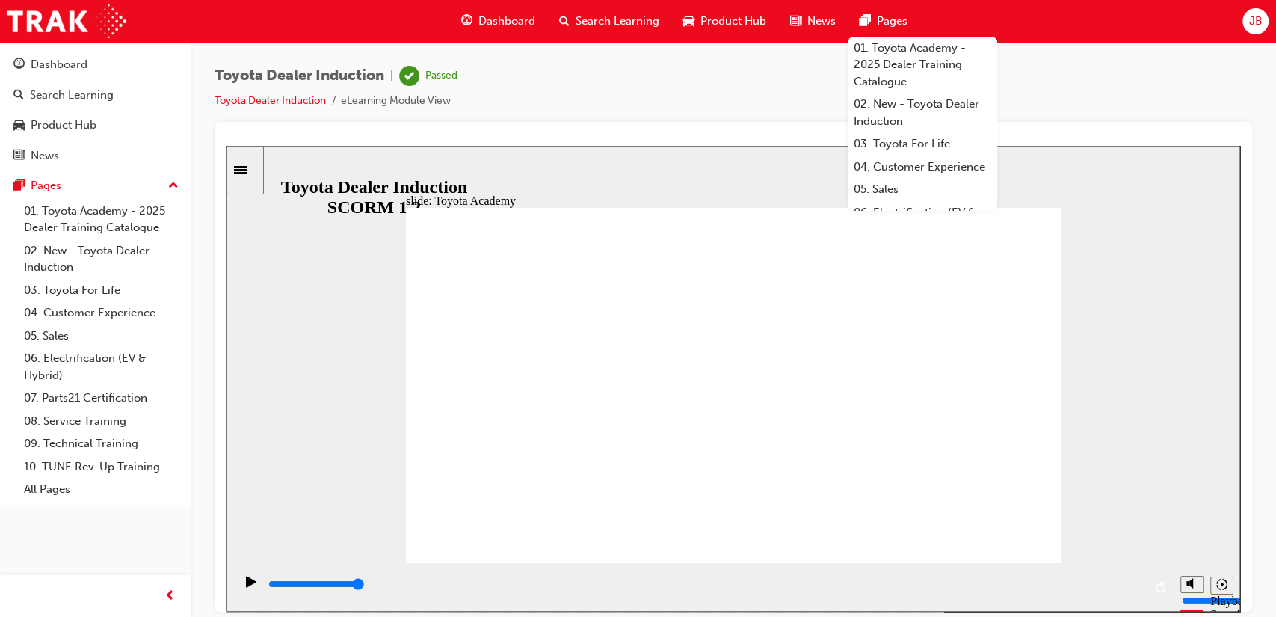
click at [1247, 25] on div "JB" at bounding box center [1255, 21] width 26 height 26
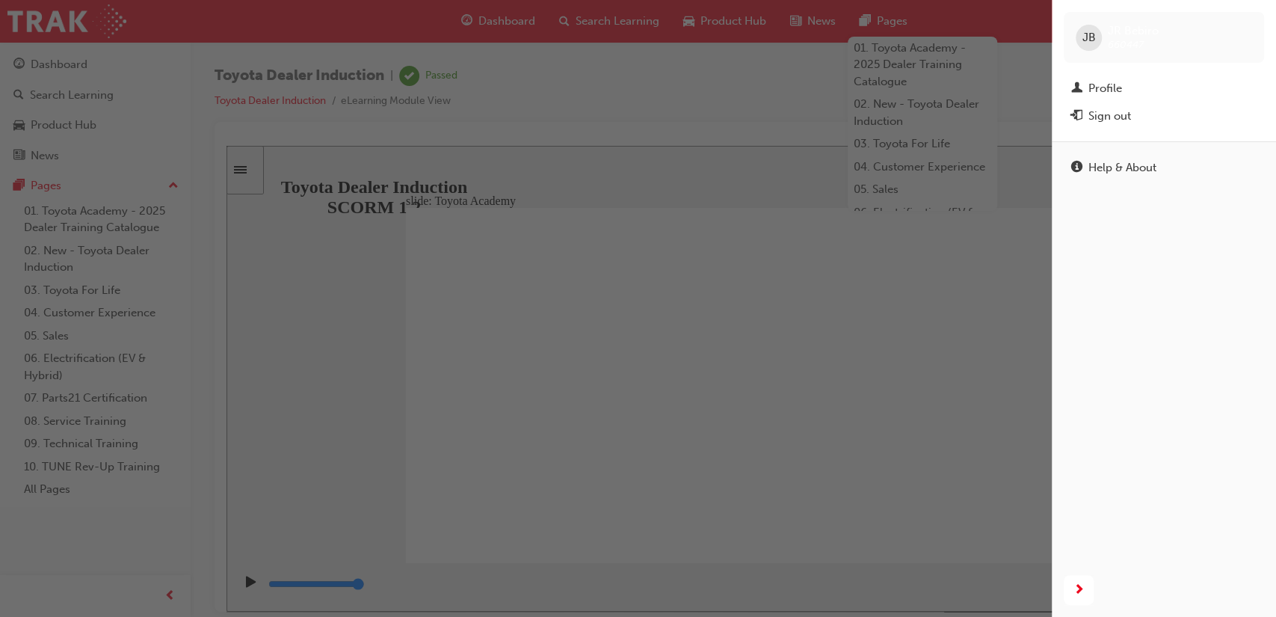
click at [1108, 40] on span "660447" at bounding box center [1126, 44] width 36 height 13
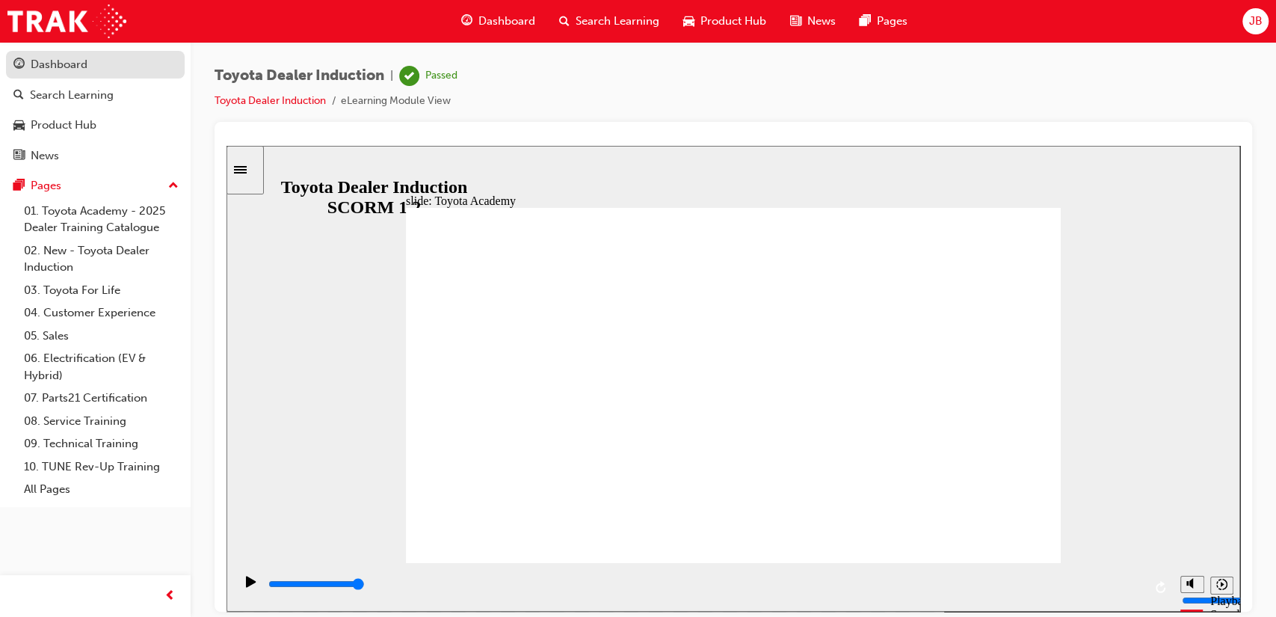
click at [67, 67] on div "Dashboard" at bounding box center [59, 64] width 57 height 17
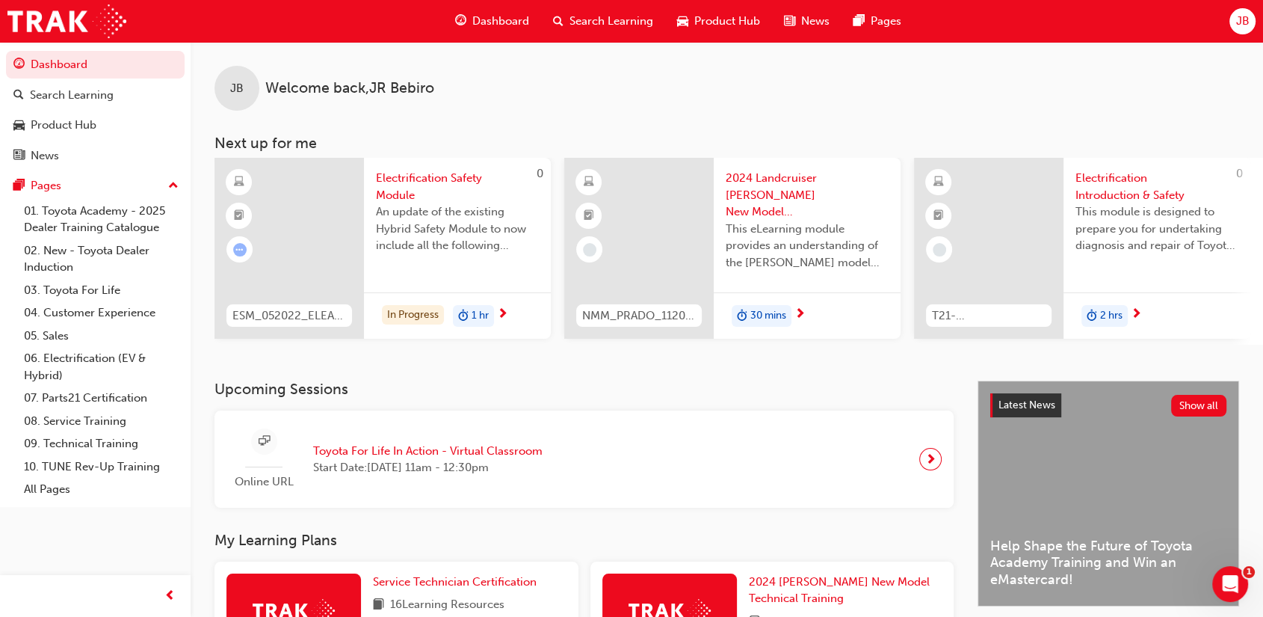
click at [628, 496] on div "Online URL Toyota For Life In Action - Virtual Classroom Start Date: Thu 23 Oct…" at bounding box center [583, 459] width 715 height 74
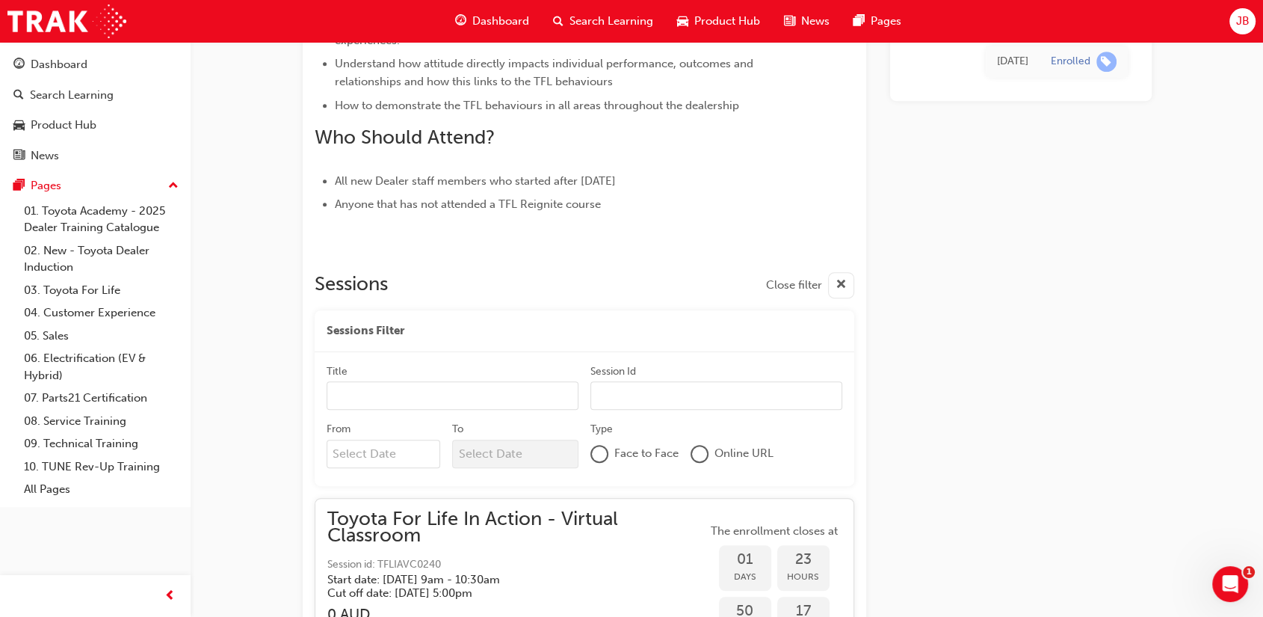
scroll to position [11618, 0]
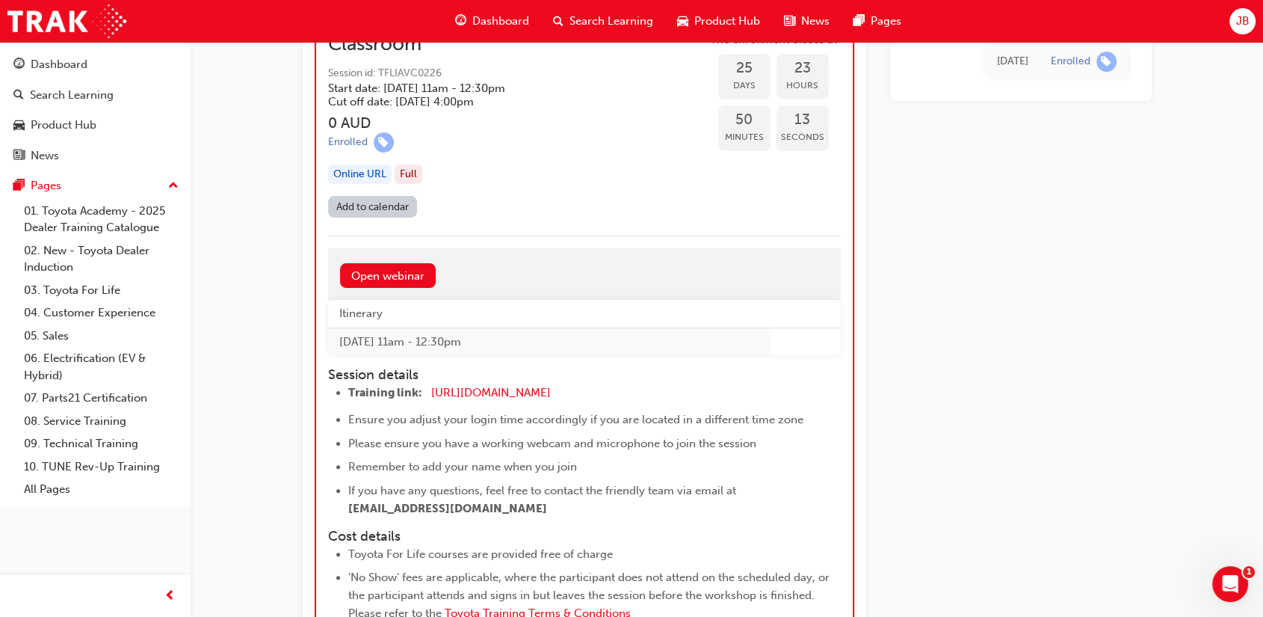
click at [1238, 23] on span "JB" at bounding box center [1241, 21] width 13 height 17
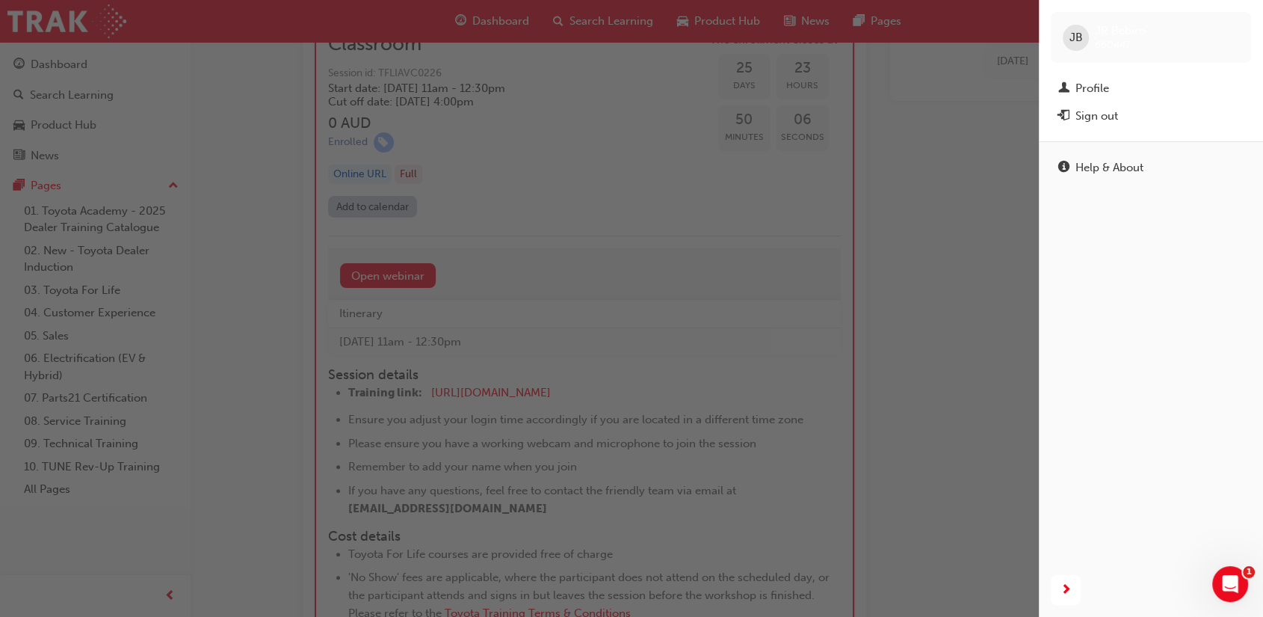
click at [49, 70] on div "button" at bounding box center [519, 308] width 1039 height 617
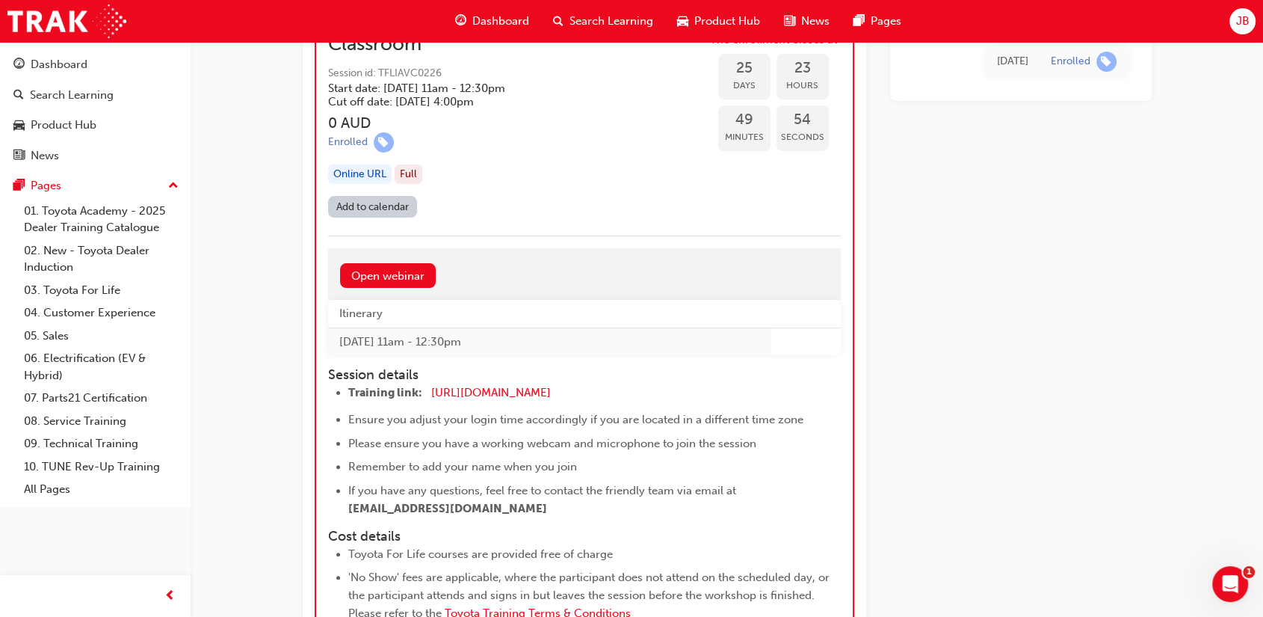
click at [1241, 19] on span "JB" at bounding box center [1241, 21] width 13 height 17
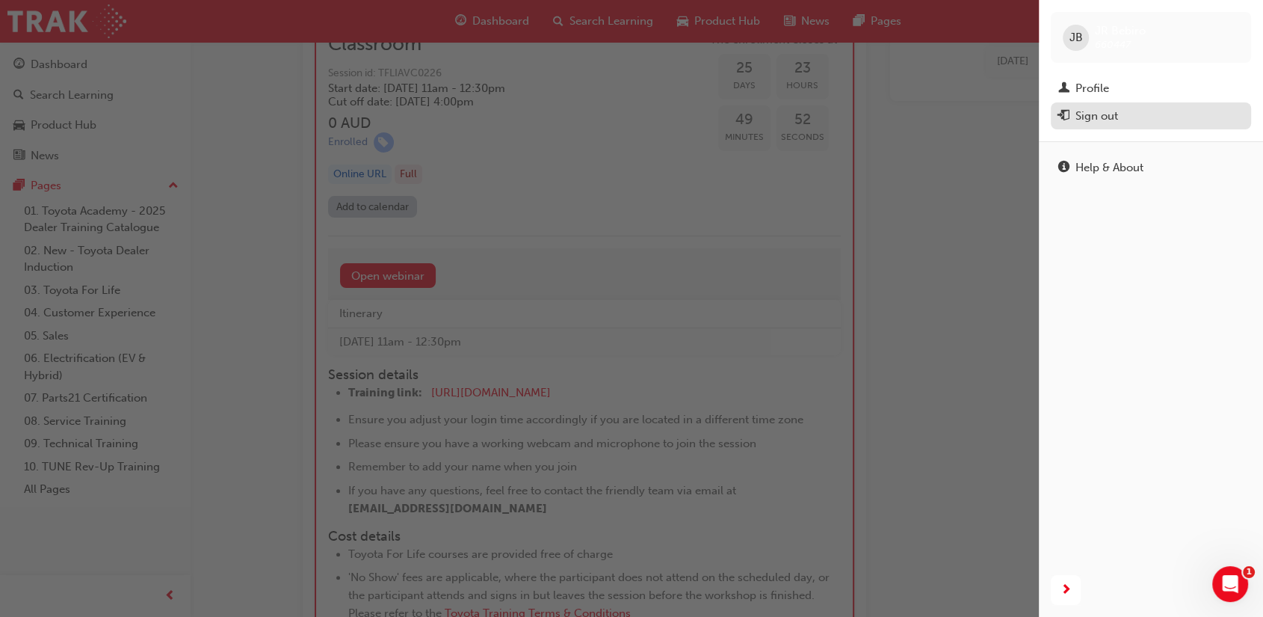
click at [1098, 123] on div "Sign out" at bounding box center [1096, 116] width 43 height 17
